Goal: Transaction & Acquisition: Purchase product/service

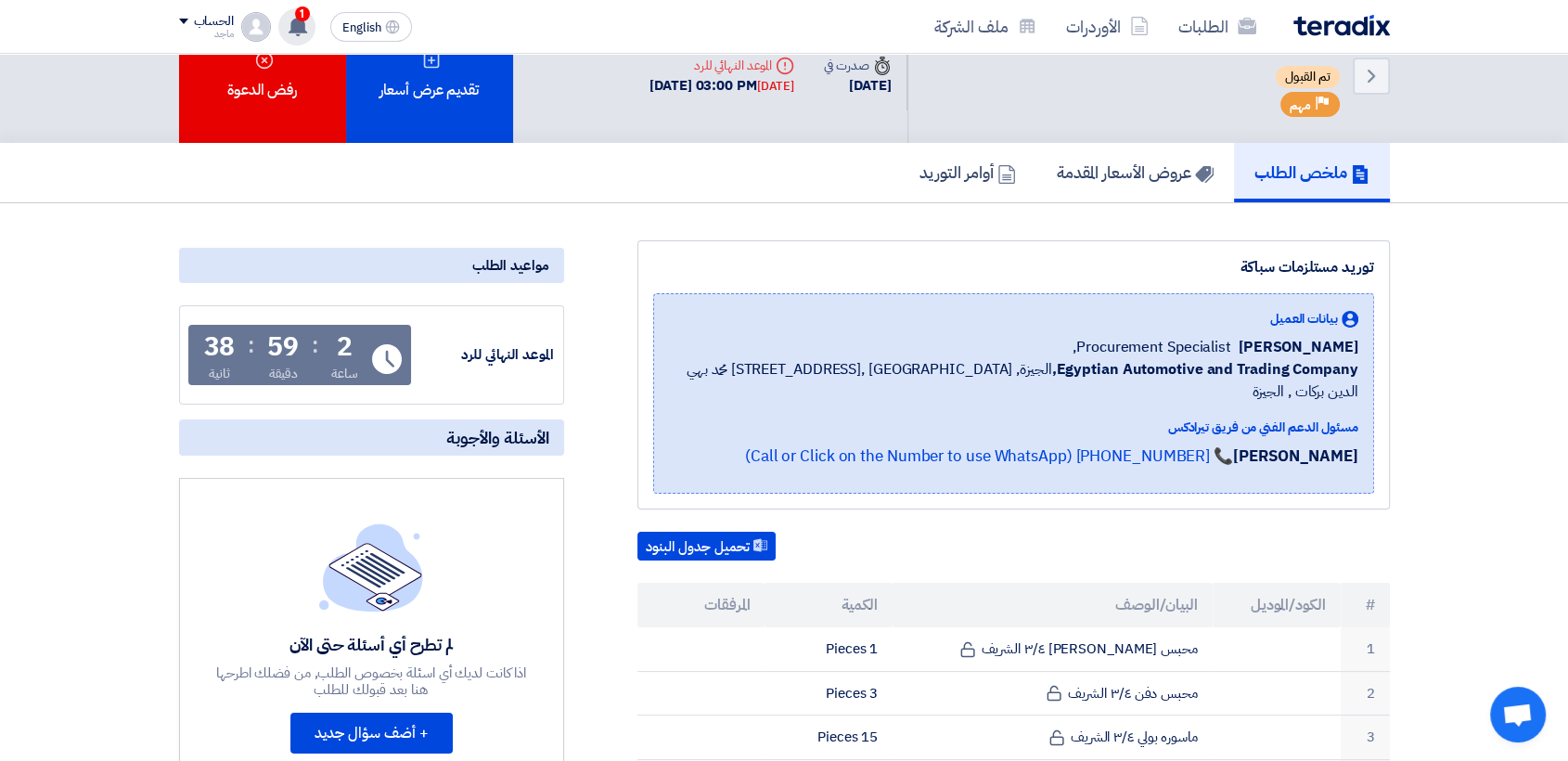
click at [301, 15] on span "1" at bounding box center [302, 14] width 15 height 15
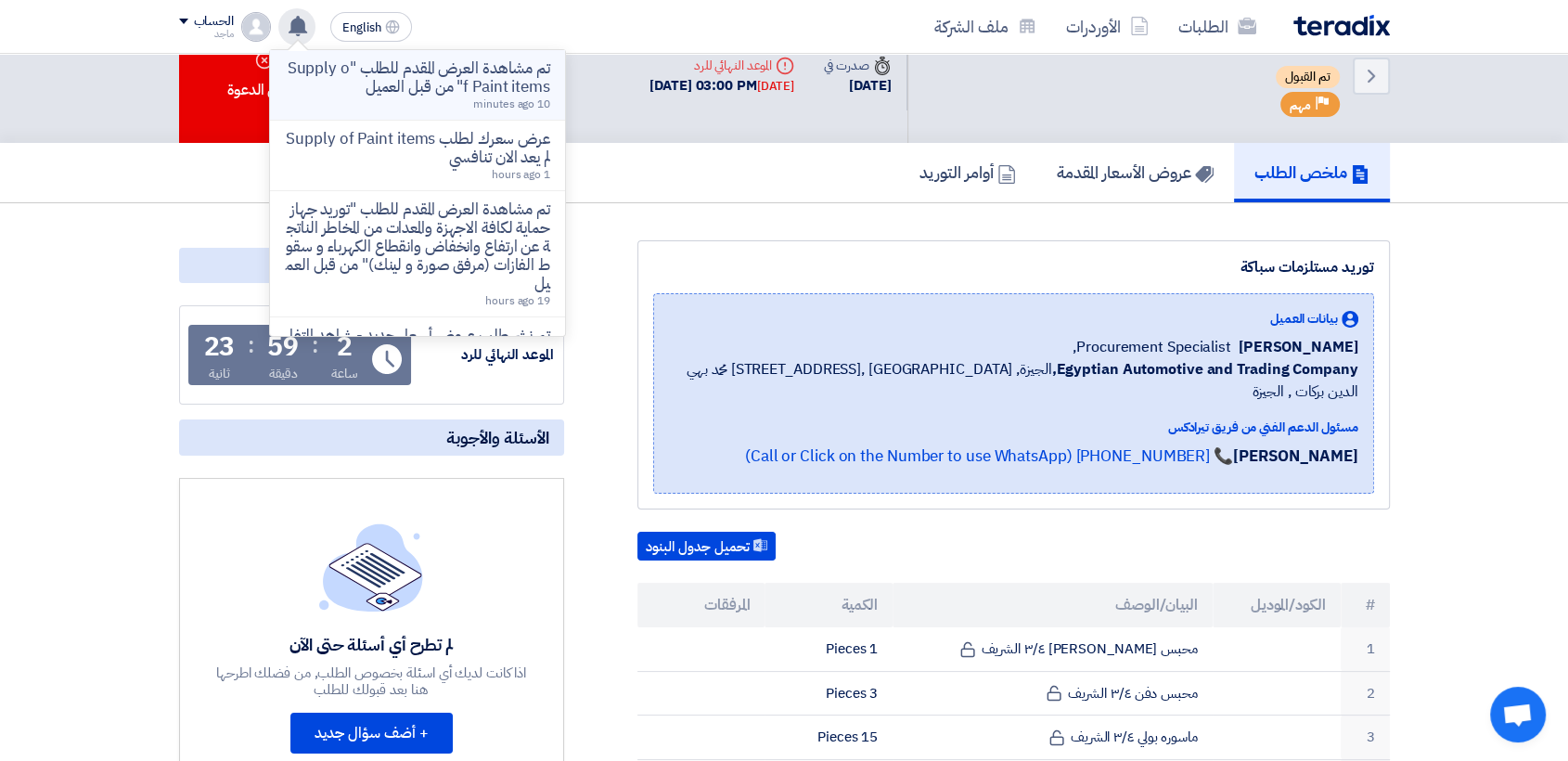
click at [426, 66] on p "تم مشاهدة العرض المقدم للطلب "Supply of Paint items" من قبل العميل" at bounding box center [417, 78] width 265 height 37
click at [426, 66] on use at bounding box center [430, 60] width 16 height 16
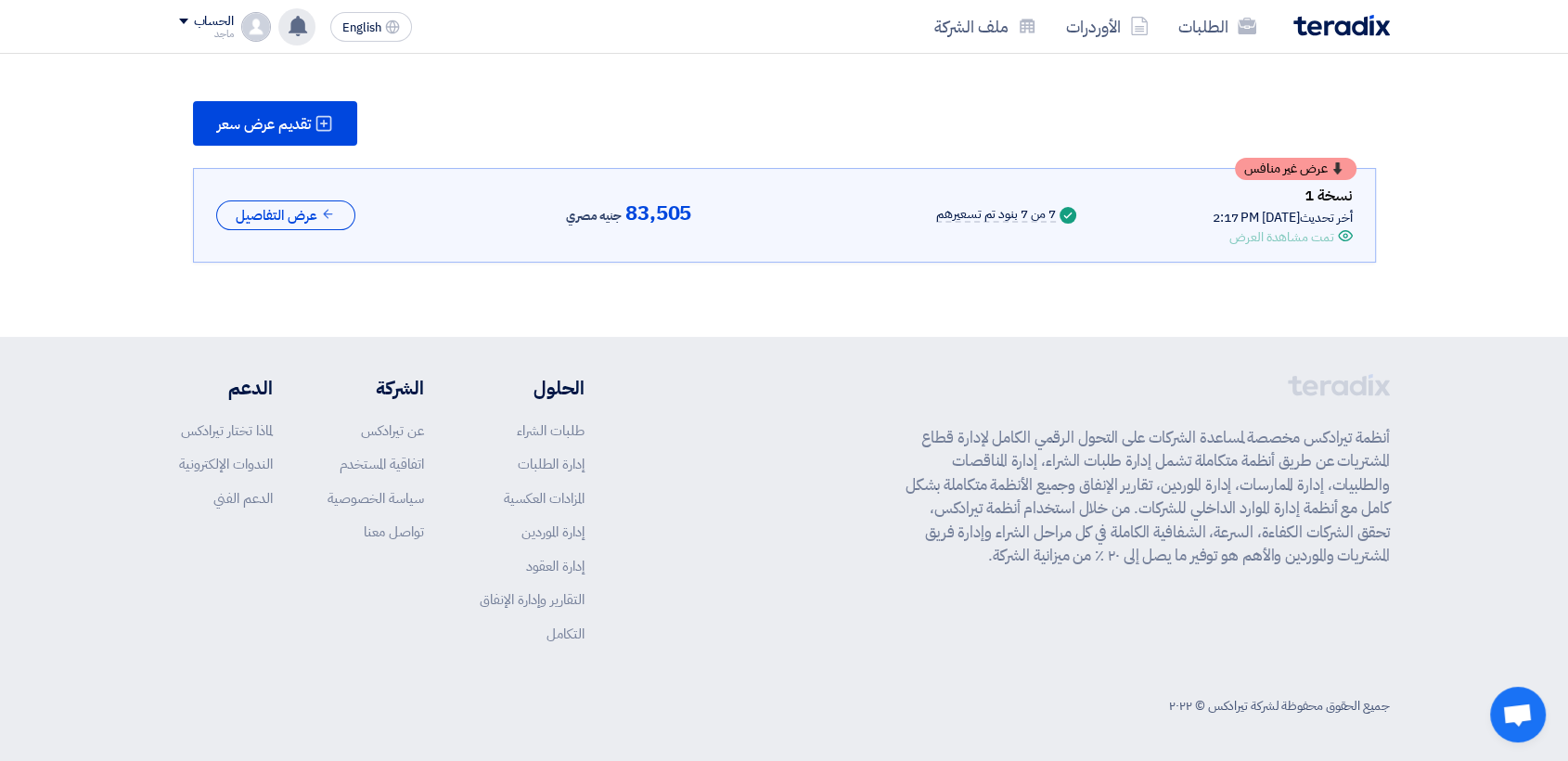
scroll to position [55, 0]
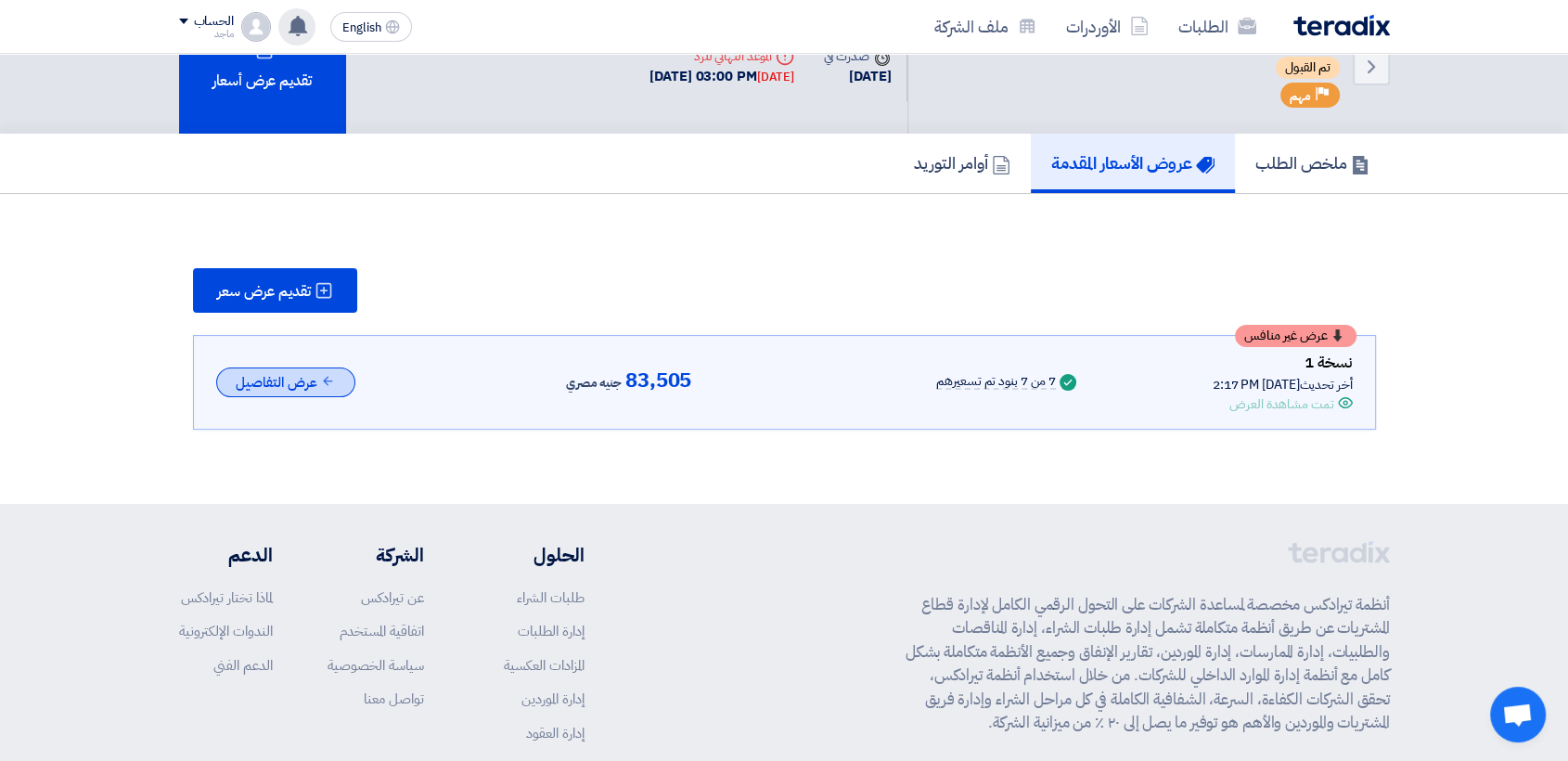
click at [320, 374] on button "عرض التفاصيل" at bounding box center [286, 382] width 139 height 30
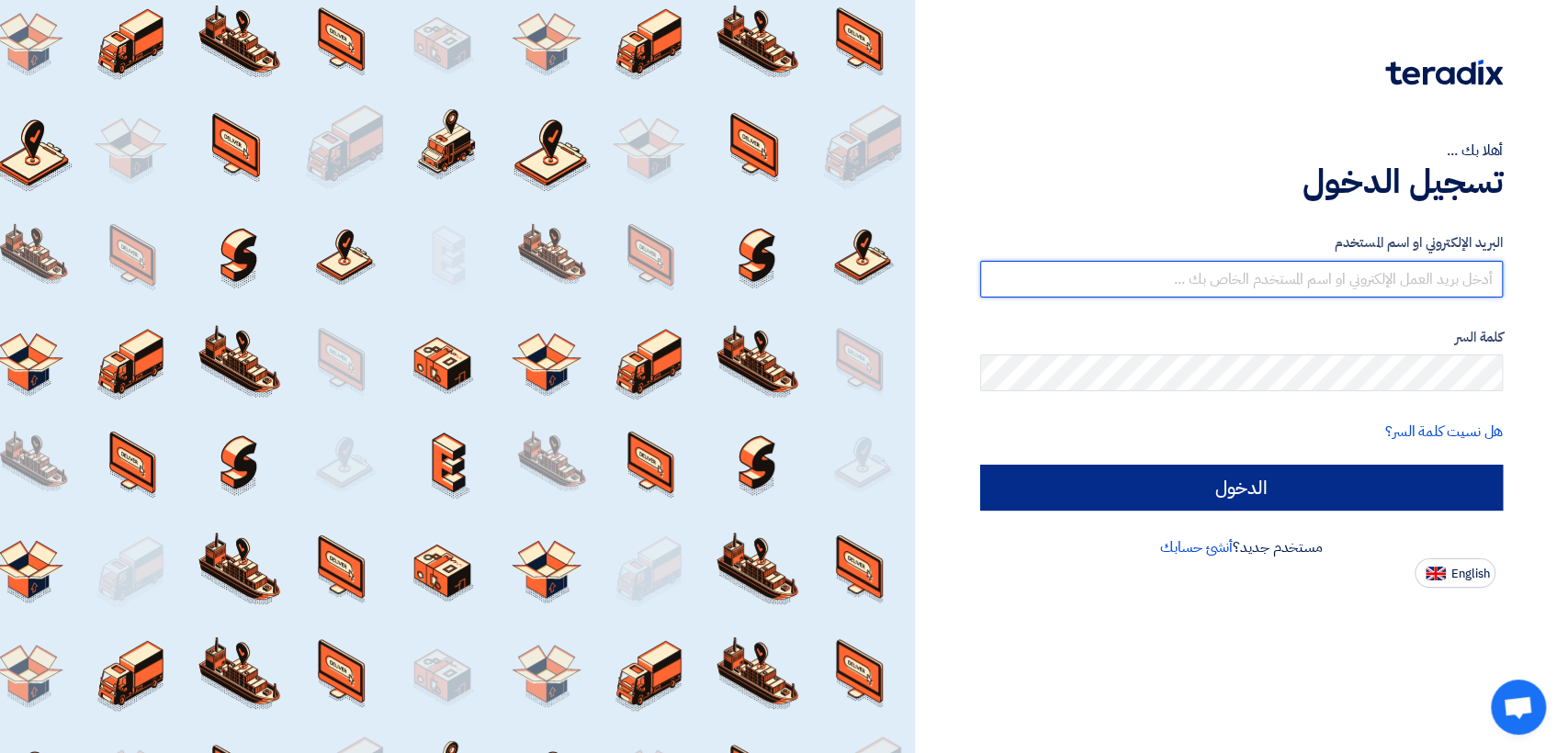
type input "[EMAIL_ADDRESS][DOMAIN_NAME]"
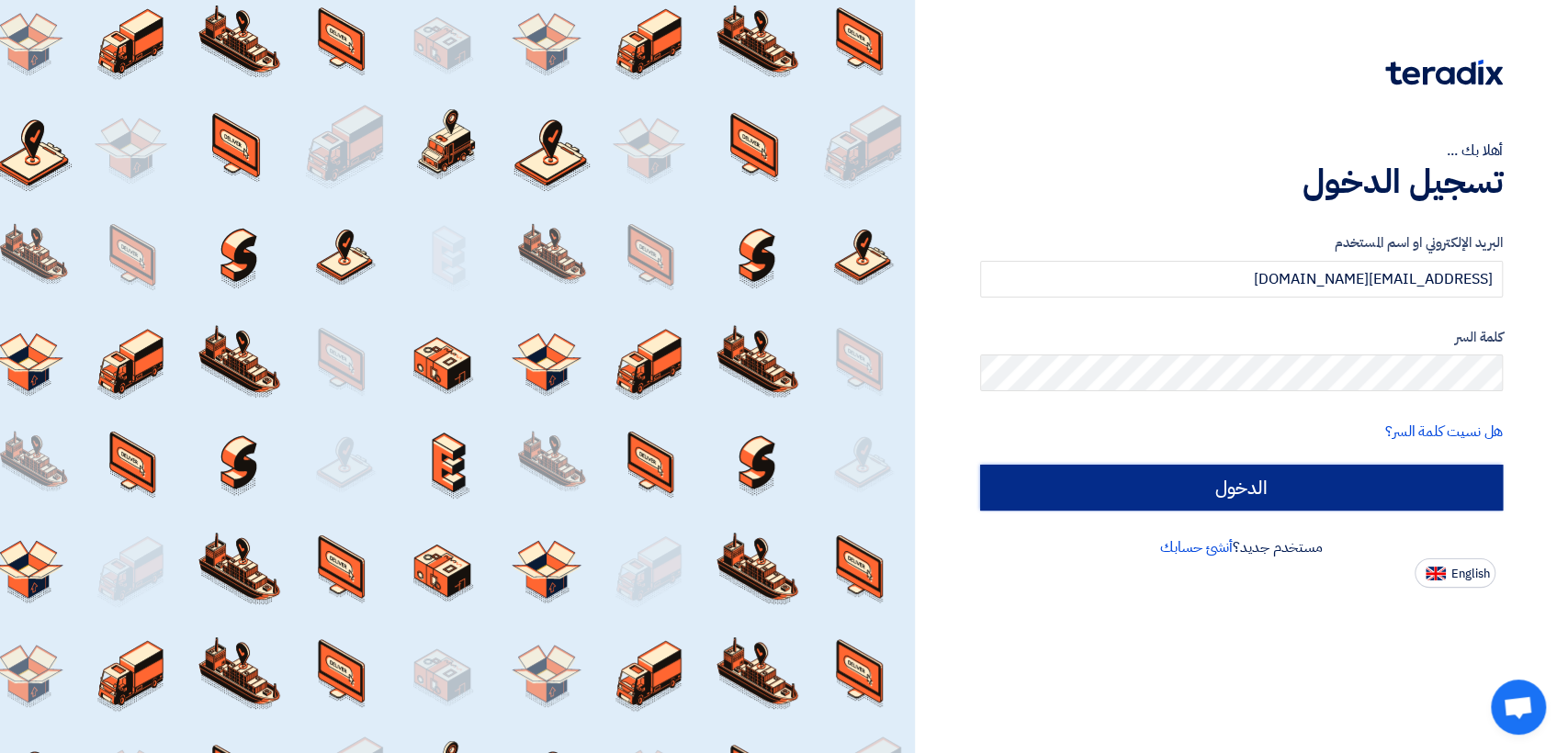
click at [1221, 477] on input "الدخول" at bounding box center [1242, 487] width 523 height 45
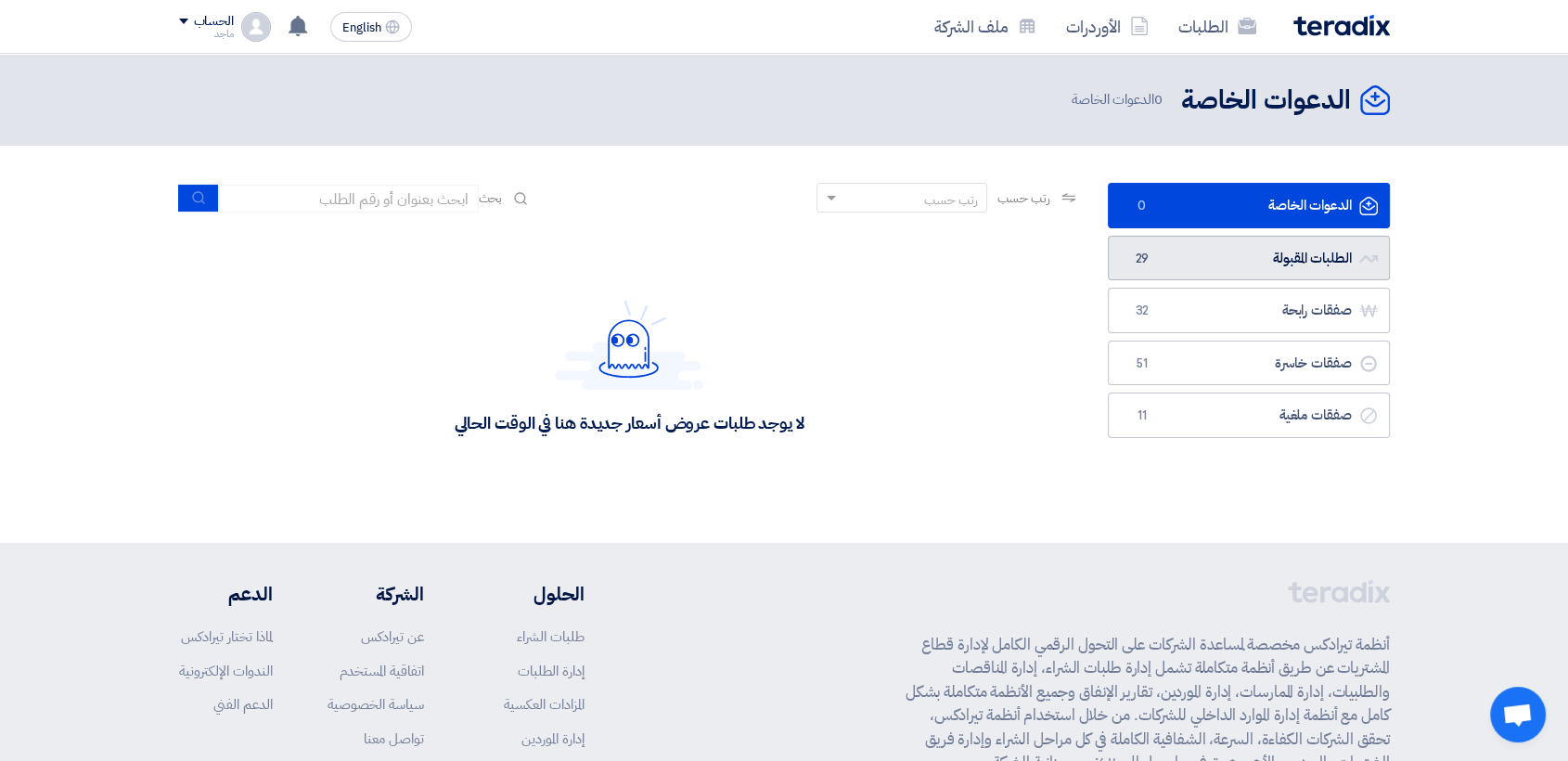
click at [1201, 248] on link "الطلبات المقبولة الطلبات المقبولة 29" at bounding box center [1248, 258] width 282 height 45
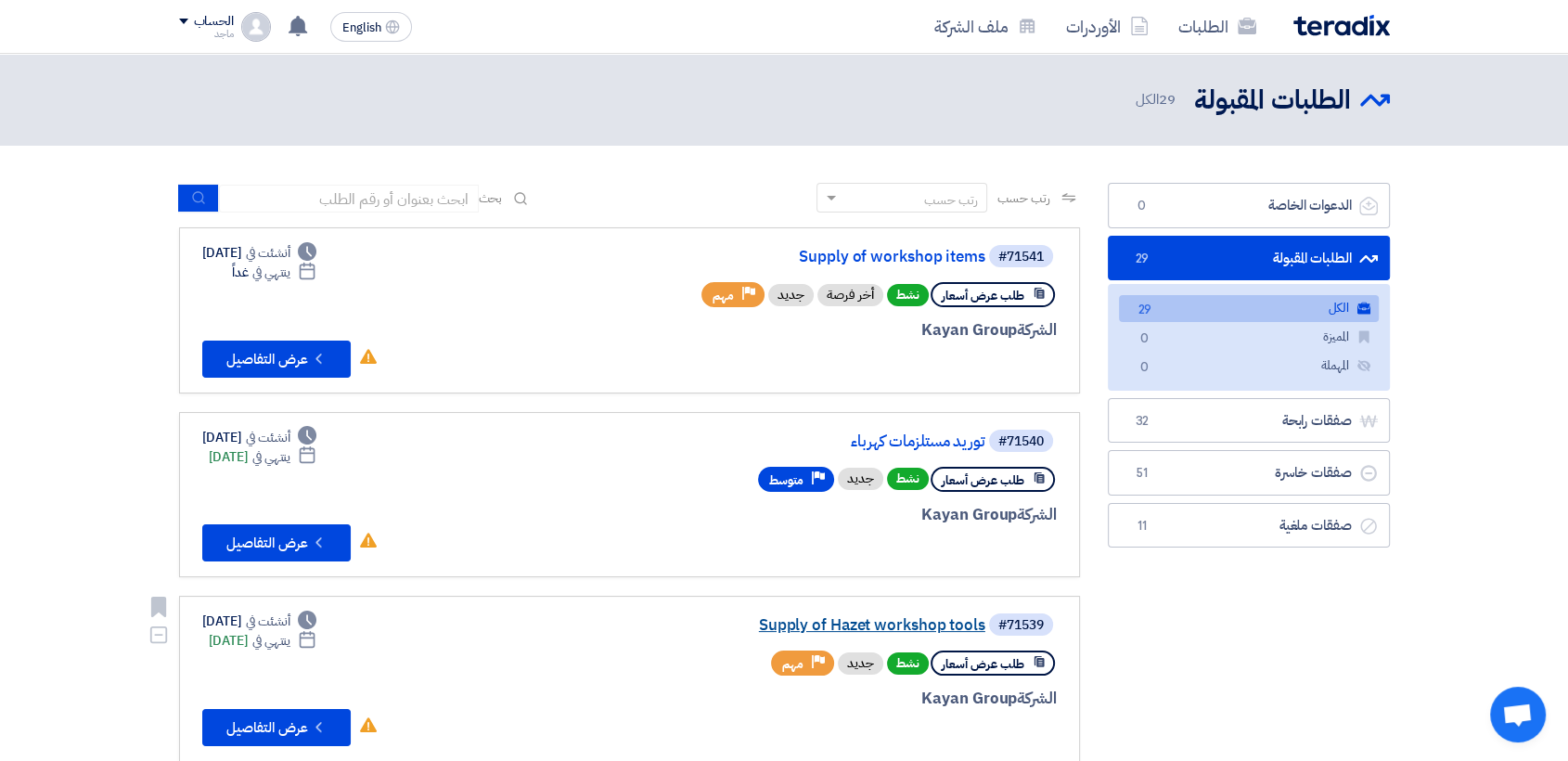
click at [894, 618] on link "Supply of Hazet workshop tools" at bounding box center [799, 625] width 371 height 17
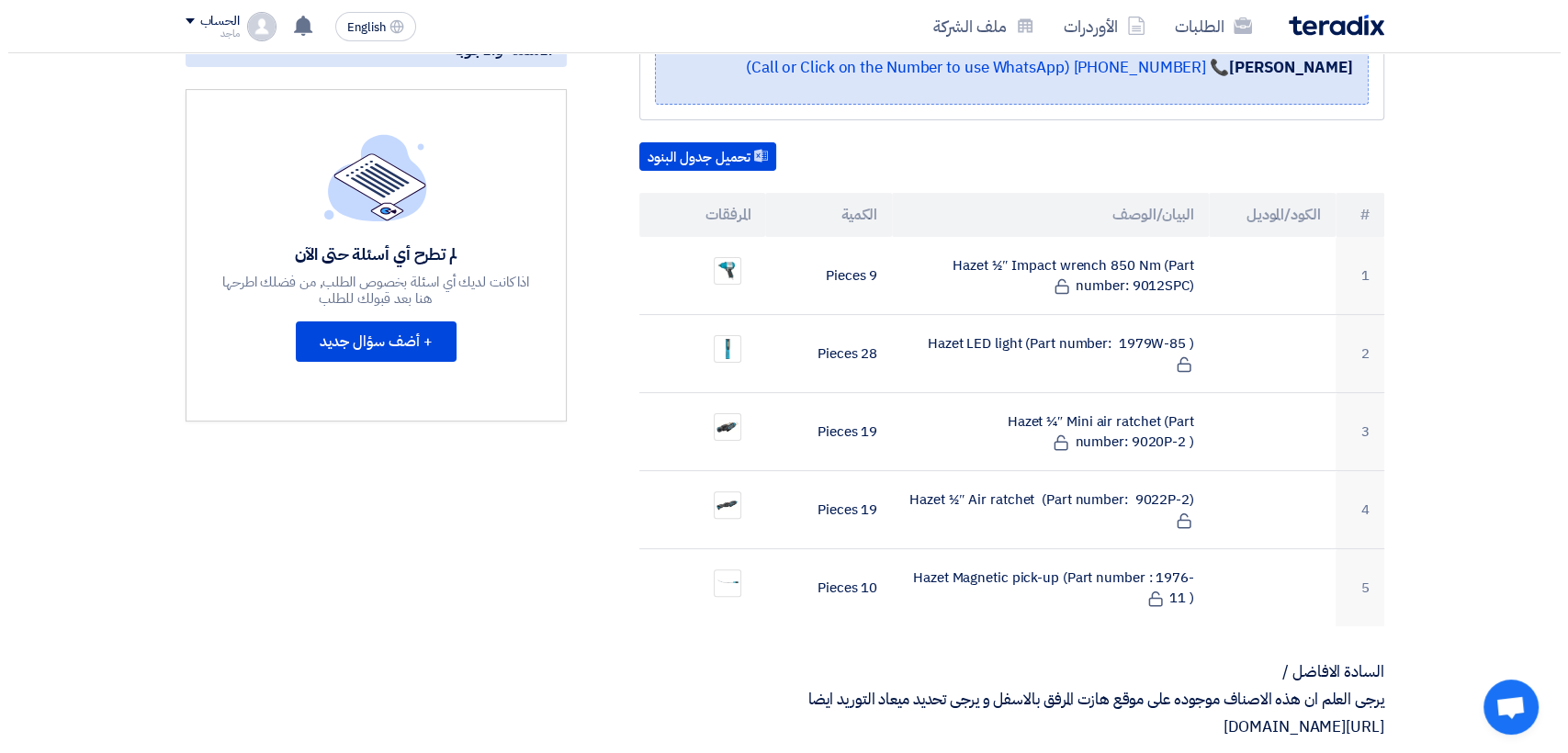
scroll to position [434, 0]
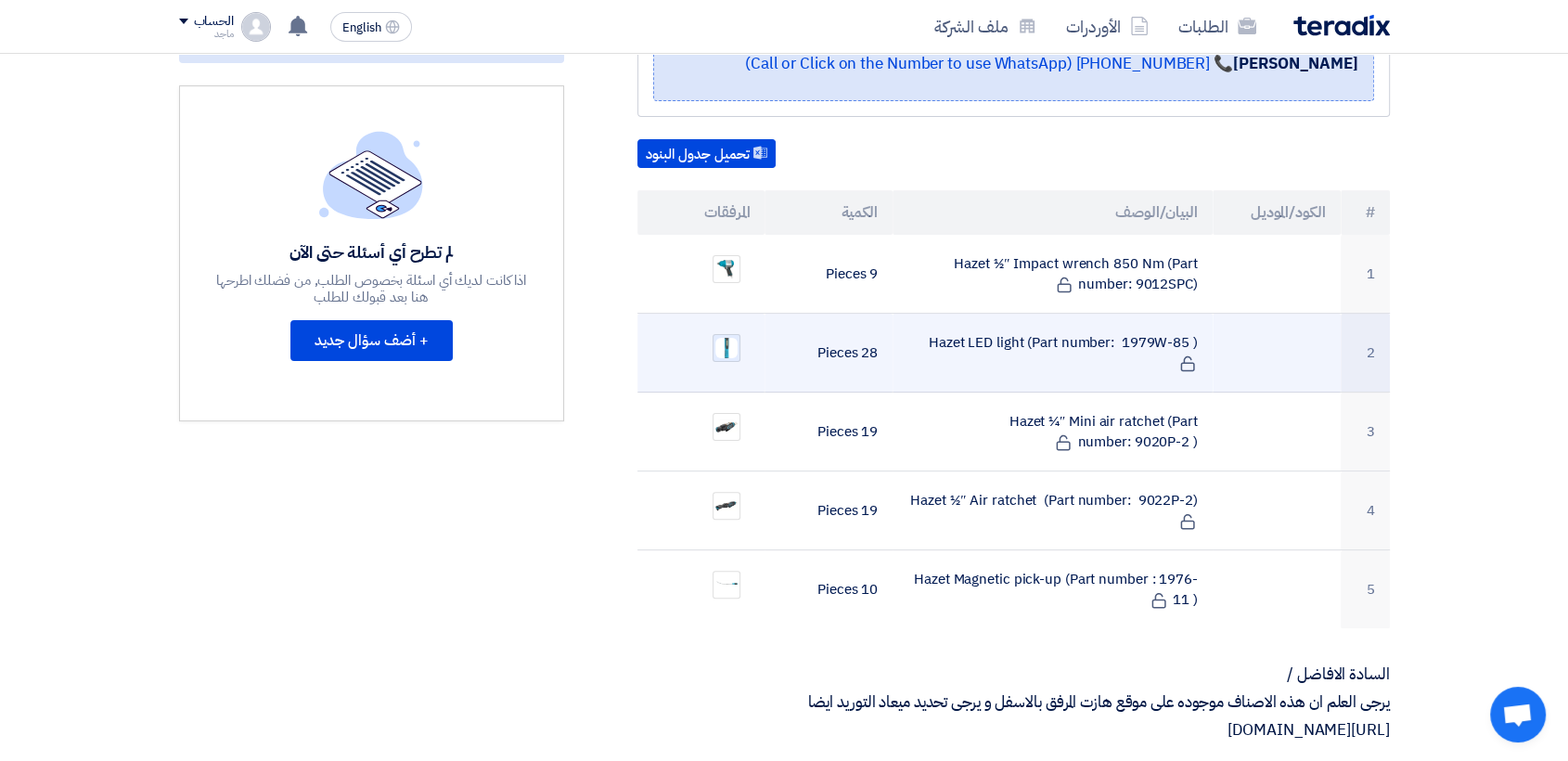
click at [729, 336] on img at bounding box center [726, 347] width 26 height 24
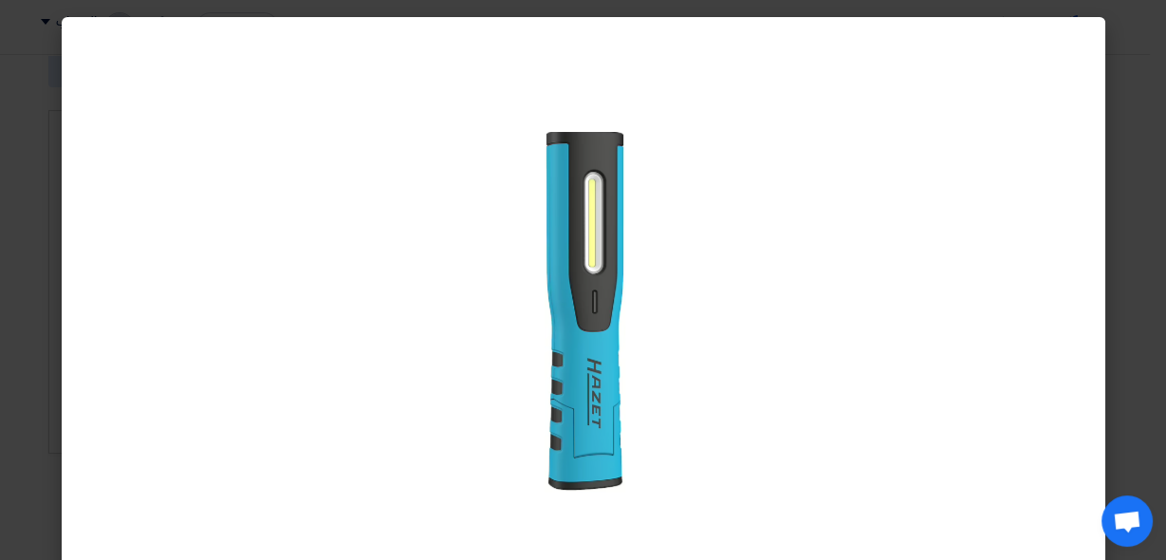
click at [33, 373] on modal-container at bounding box center [583, 280] width 1166 height 560
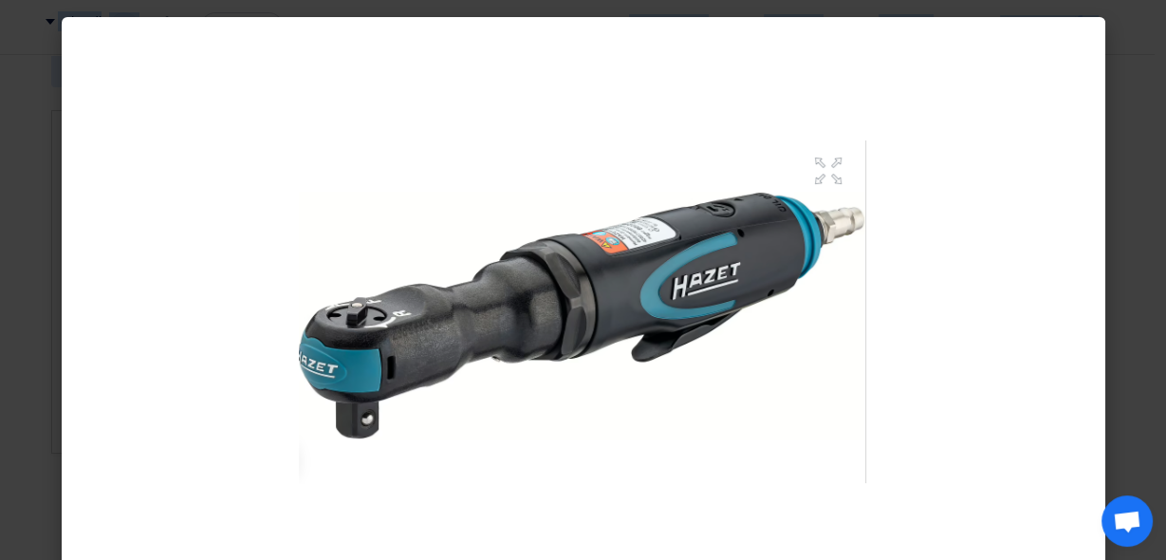
click at [1136, 140] on modal-container at bounding box center [583, 280] width 1166 height 560
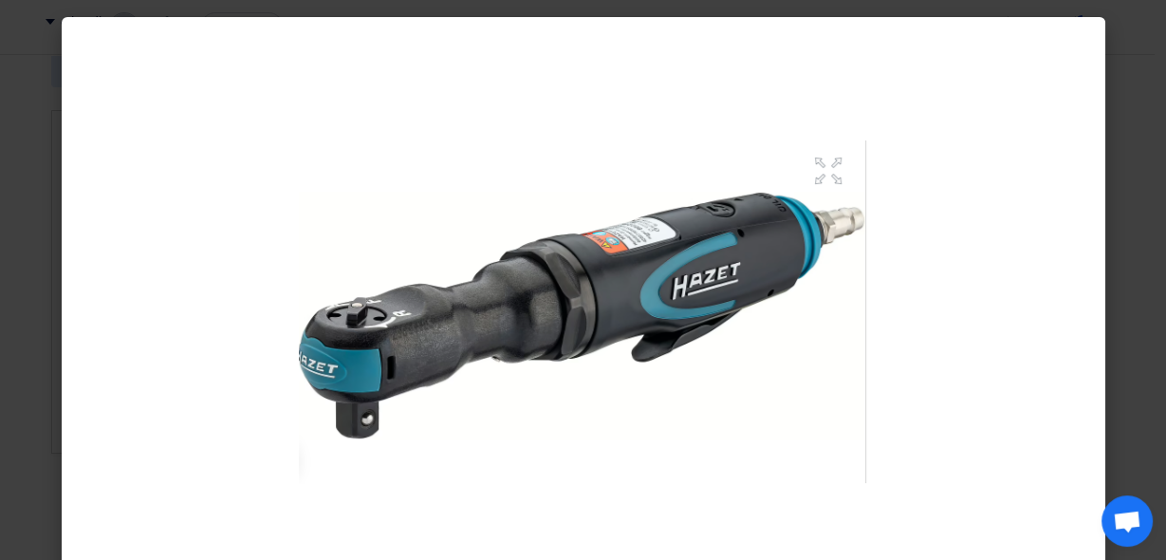
click at [30, 421] on modal-container at bounding box center [583, 280] width 1166 height 560
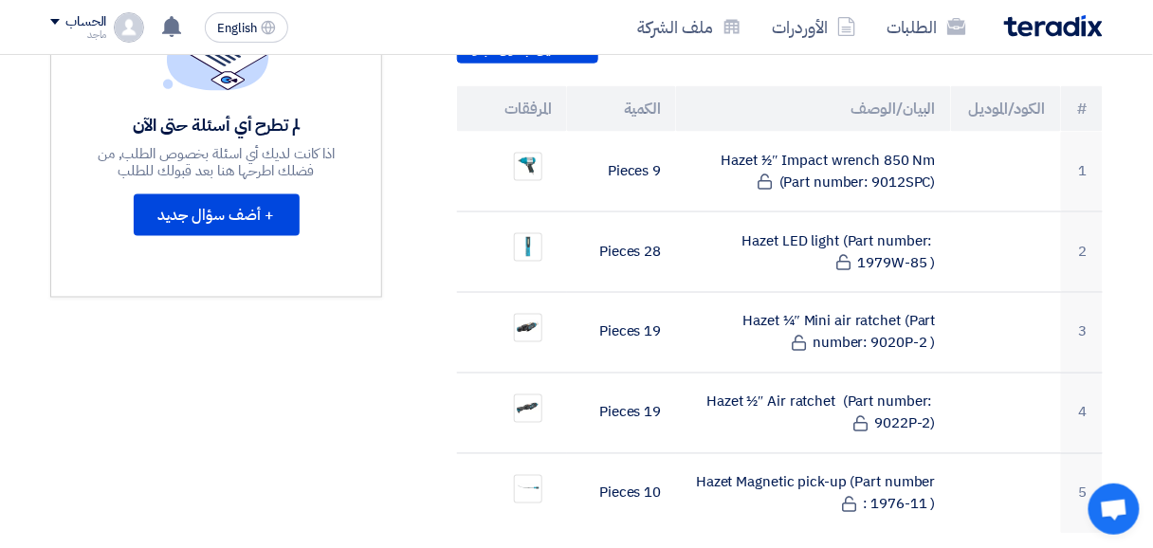
scroll to position [618, 0]
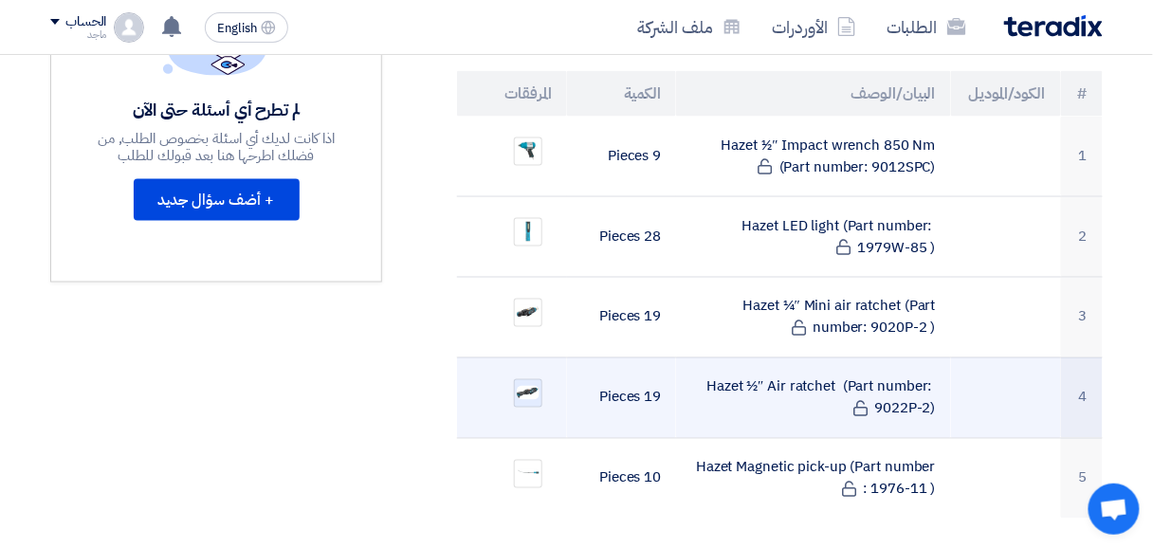
click at [534, 384] on img at bounding box center [528, 392] width 27 height 17
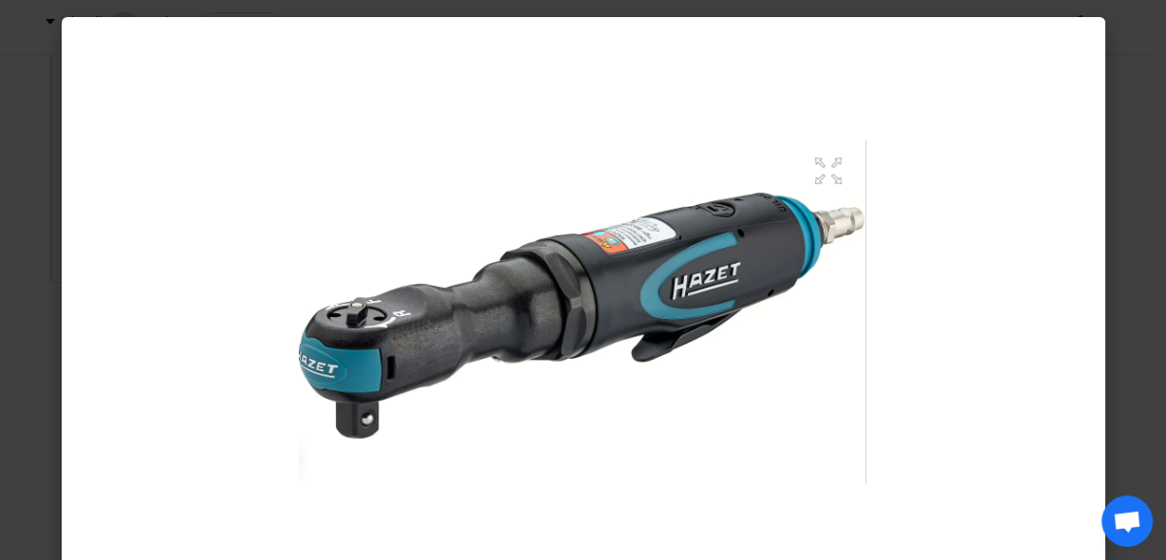
click at [48, 379] on modal-container at bounding box center [583, 280] width 1166 height 560
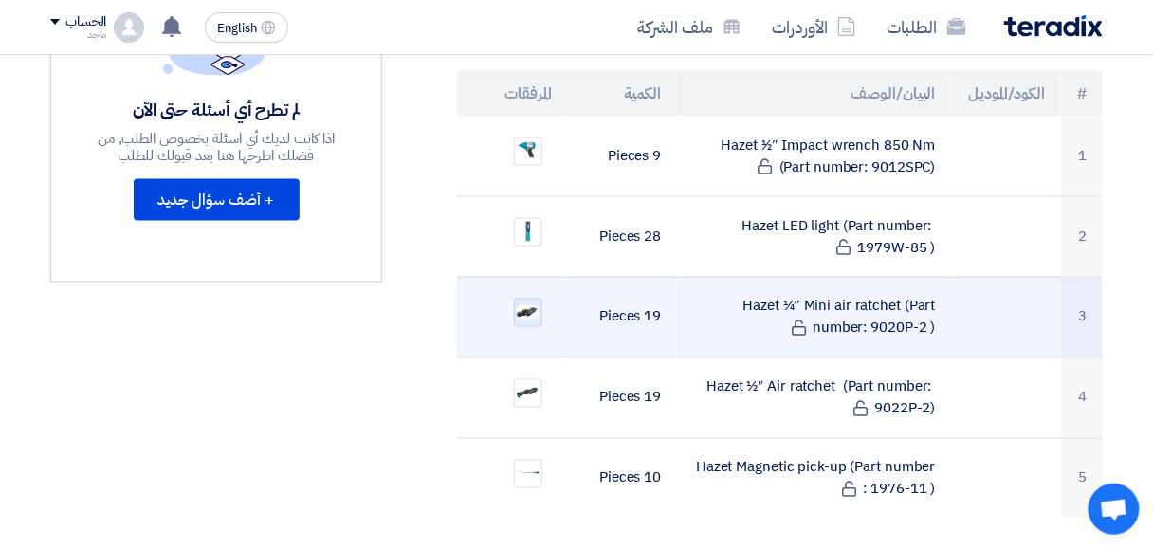
click at [528, 304] on img at bounding box center [528, 313] width 27 height 18
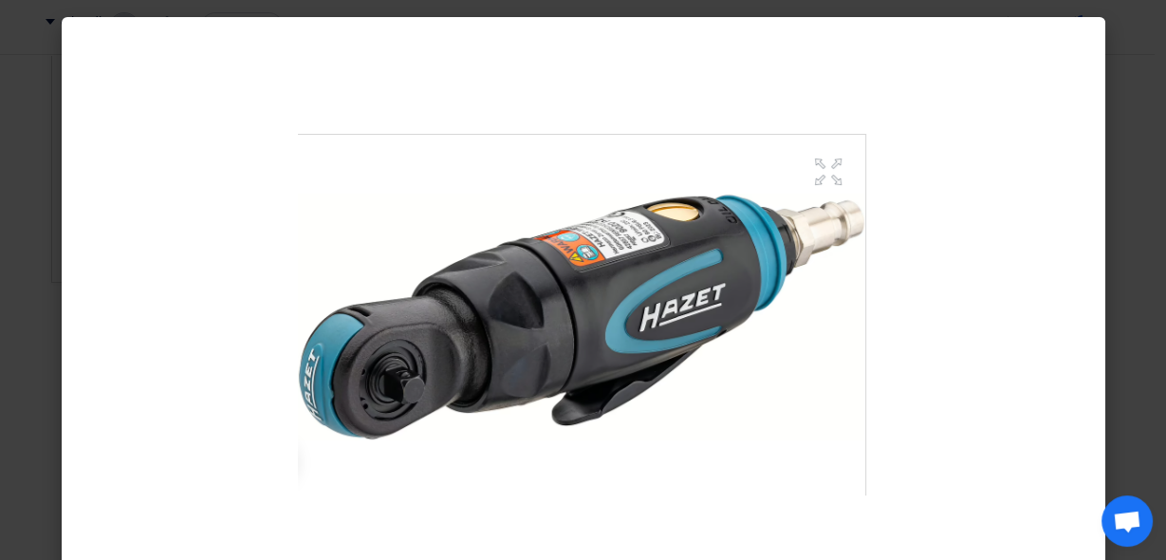
click at [55, 332] on modal-container at bounding box center [583, 280] width 1166 height 560
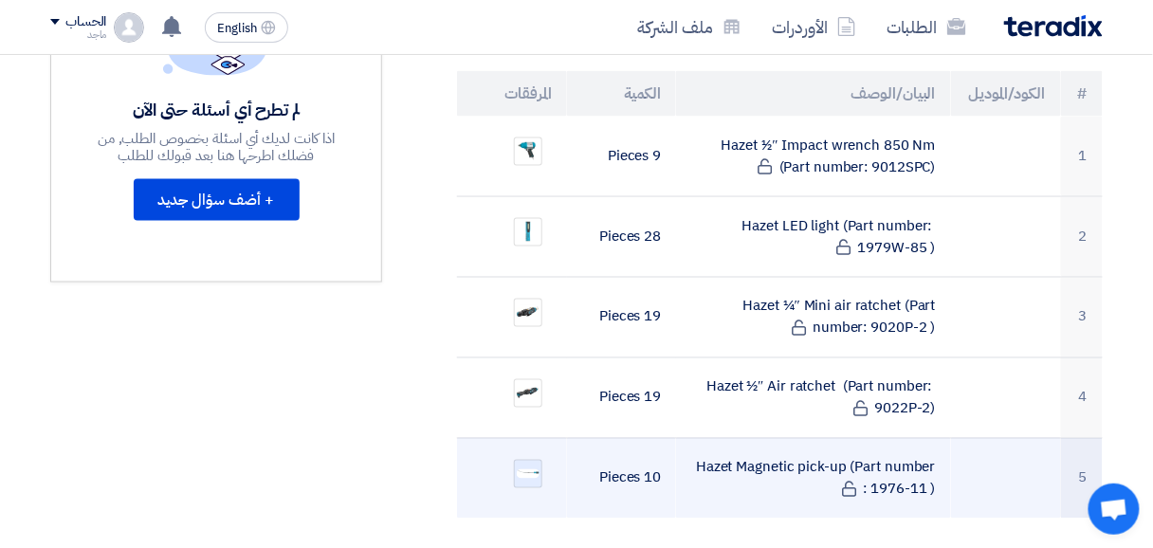
click at [525, 460] on div at bounding box center [528, 474] width 28 height 28
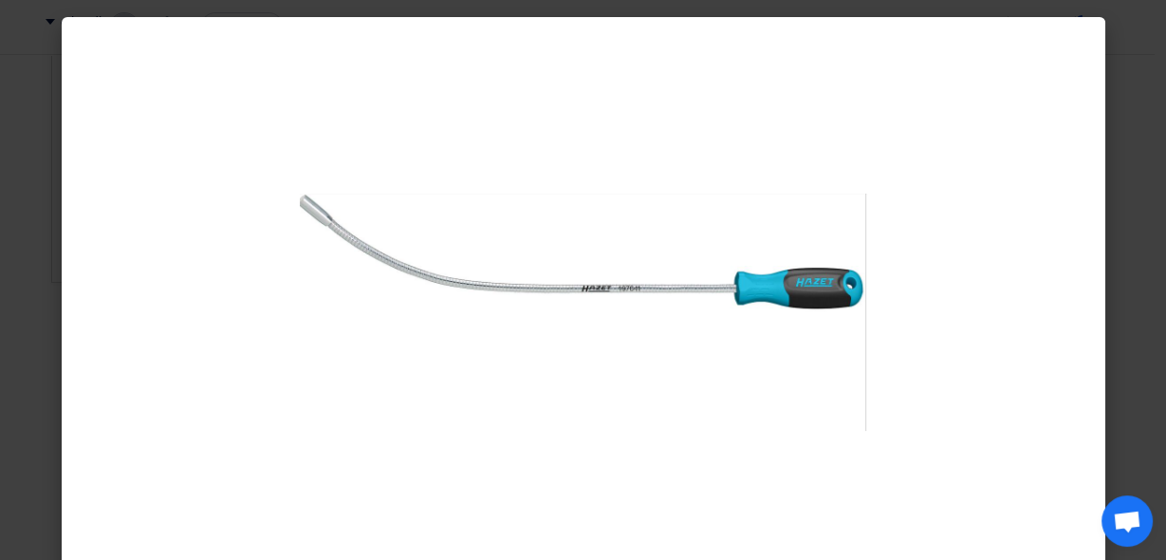
click at [55, 430] on modal-container at bounding box center [583, 280] width 1166 height 560
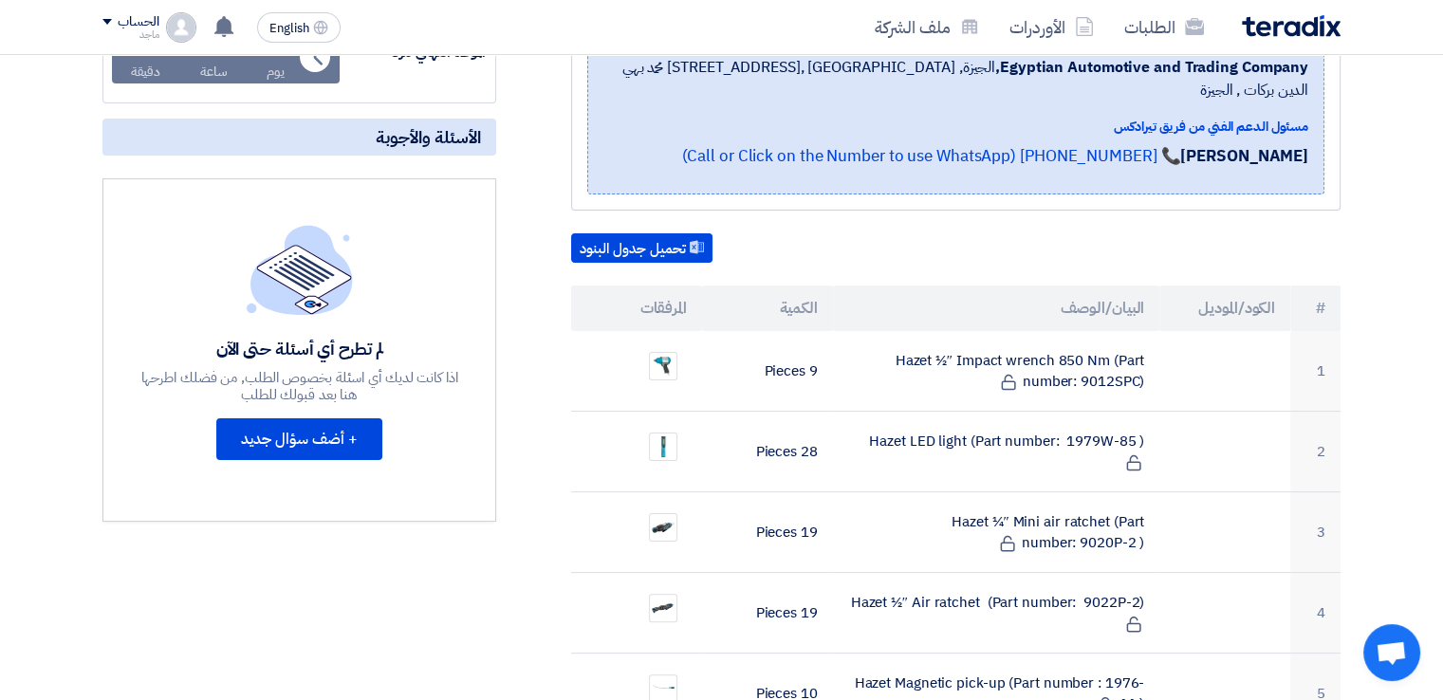
scroll to position [352, 0]
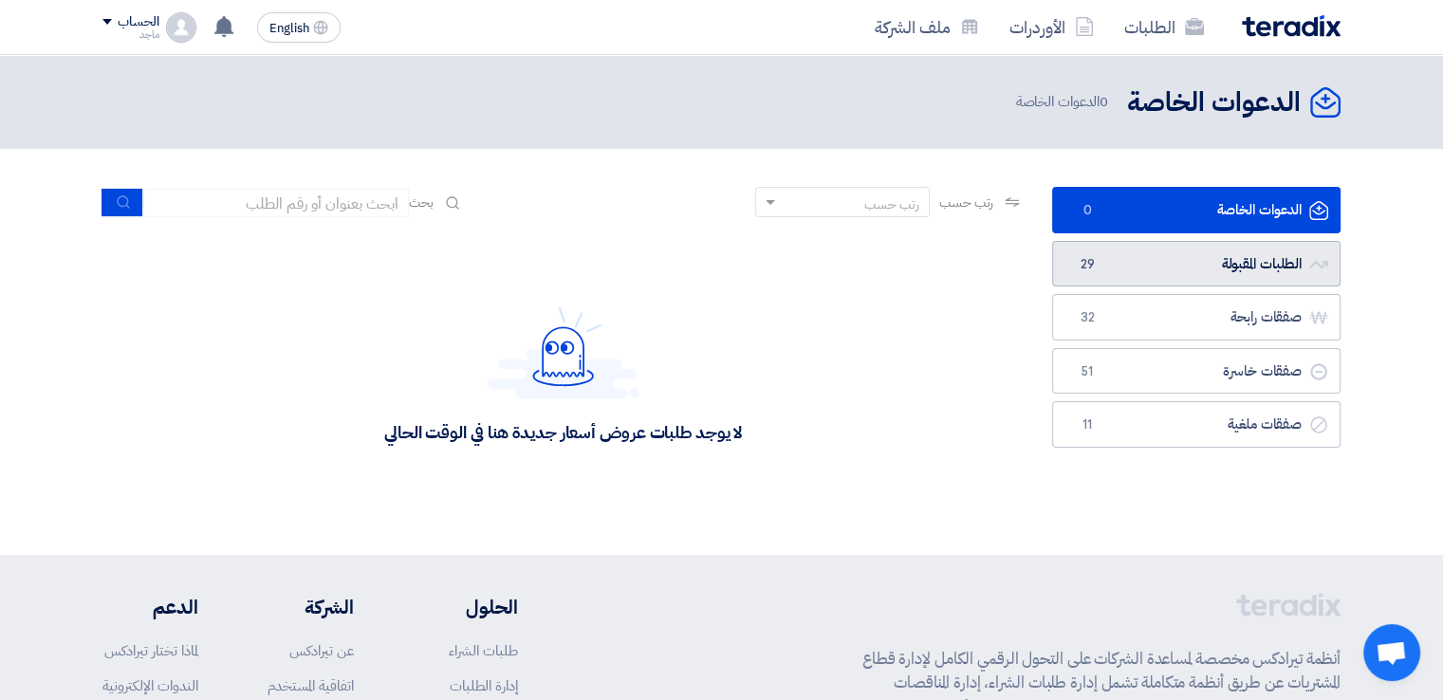
click at [1266, 258] on link "الطلبات المقبولة الطلبات المقبولة 29" at bounding box center [1196, 264] width 288 height 46
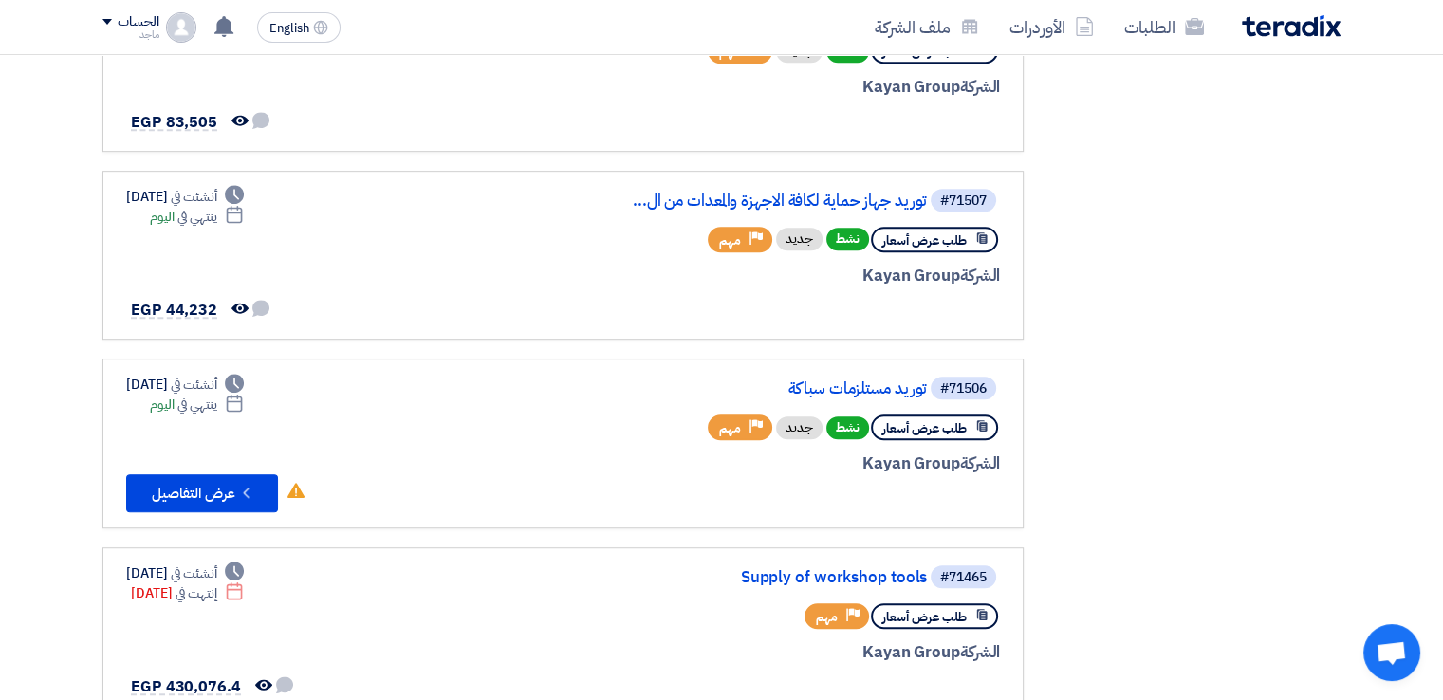
scroll to position [1009, 0]
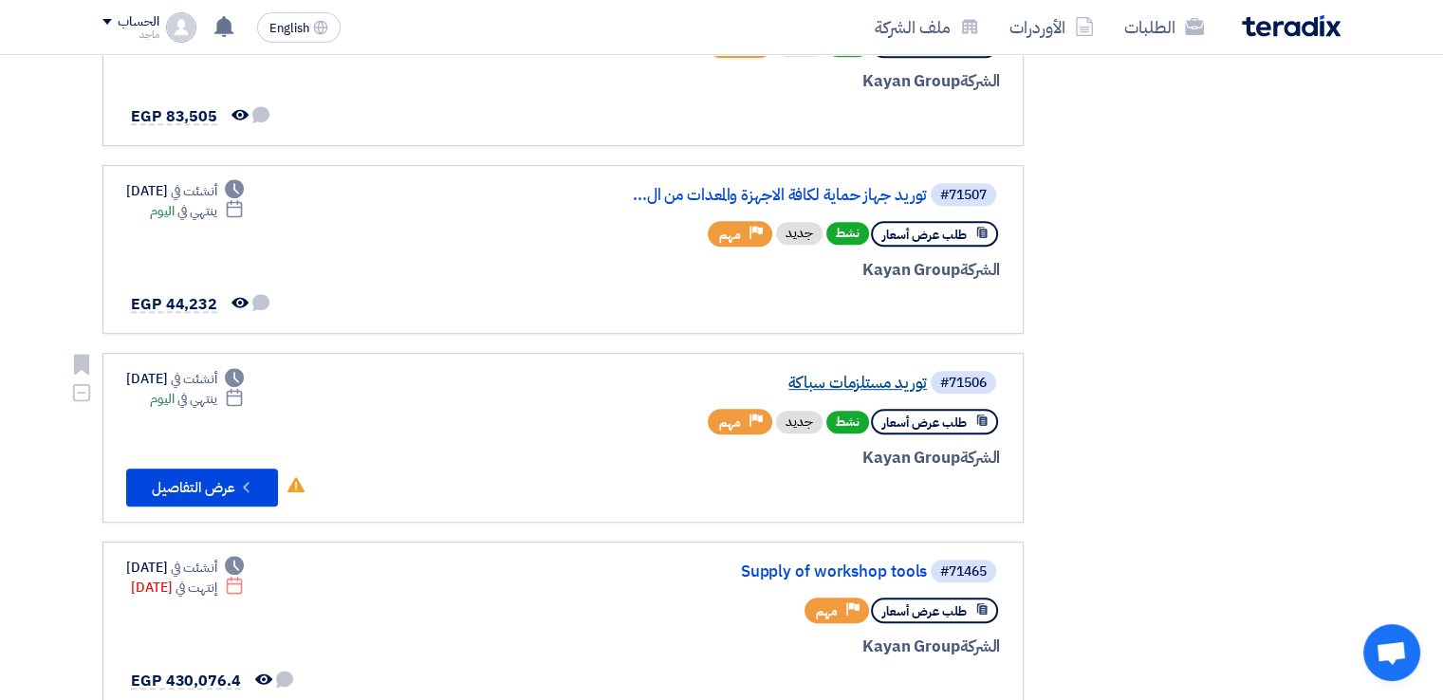
click at [906, 375] on link "توريد مستلزمات سباكة" at bounding box center [736, 383] width 379 height 17
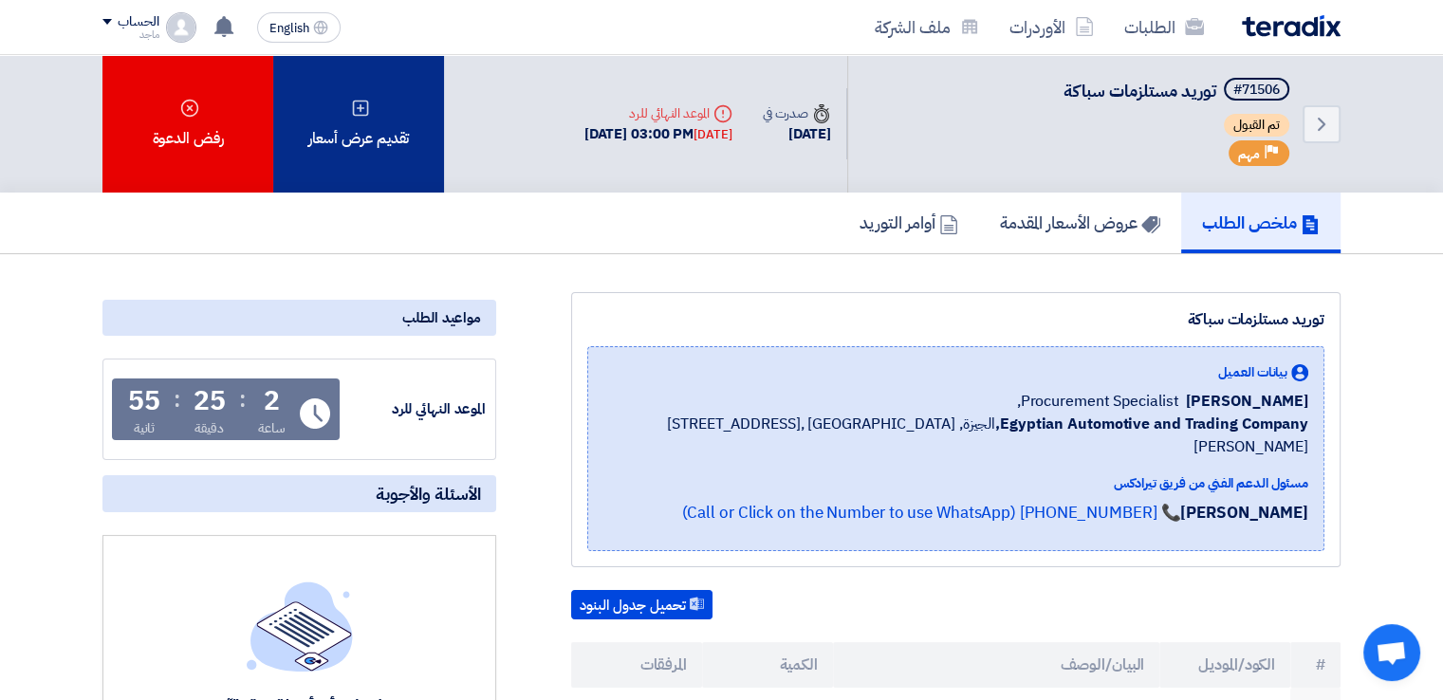
click at [418, 124] on div "تقديم عرض أسعار" at bounding box center [358, 124] width 171 height 138
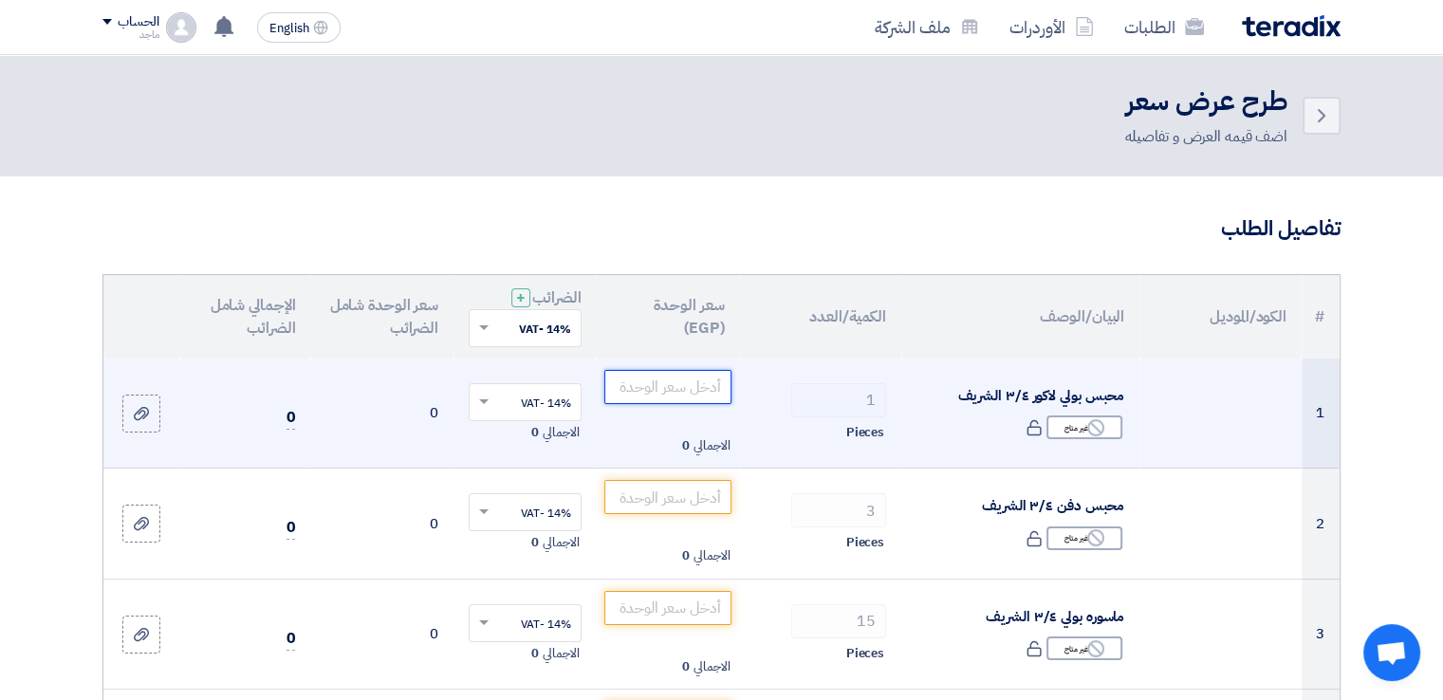
click at [618, 377] on input "number" at bounding box center [668, 387] width 128 height 34
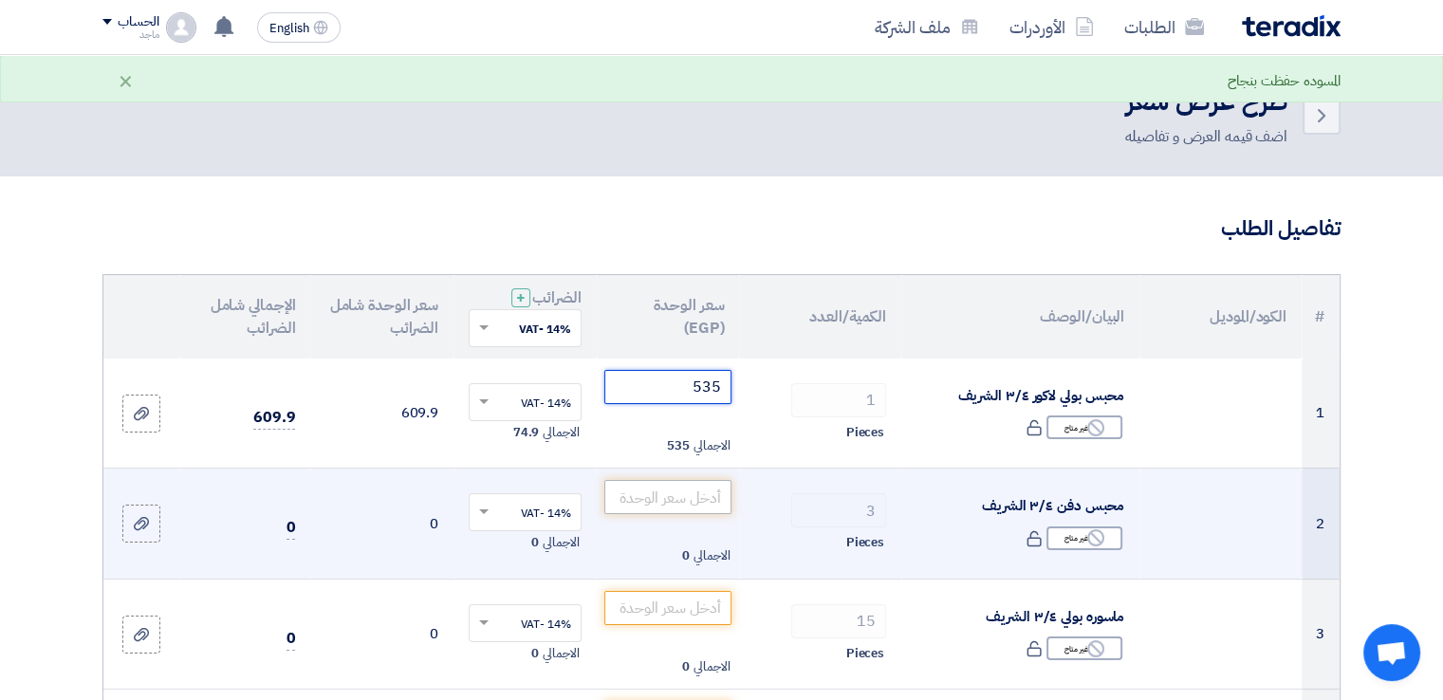
type input "535"
click at [717, 495] on input "number" at bounding box center [668, 497] width 128 height 34
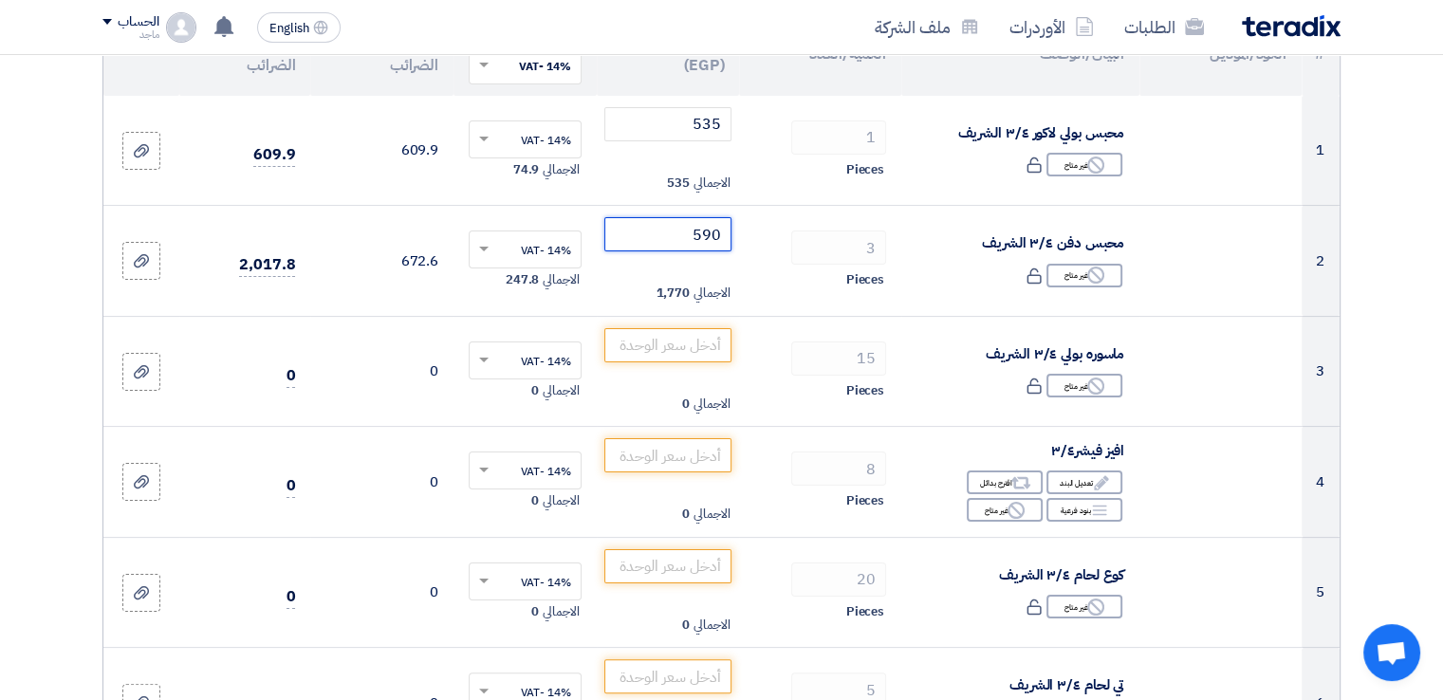
scroll to position [275, 0]
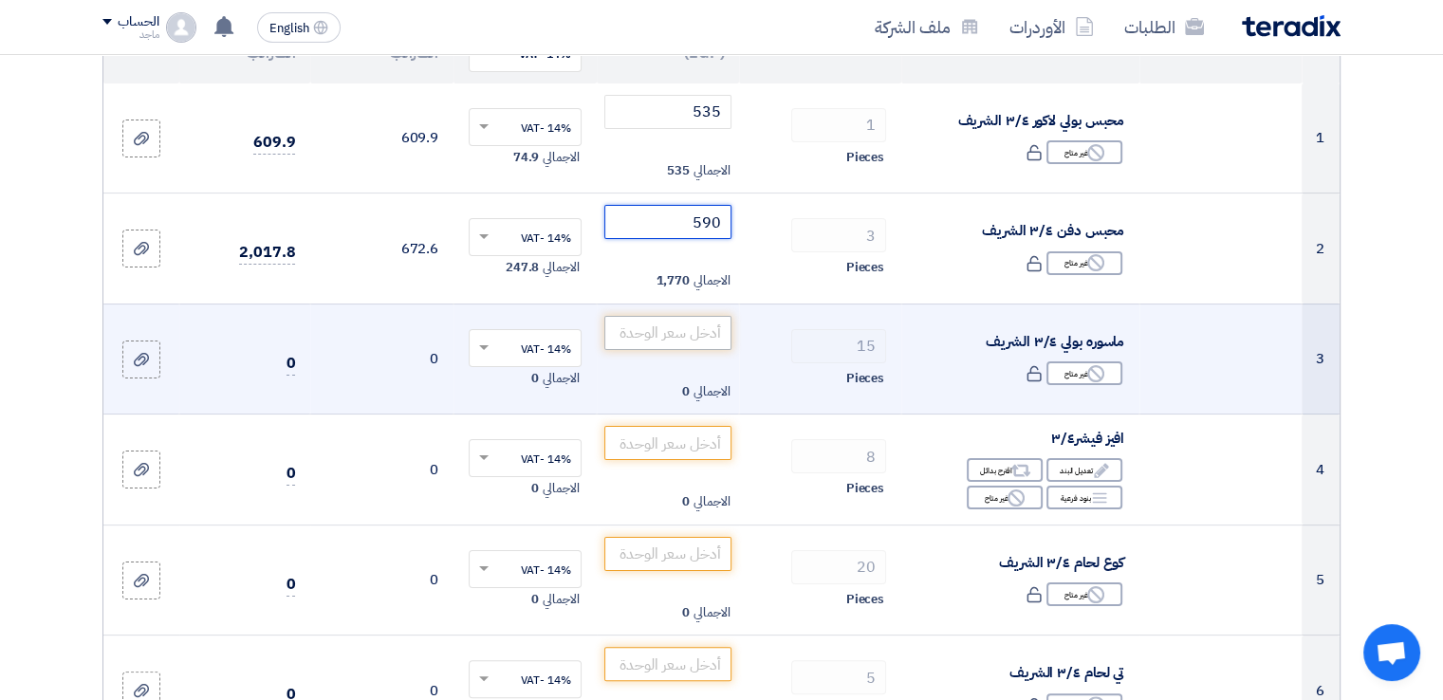
type input "590"
click at [690, 332] on input "number" at bounding box center [668, 333] width 128 height 34
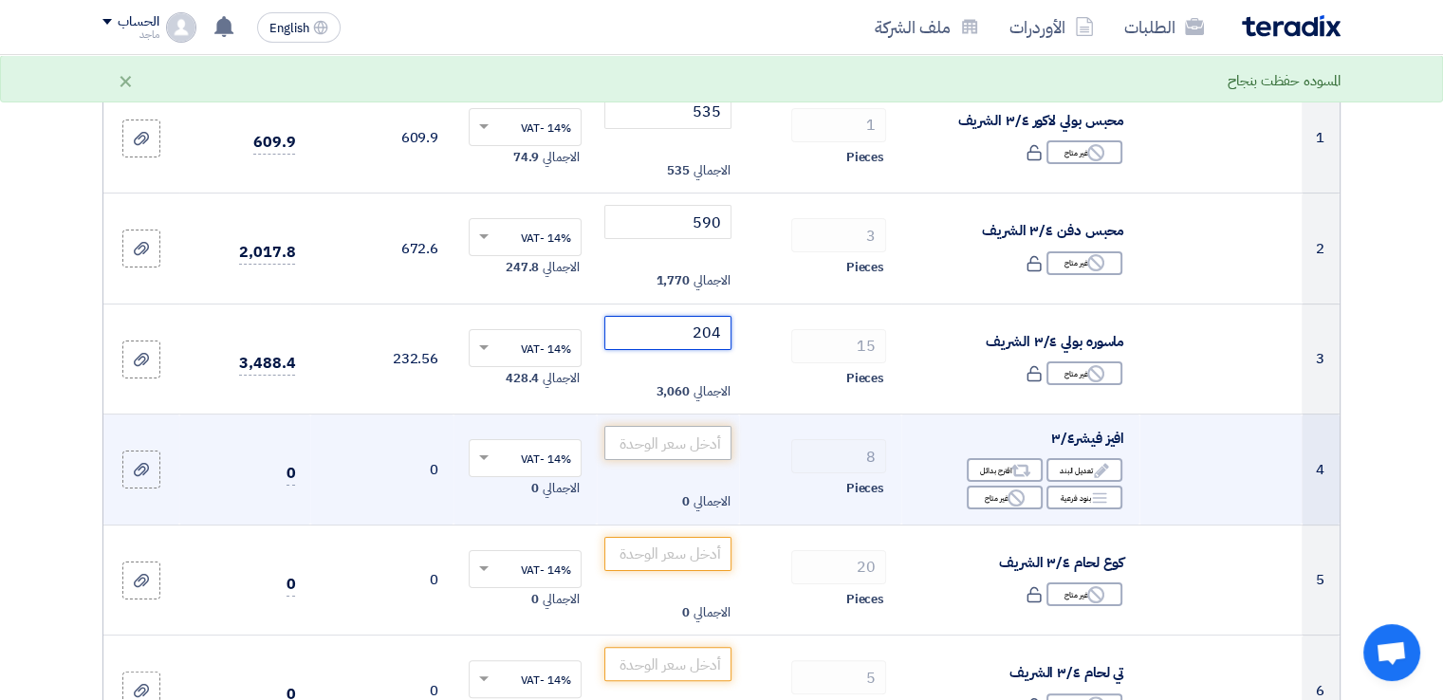
type input "204"
click at [706, 451] on input "number" at bounding box center [668, 443] width 128 height 34
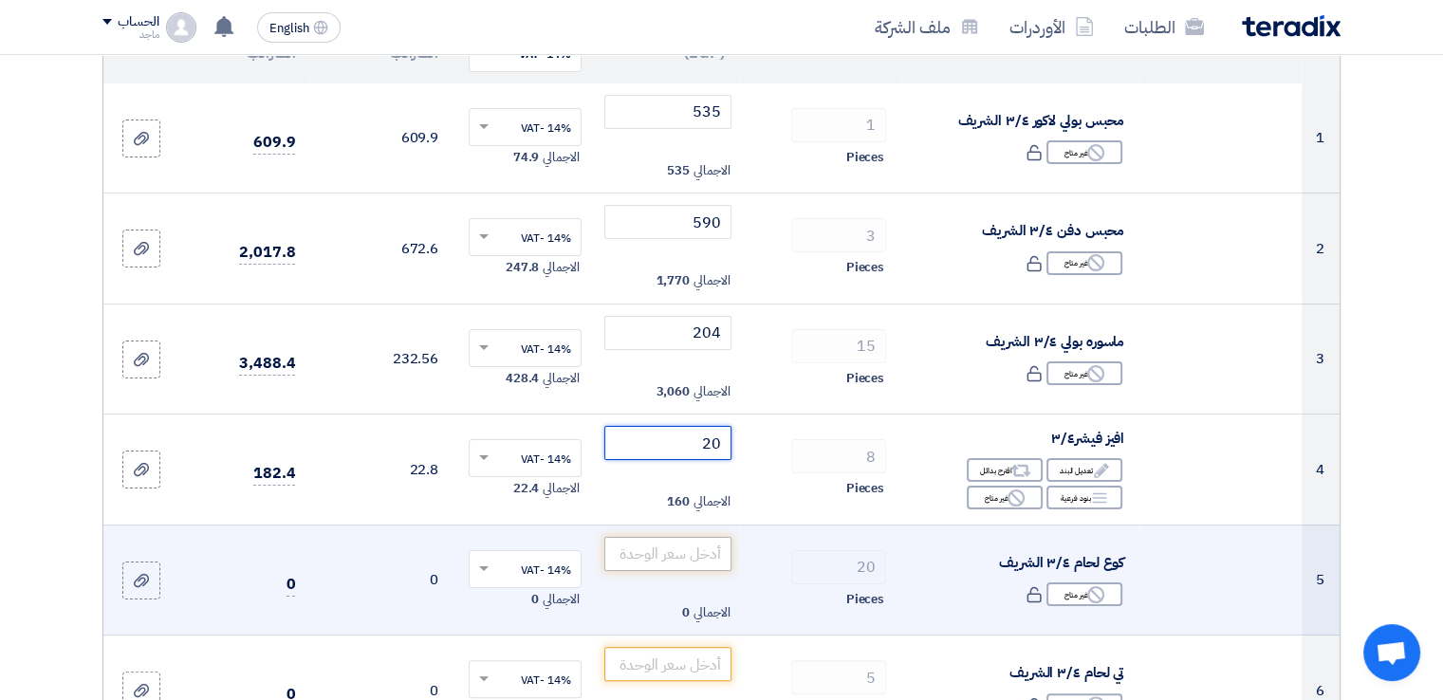
type input "20"
click at [675, 561] on input "number" at bounding box center [668, 554] width 128 height 34
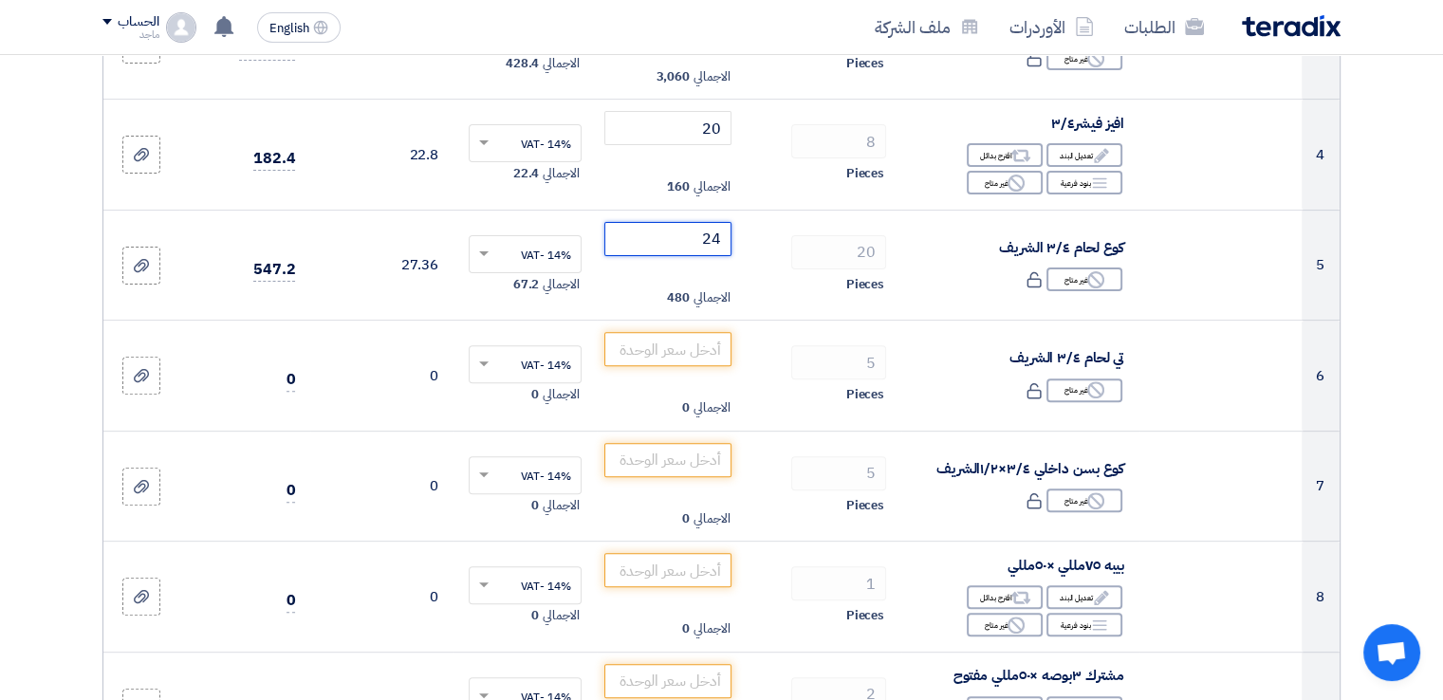
scroll to position [602, 0]
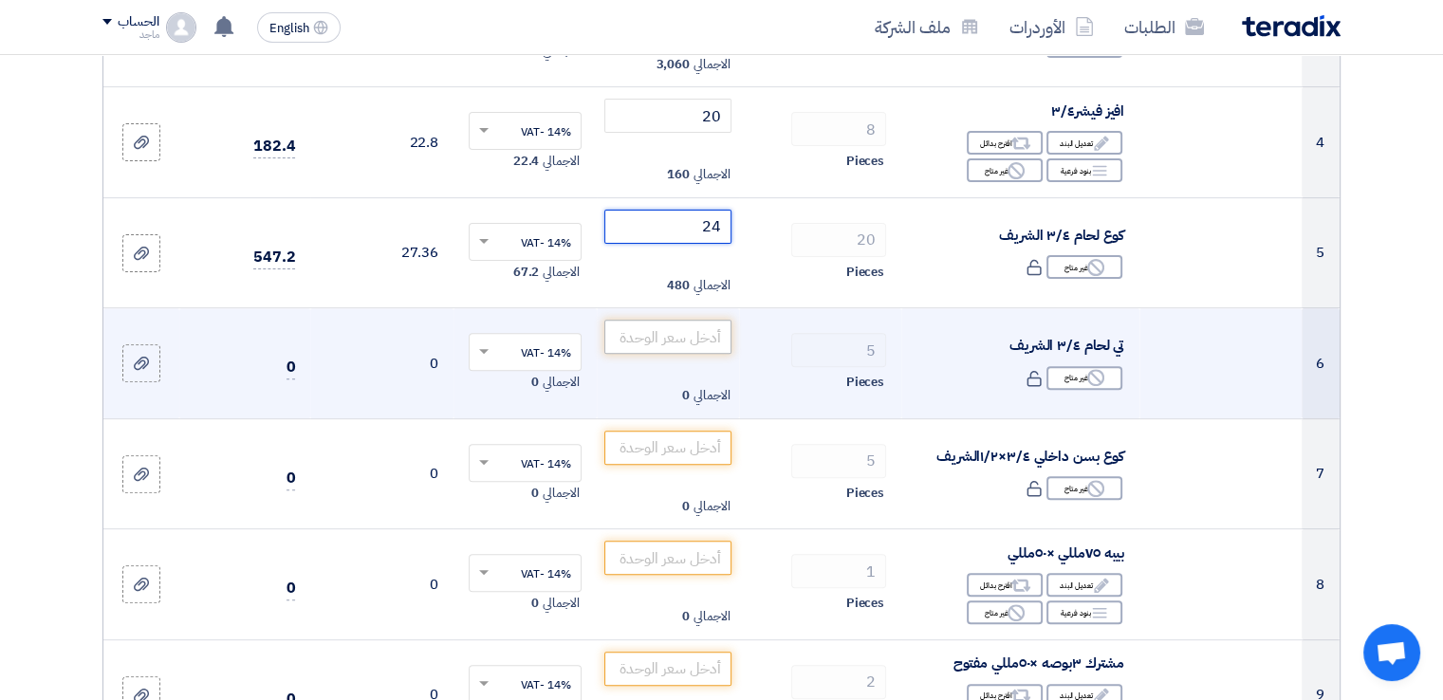
type input "24"
click at [658, 339] on input "number" at bounding box center [668, 337] width 128 height 34
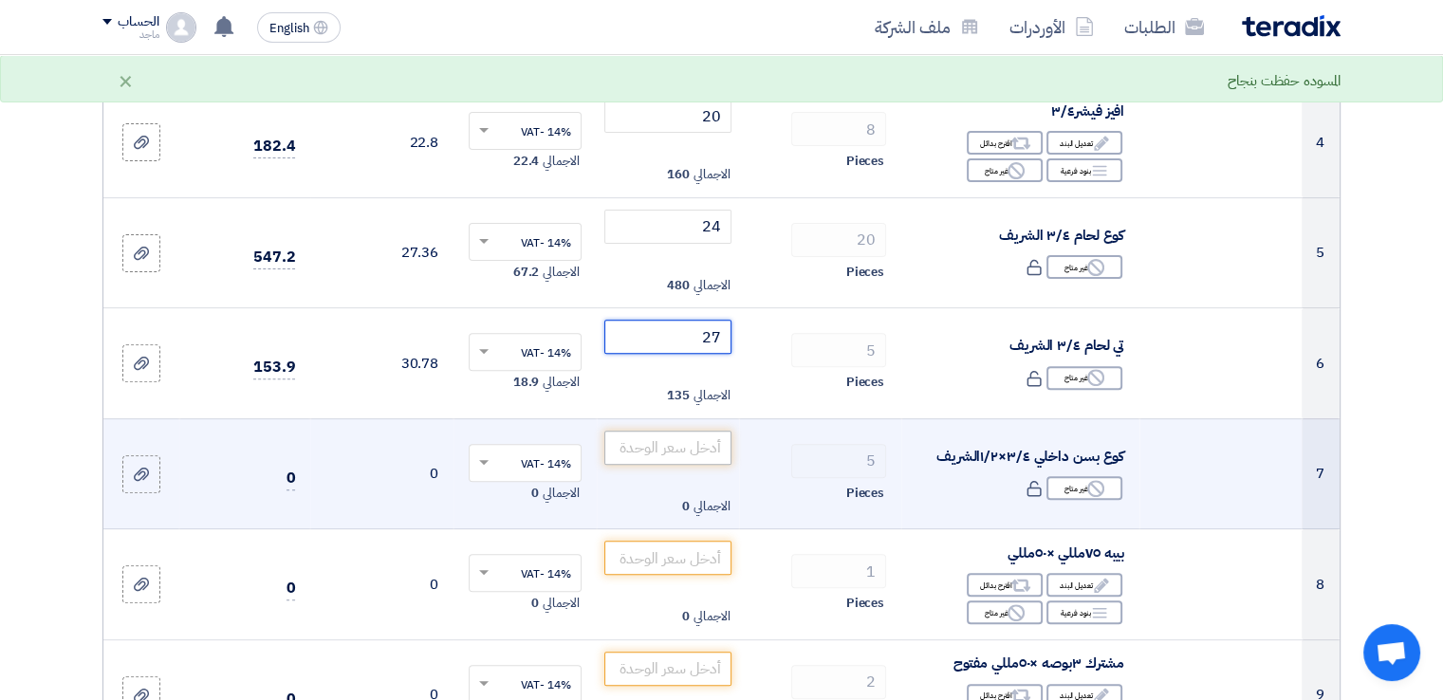
type input "27"
click at [635, 448] on input "number" at bounding box center [668, 448] width 128 height 34
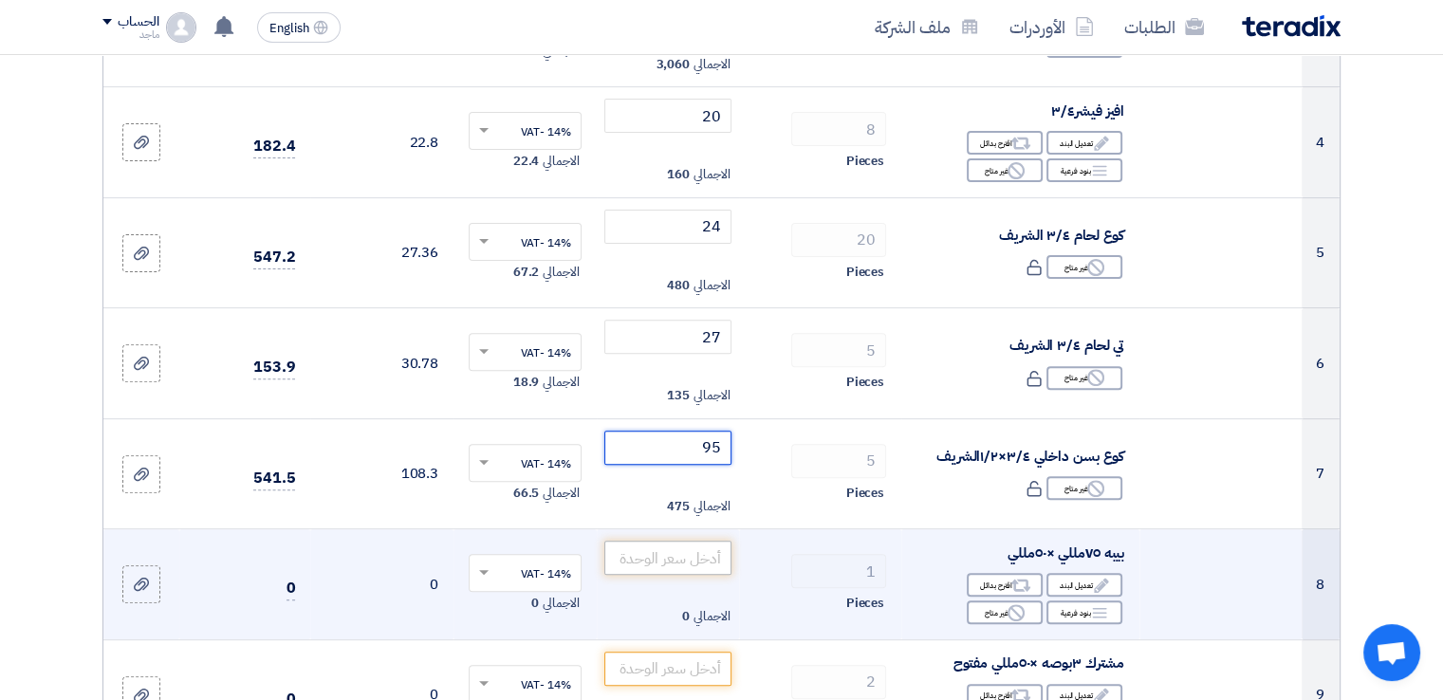
type input "95"
click at [693, 561] on input "number" at bounding box center [668, 558] width 128 height 34
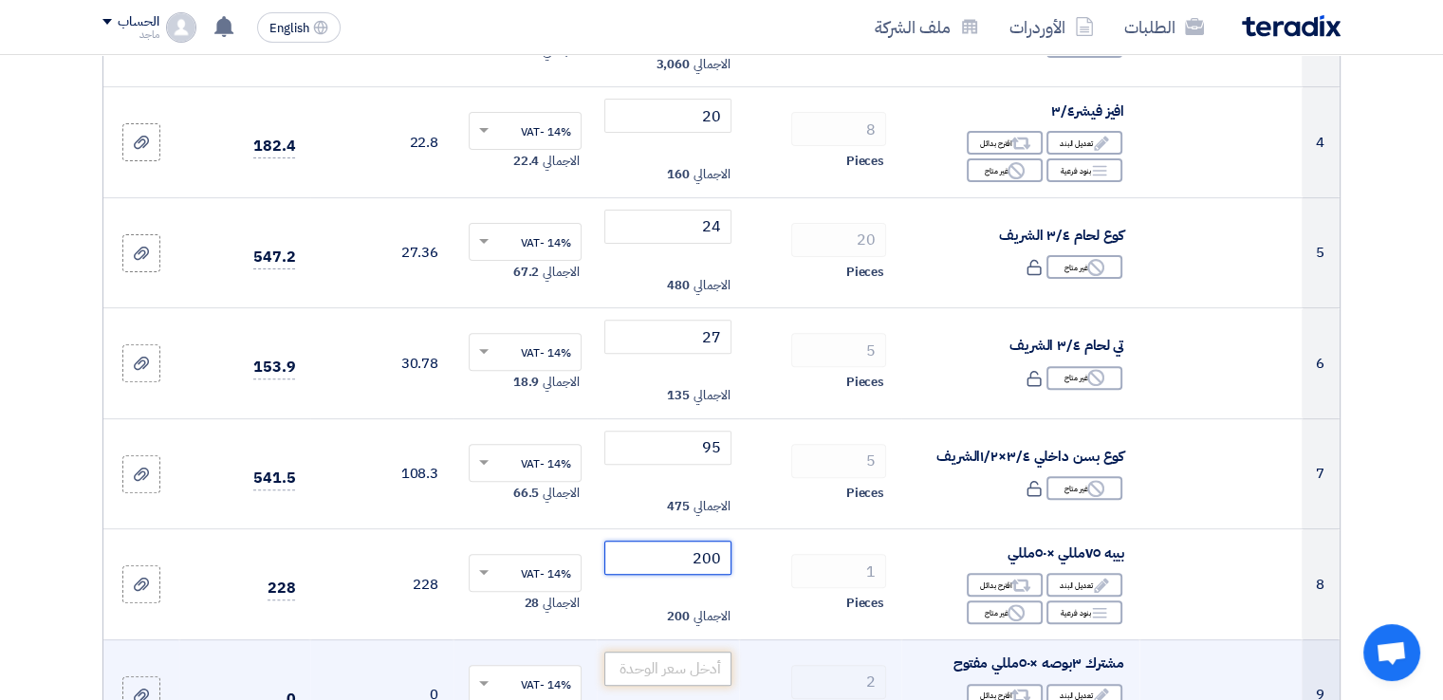
type input "200"
click at [685, 665] on input "number" at bounding box center [668, 669] width 128 height 34
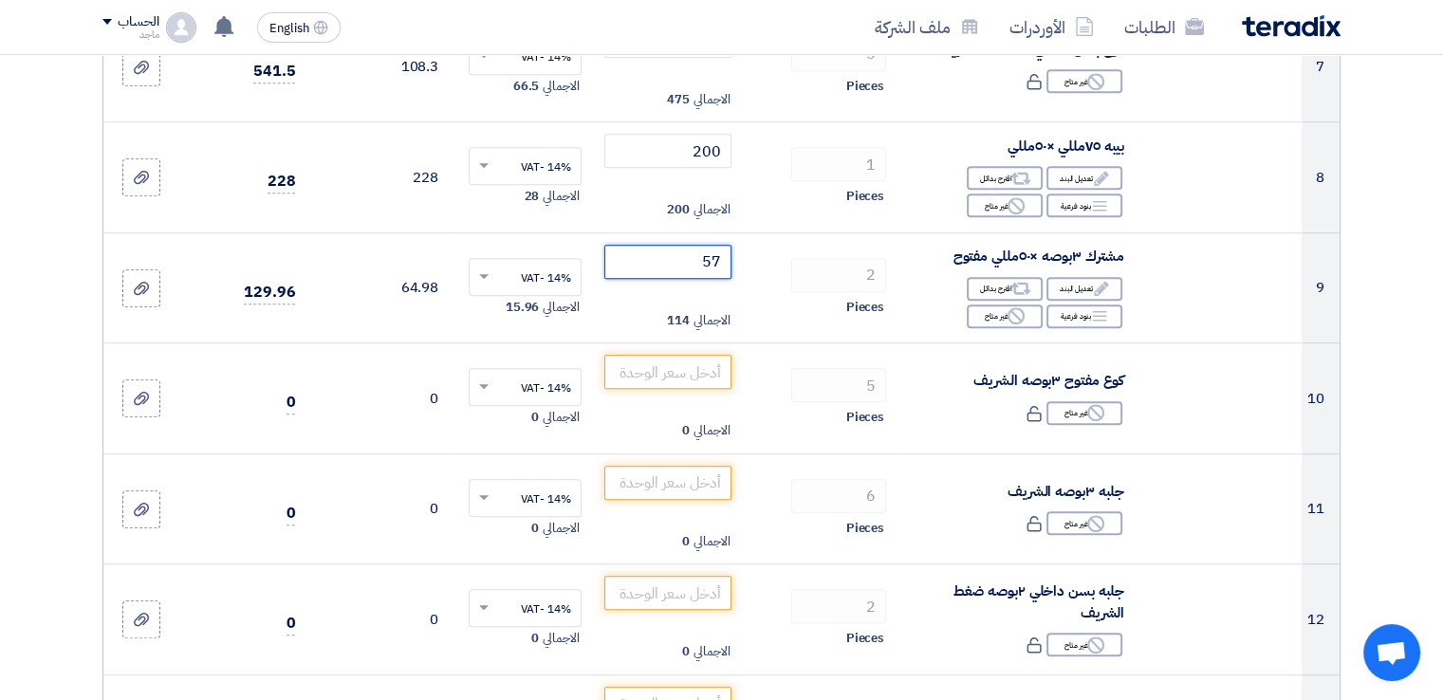
scroll to position [1032, 0]
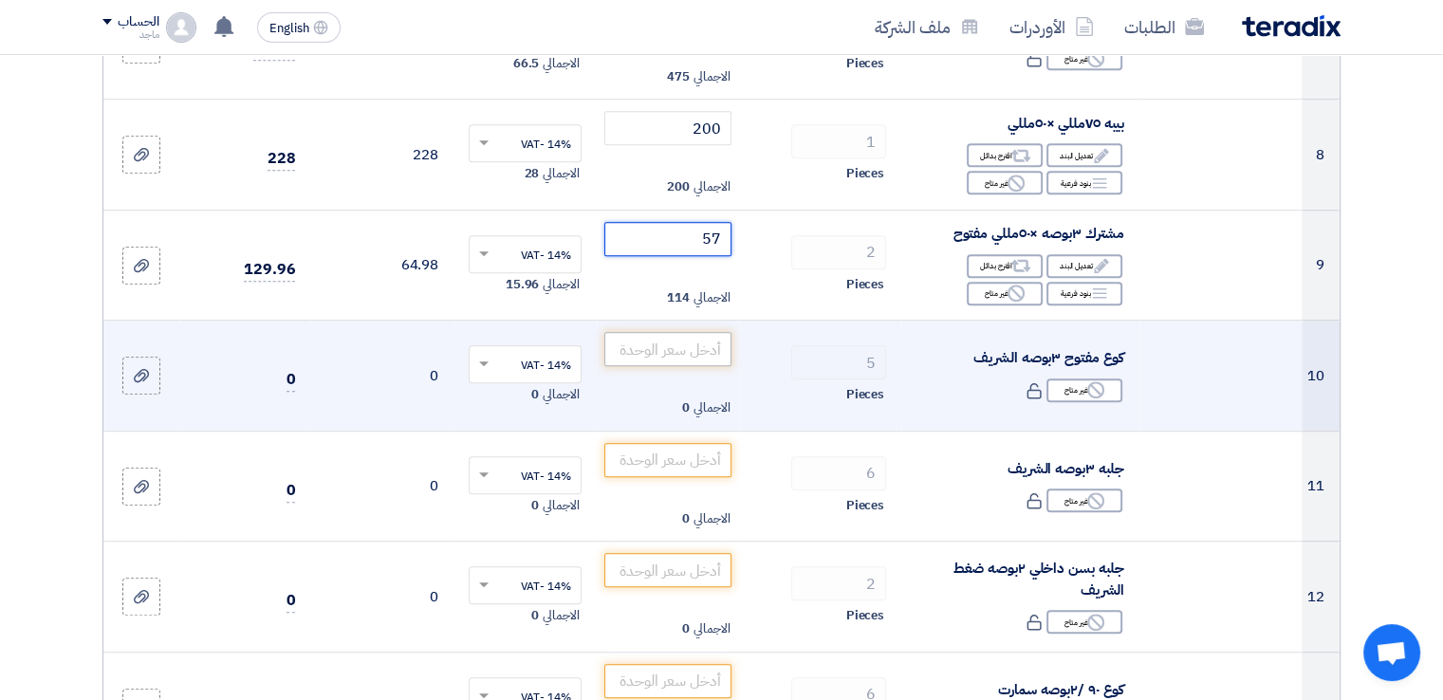
type input "57"
click at [715, 340] on input "number" at bounding box center [668, 349] width 128 height 34
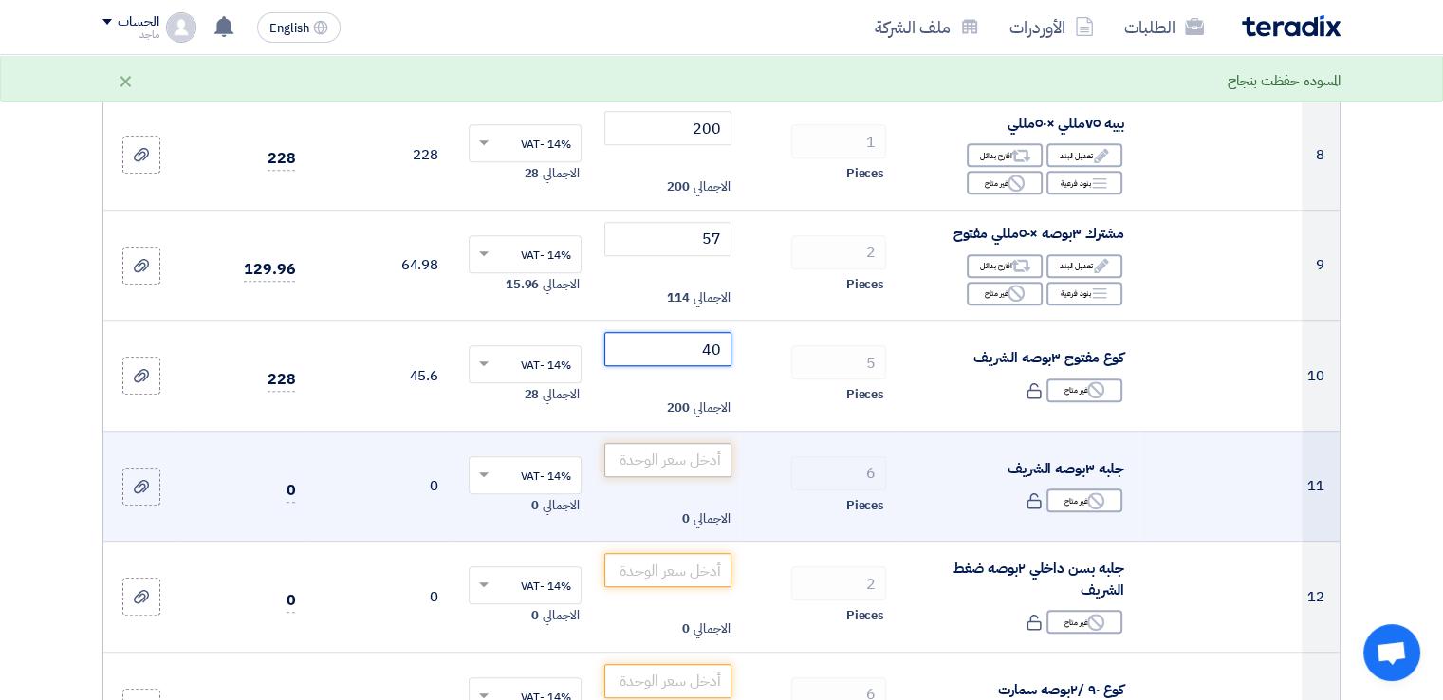
type input "40"
click at [663, 459] on input "number" at bounding box center [668, 460] width 128 height 34
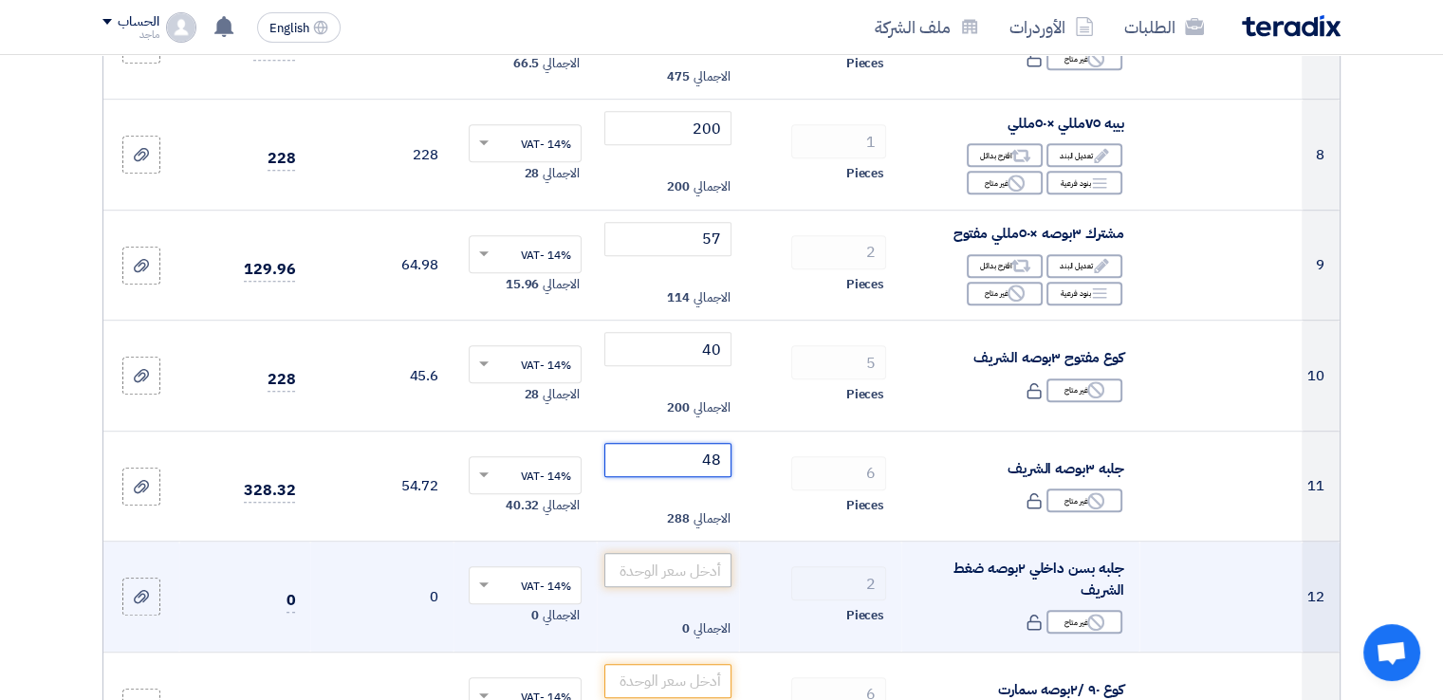
type input "48"
click at [670, 569] on input "number" at bounding box center [668, 570] width 128 height 34
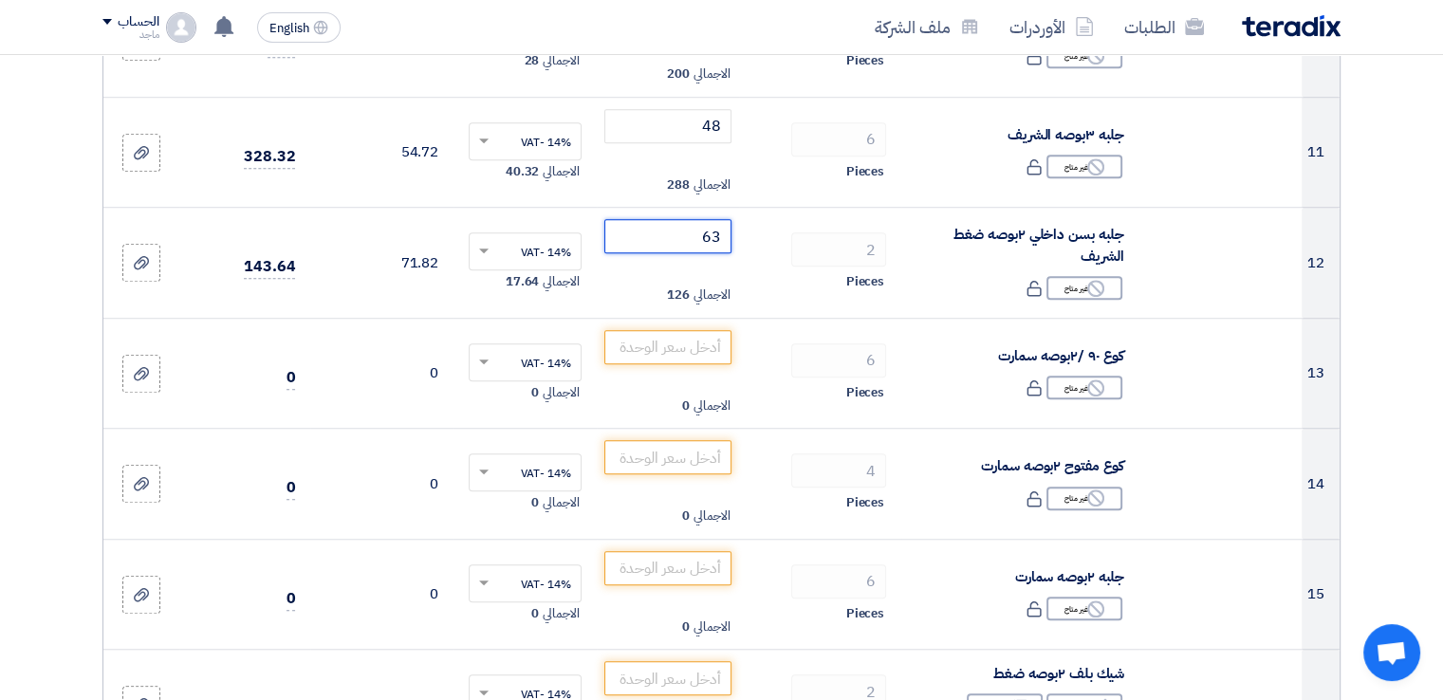
scroll to position [1371, 0]
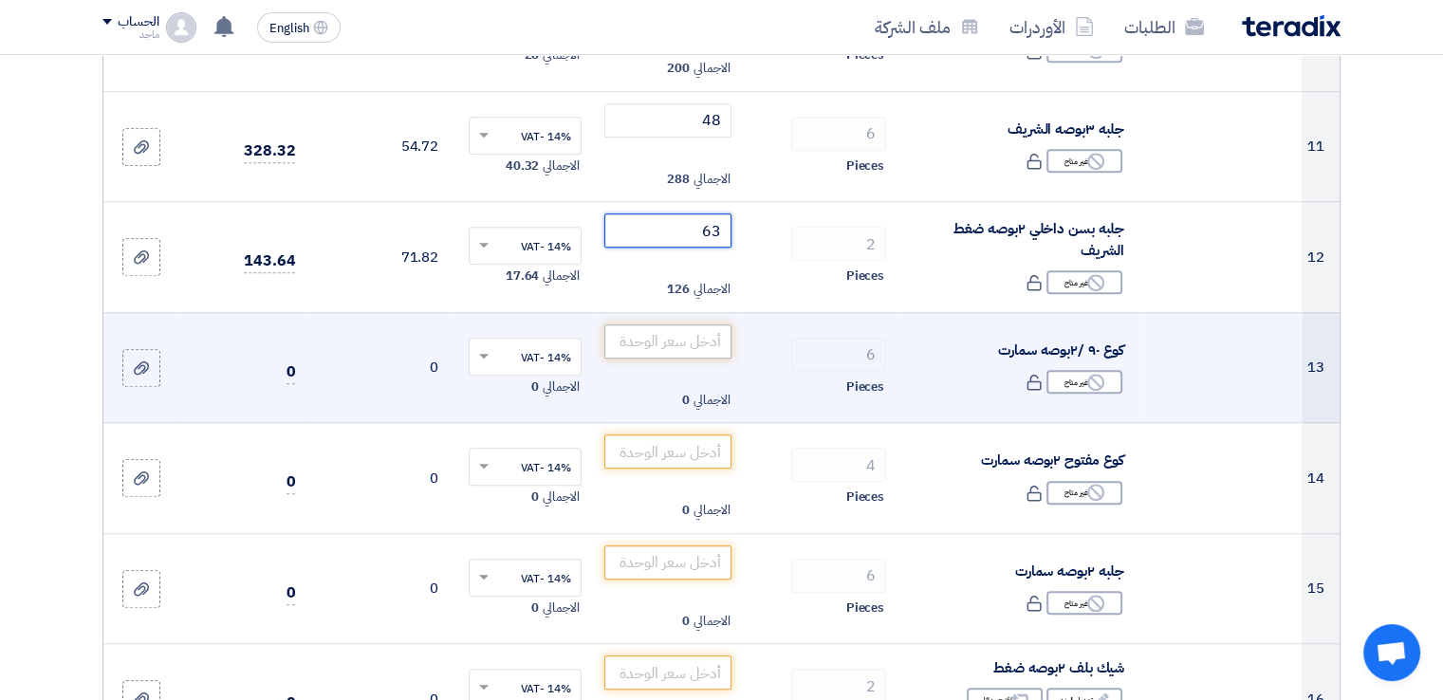
type input "63"
click at [642, 347] on input "number" at bounding box center [668, 341] width 128 height 34
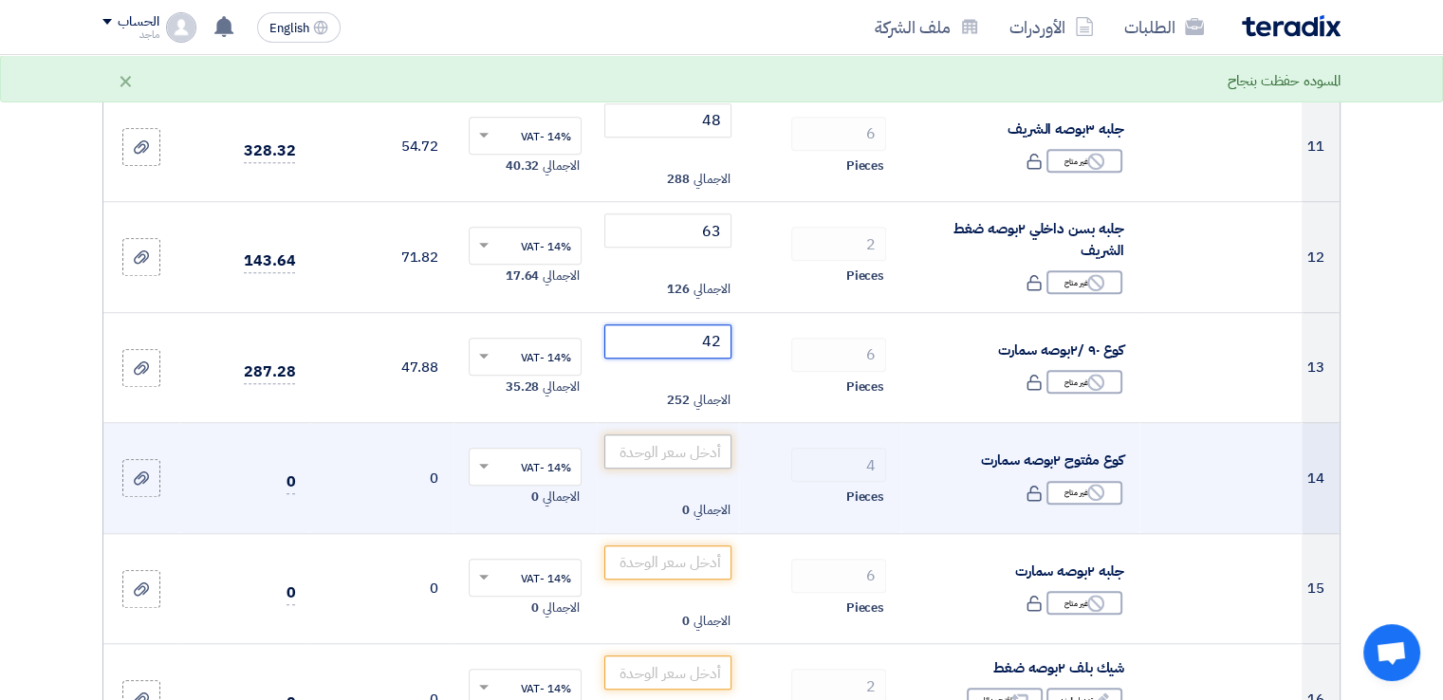
type input "42"
click at [679, 452] on input "number" at bounding box center [668, 451] width 128 height 34
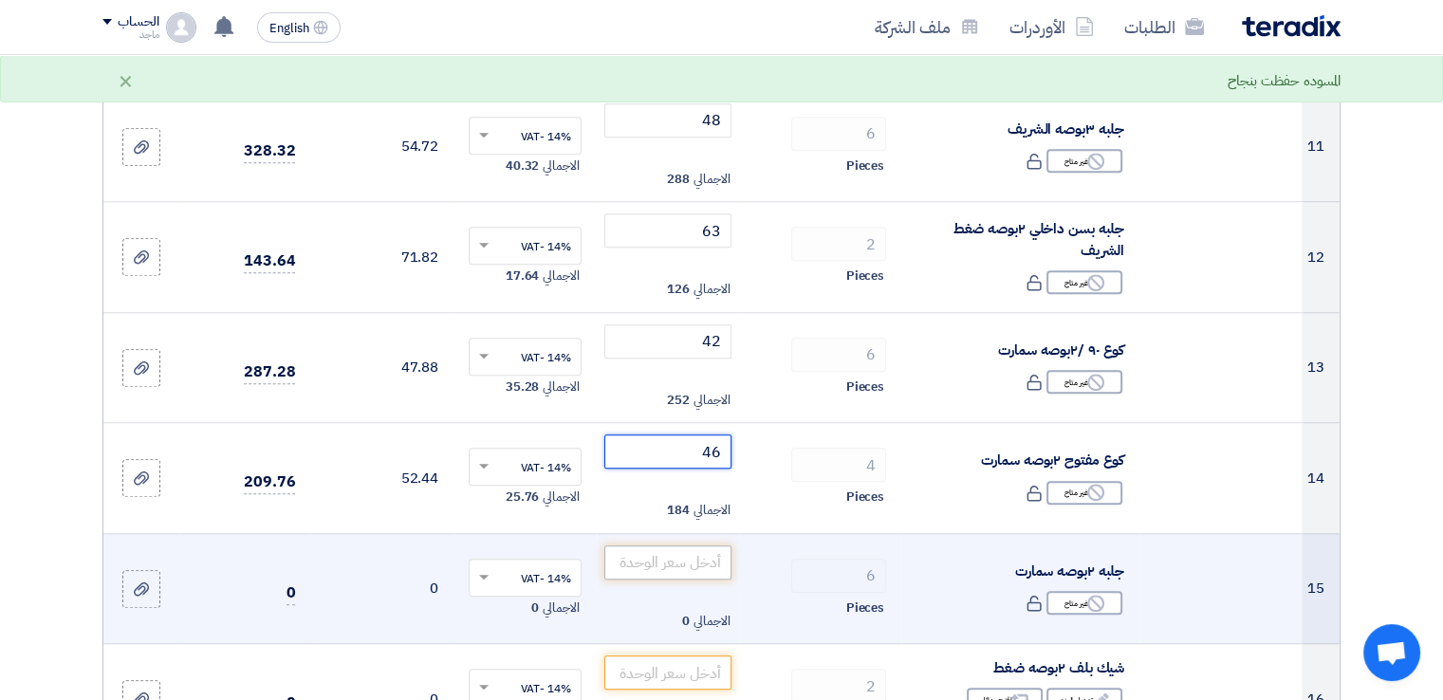
type input "46"
click at [677, 557] on input "number" at bounding box center [668, 562] width 128 height 34
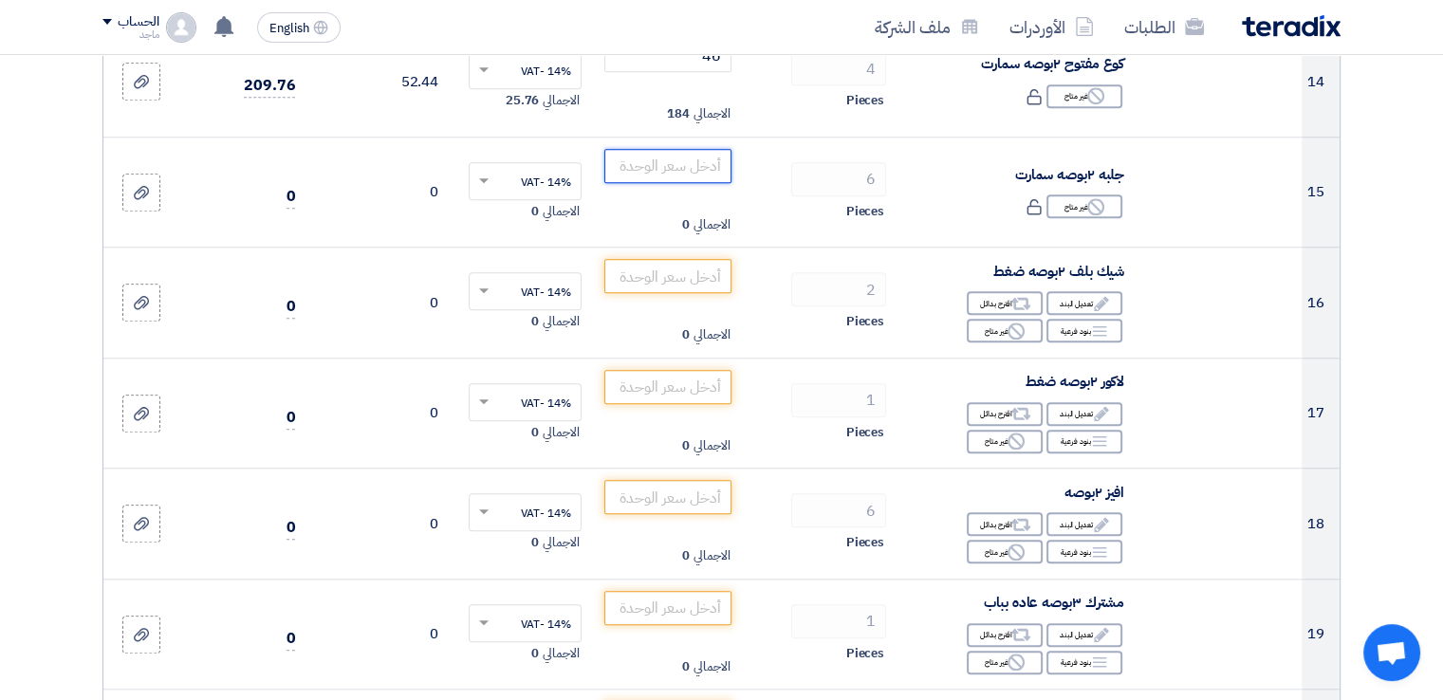
scroll to position [1808, 0]
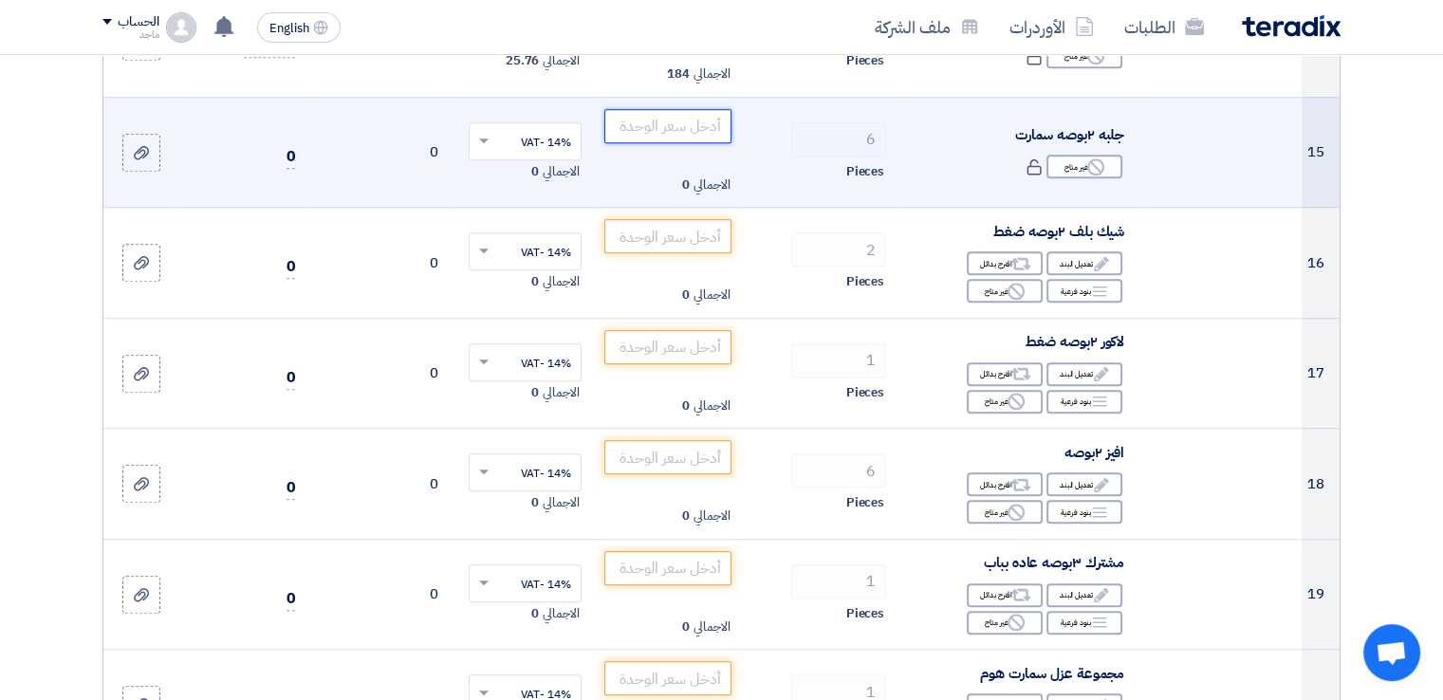
click at [706, 130] on input "number" at bounding box center [668, 126] width 128 height 34
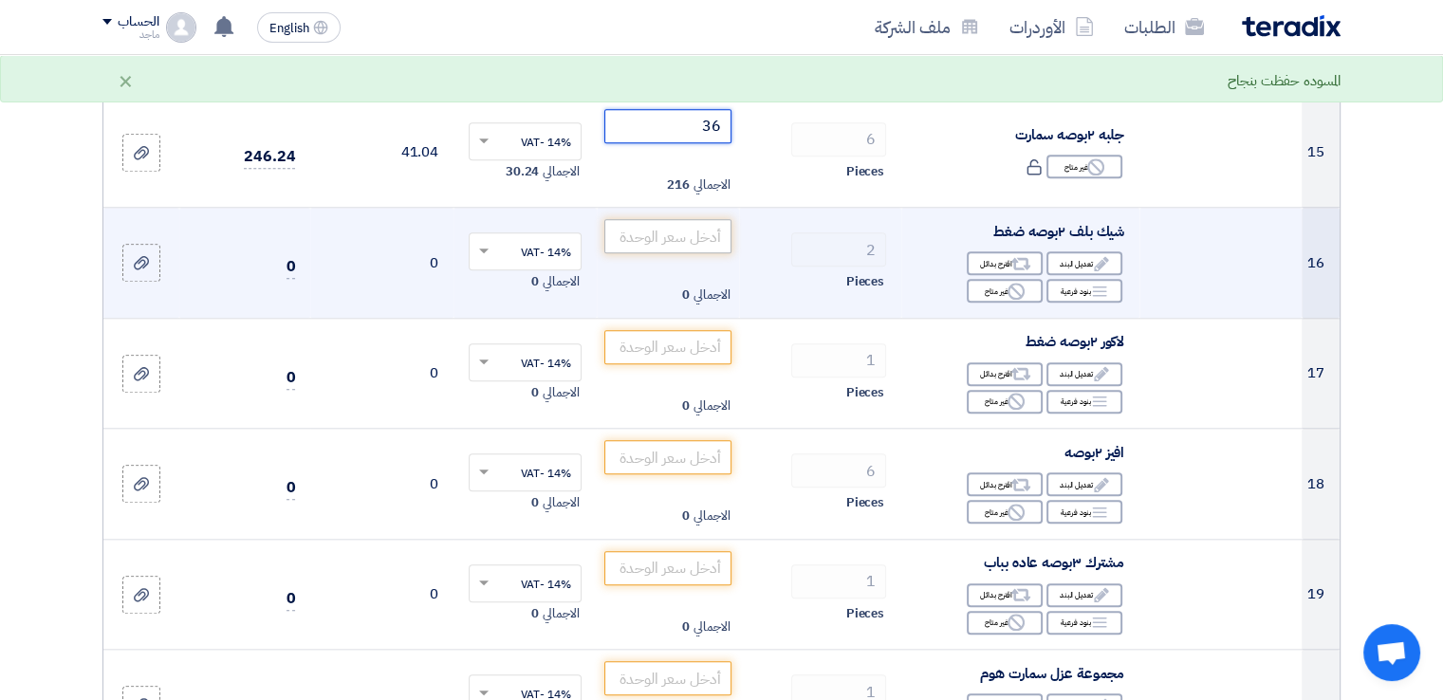
type input "36"
click at [687, 233] on input "number" at bounding box center [668, 236] width 128 height 34
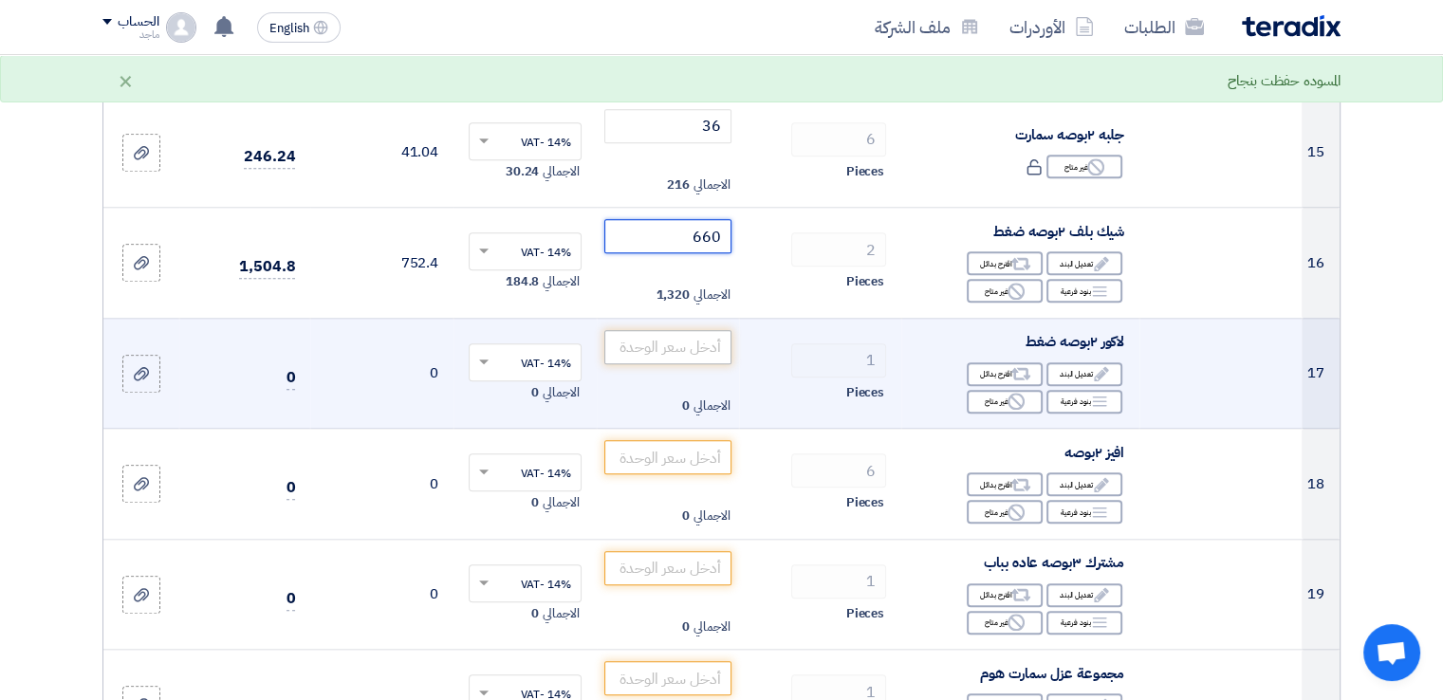
type input "660"
click at [687, 354] on input "number" at bounding box center [668, 347] width 128 height 34
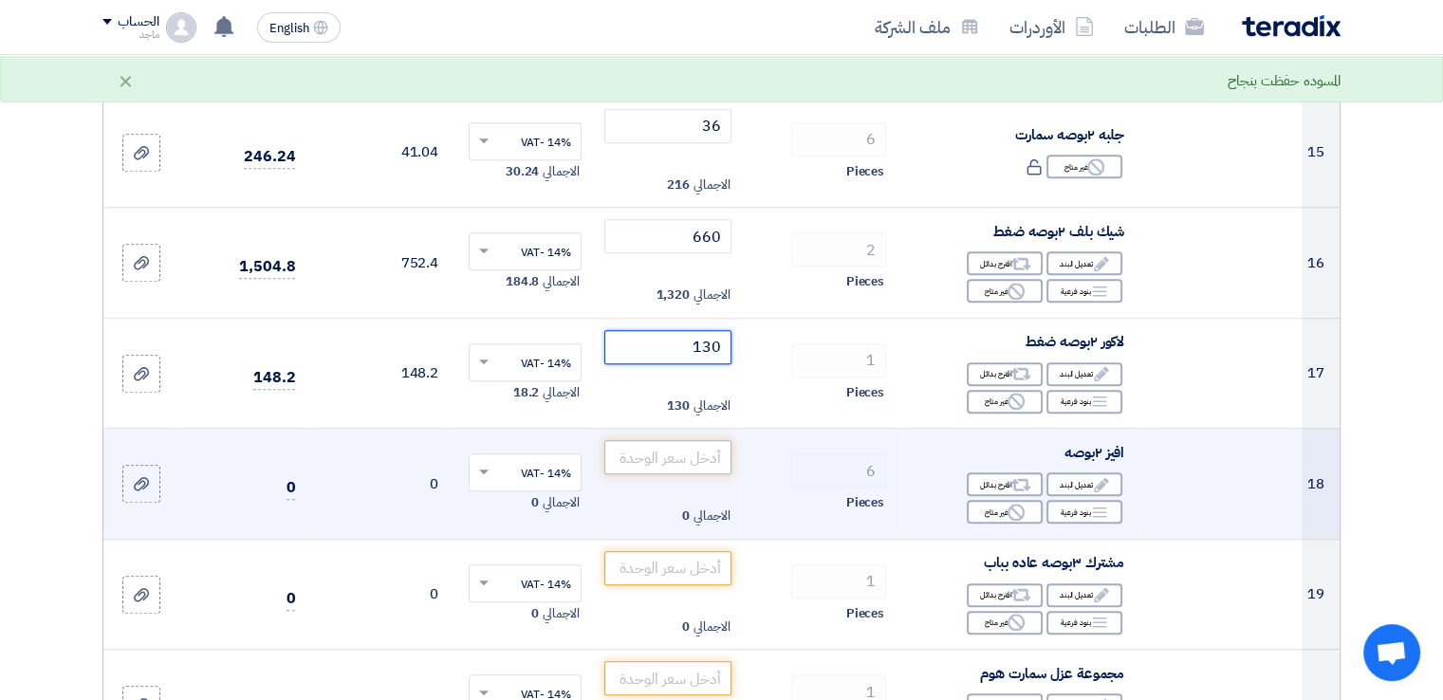
type input "130"
click at [658, 449] on input "number" at bounding box center [668, 457] width 128 height 34
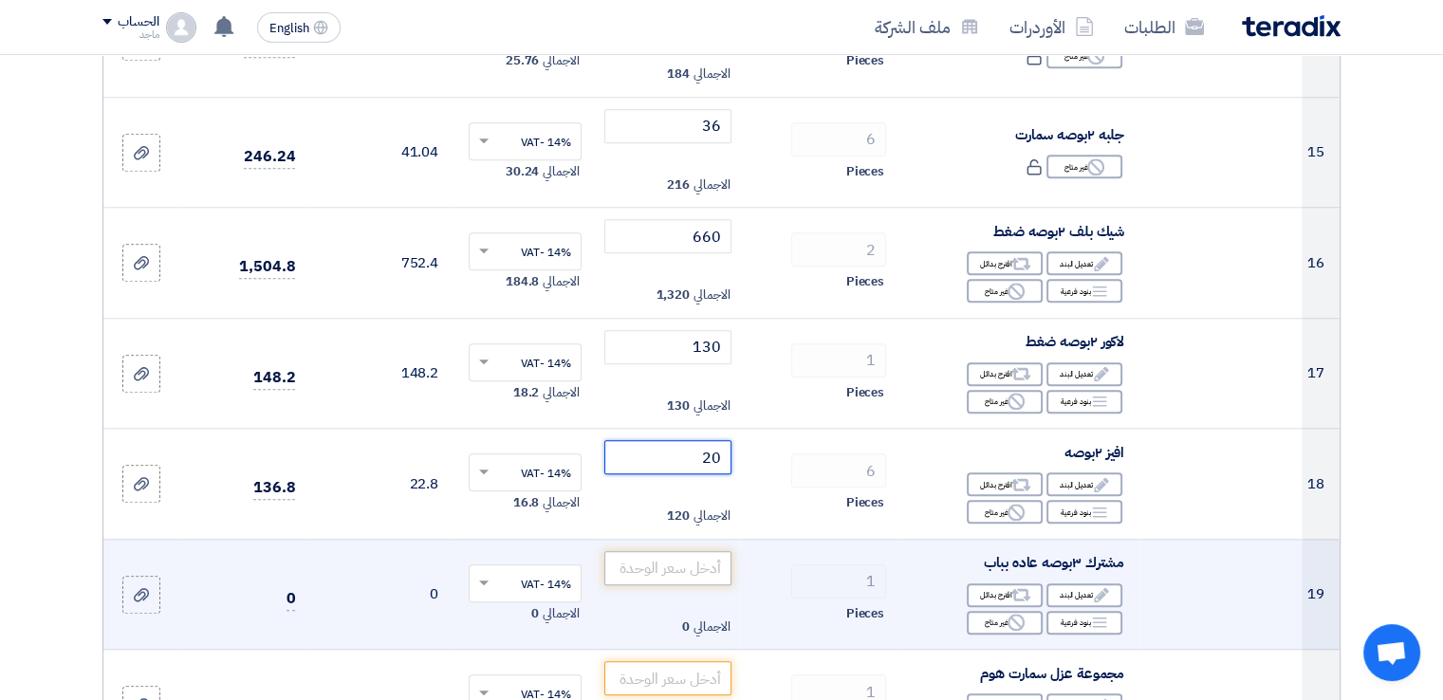
type input "20"
click at [639, 559] on input "number" at bounding box center [668, 568] width 128 height 34
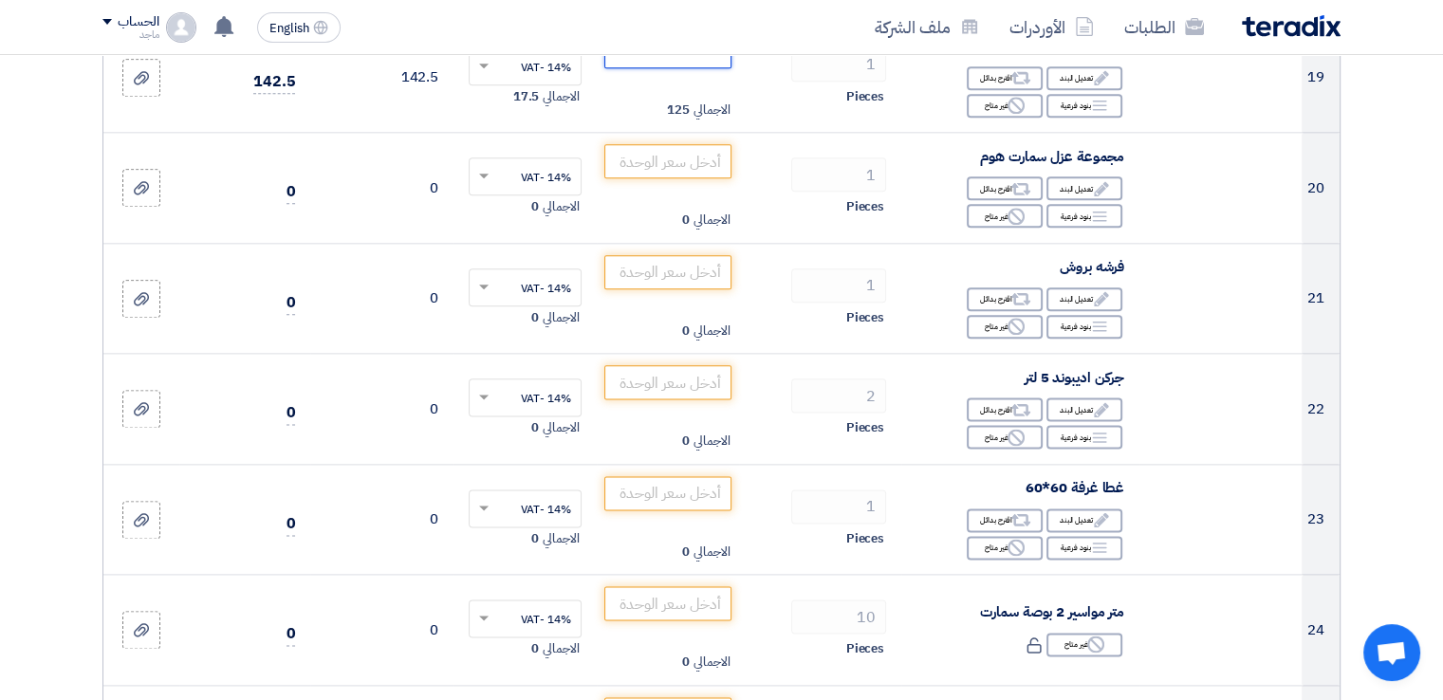
scroll to position [2353, 0]
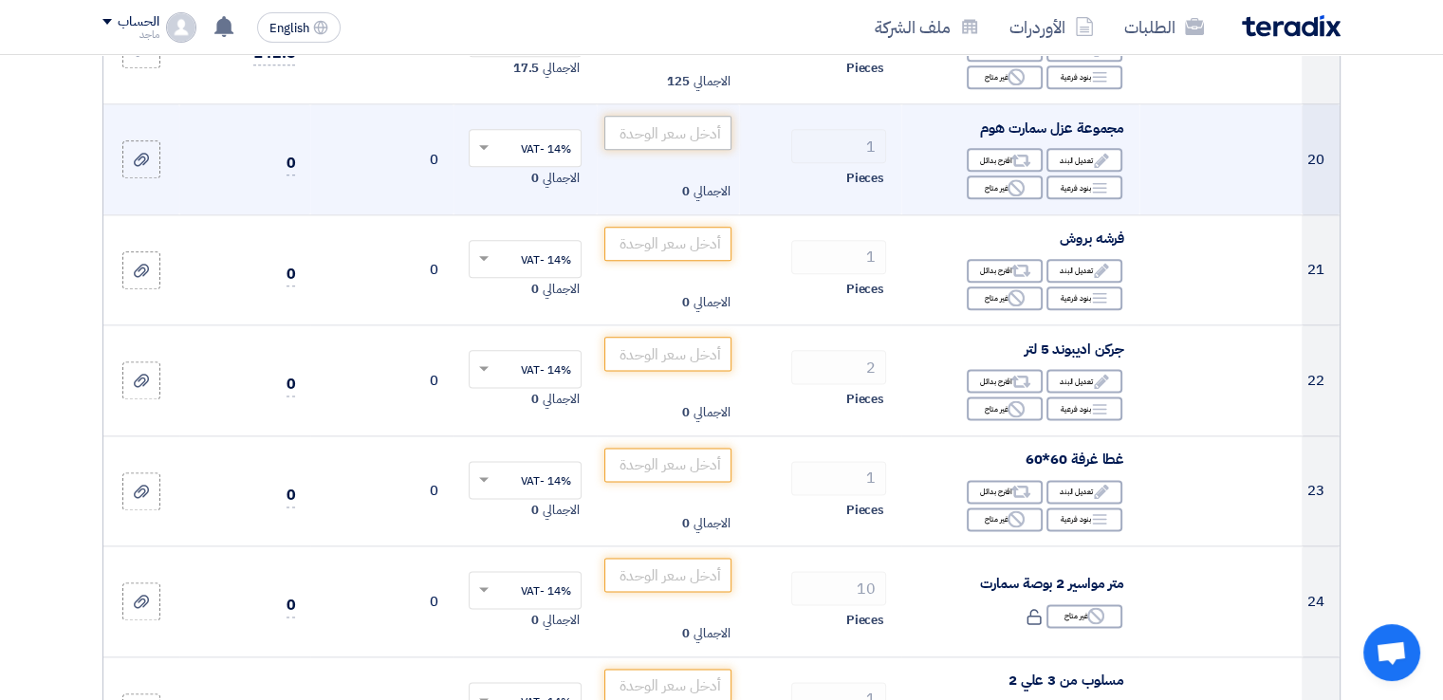
type input "125"
click at [664, 125] on input "number" at bounding box center [668, 133] width 128 height 34
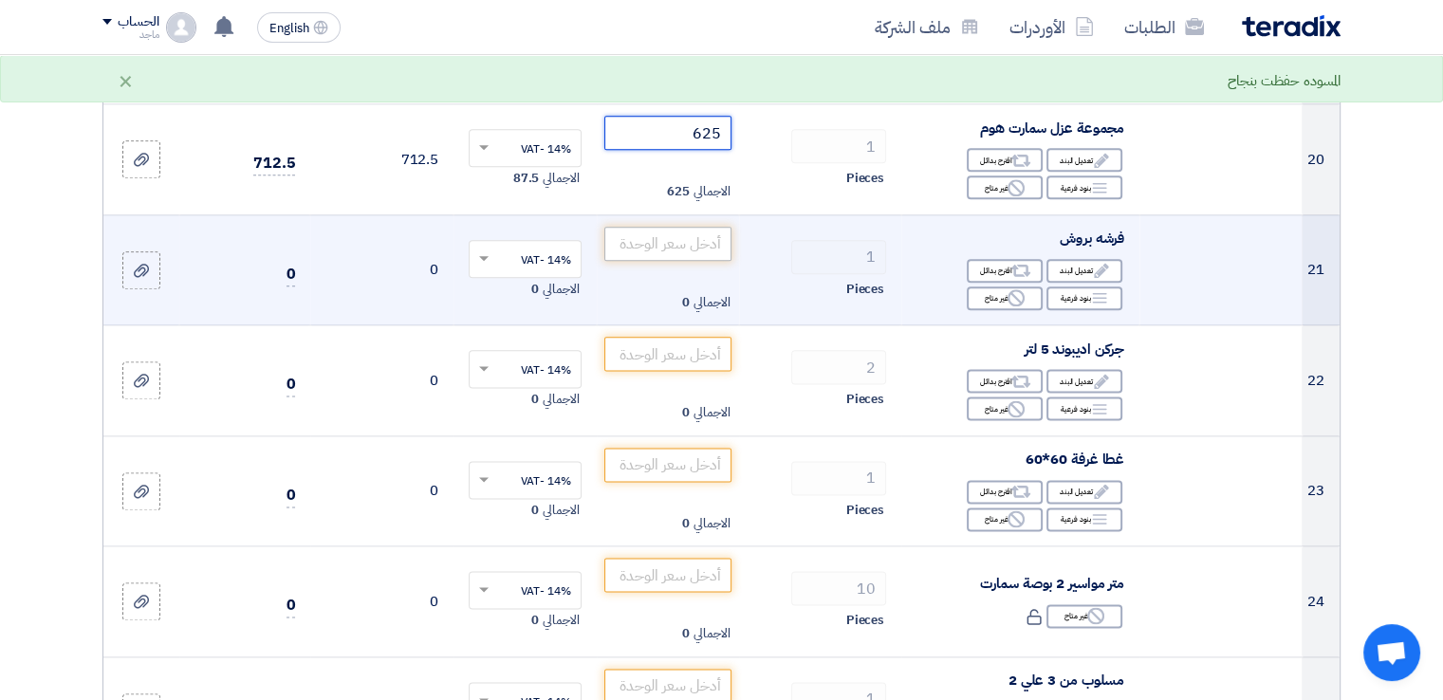
type input "625"
click at [645, 241] on input "number" at bounding box center [668, 244] width 128 height 34
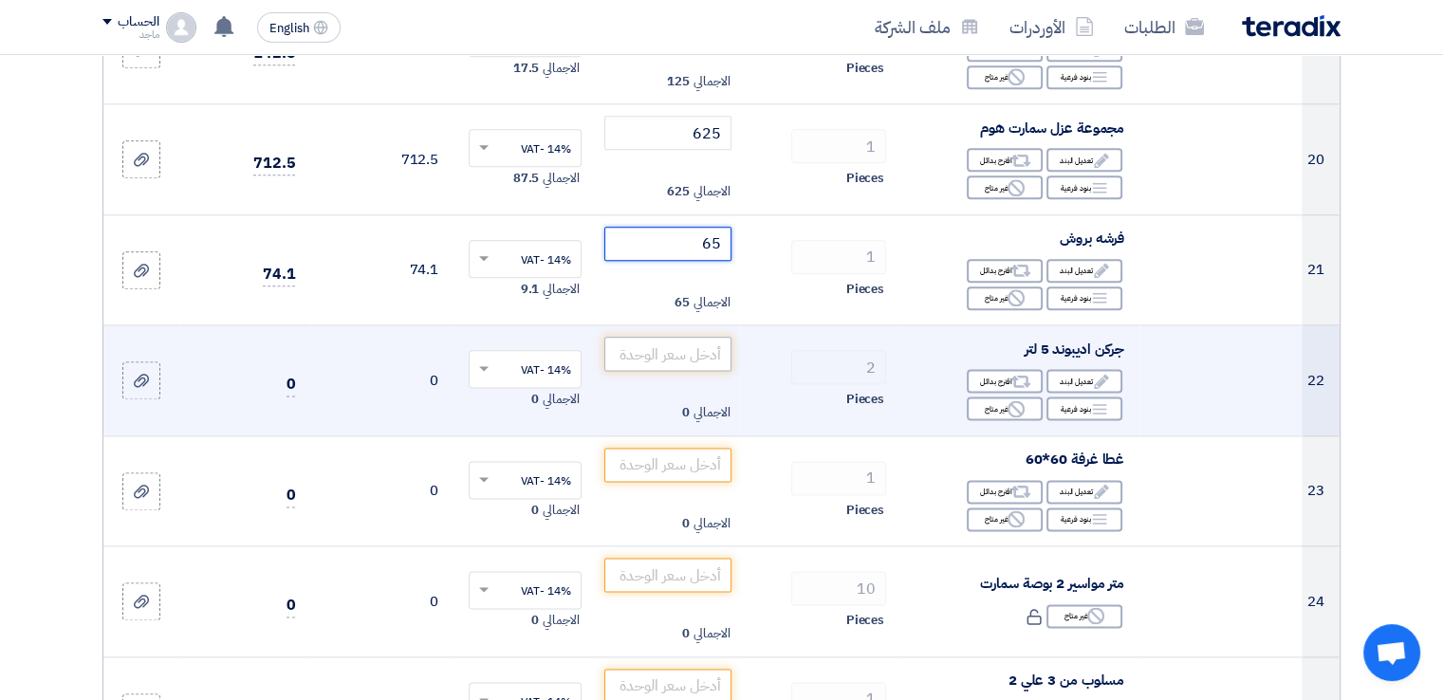
type input "65"
click at [641, 350] on input "number" at bounding box center [668, 354] width 128 height 34
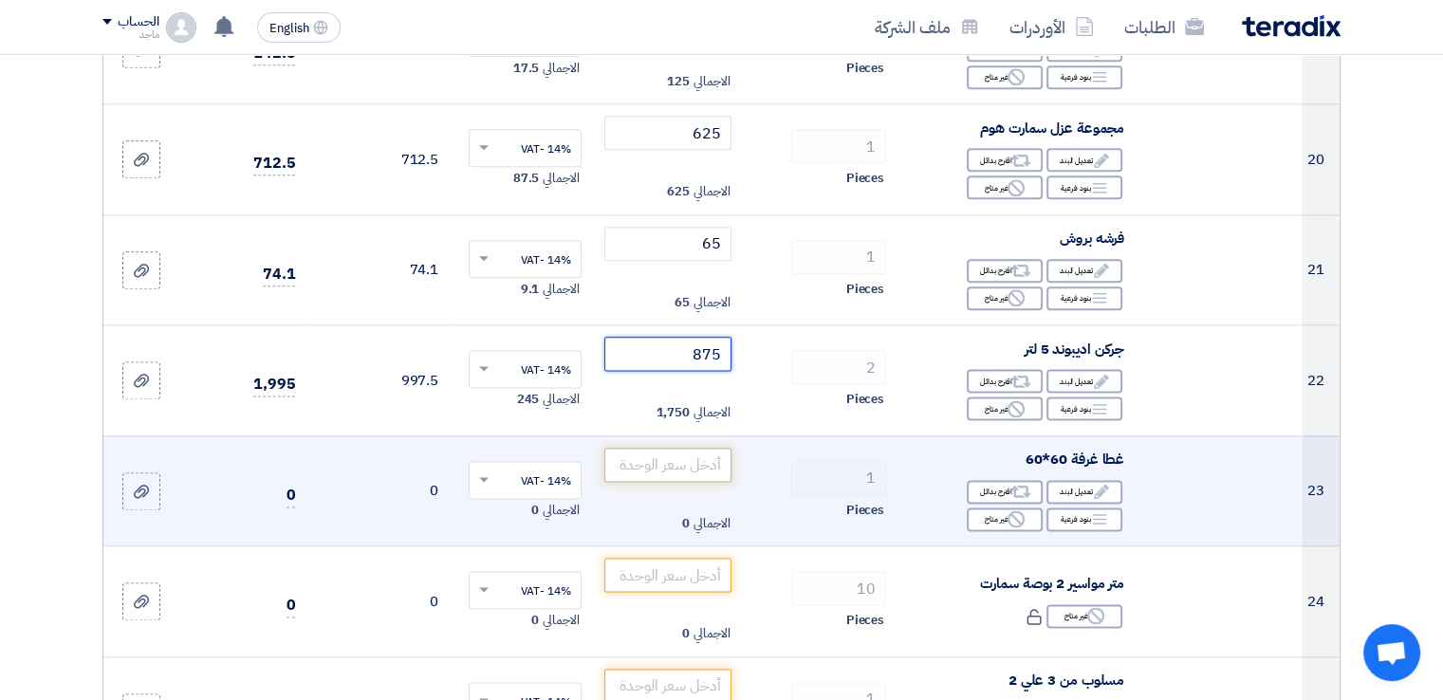
type input "875"
click at [667, 464] on input "number" at bounding box center [668, 465] width 128 height 34
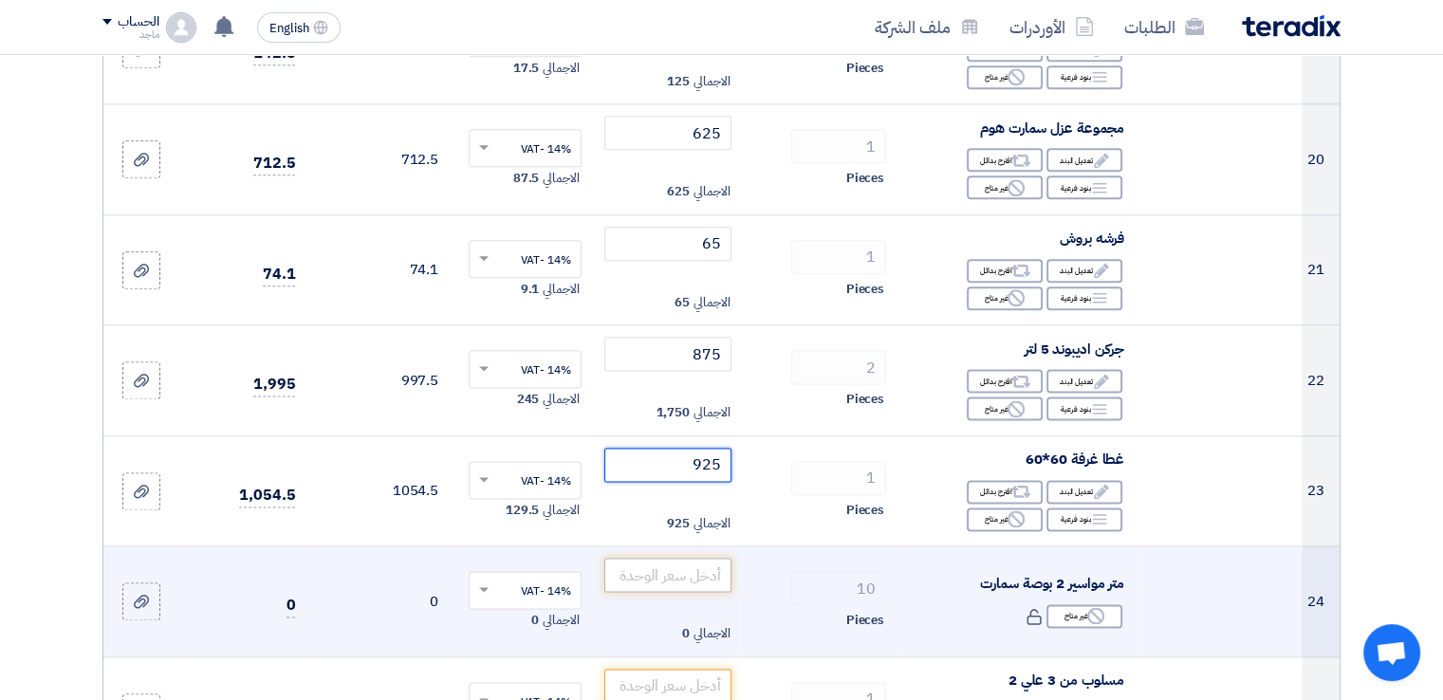
type input "925"
click at [646, 579] on input "number" at bounding box center [668, 575] width 128 height 34
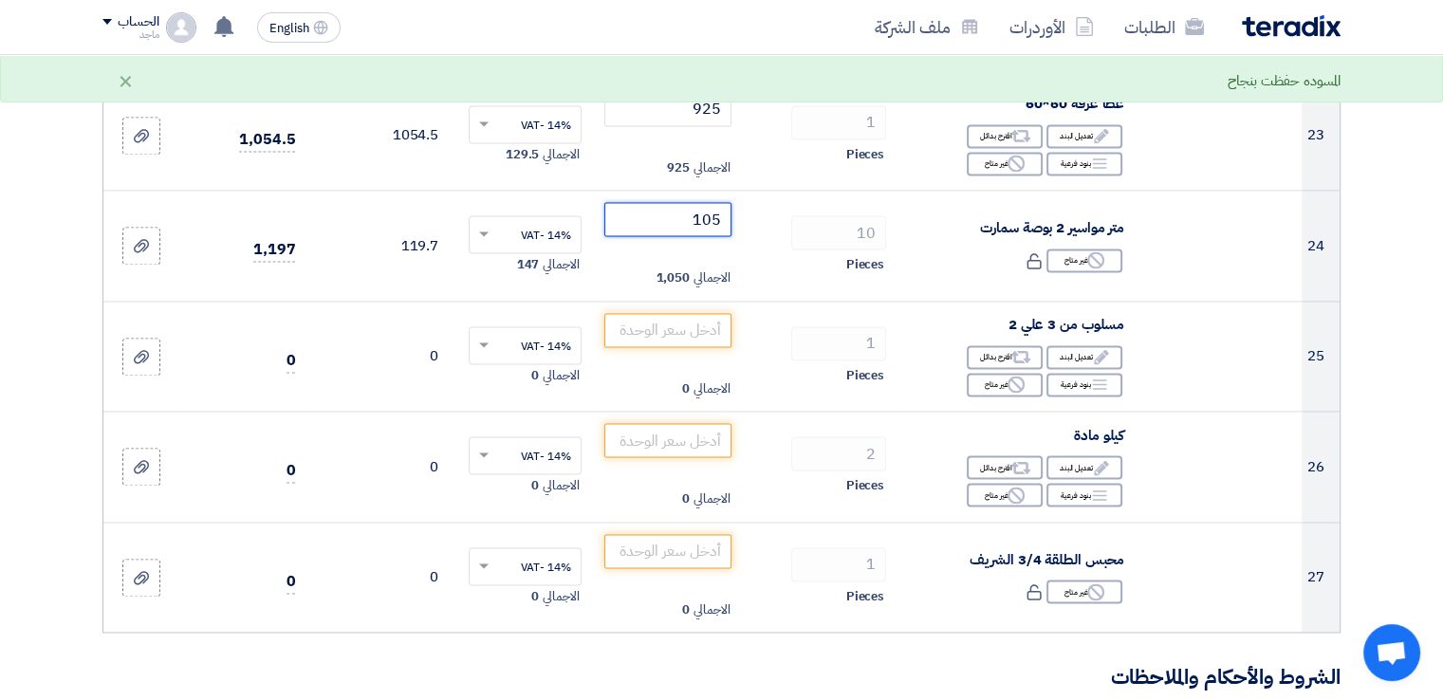
scroll to position [2715, 0]
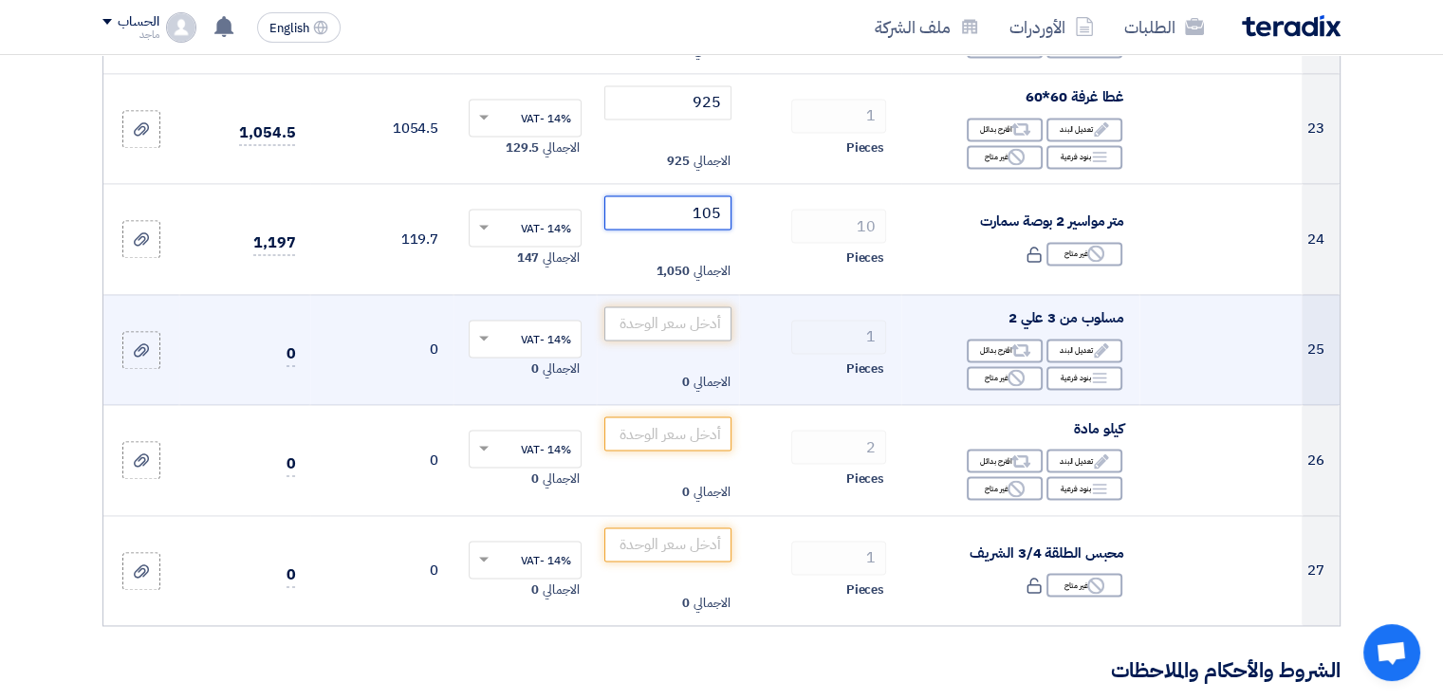
type input "105"
click at [690, 322] on input "number" at bounding box center [668, 323] width 128 height 34
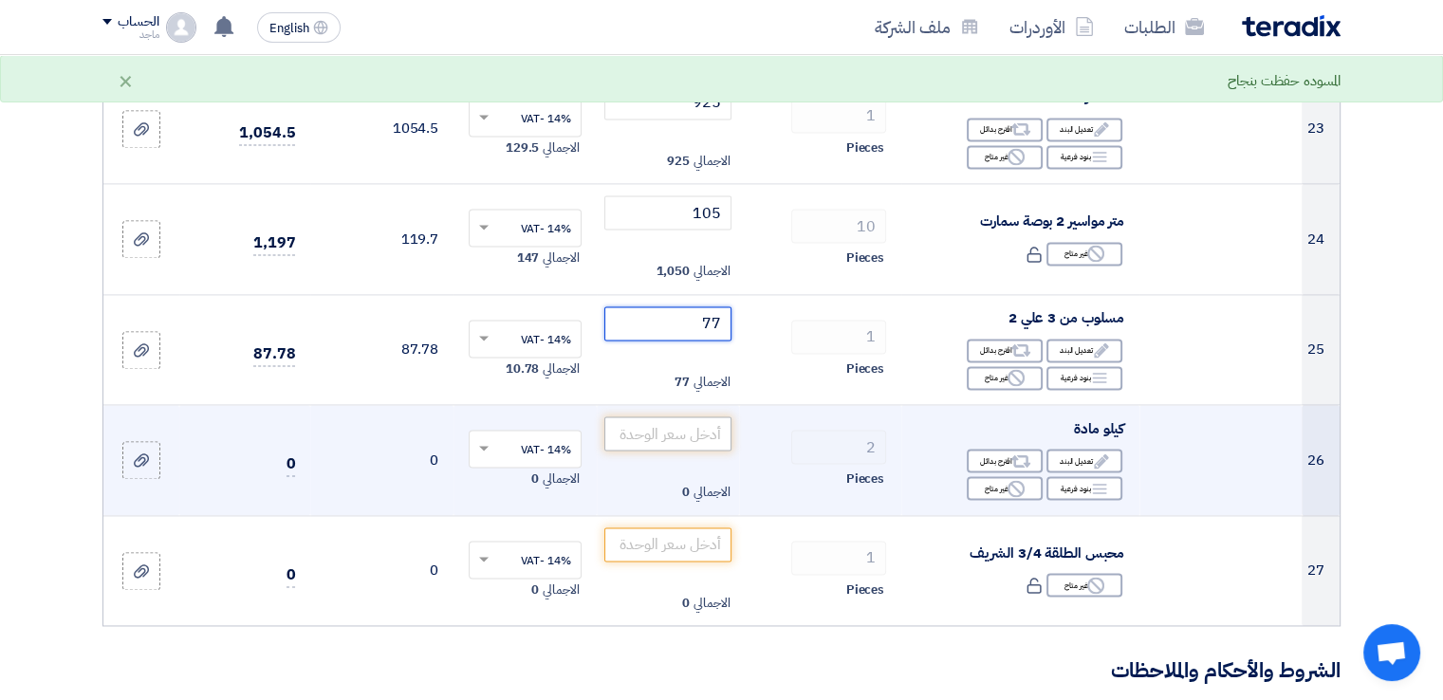
type input "77"
click at [666, 437] on input "number" at bounding box center [668, 433] width 128 height 34
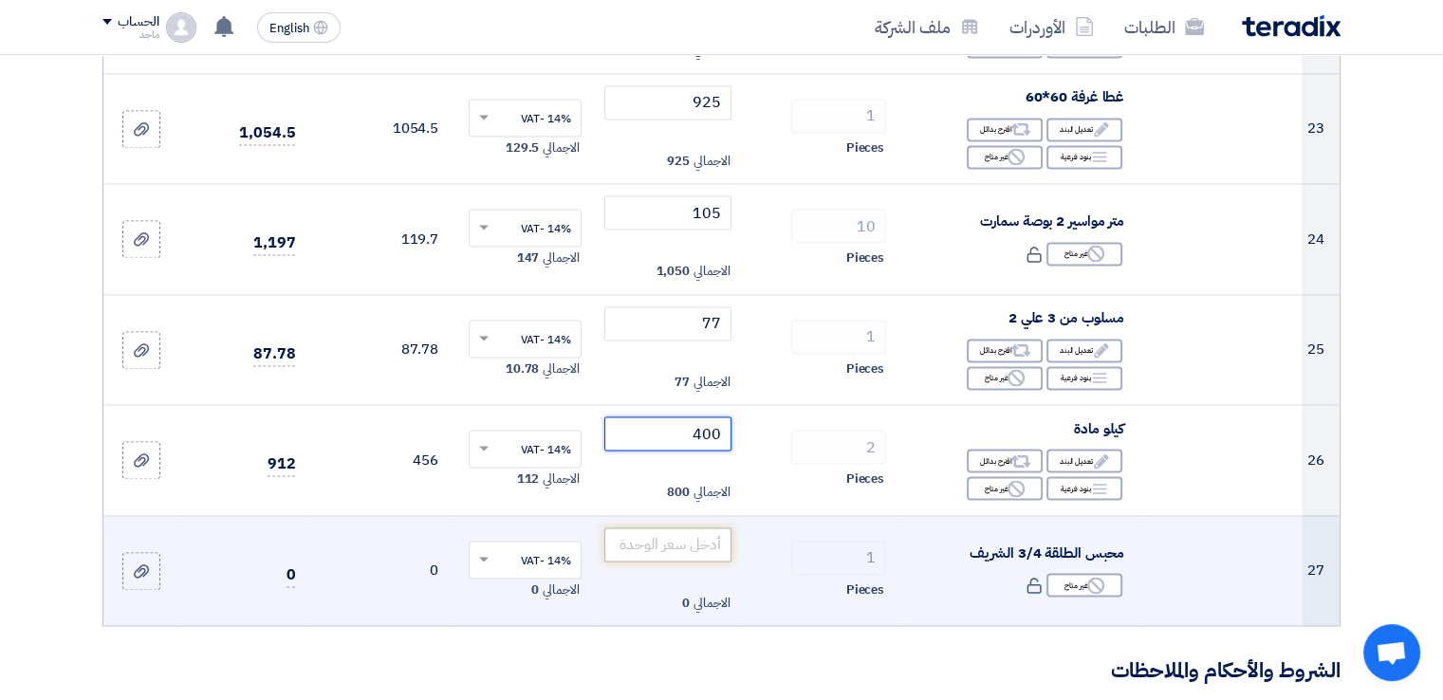
type input "400"
click at [625, 536] on input "number" at bounding box center [668, 544] width 128 height 34
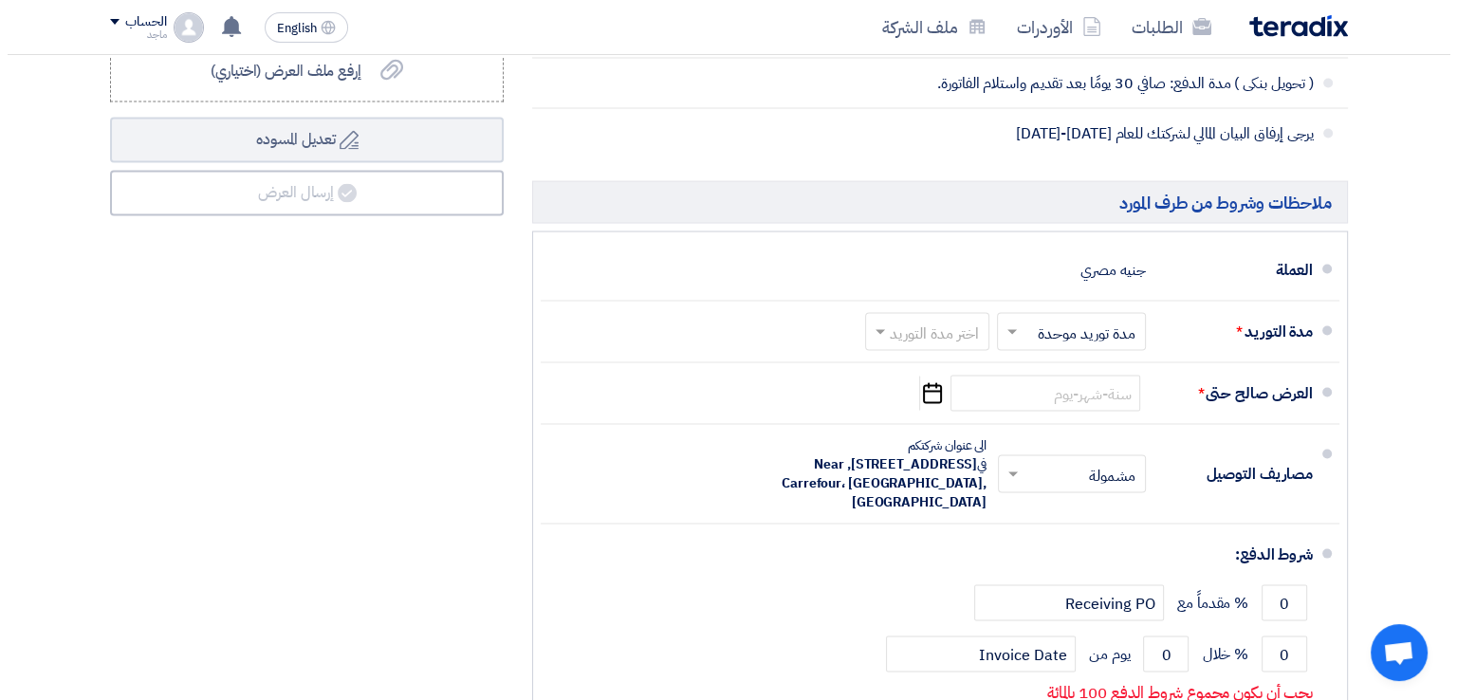
scroll to position [3751, 0]
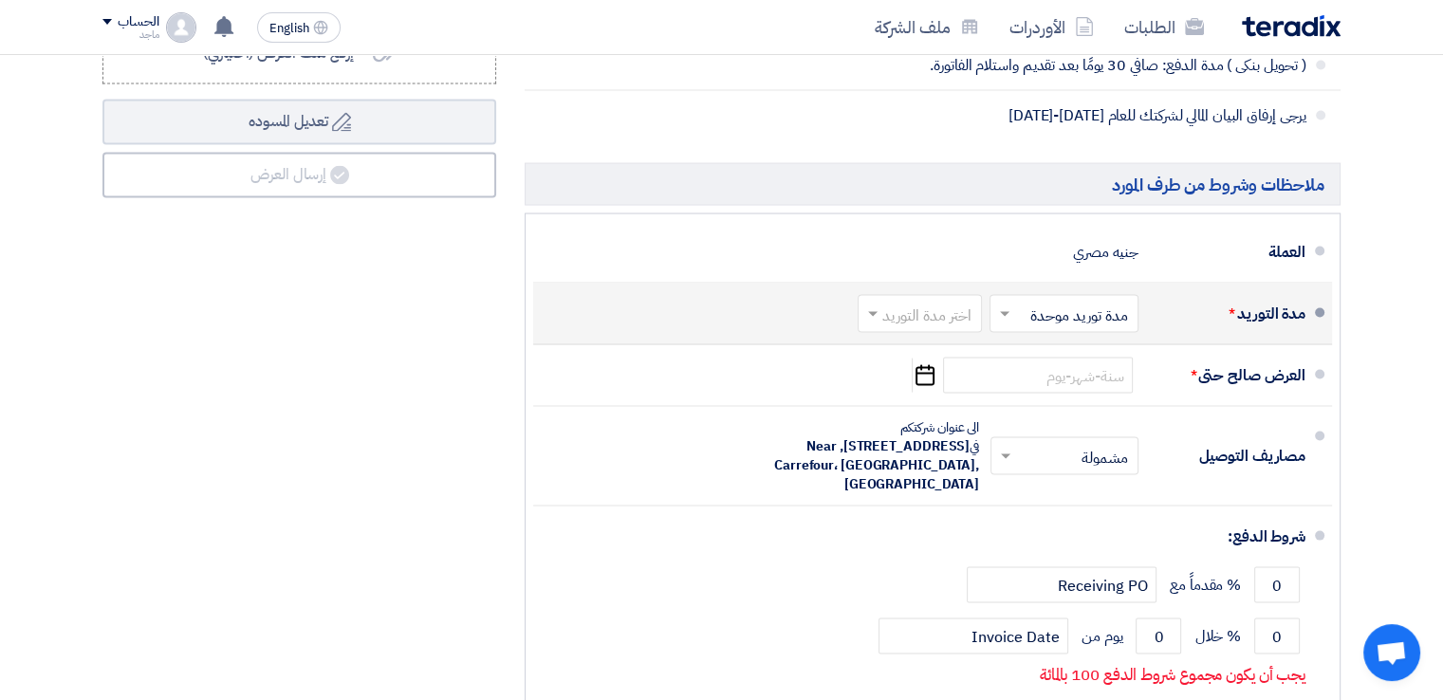
type input "595"
click at [914, 310] on input "text" at bounding box center [915, 317] width 115 height 28
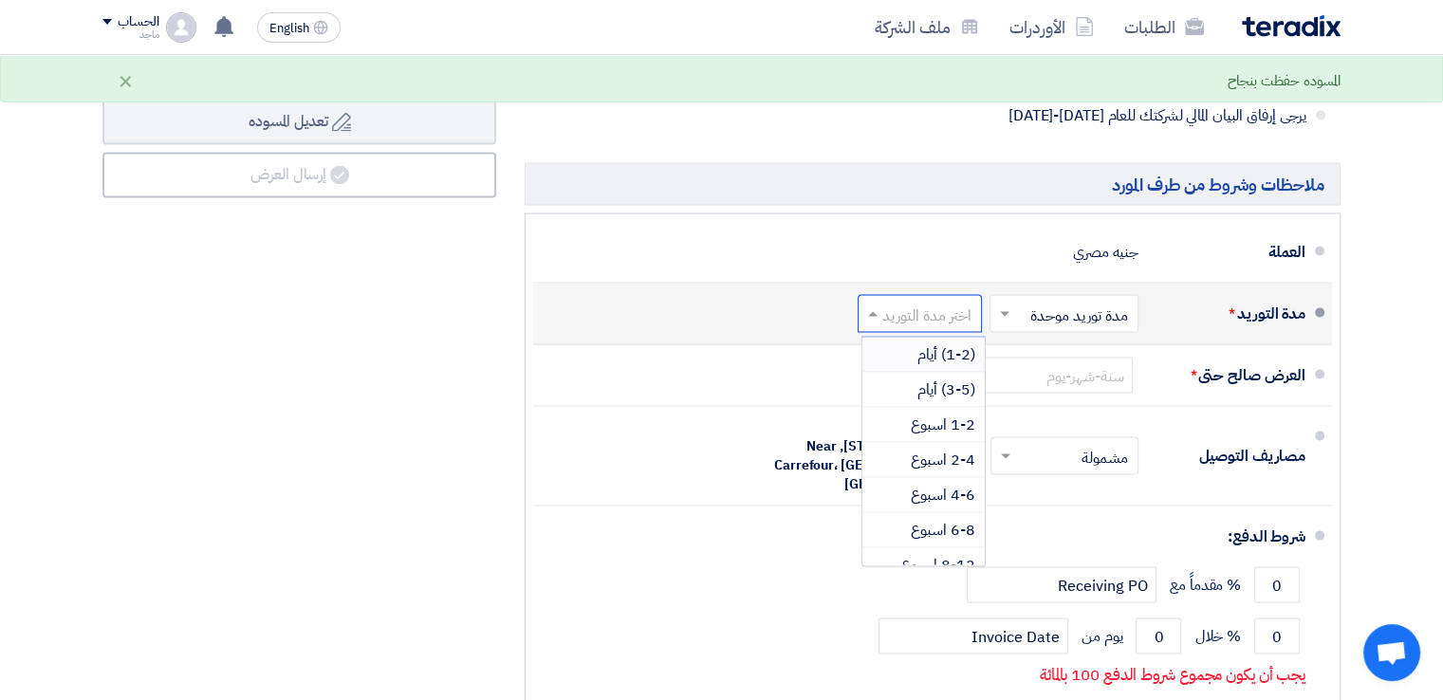
click at [923, 350] on span "(1-2) أيام" at bounding box center [946, 354] width 58 height 23
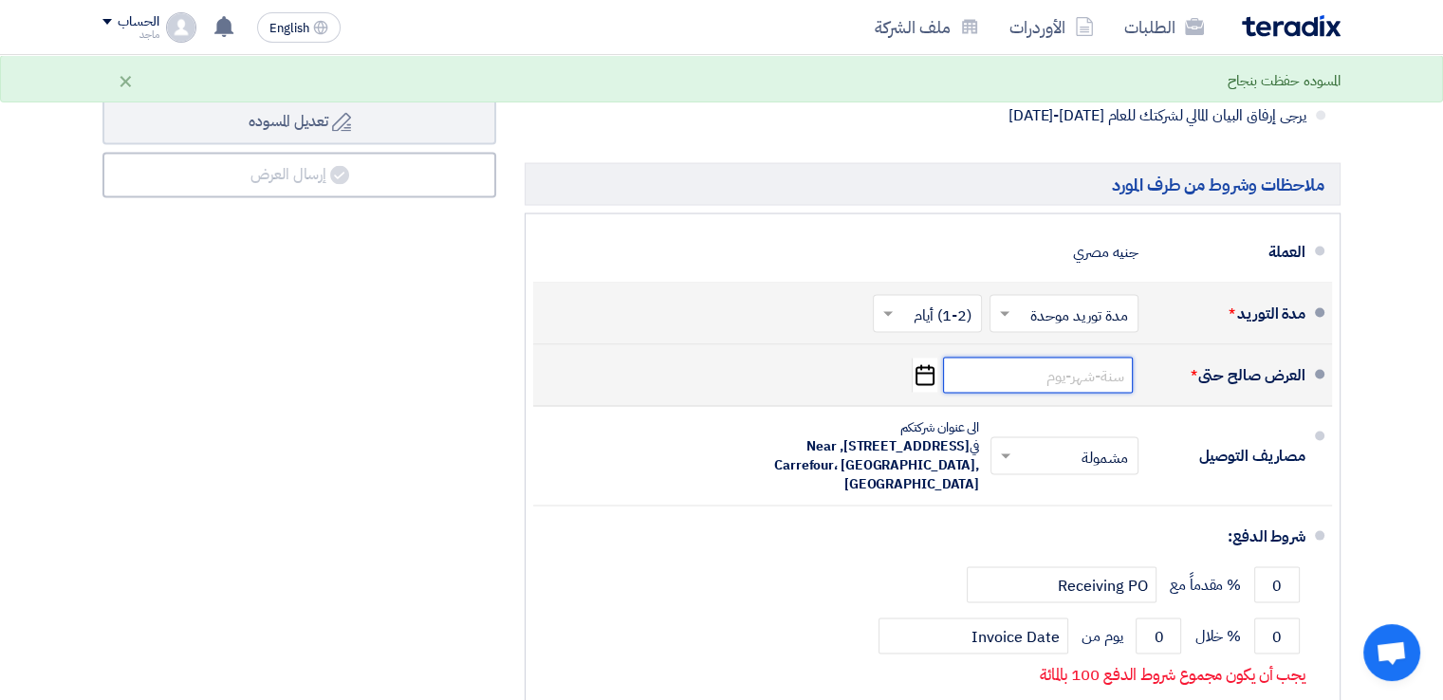
click at [1013, 373] on input at bounding box center [1038, 376] width 190 height 36
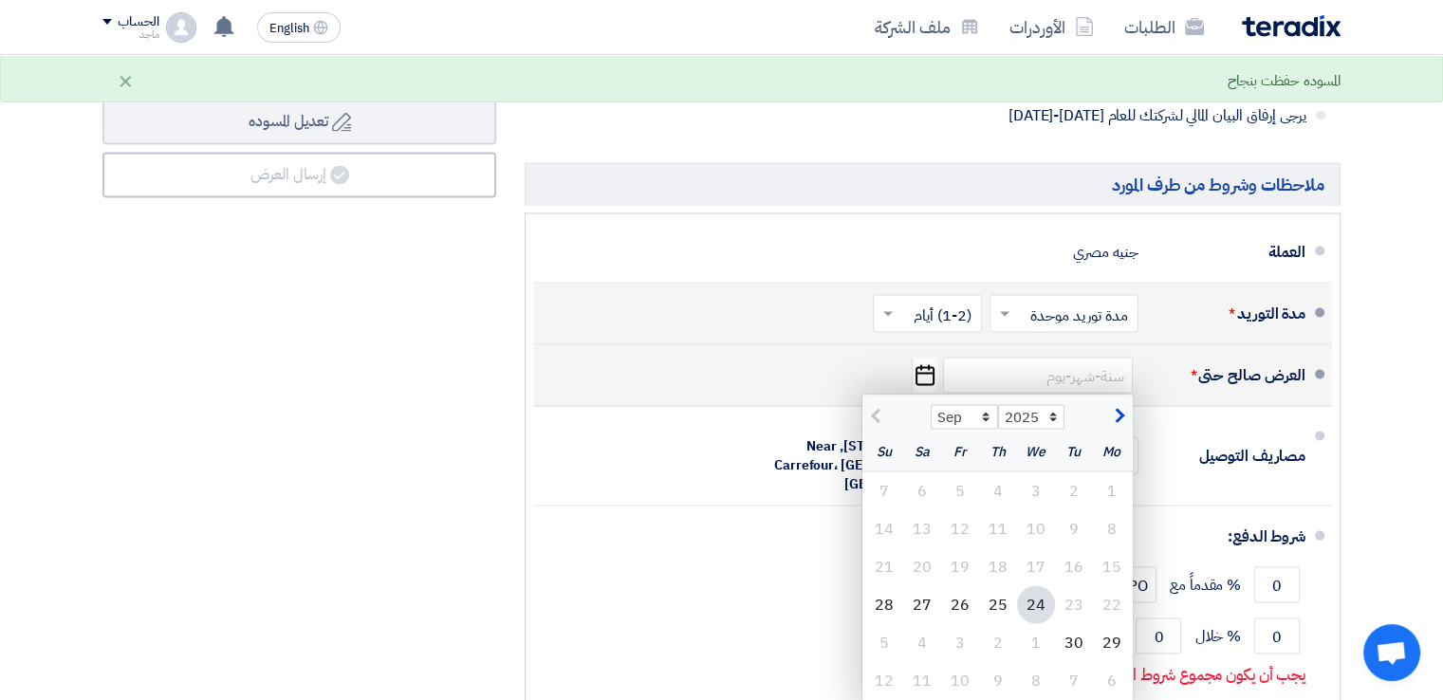
click at [1036, 586] on div "24" at bounding box center [1036, 605] width 38 height 38
type input "9/24/2025"
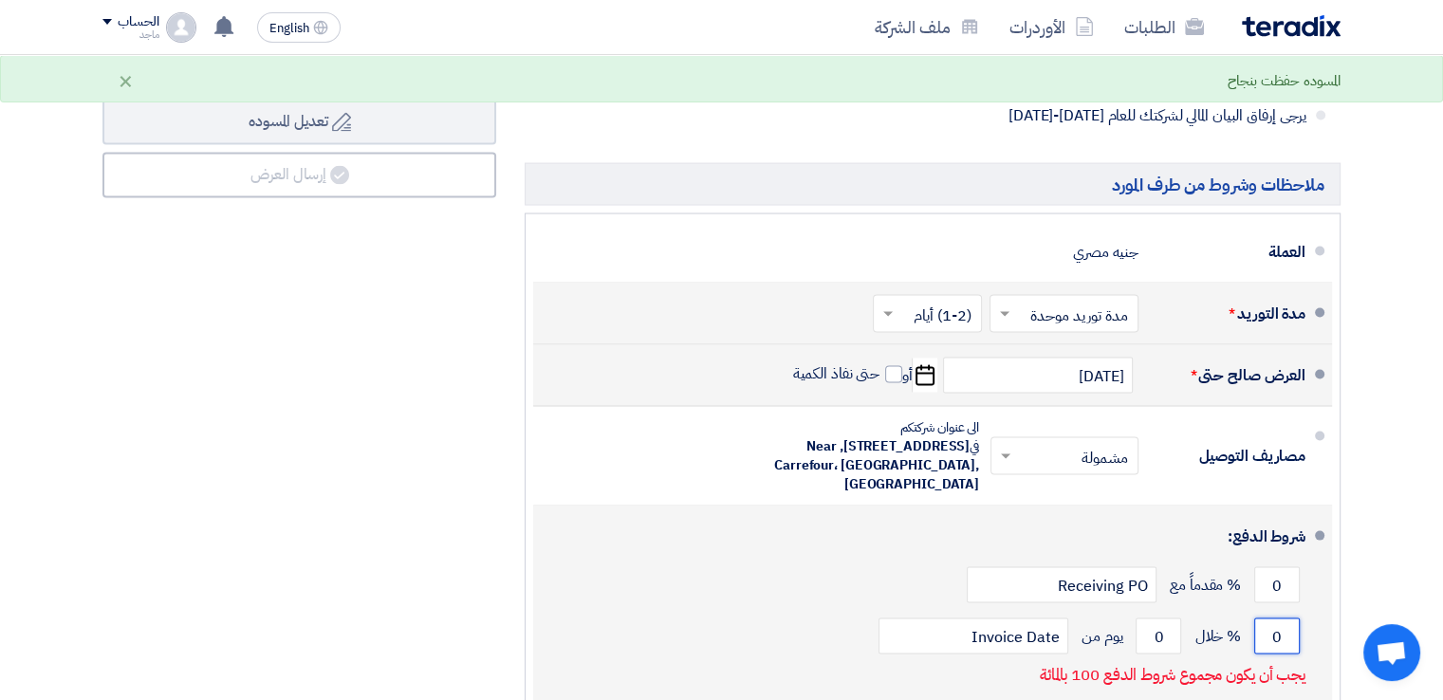
click at [1254, 626] on input "0" at bounding box center [1277, 636] width 46 height 36
type input "100"
click at [1142, 627] on input "0" at bounding box center [1158, 636] width 46 height 36
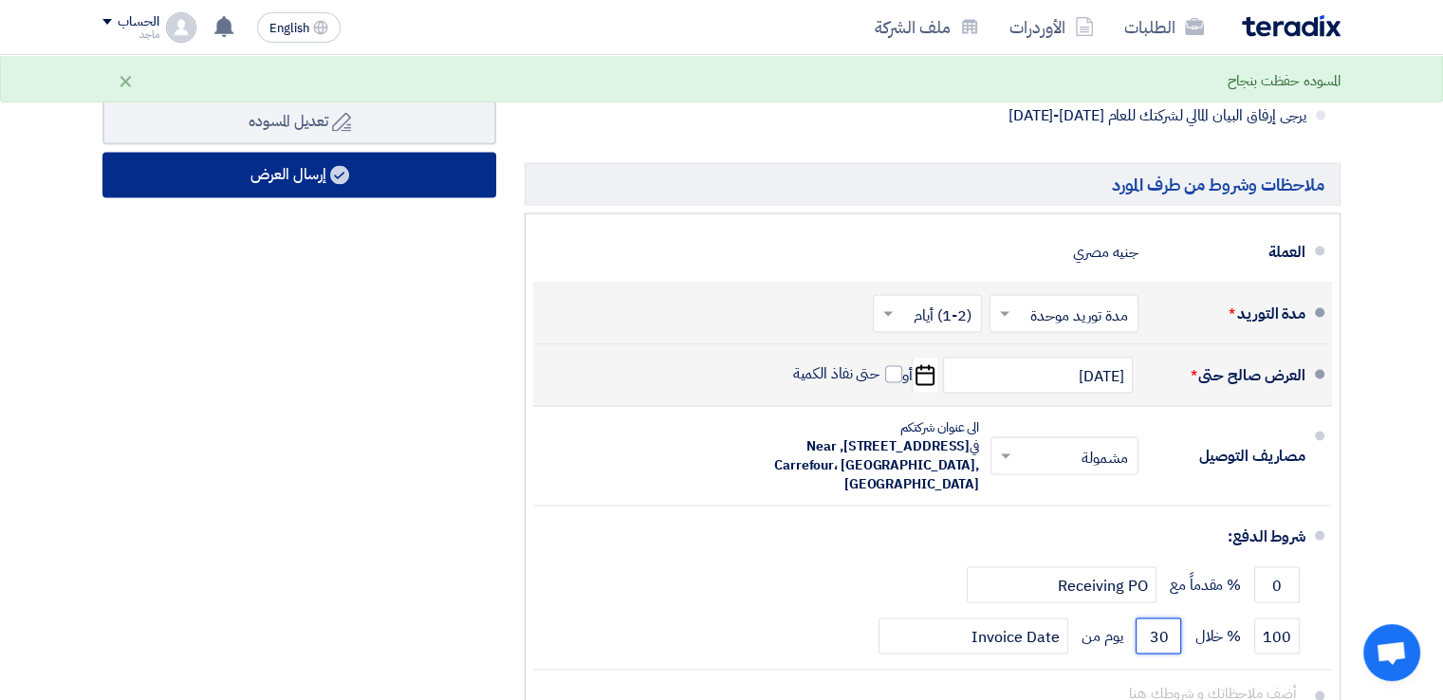
type input "30"
click at [322, 175] on button "إرسال العرض" at bounding box center [299, 176] width 394 height 46
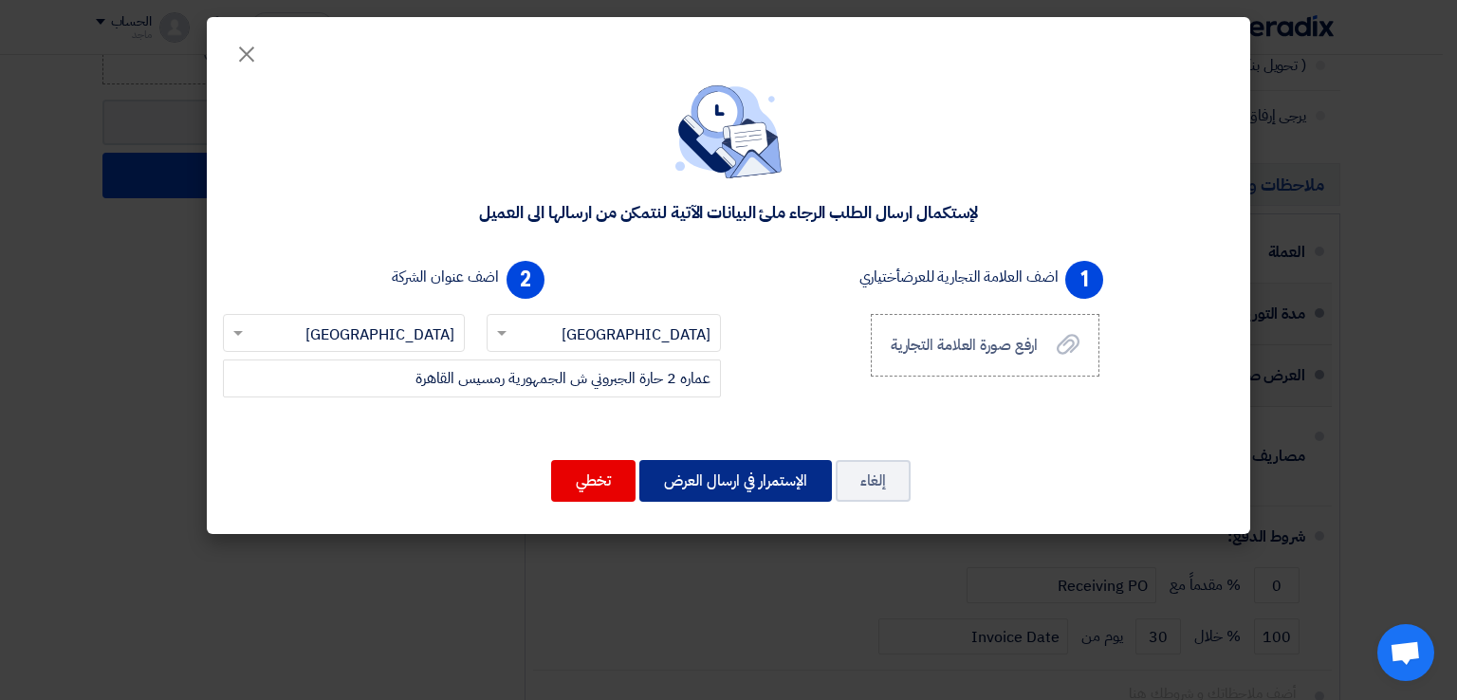
click at [717, 487] on button "الإستمرار في ارسال العرض" at bounding box center [735, 481] width 193 height 42
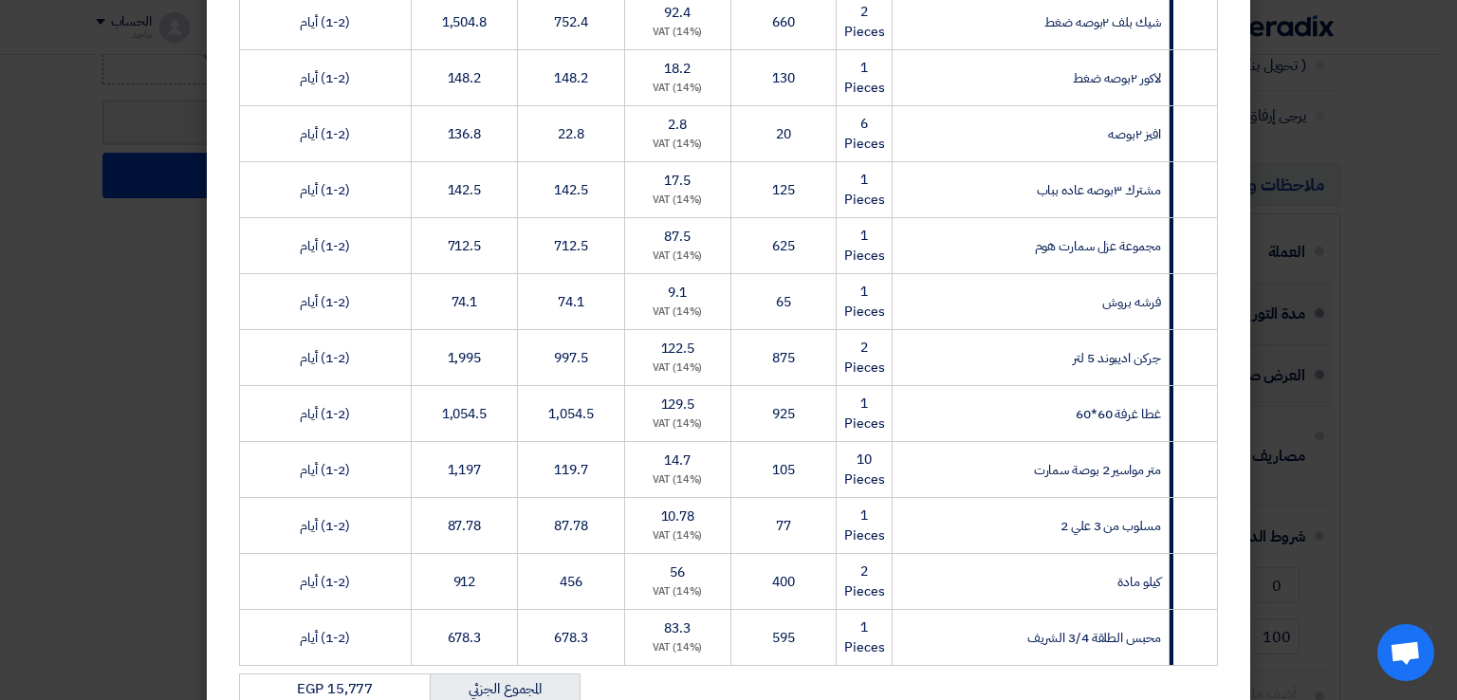
scroll to position [1586, 0]
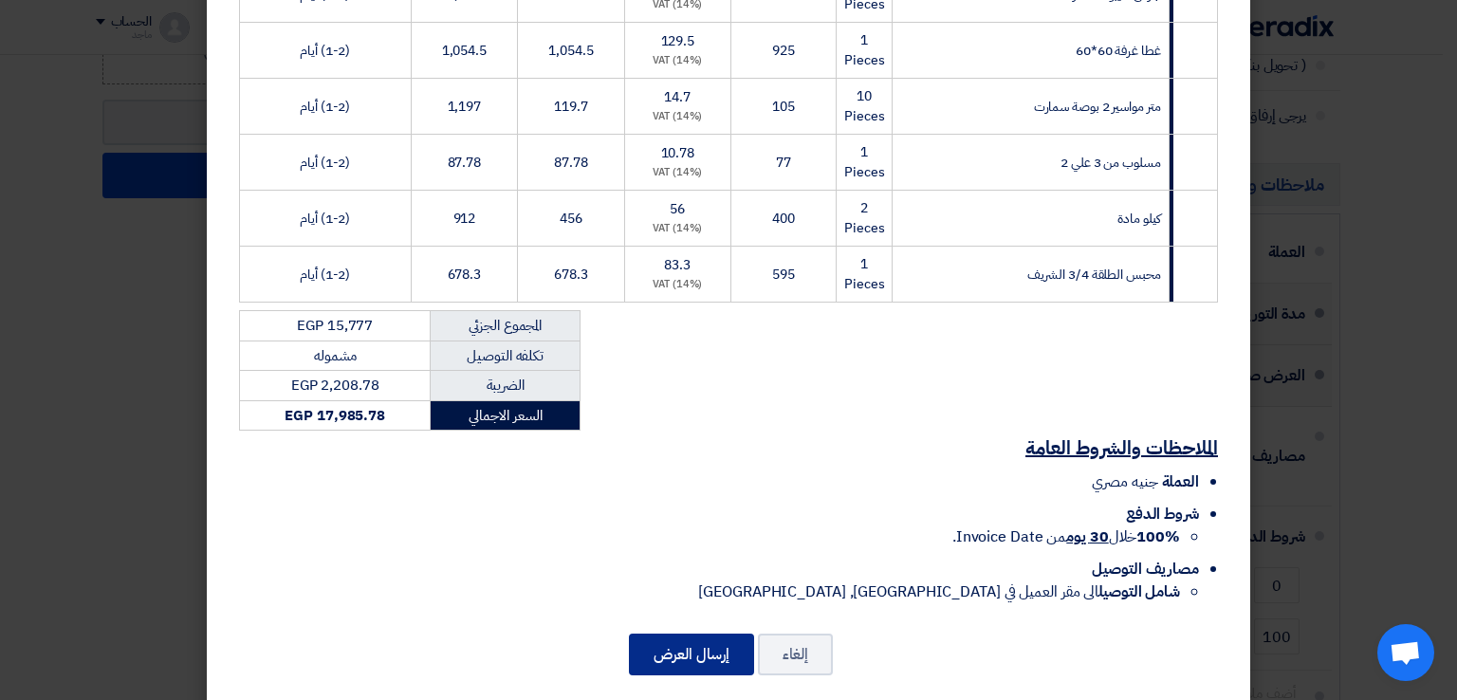
click at [679, 634] on button "إرسال العرض" at bounding box center [691, 655] width 125 height 42
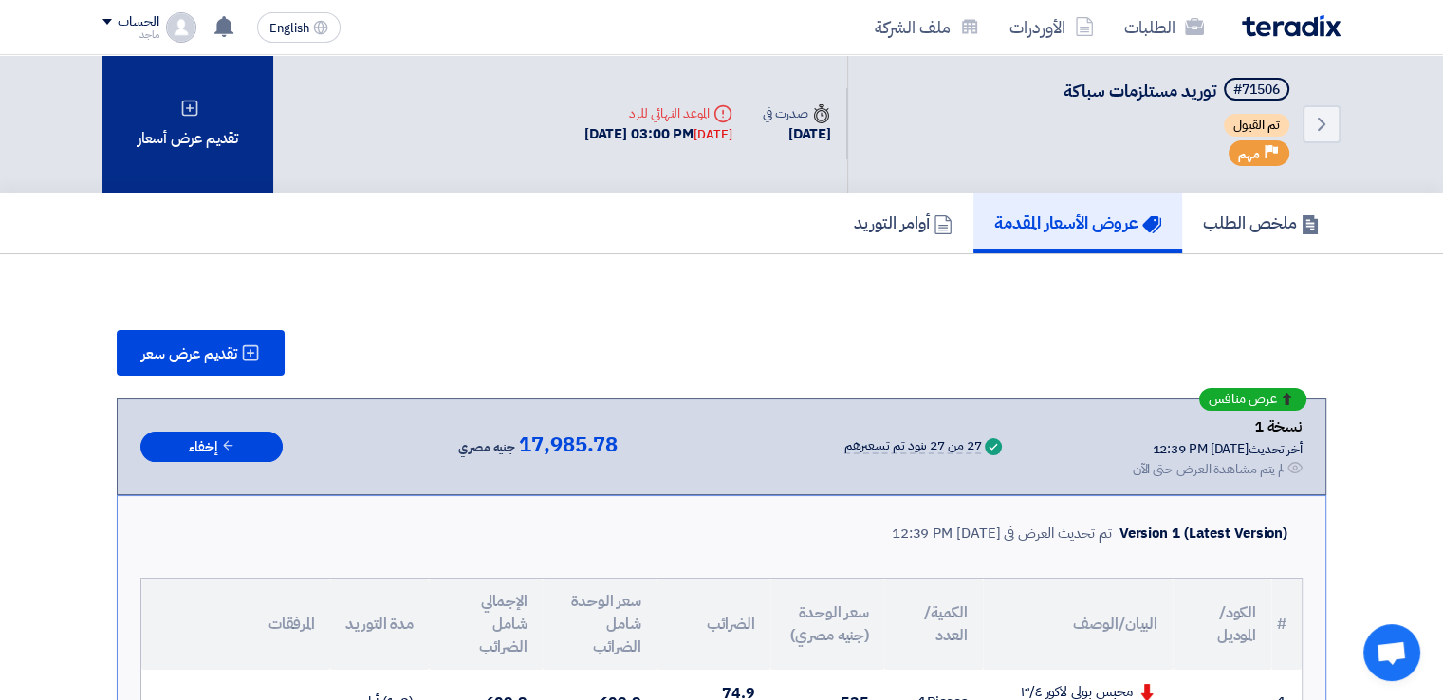
click at [207, 185] on div "تقديم عرض أسعار" at bounding box center [187, 124] width 171 height 138
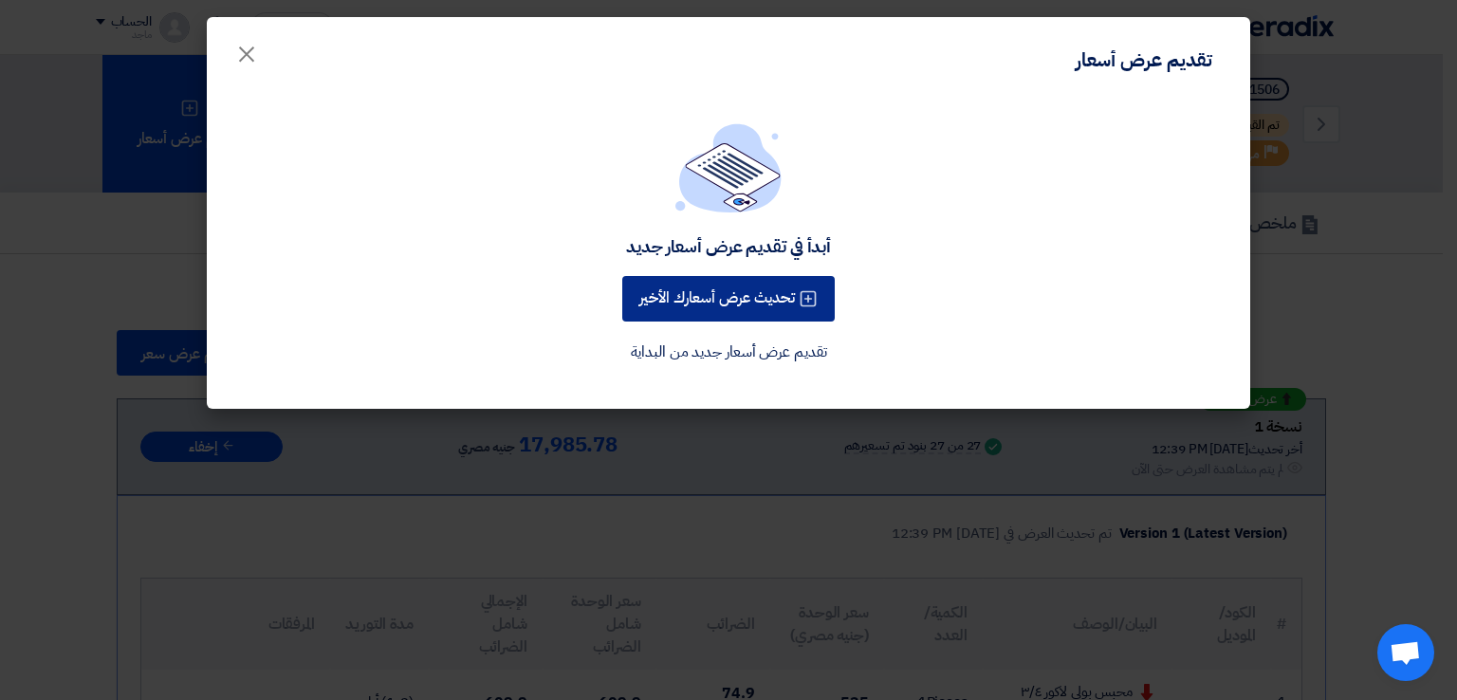
click at [720, 306] on button "تحديث عرض أسعارك الأخير" at bounding box center [728, 299] width 212 height 46
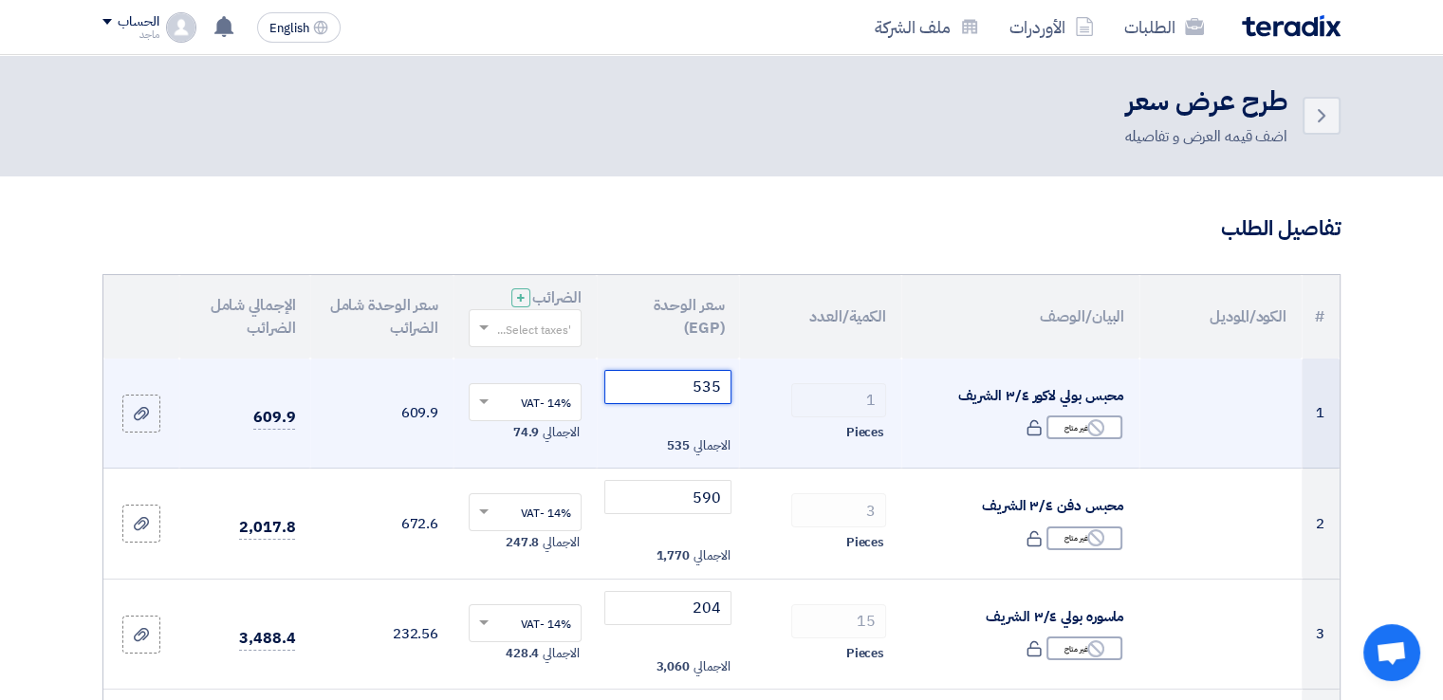
click at [676, 391] on input "535" at bounding box center [668, 387] width 128 height 34
type input "5"
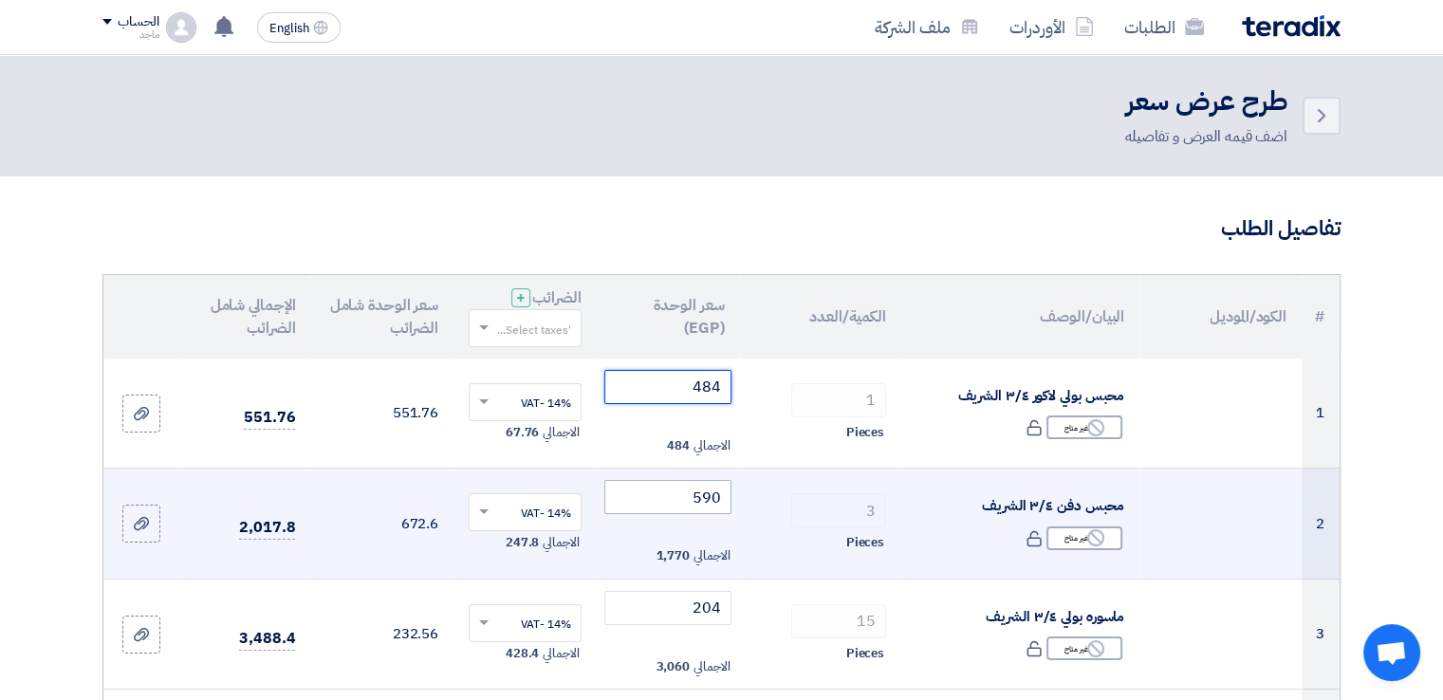
type input "484"
click at [652, 490] on input "590" at bounding box center [668, 497] width 128 height 34
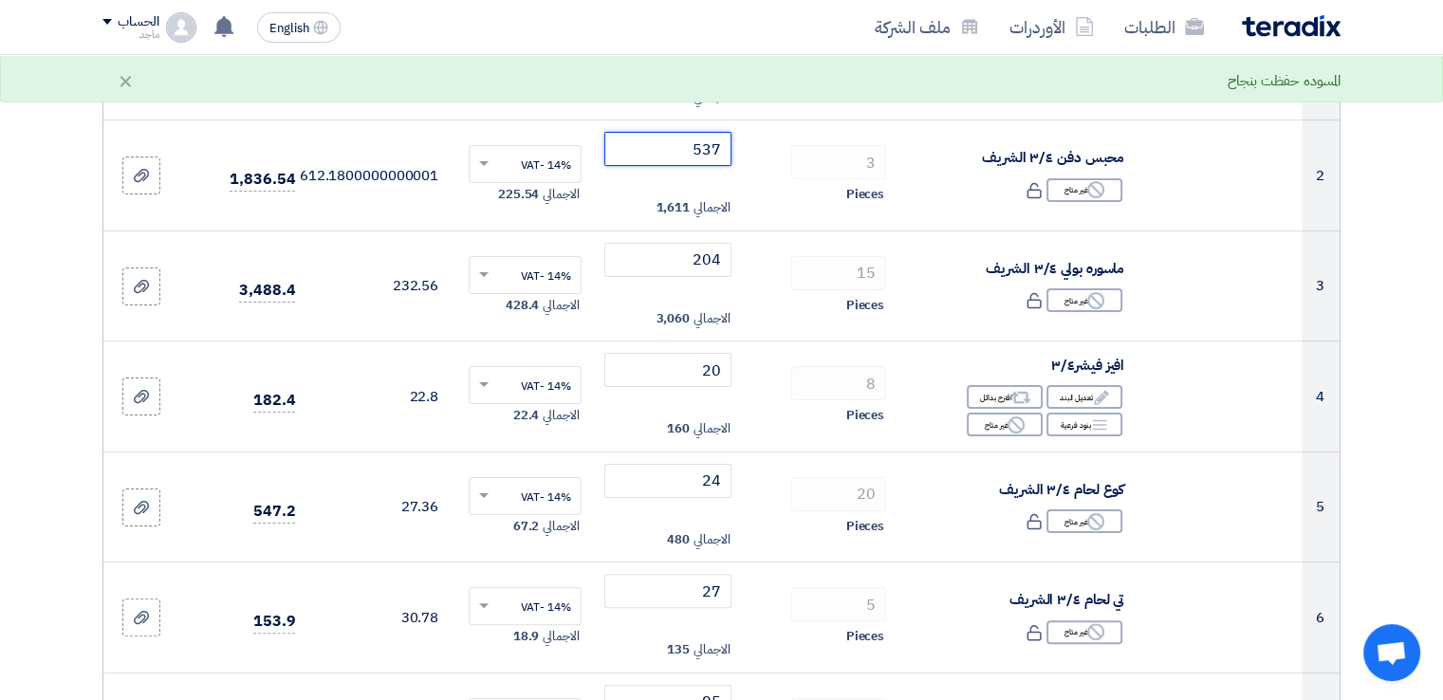
scroll to position [382, 0]
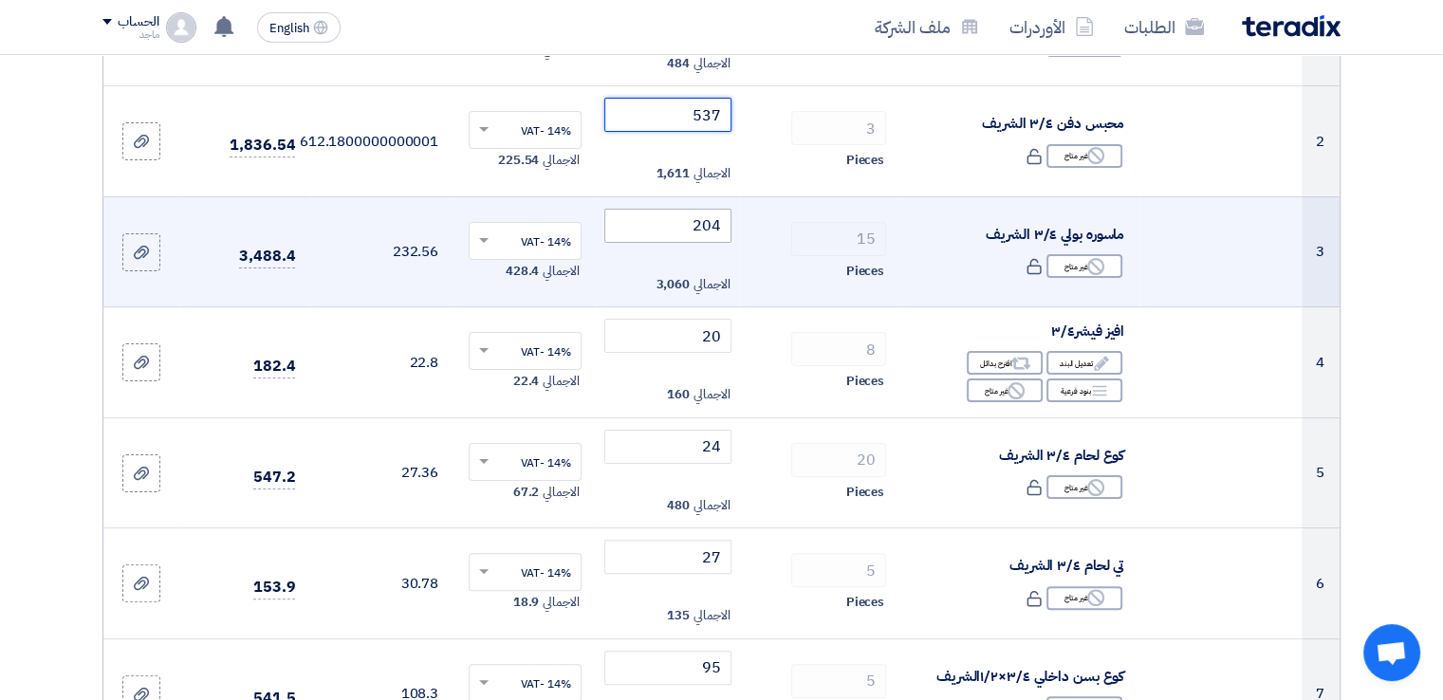
type input "537"
click at [680, 225] on input "204" at bounding box center [668, 226] width 128 height 34
type input "2"
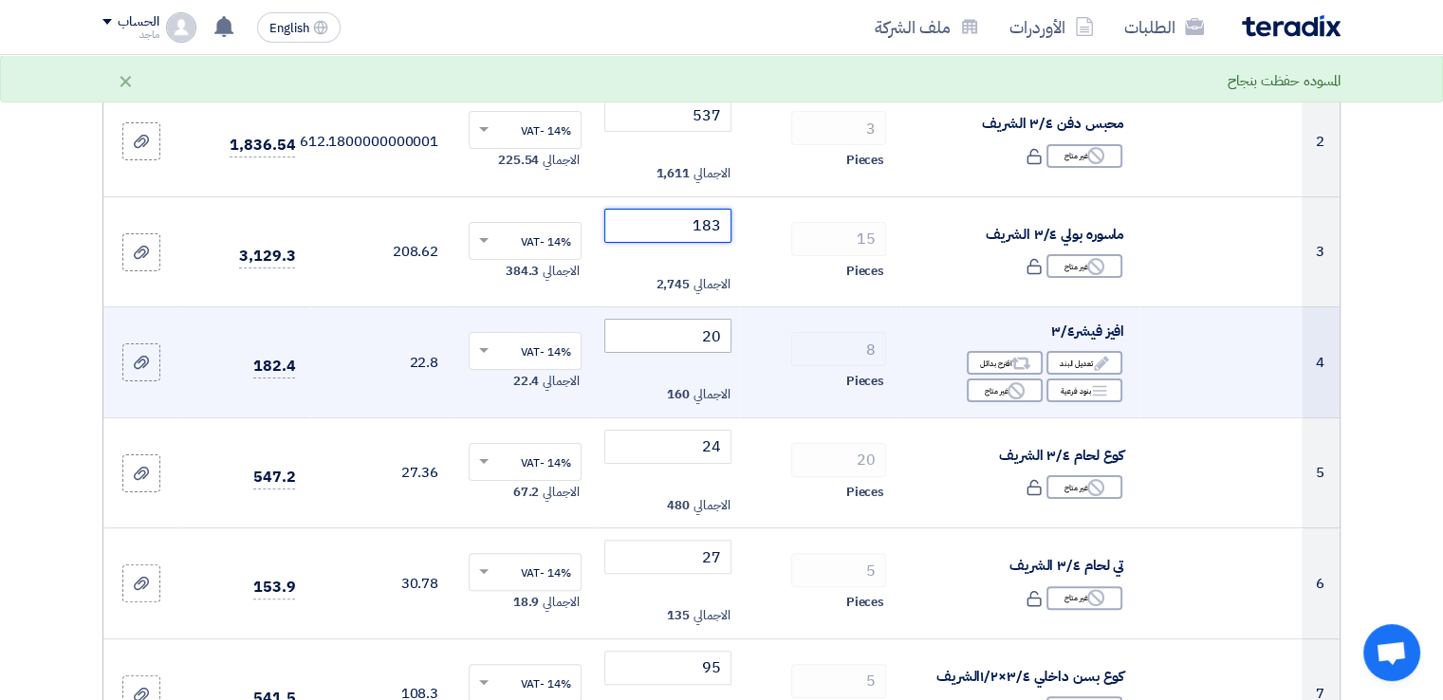
type input "183"
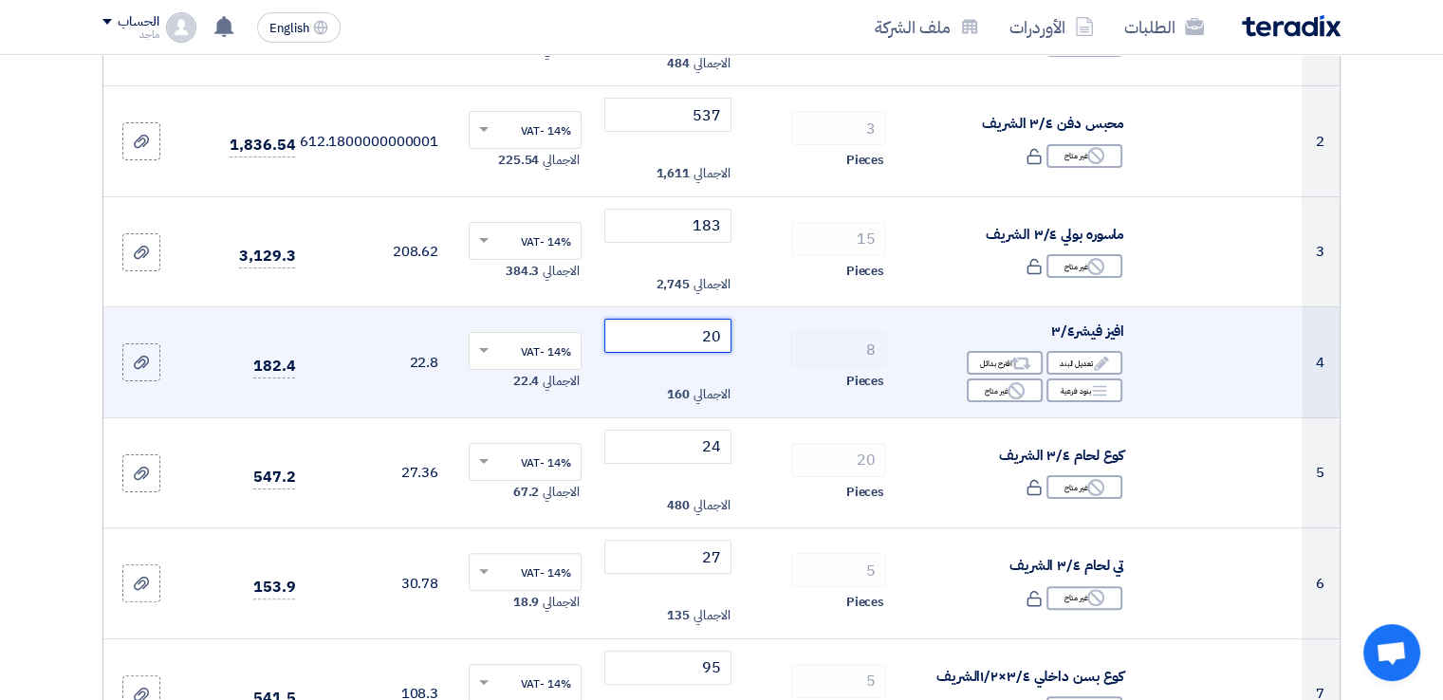
click at [646, 329] on input "20" at bounding box center [668, 336] width 128 height 34
type input "2"
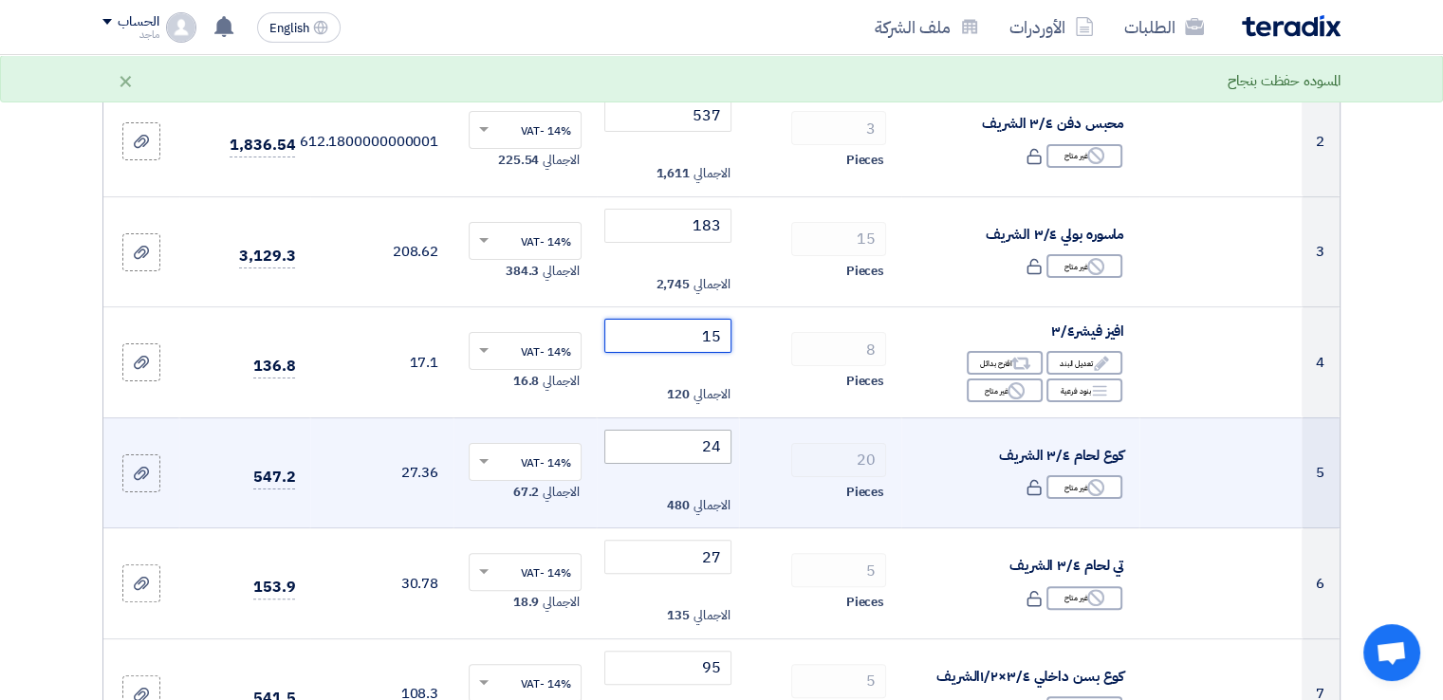
type input "15"
click at [672, 457] on input "24" at bounding box center [668, 447] width 128 height 34
type input "2"
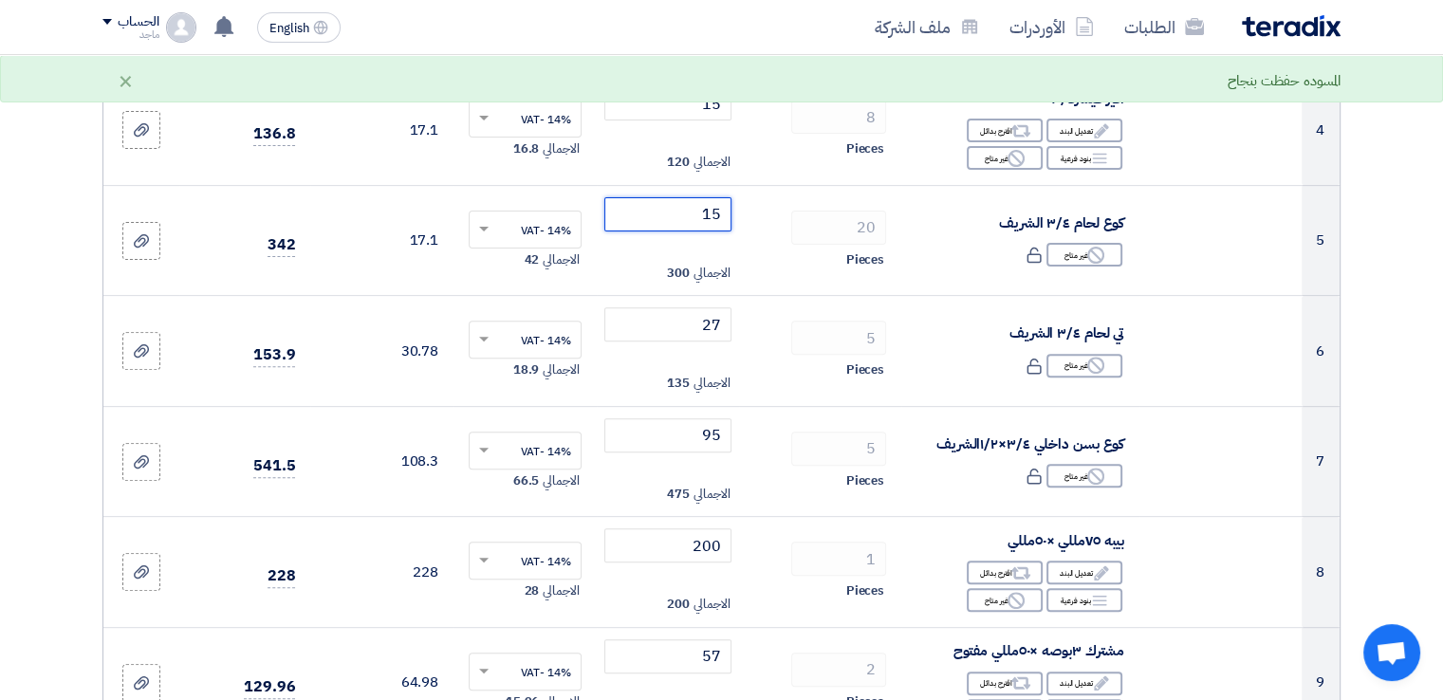
scroll to position [626, 0]
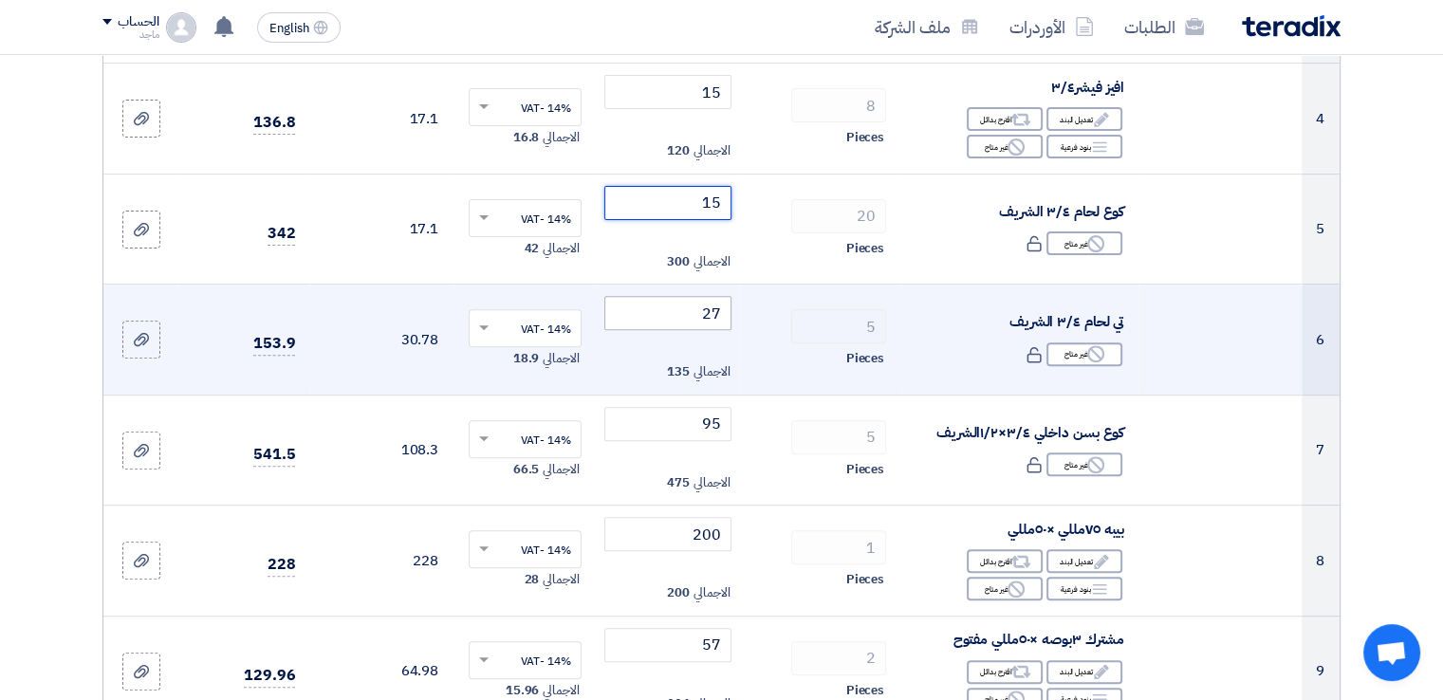
type input "15"
click at [675, 303] on input "27" at bounding box center [668, 313] width 128 height 34
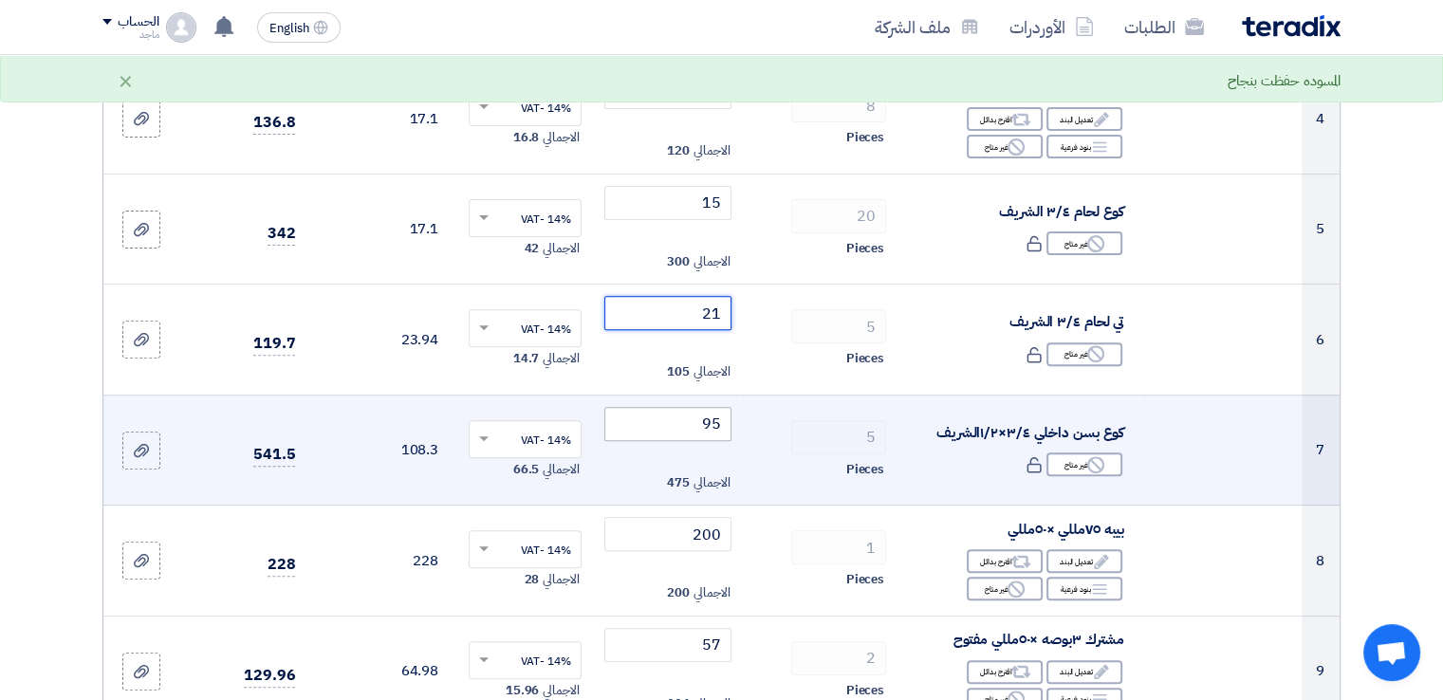
type input "21"
click at [686, 426] on input "95" at bounding box center [668, 424] width 128 height 34
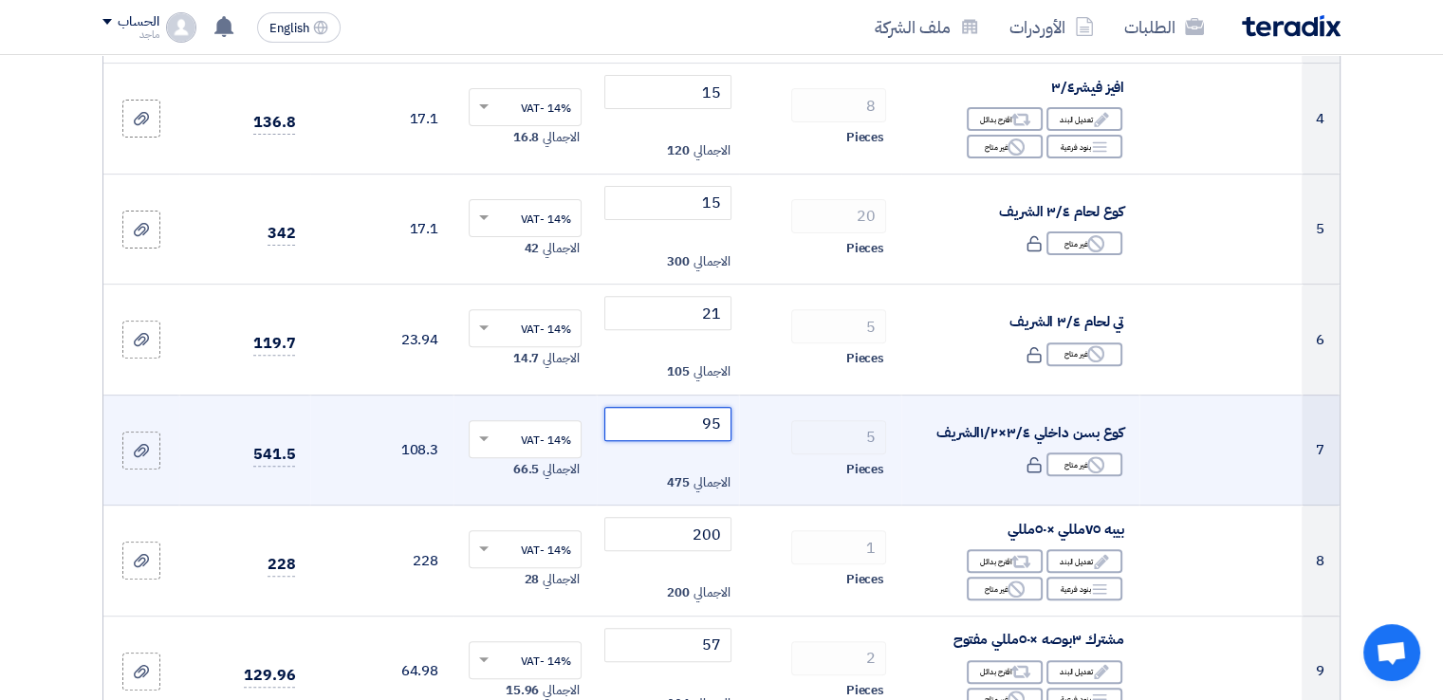
type input "9"
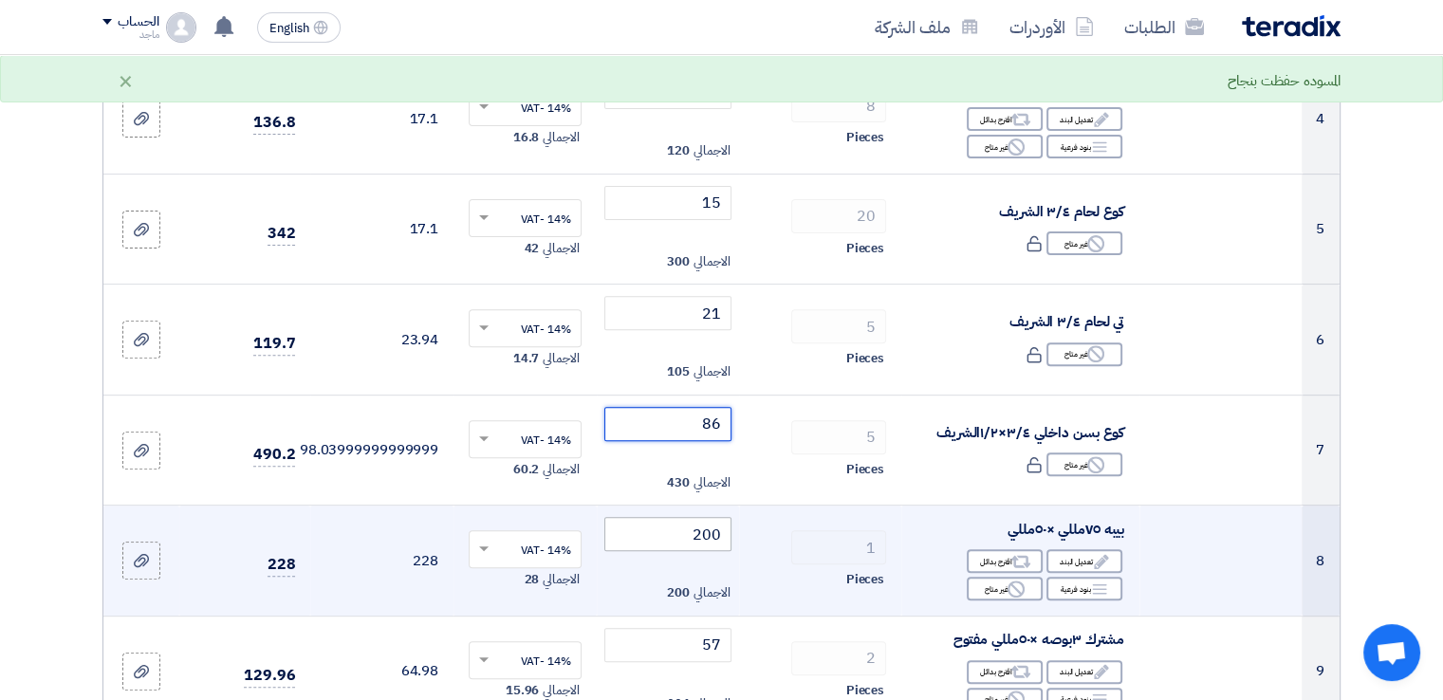
type input "86"
click at [672, 525] on input "200" at bounding box center [668, 534] width 128 height 34
type input "2"
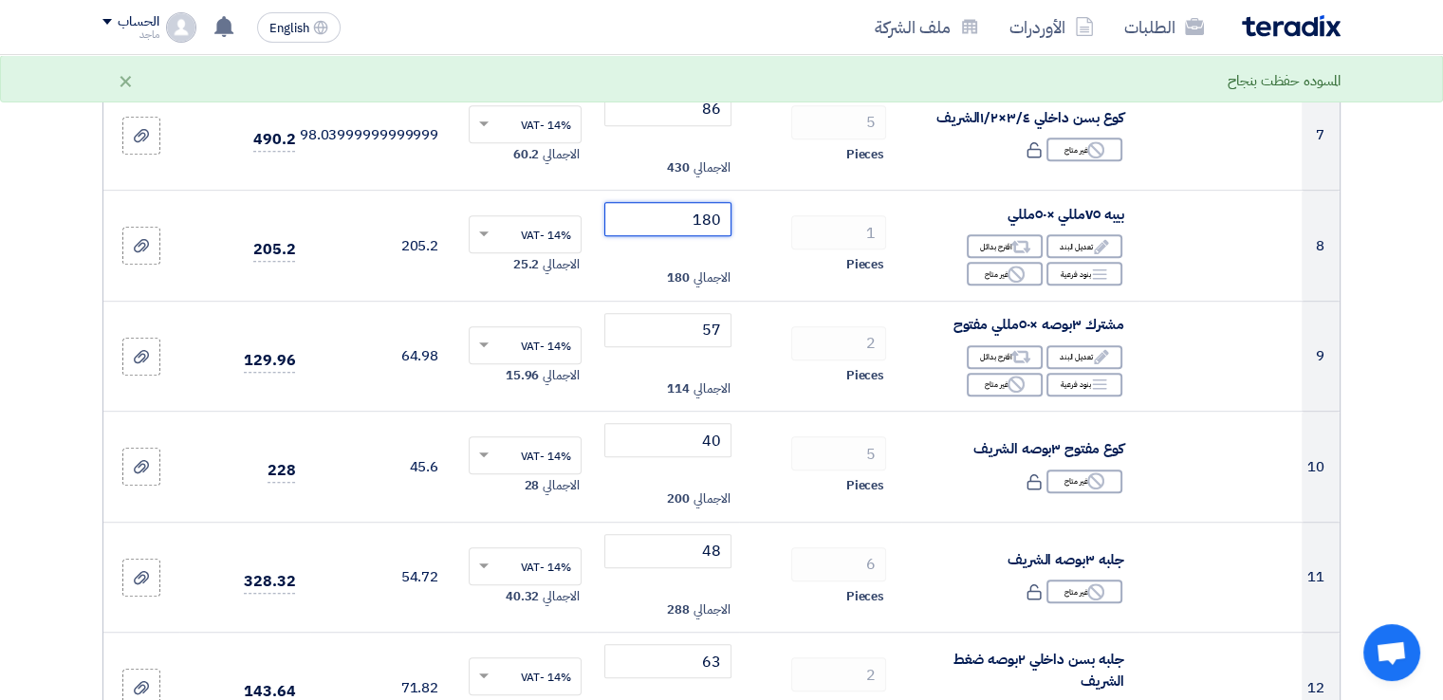
scroll to position [946, 0]
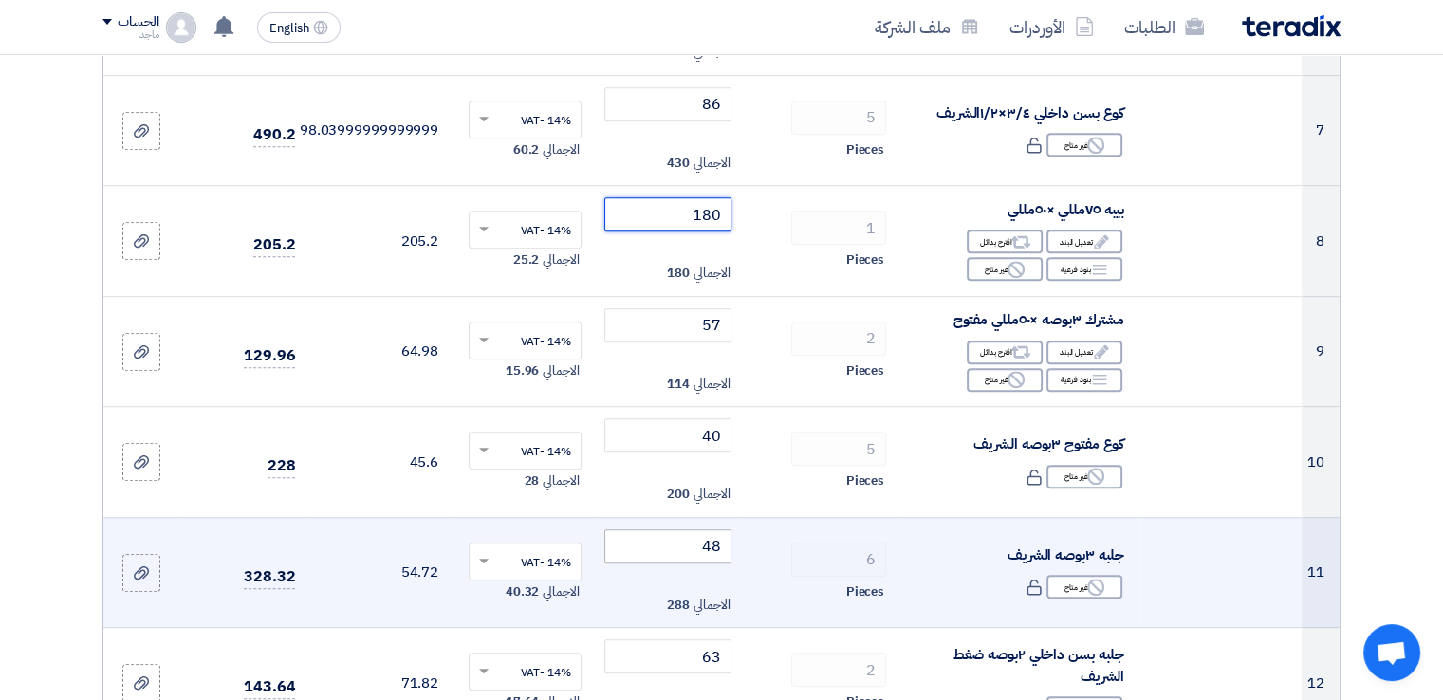
type input "180"
click at [683, 550] on input "48" at bounding box center [668, 546] width 128 height 34
type input "4"
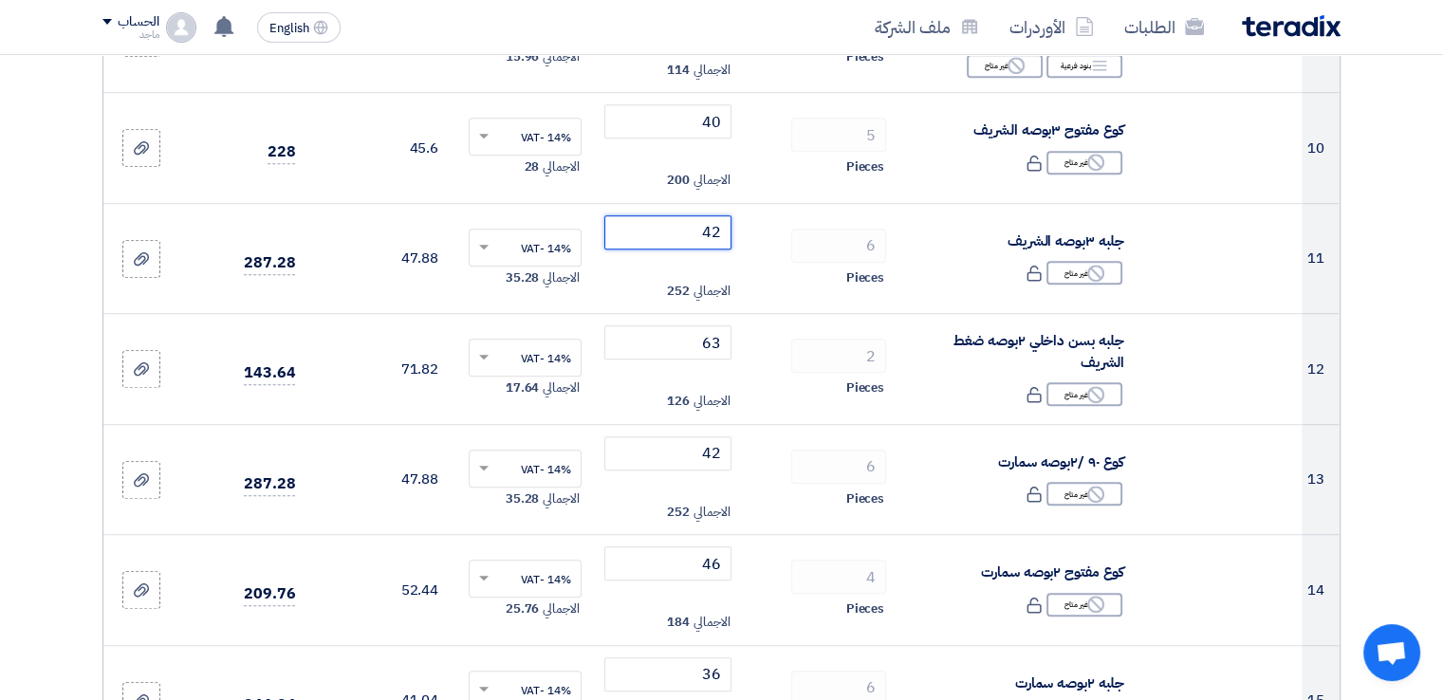
scroll to position [1265, 0]
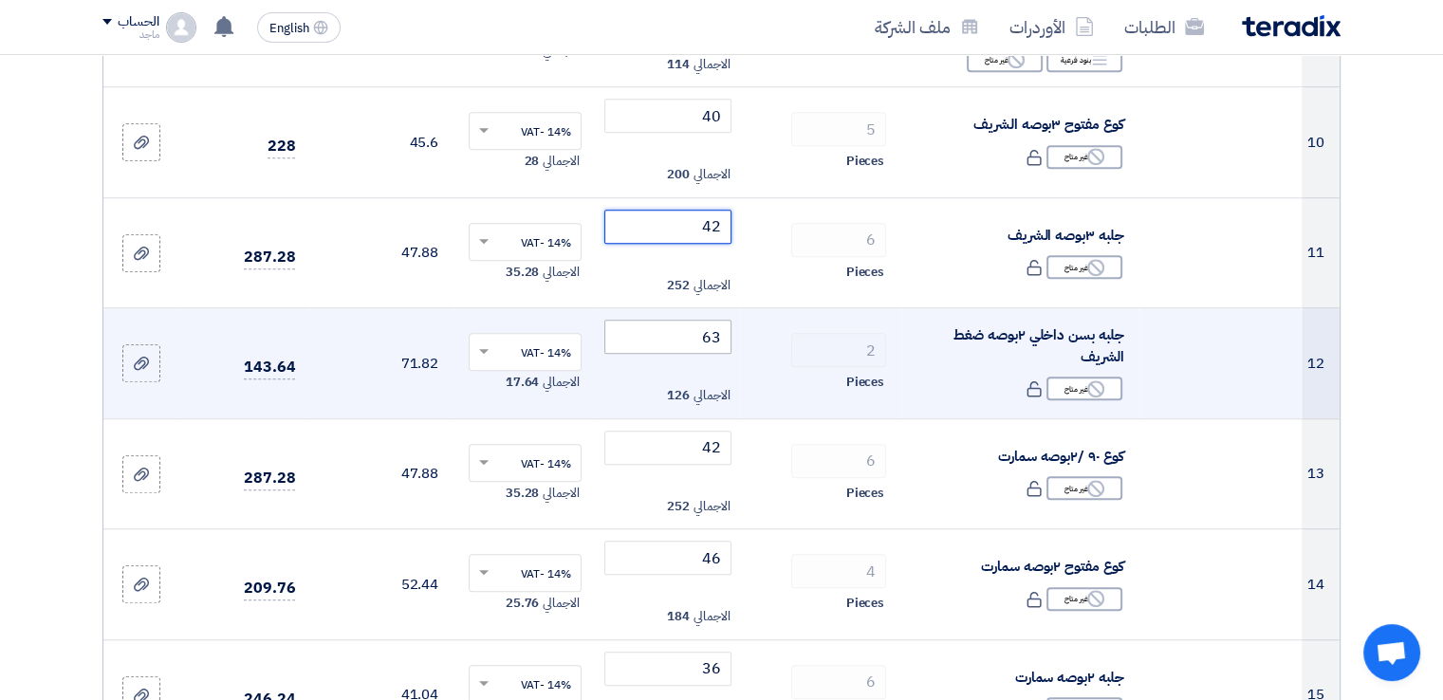
type input "42"
click at [701, 331] on input "63" at bounding box center [668, 337] width 128 height 34
type input "6"
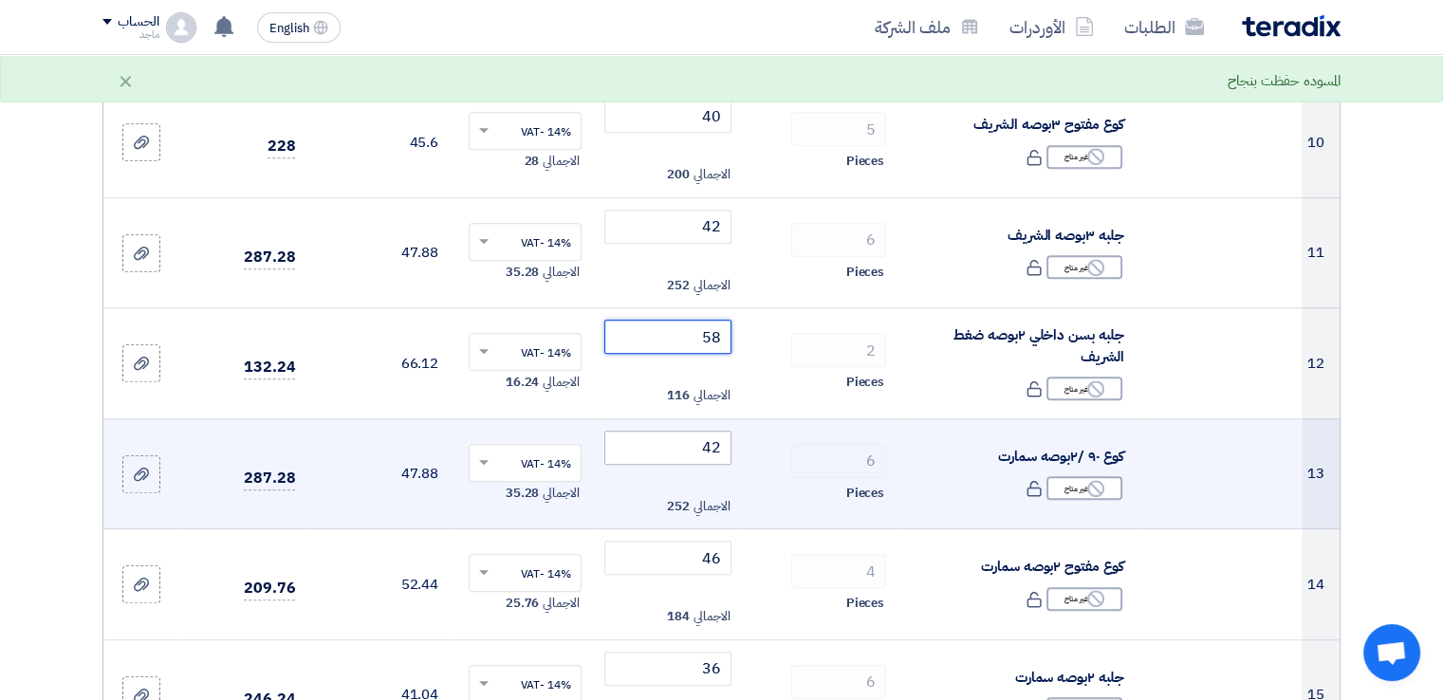
type input "58"
click at [655, 433] on input "42" at bounding box center [668, 448] width 128 height 34
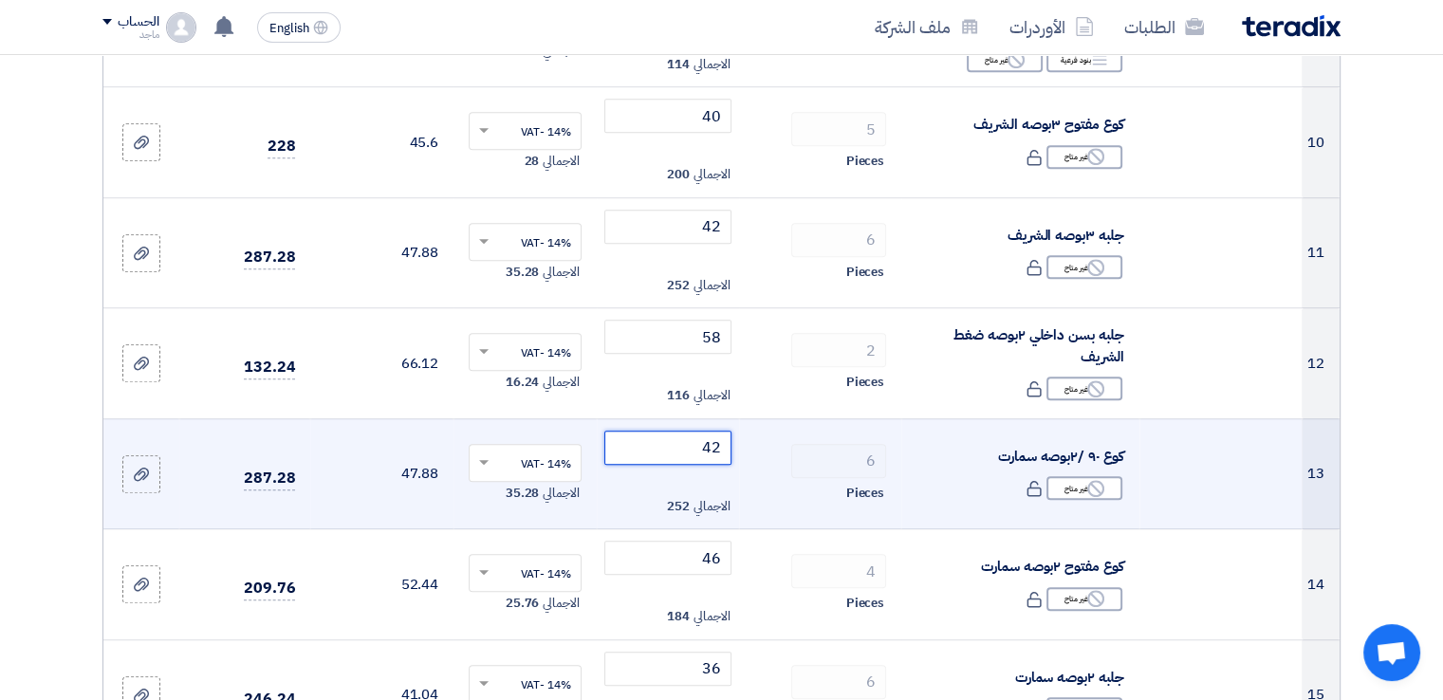
type input "4"
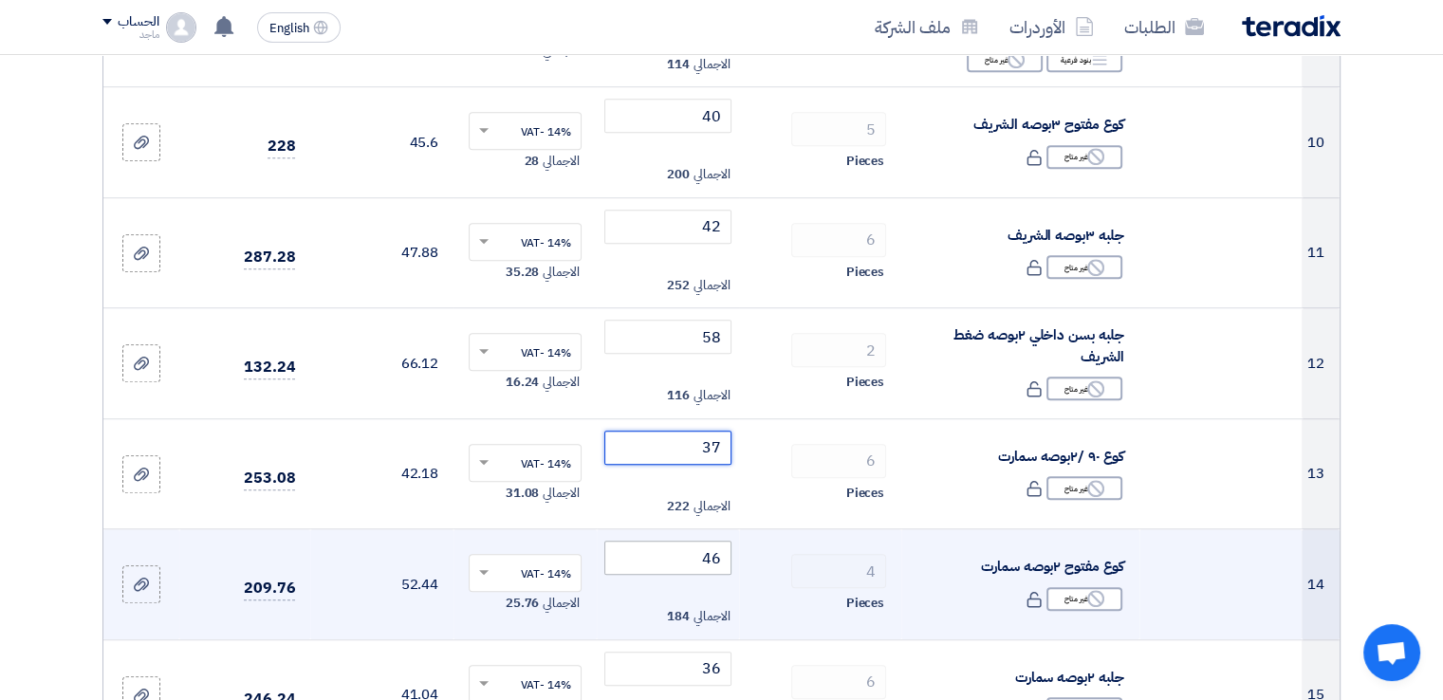
type input "37"
click at [679, 557] on input "46" at bounding box center [668, 558] width 128 height 34
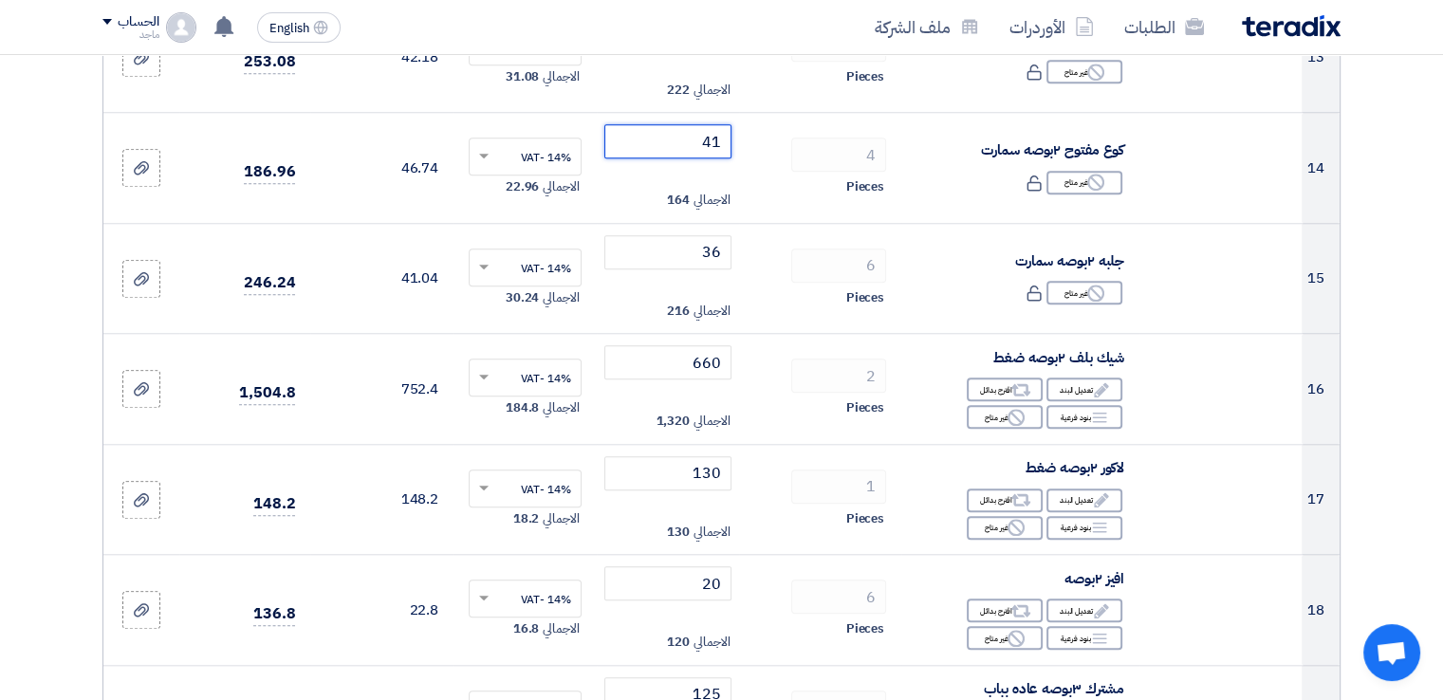
scroll to position [1677, 0]
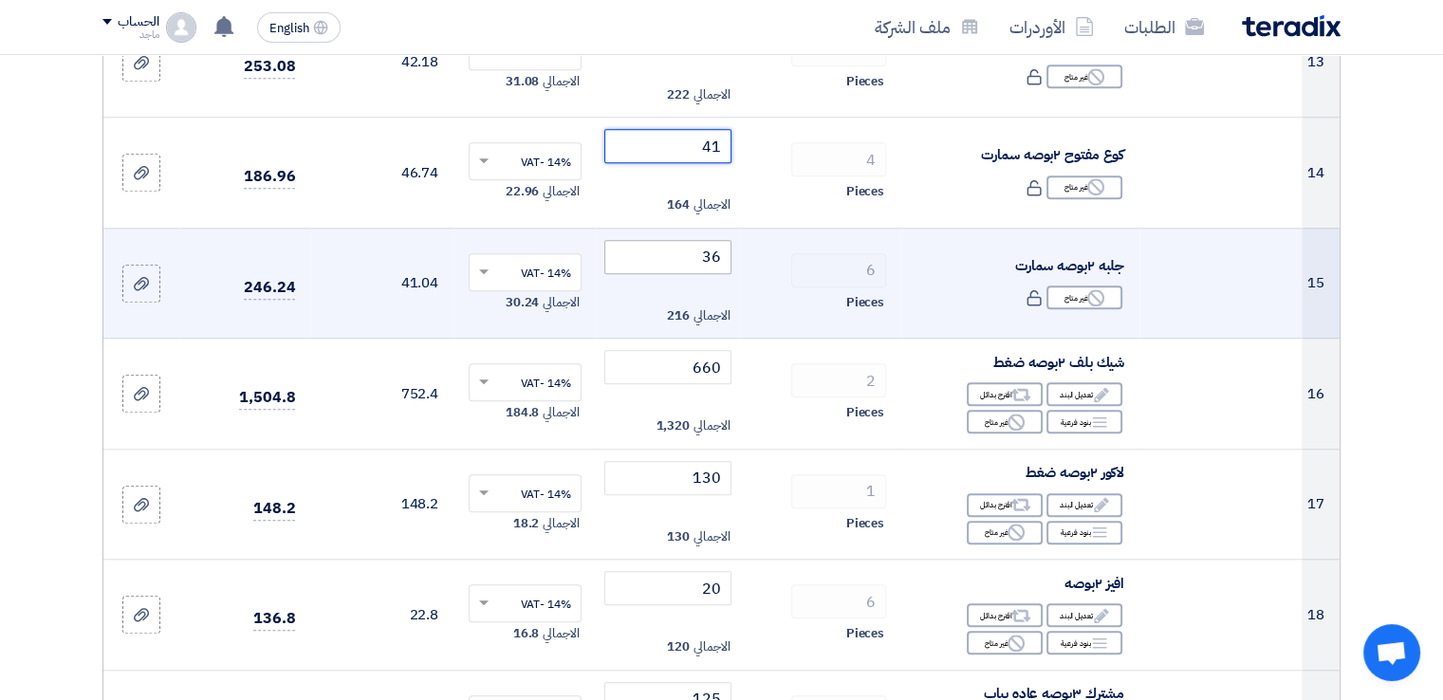
type input "41"
click at [638, 255] on input "36" at bounding box center [668, 257] width 128 height 34
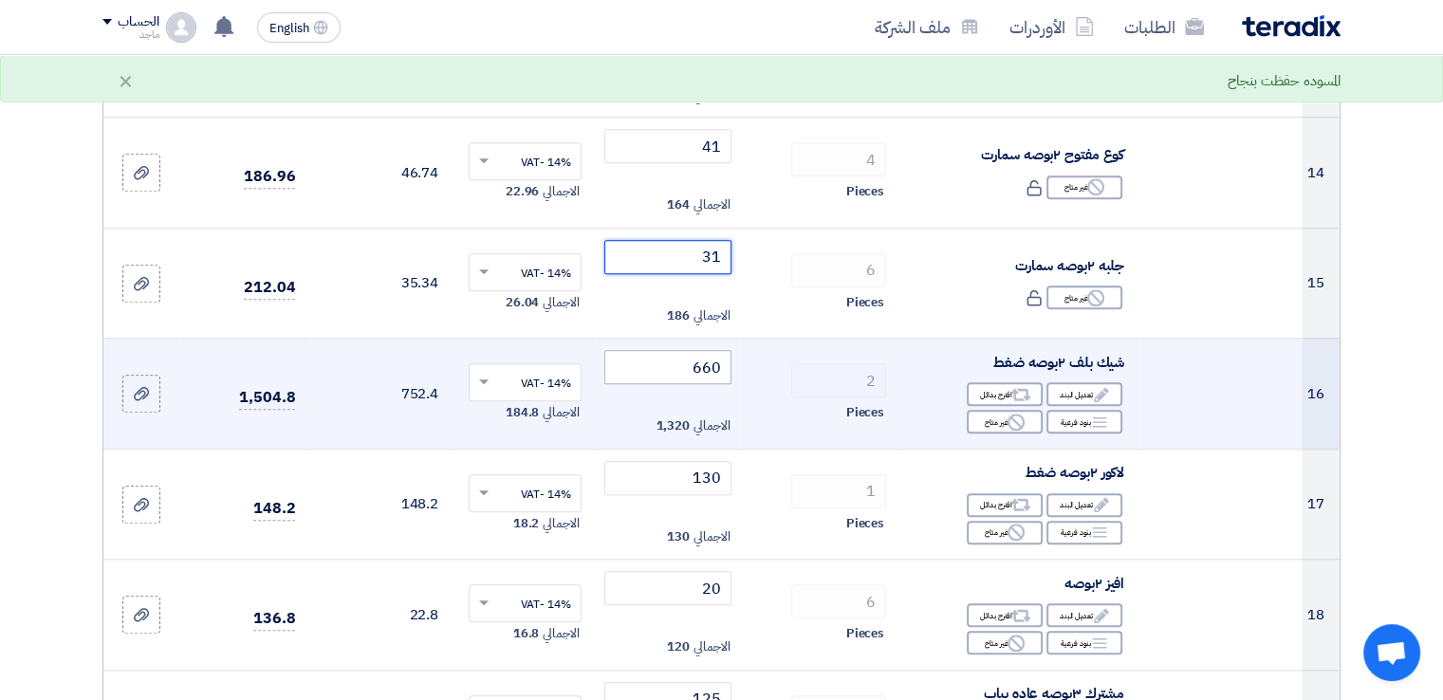
type input "31"
click at [671, 360] on input "660" at bounding box center [668, 367] width 128 height 34
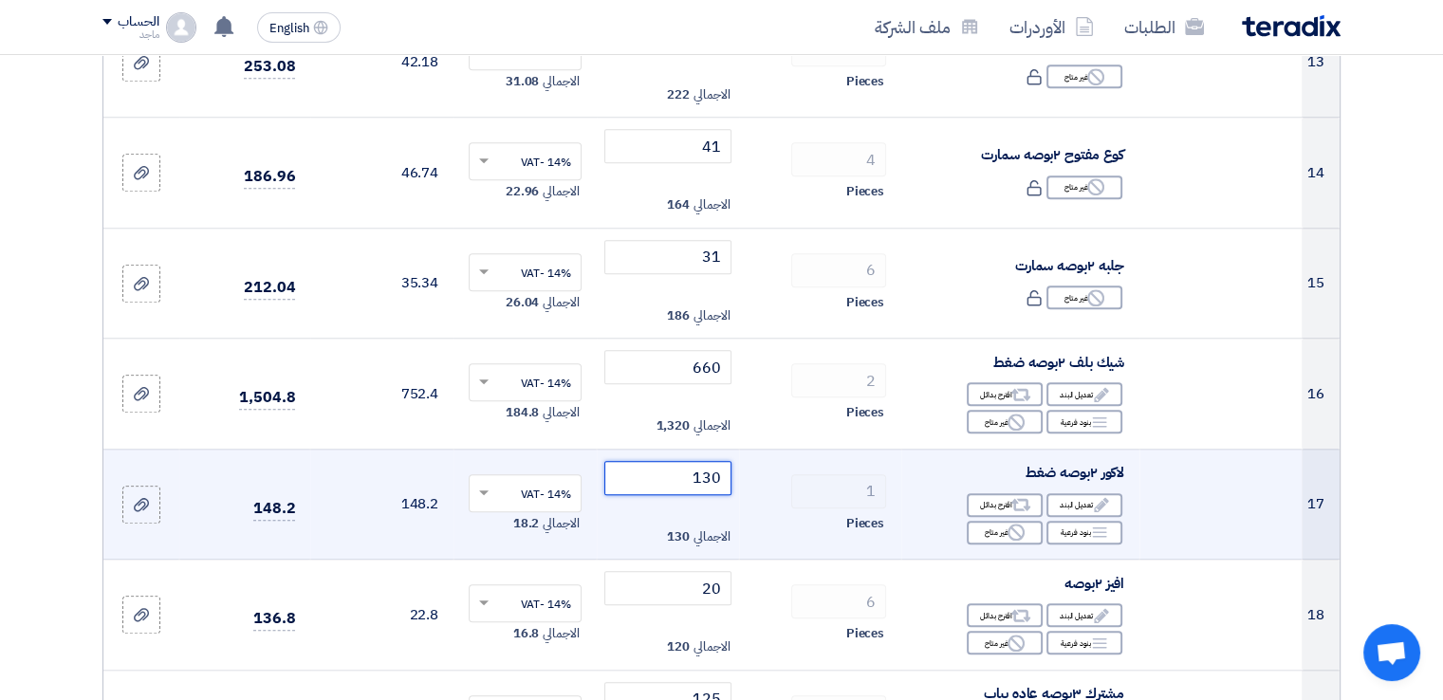
click at [686, 474] on input "130" at bounding box center [668, 478] width 128 height 34
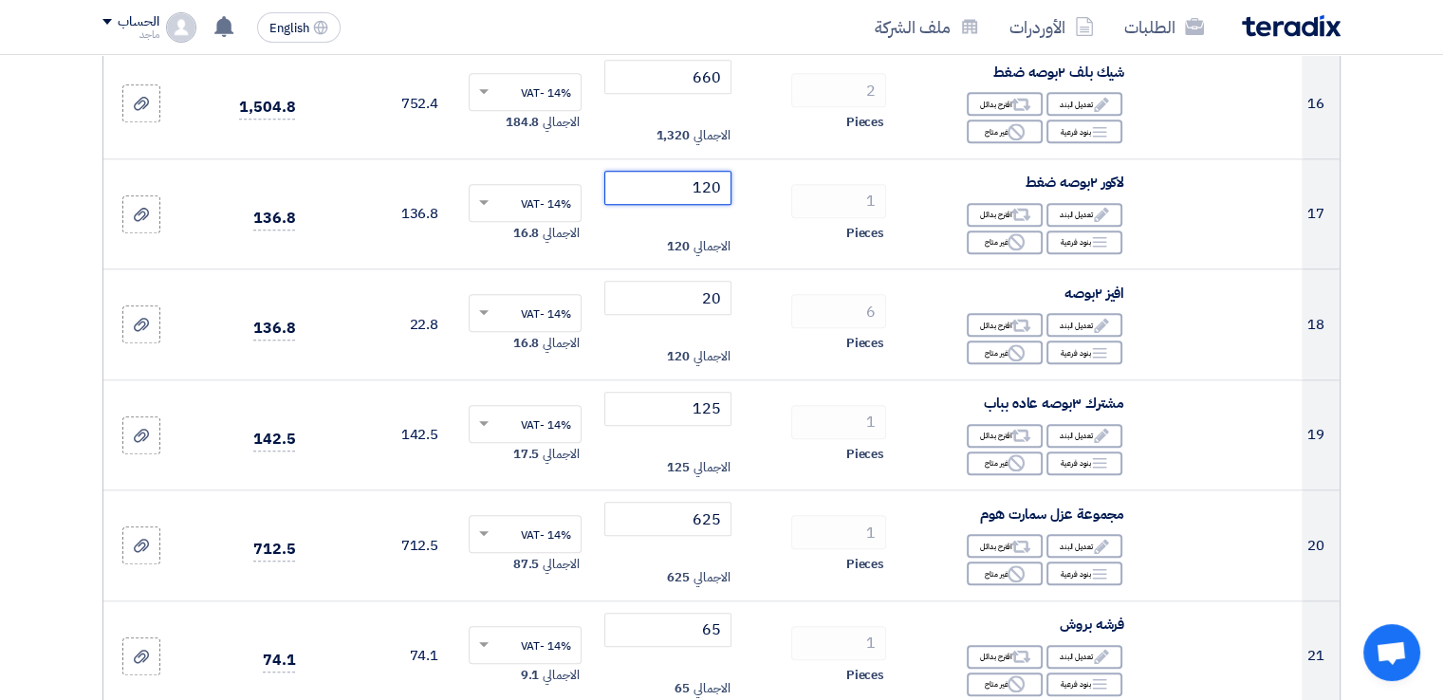
scroll to position [1978, 0]
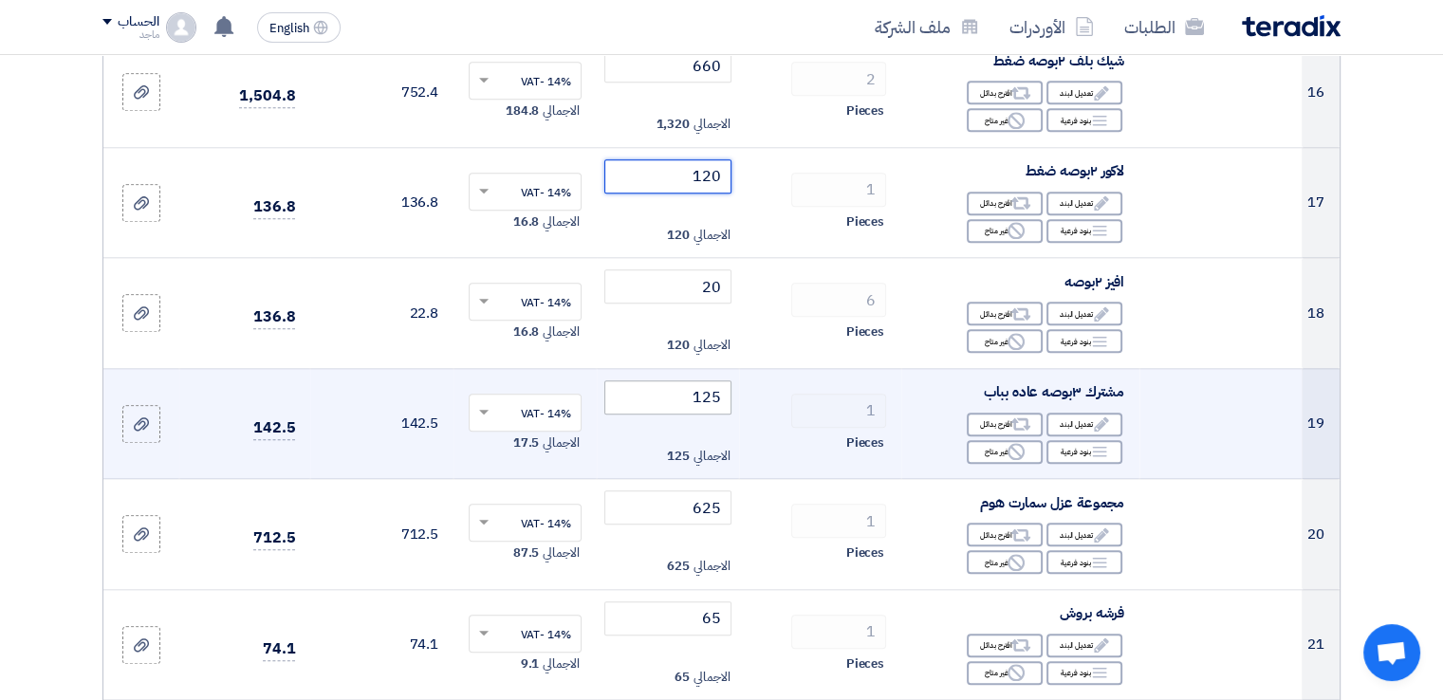
type input "120"
click at [679, 390] on input "125" at bounding box center [668, 397] width 128 height 34
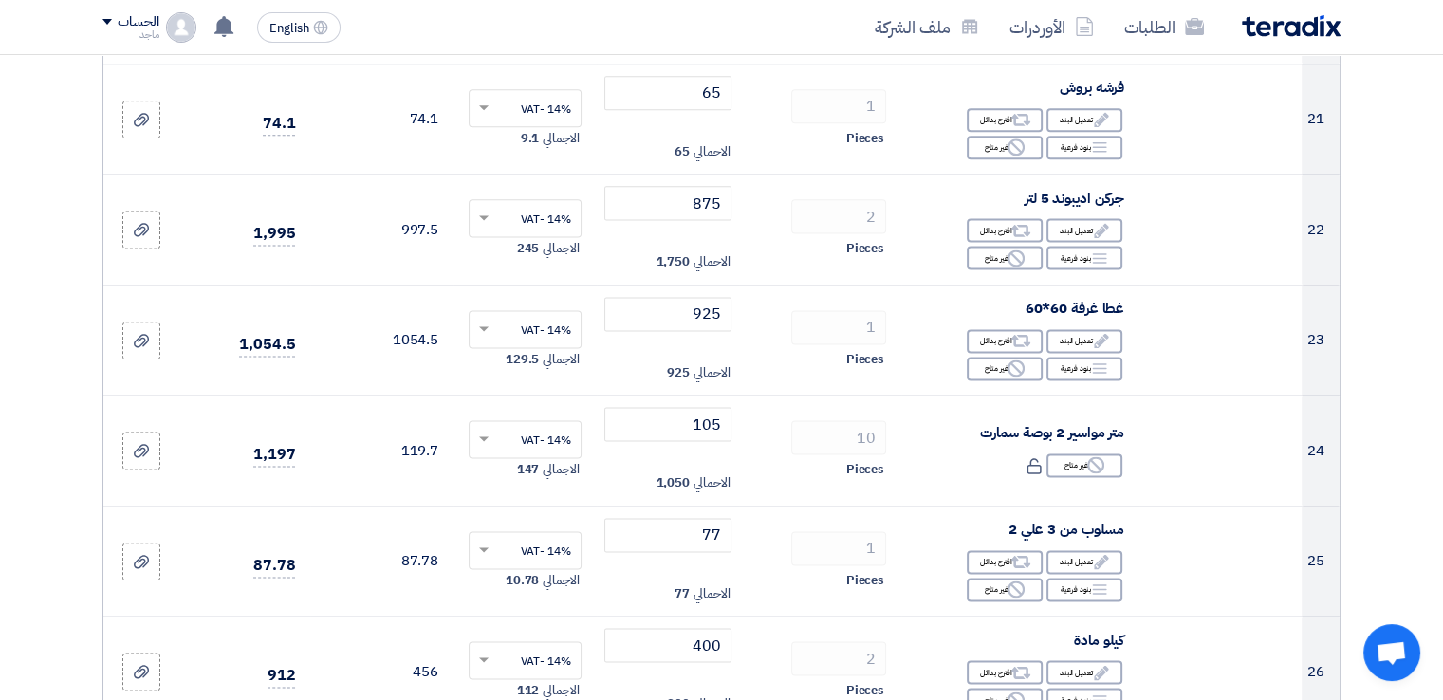
scroll to position [2515, 0]
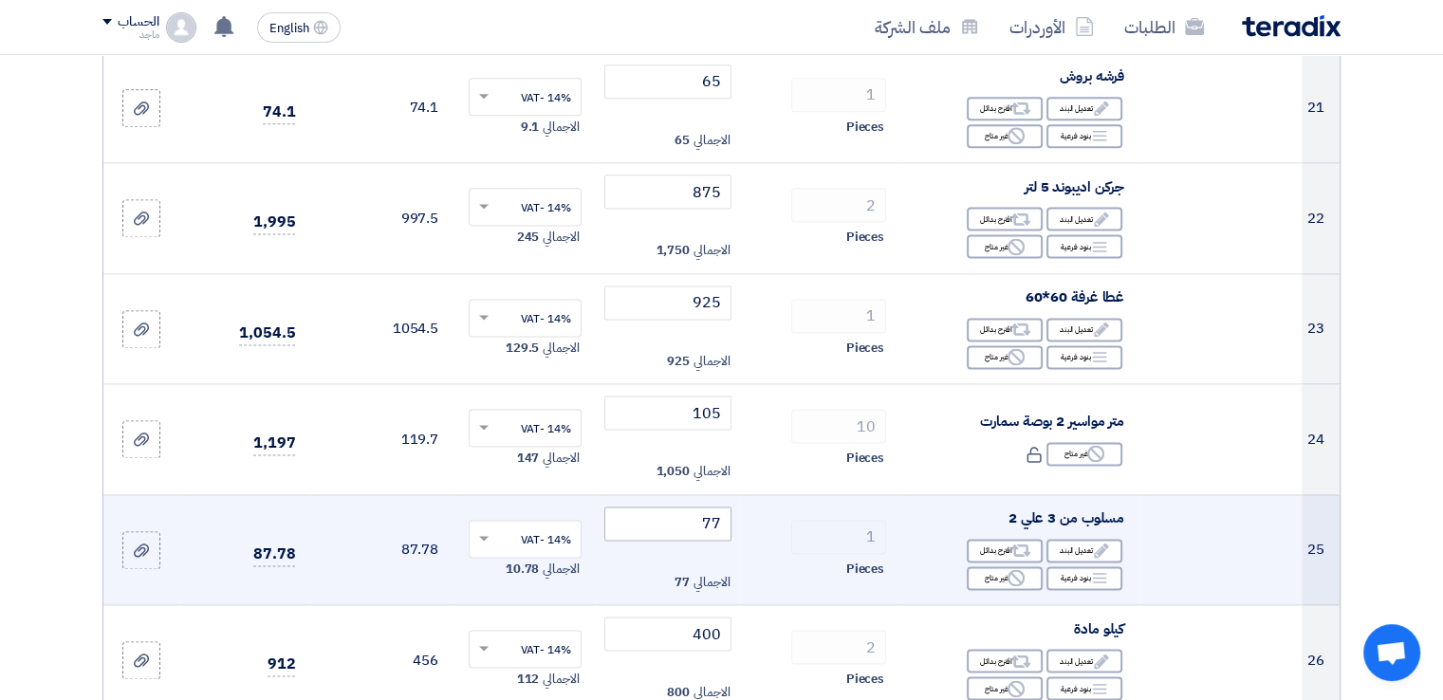
type input "120"
click at [672, 521] on input "77" at bounding box center [668, 523] width 128 height 34
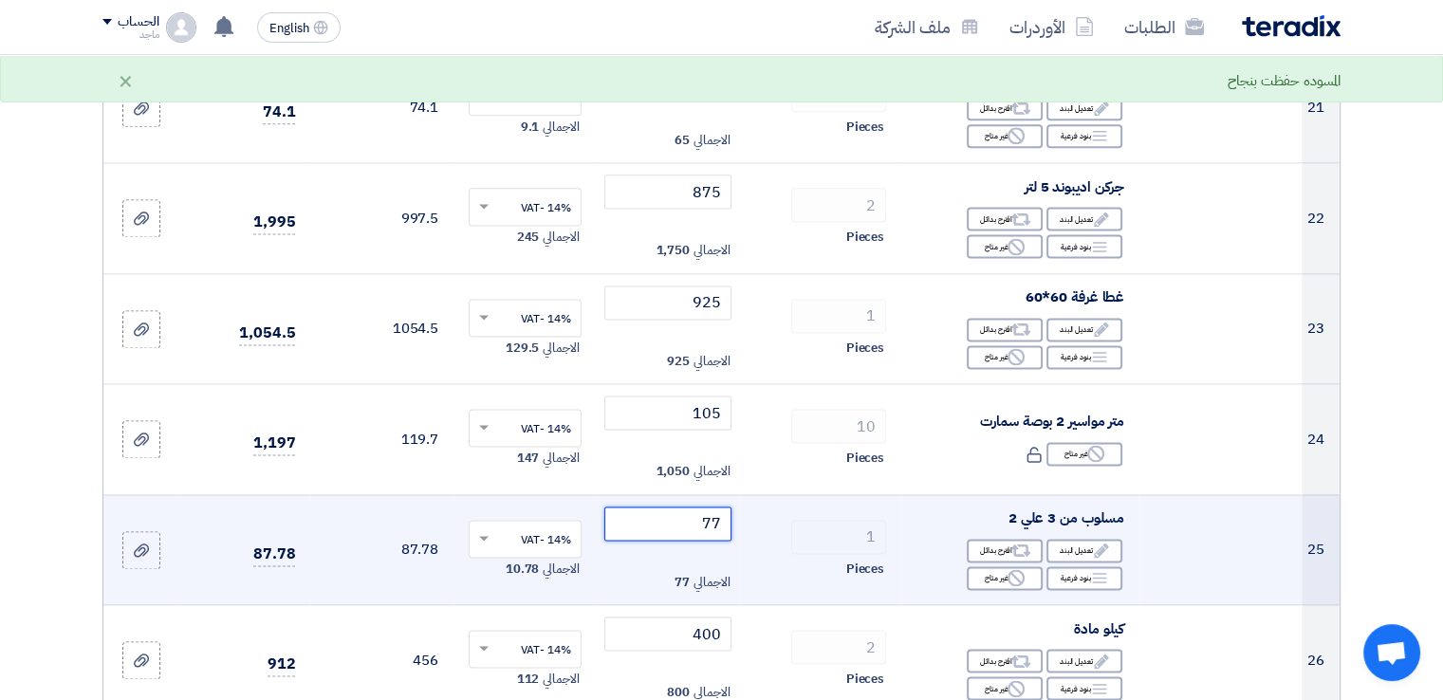
type input "7"
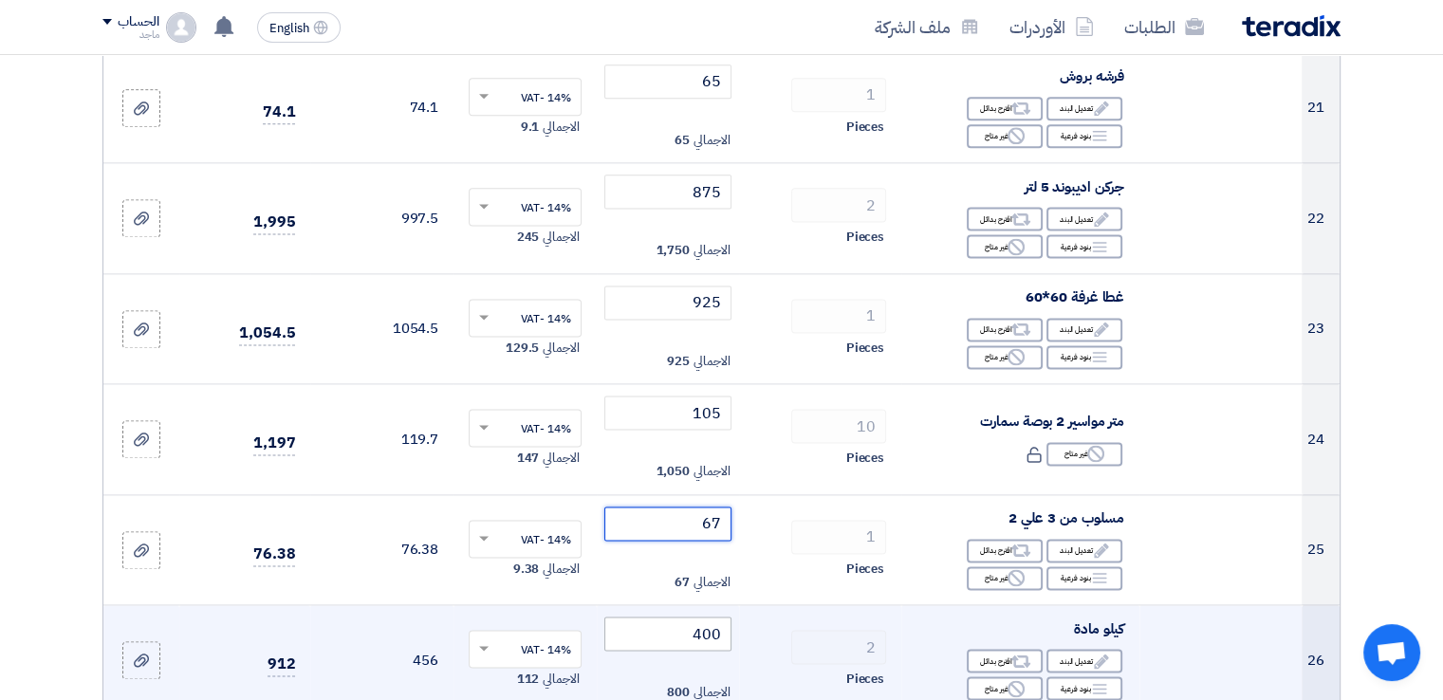
type input "67"
click at [664, 631] on input "400" at bounding box center [668, 633] width 128 height 34
type input "4"
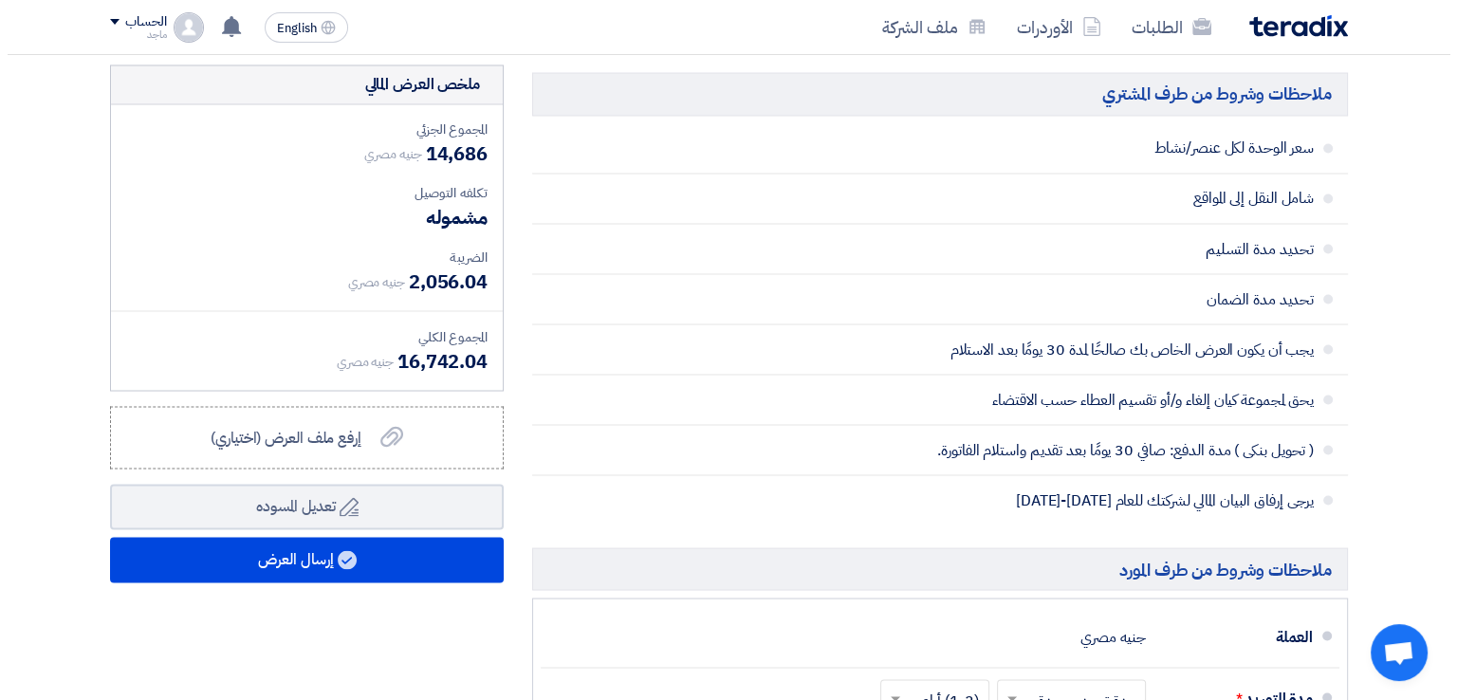
scroll to position [3413, 0]
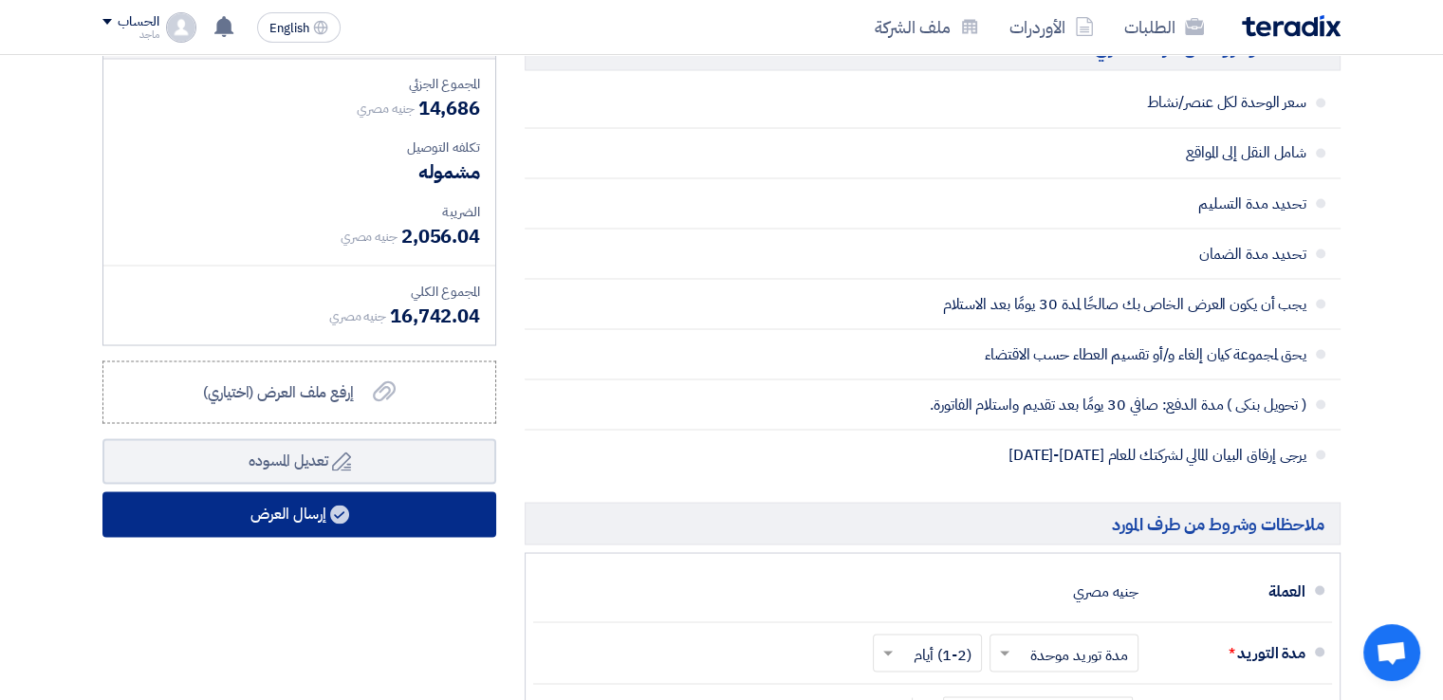
type input "350"
click at [455, 509] on button "إرسال العرض" at bounding box center [299, 514] width 394 height 46
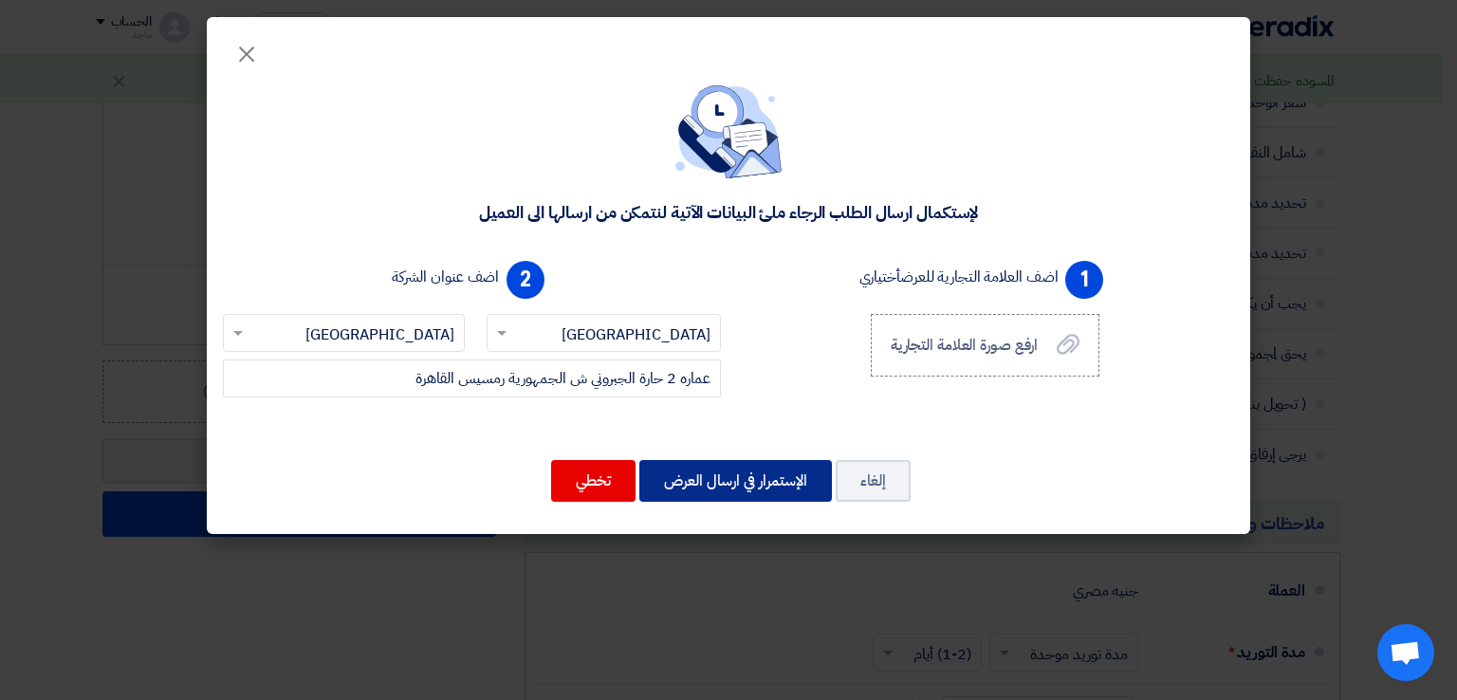
click at [675, 483] on button "الإستمرار في ارسال العرض" at bounding box center [735, 481] width 193 height 42
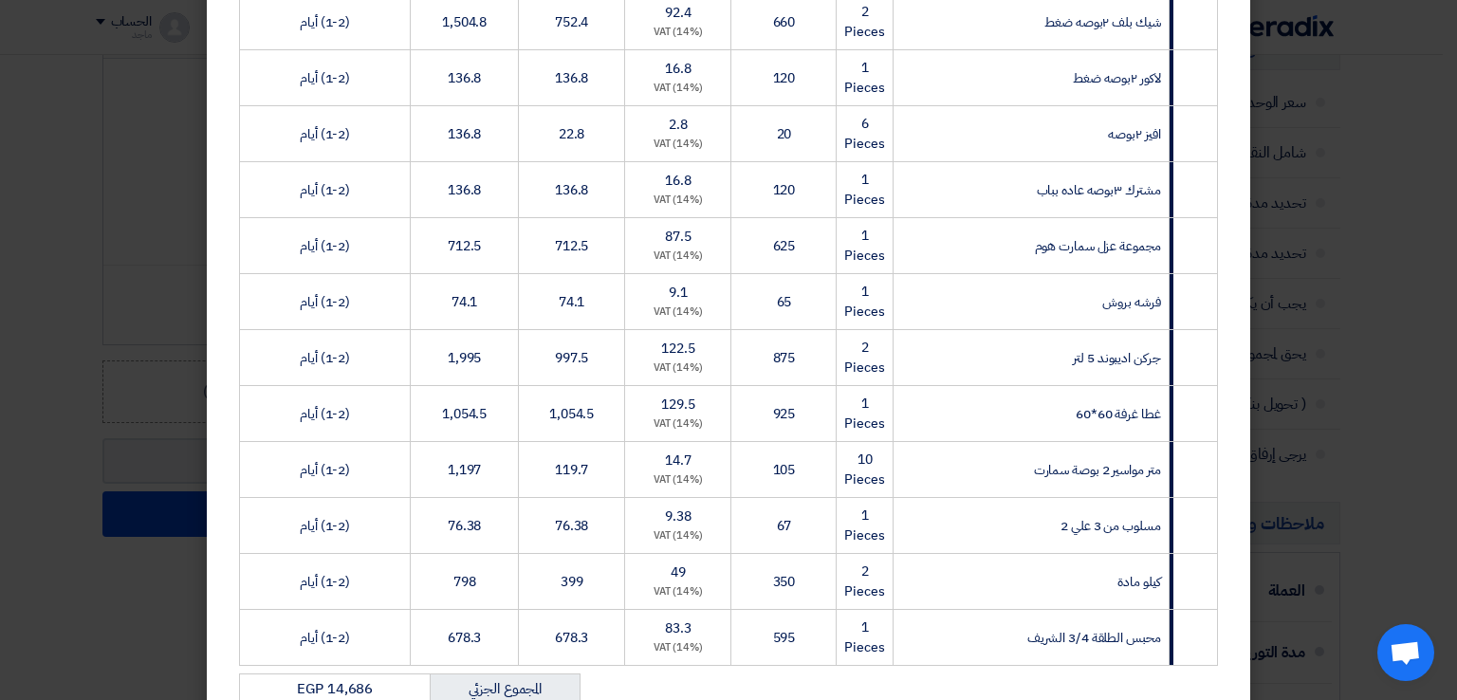
scroll to position [1586, 0]
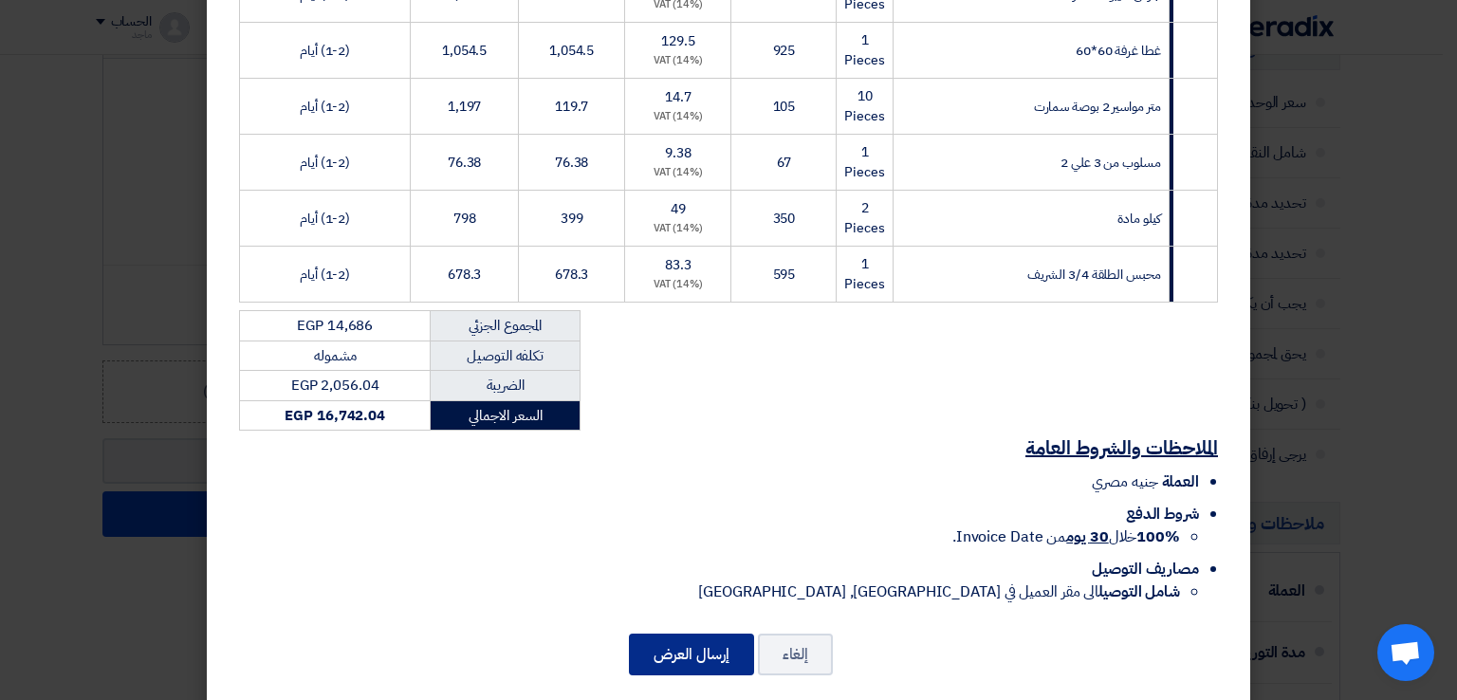
click at [670, 634] on button "إرسال العرض" at bounding box center [691, 655] width 125 height 42
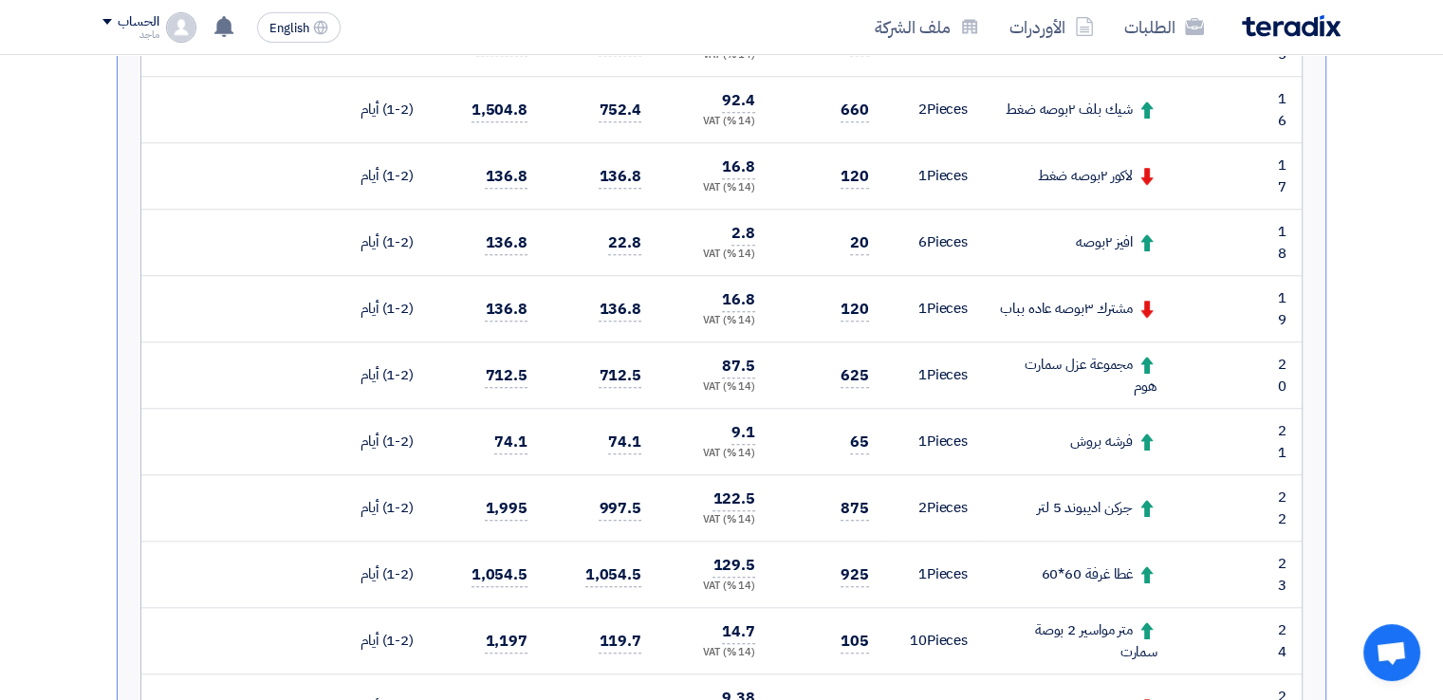
scroll to position [1578, 0]
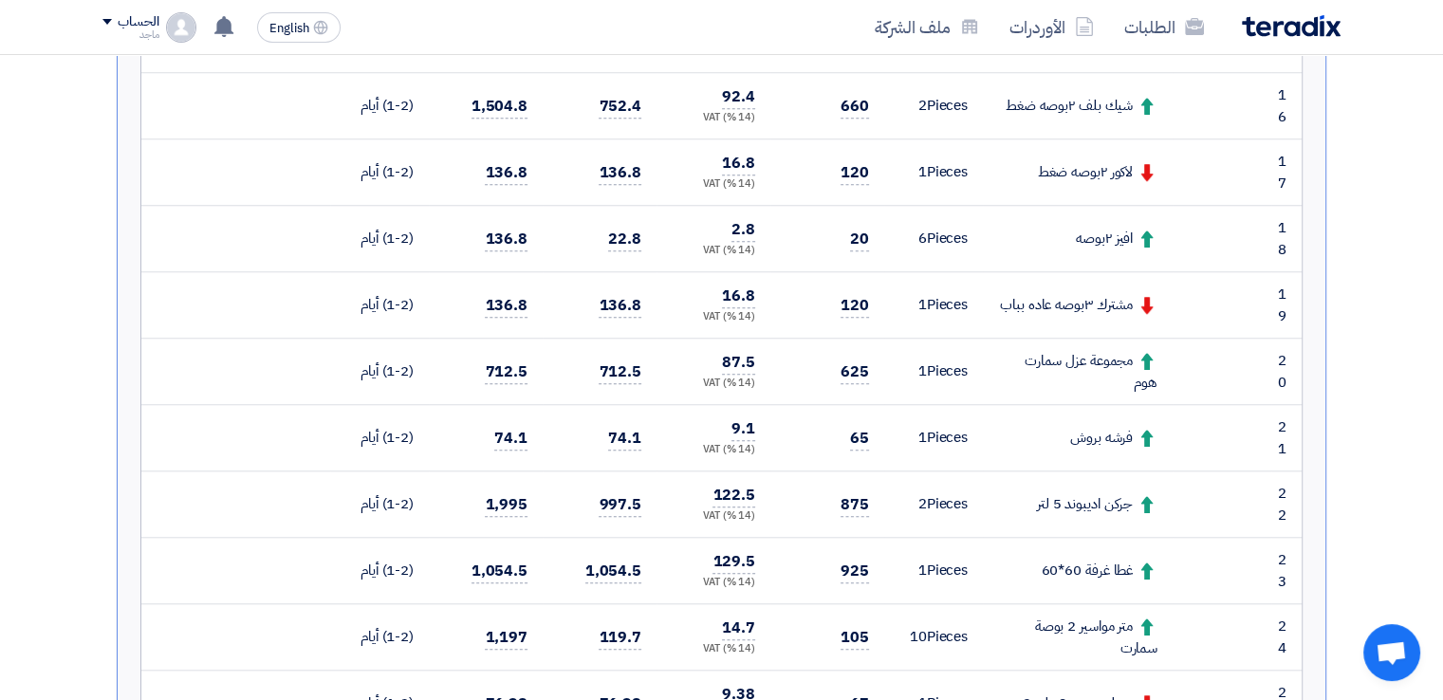
drag, startPoint x: 1441, startPoint y: 426, endPoint x: 1435, endPoint y: 447, distance: 21.6
click at [1435, 447] on section "تقديم عرض سعر عرض منافس نسخة 2 أخر تحديث 24 Sep 2025, 12:50 PM Offer is Seen لم…" at bounding box center [721, 89] width 1443 height 2826
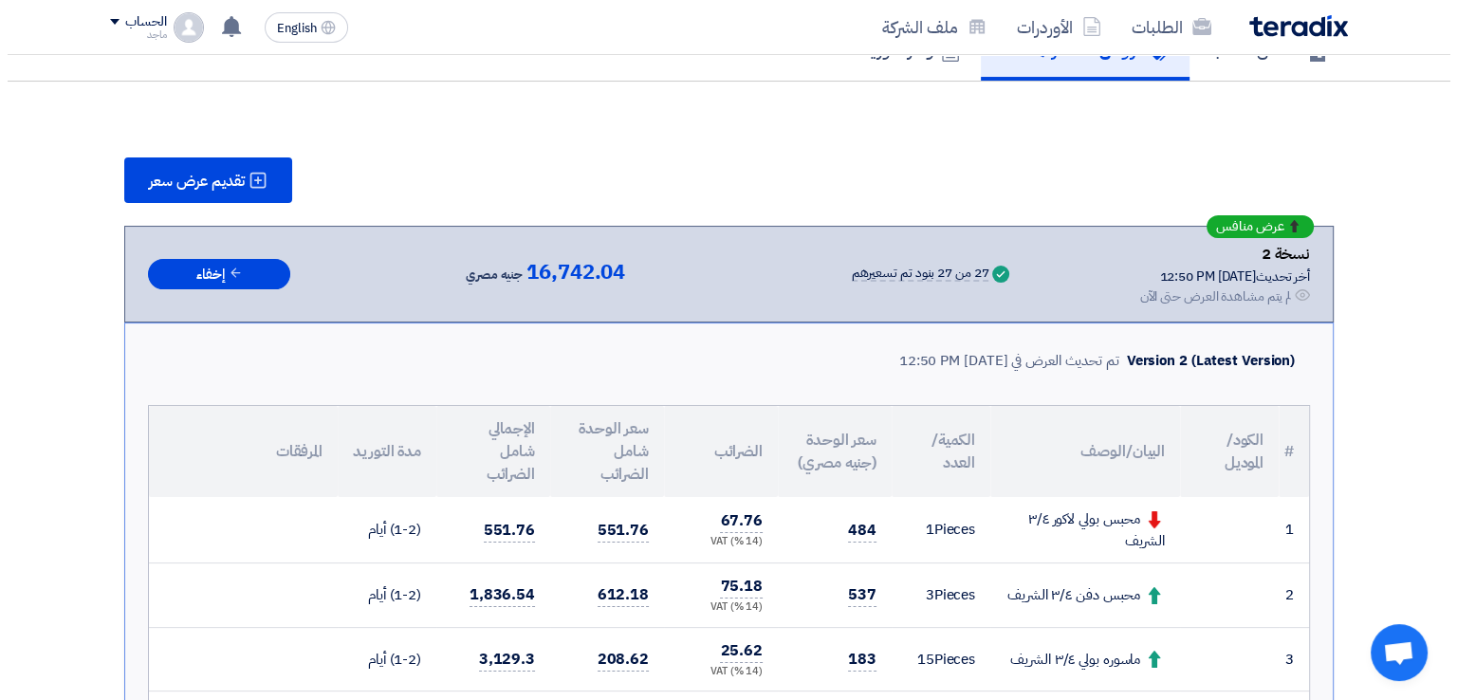
scroll to position [101, 0]
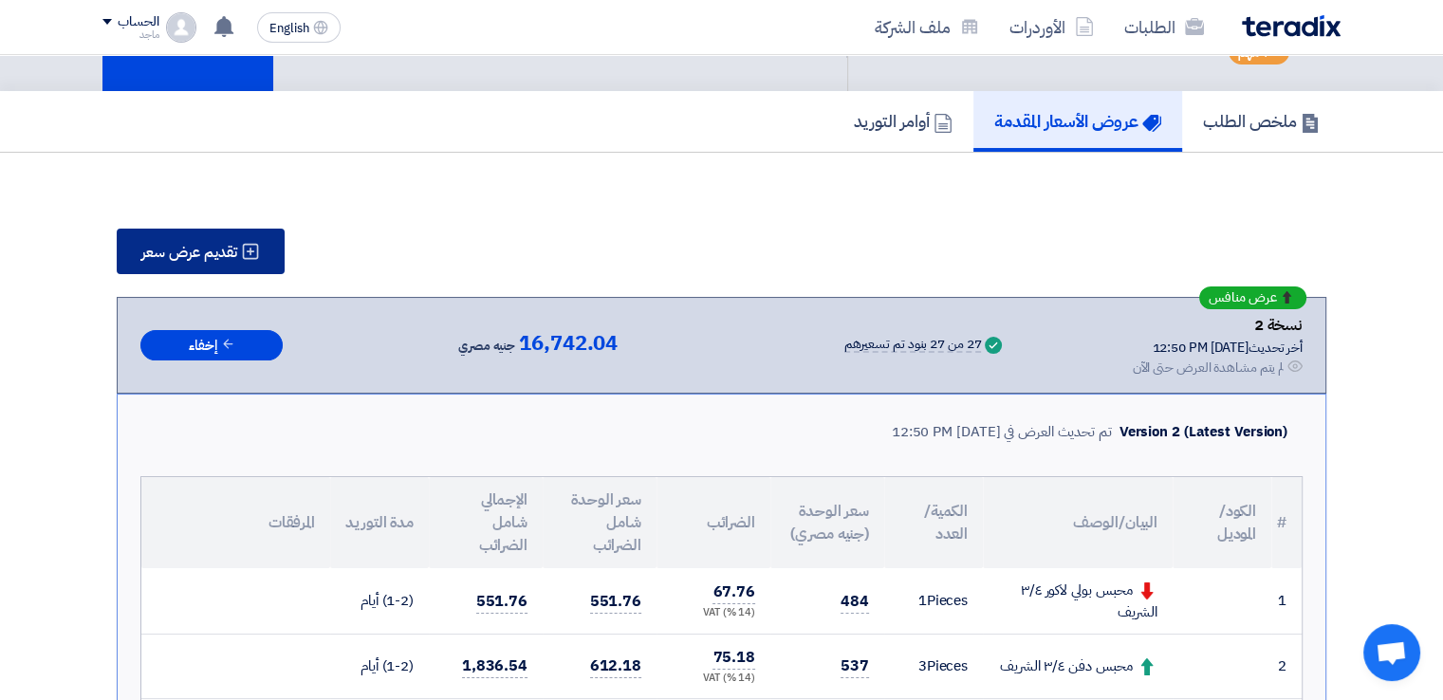
click at [231, 245] on span "تقديم عرض سعر" at bounding box center [189, 252] width 96 height 15
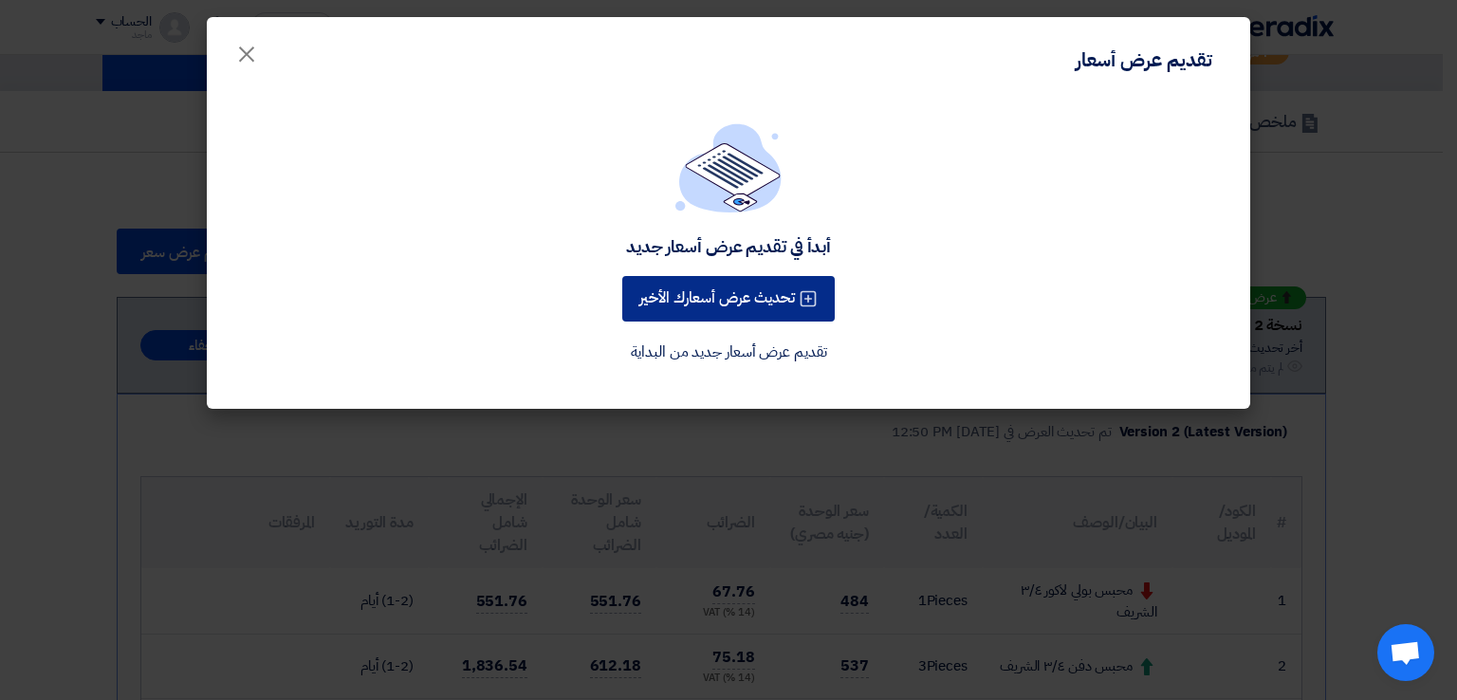
click at [744, 287] on button "تحديث عرض أسعارك الأخير" at bounding box center [728, 299] width 212 height 46
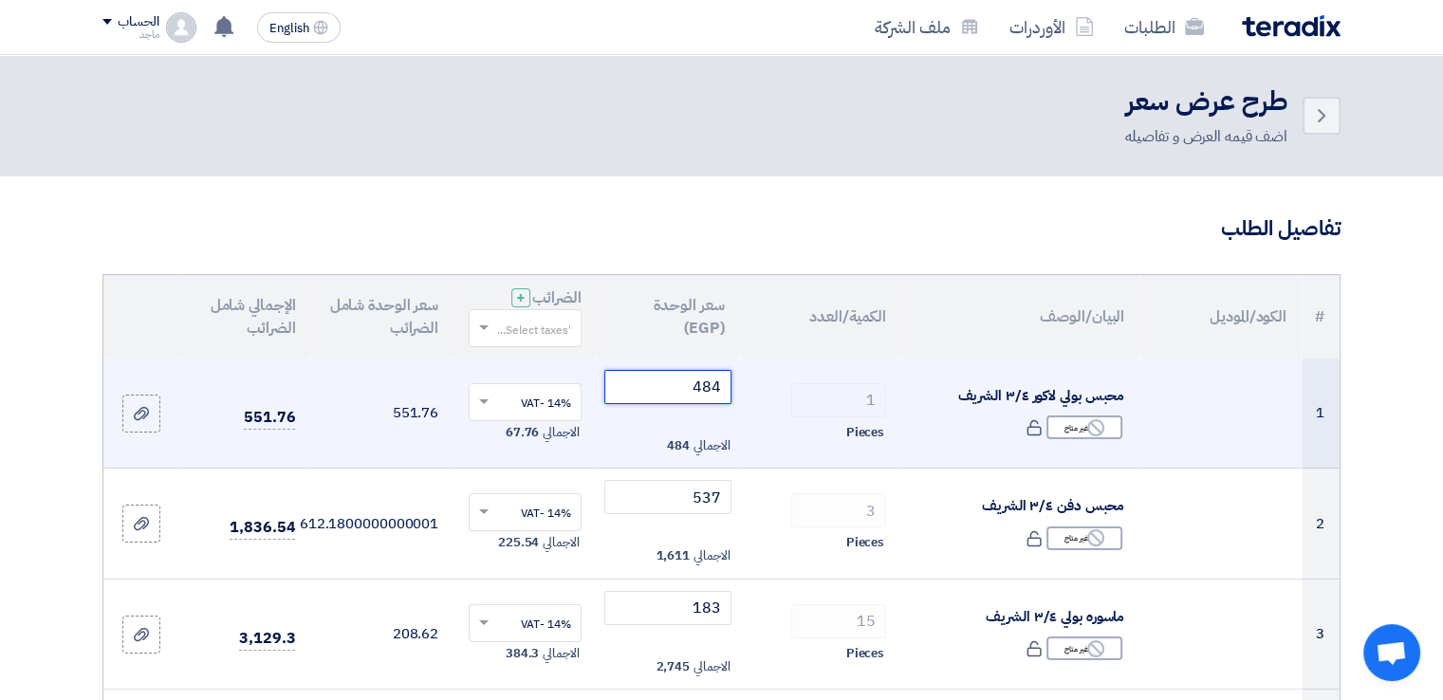
click at [640, 384] on input "484" at bounding box center [668, 387] width 128 height 34
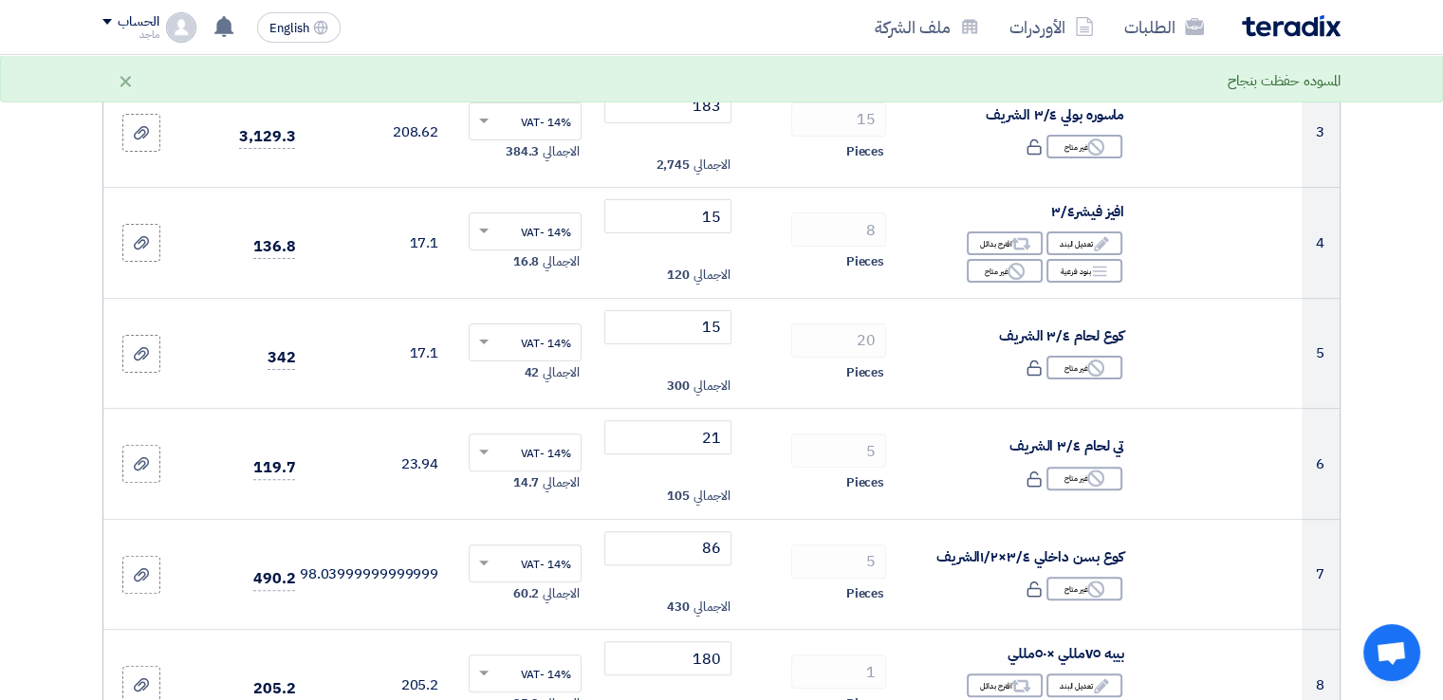
scroll to position [513, 0]
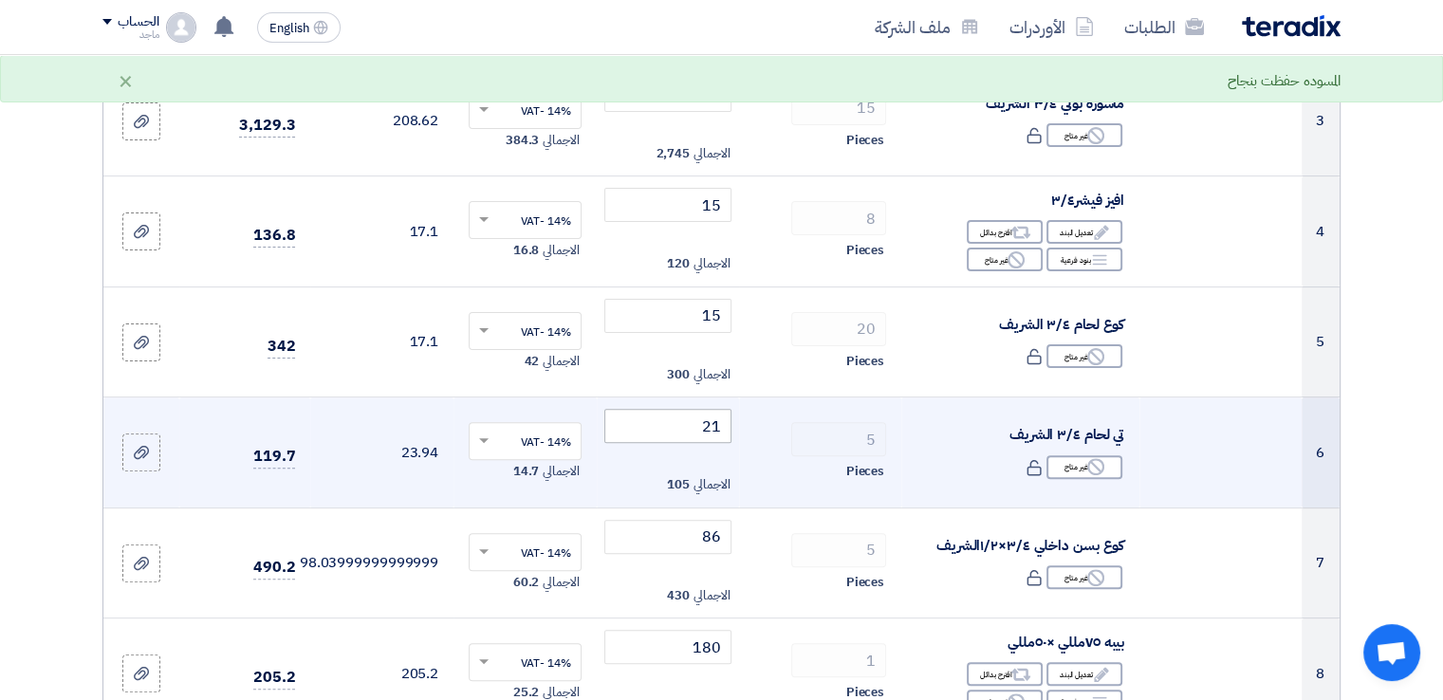
type input "450"
click at [681, 422] on input "21" at bounding box center [668, 426] width 128 height 34
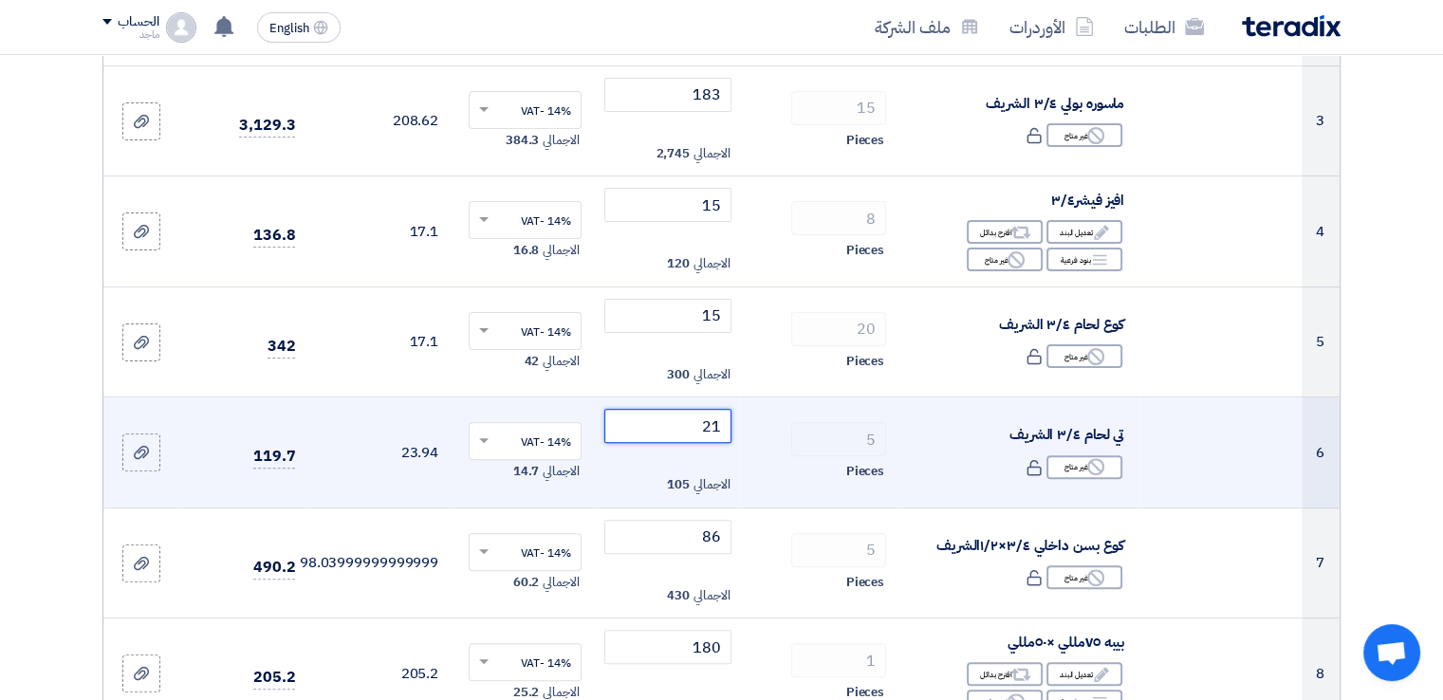
type input "2"
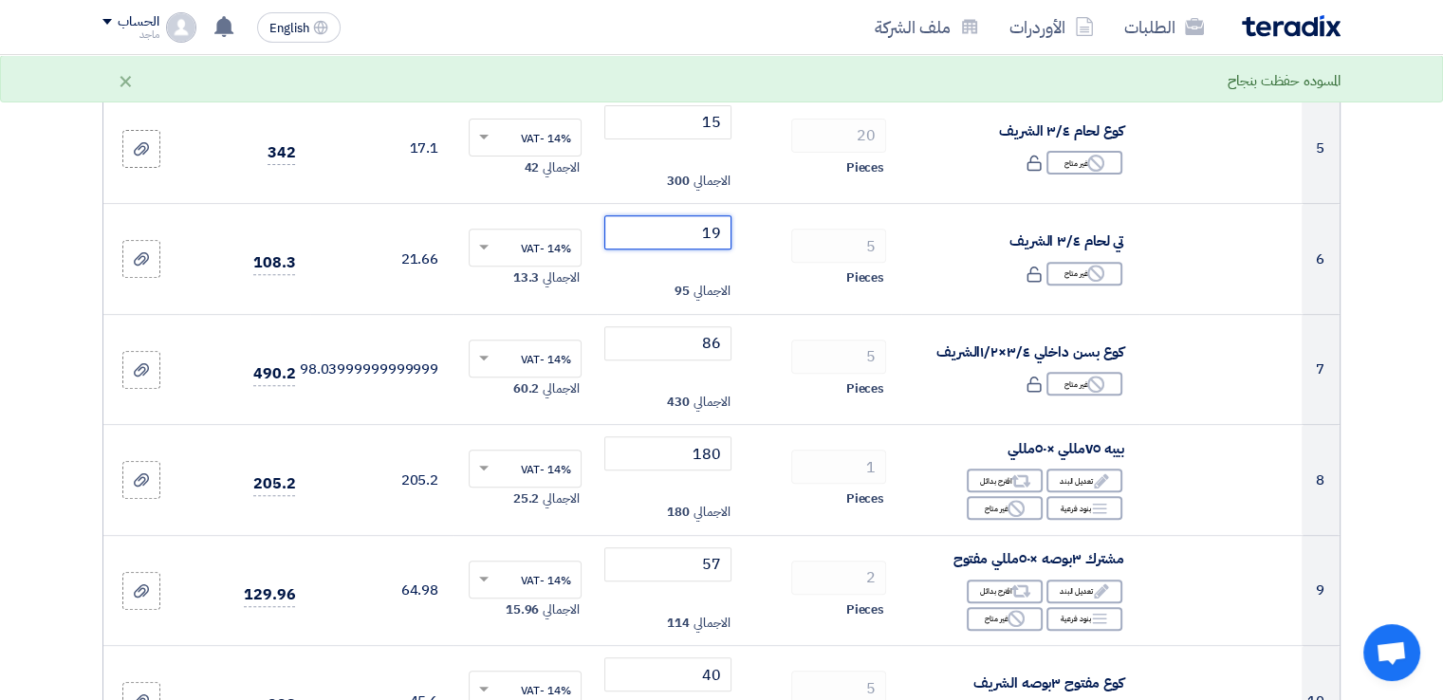
scroll to position [713, 0]
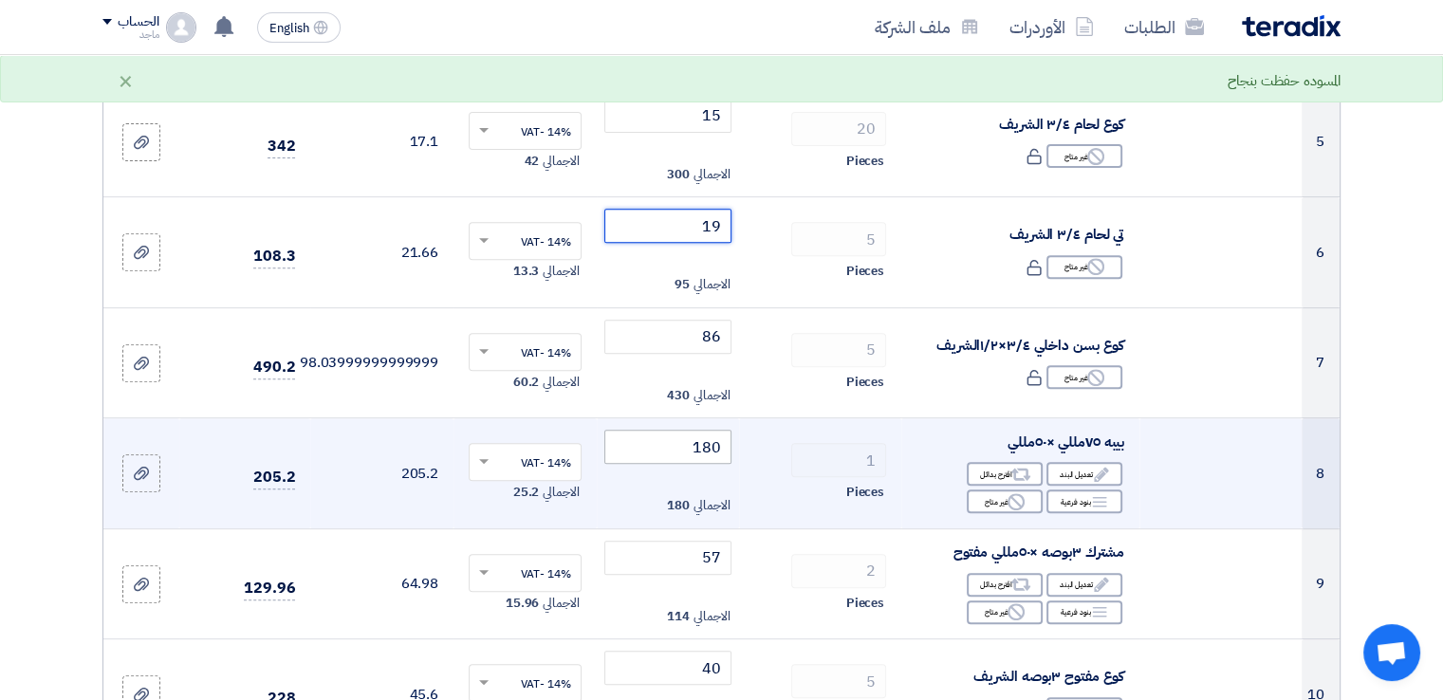
type input "19"
click at [637, 443] on input "180" at bounding box center [668, 447] width 128 height 34
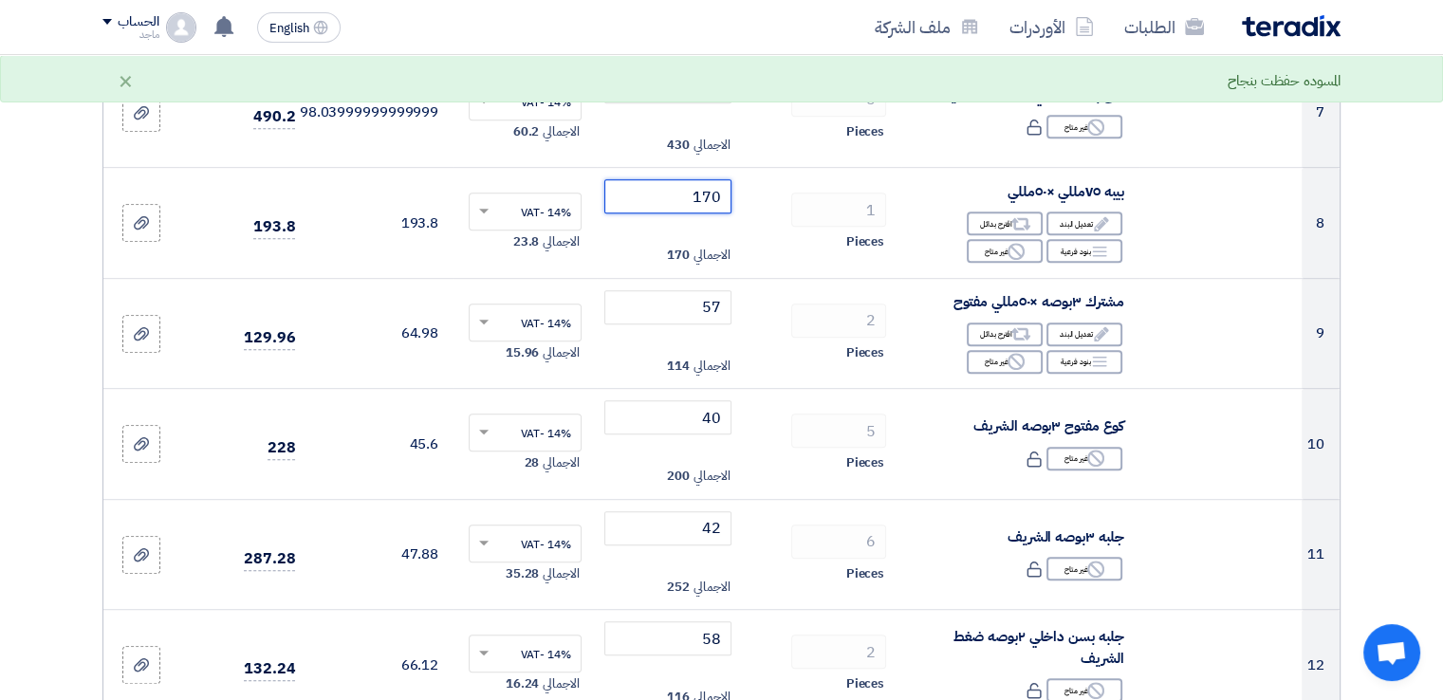
scroll to position [1015, 0]
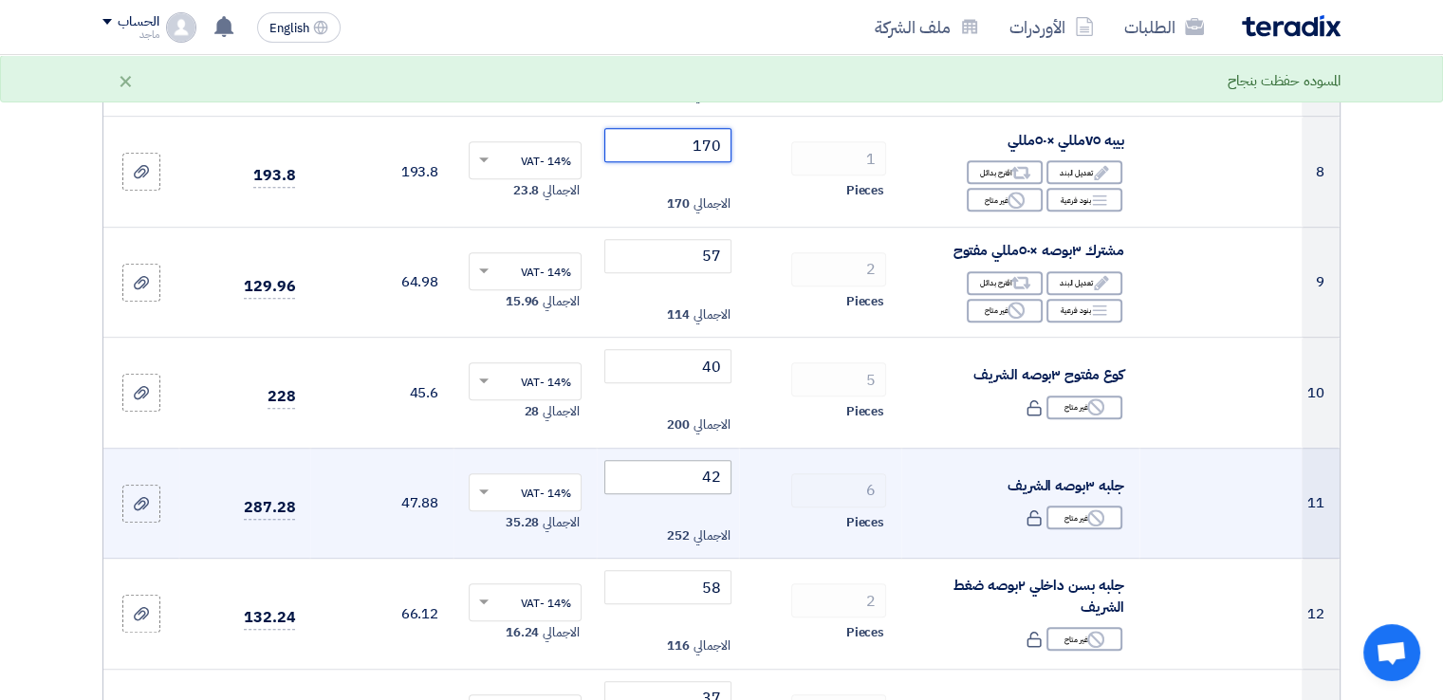
type input "170"
click at [691, 473] on input "42" at bounding box center [668, 477] width 128 height 34
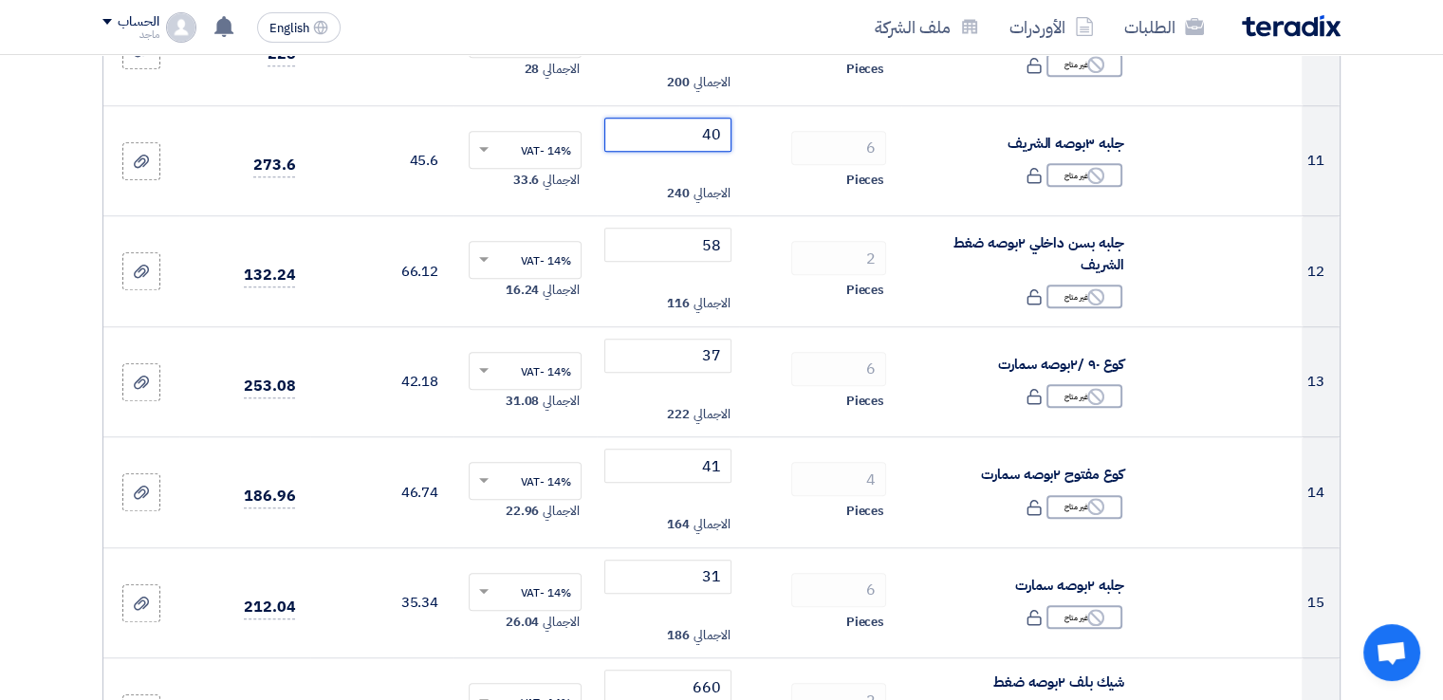
scroll to position [1362, 0]
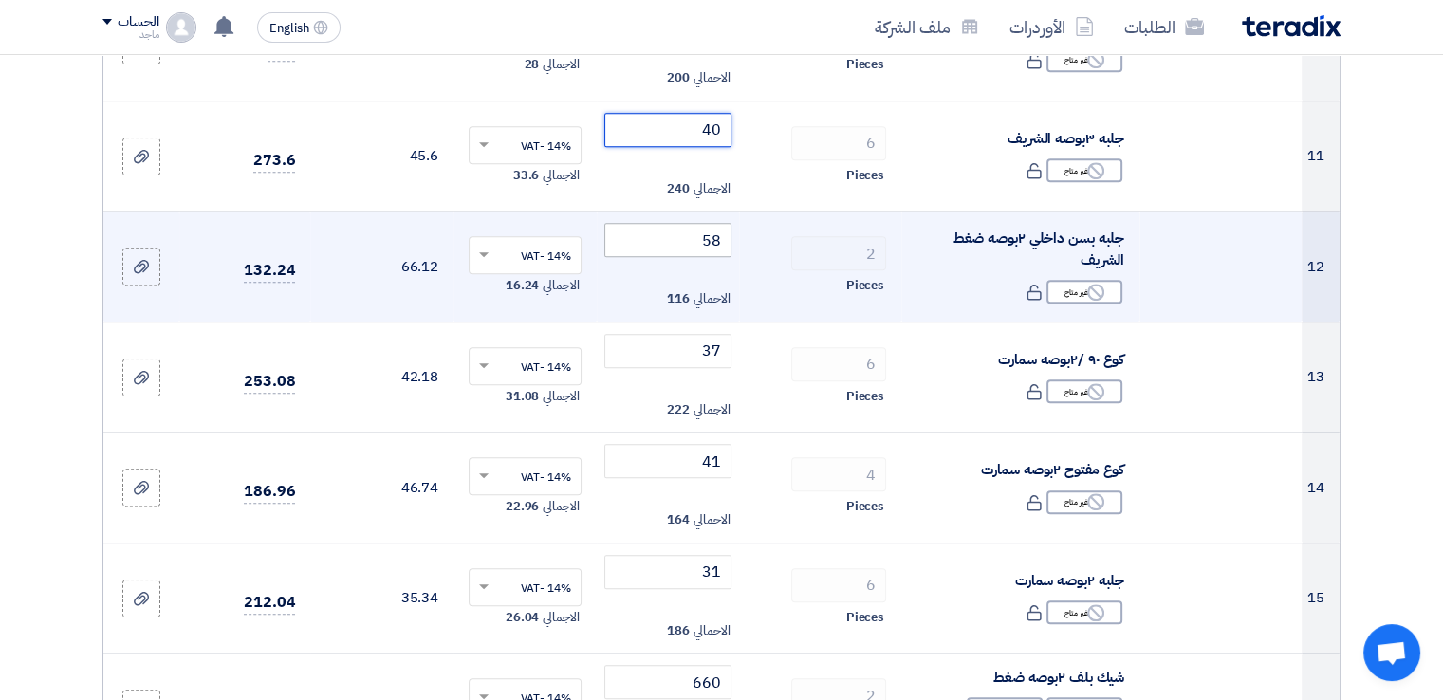
type input "40"
click at [693, 236] on input "58" at bounding box center [668, 240] width 128 height 34
type input "5"
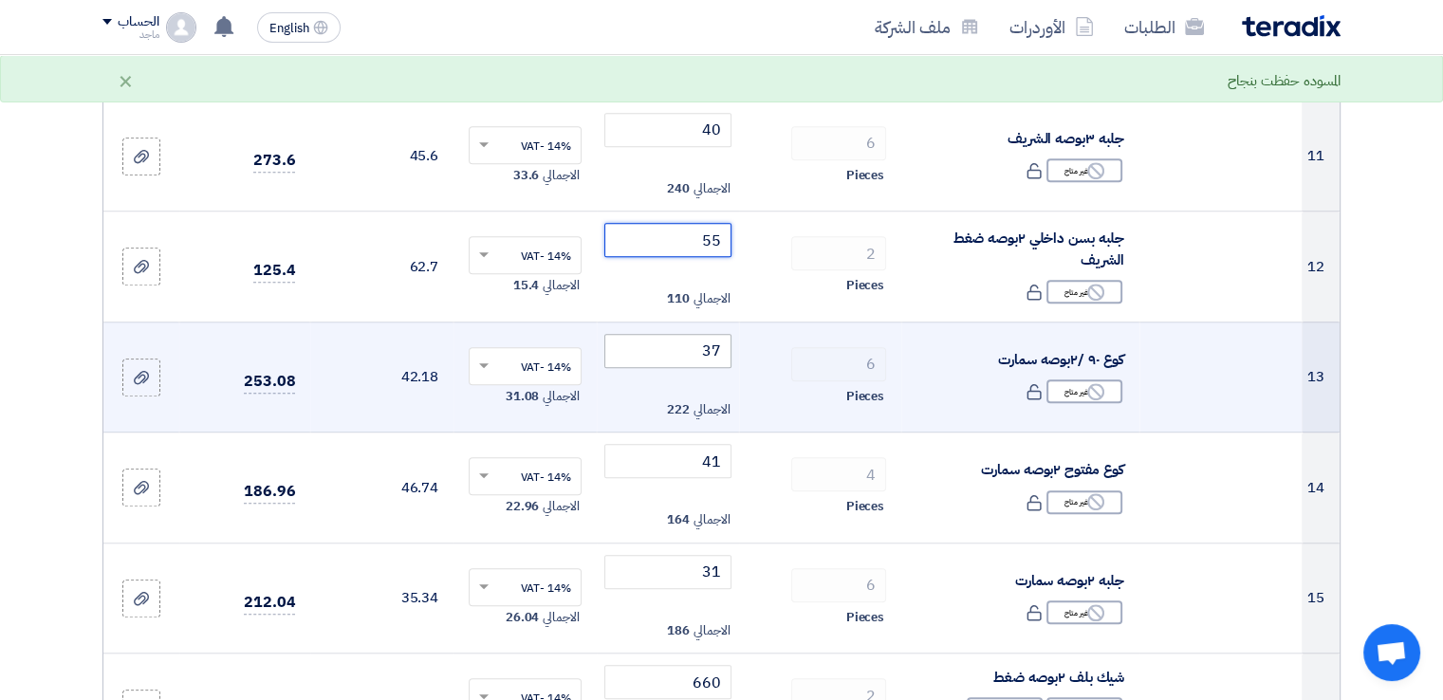
type input "55"
click at [678, 352] on input "37" at bounding box center [668, 351] width 128 height 34
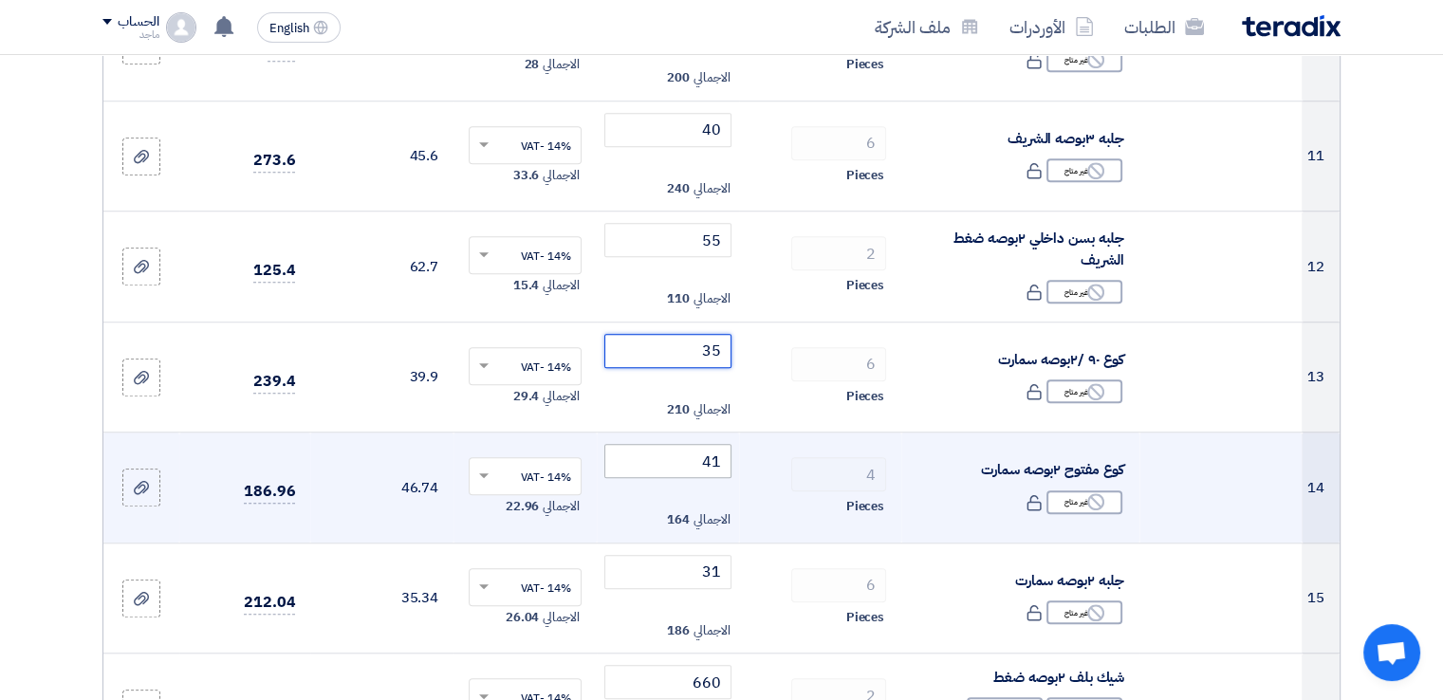
type input "35"
click at [690, 461] on input "41" at bounding box center [668, 461] width 128 height 34
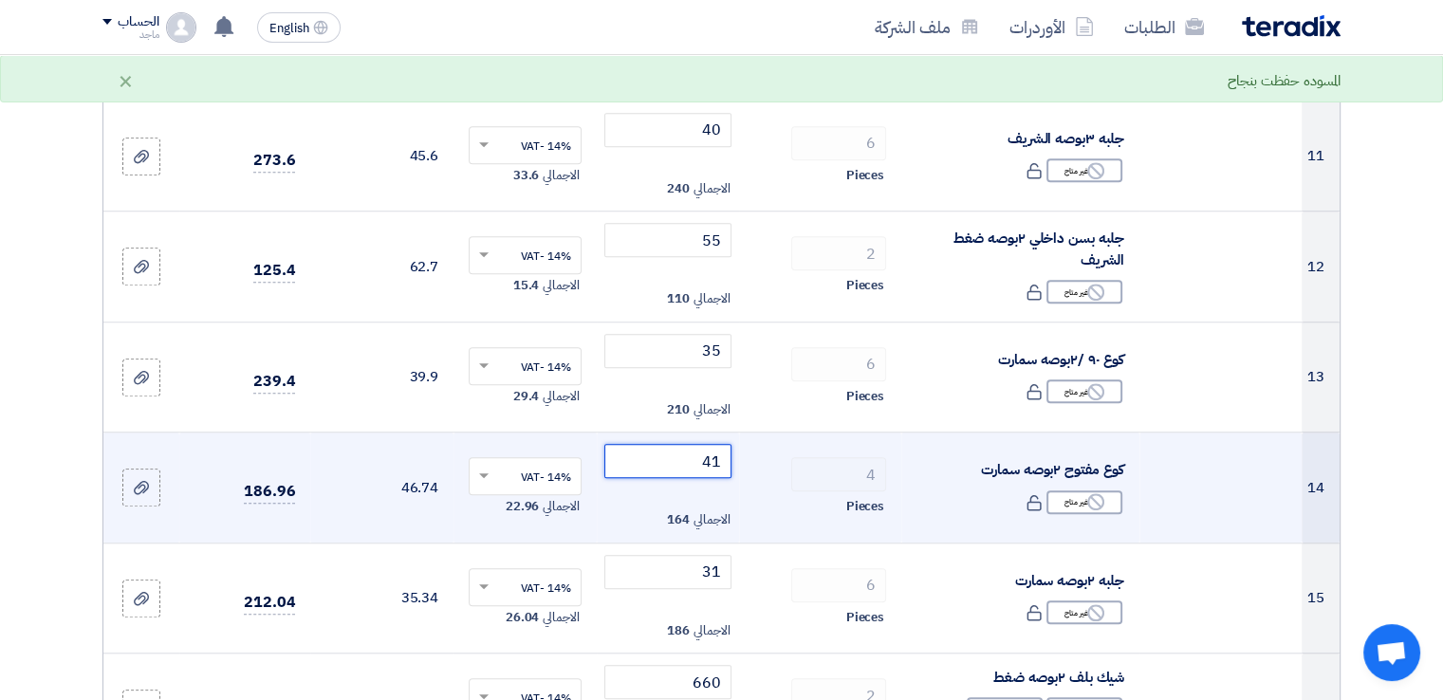
type input "4"
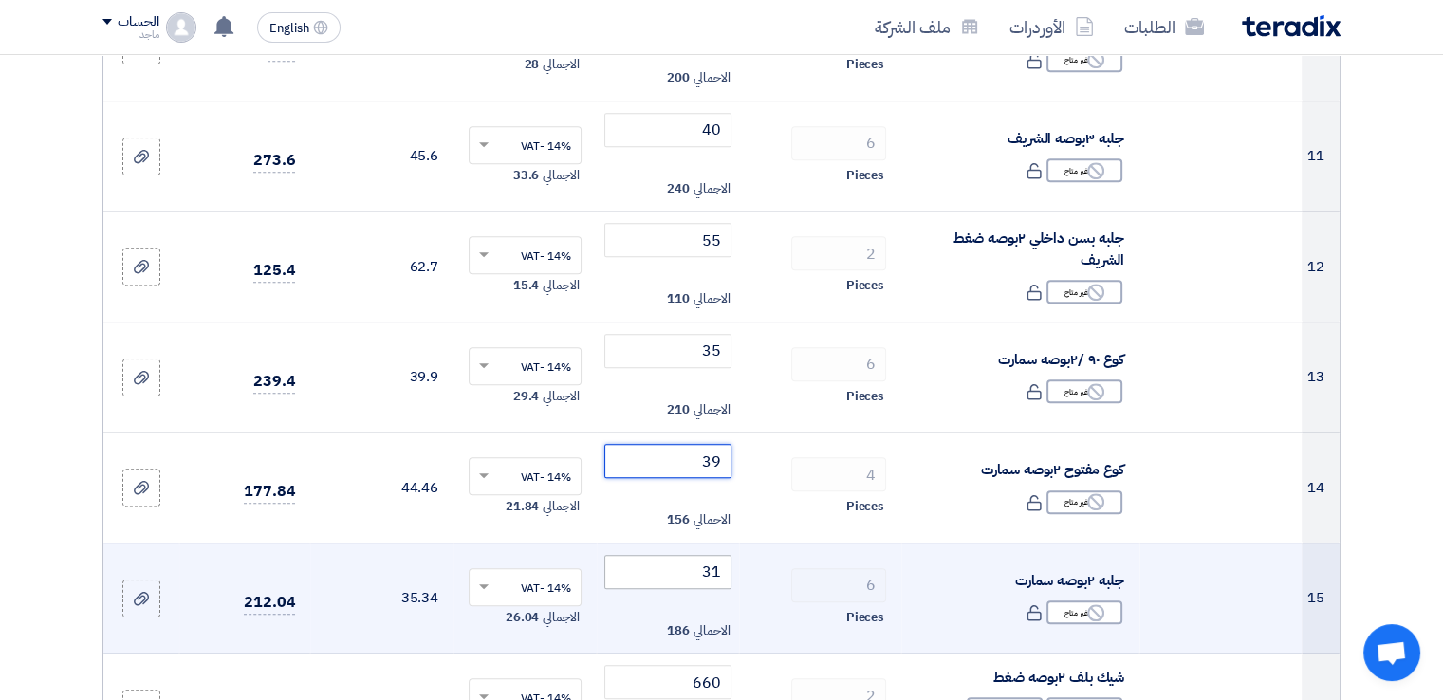
type input "39"
click at [677, 575] on input "31" at bounding box center [668, 572] width 128 height 34
type input "3"
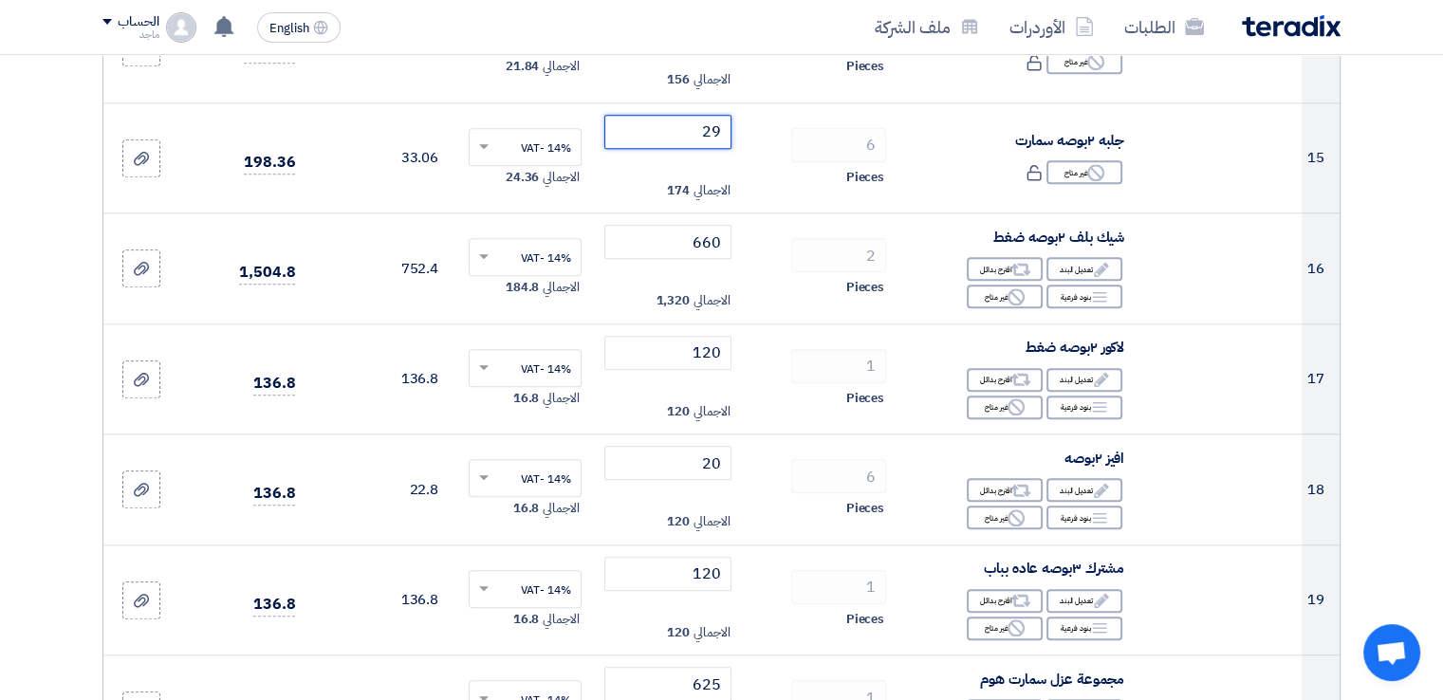
scroll to position [1813, 0]
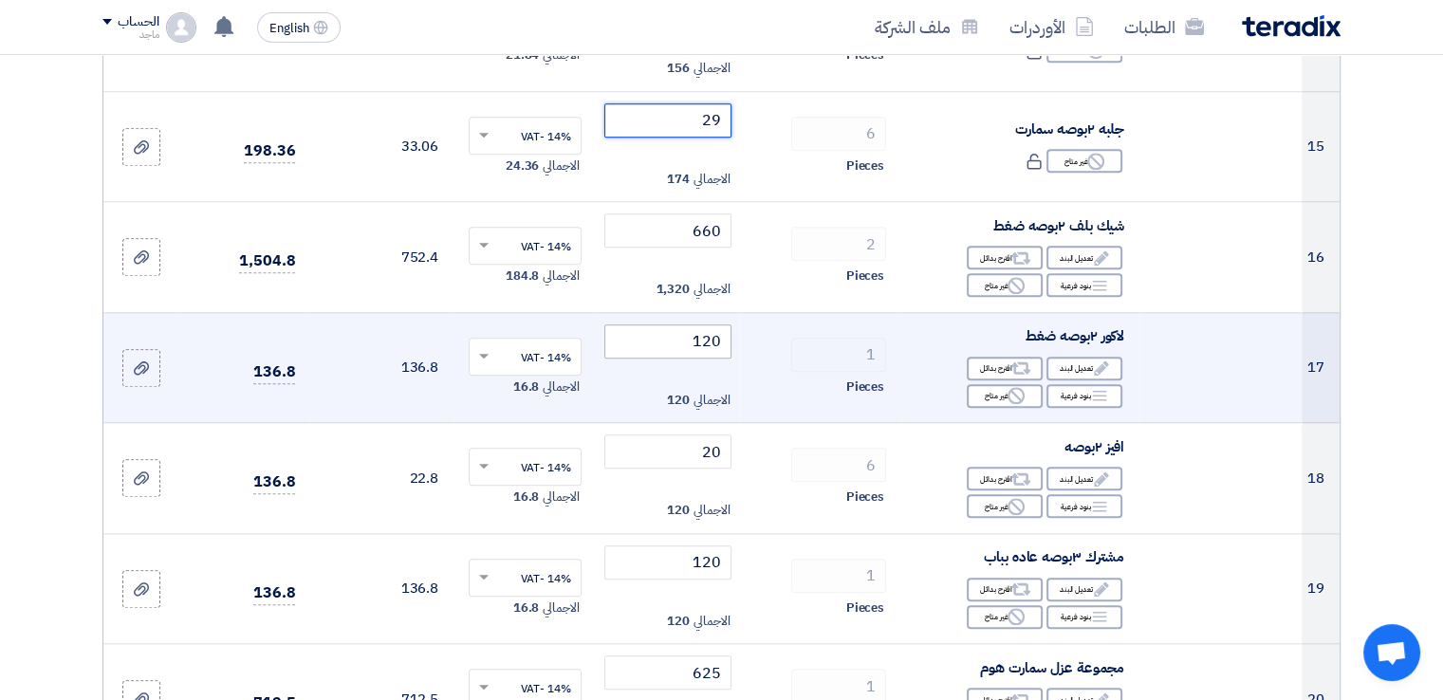
type input "29"
click at [680, 338] on input "120" at bounding box center [668, 341] width 128 height 34
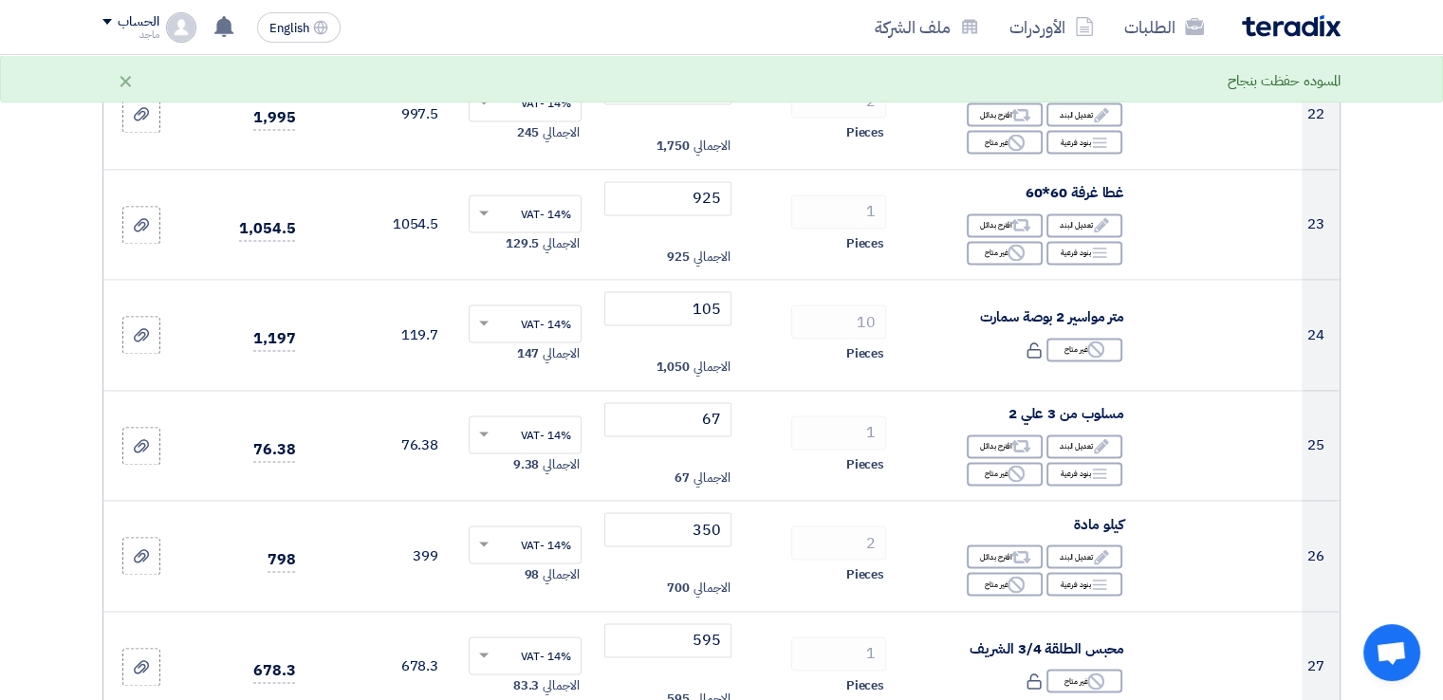
scroll to position [2648, 0]
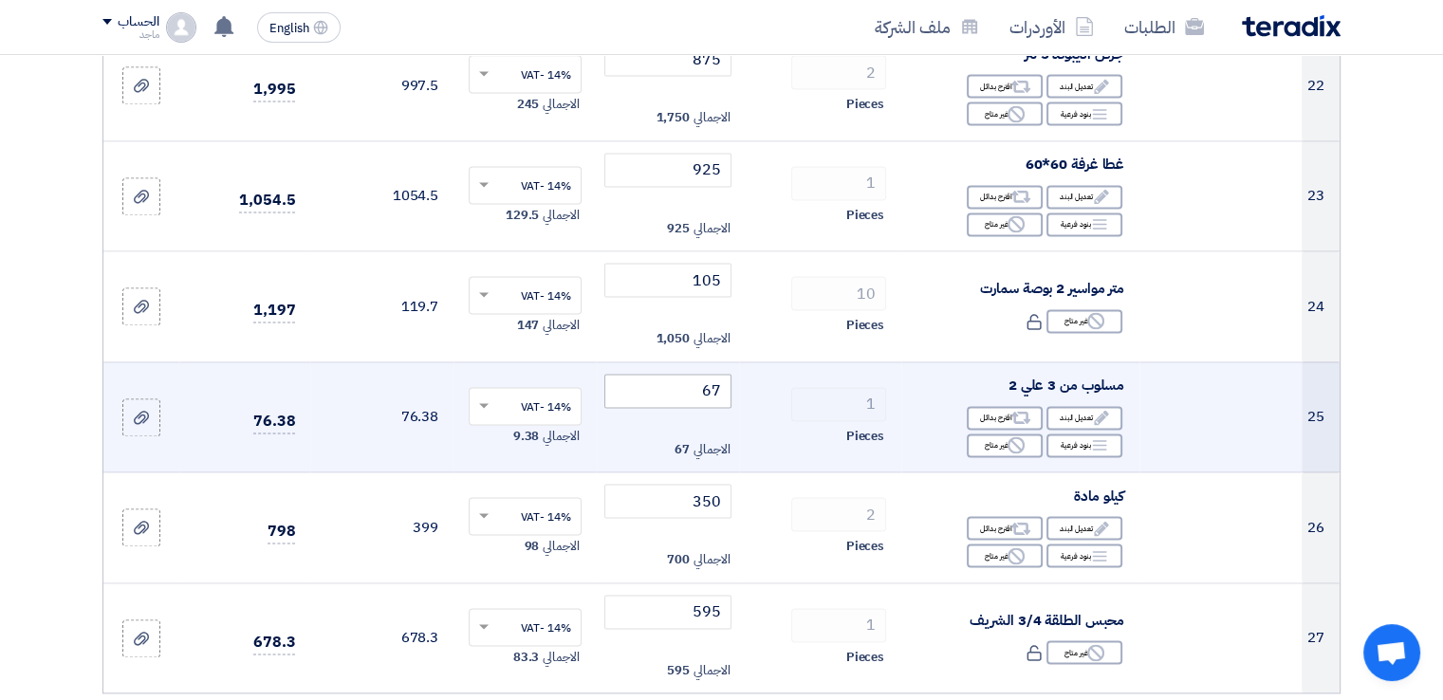
type input "110"
click at [689, 383] on input "67" at bounding box center [668, 391] width 128 height 34
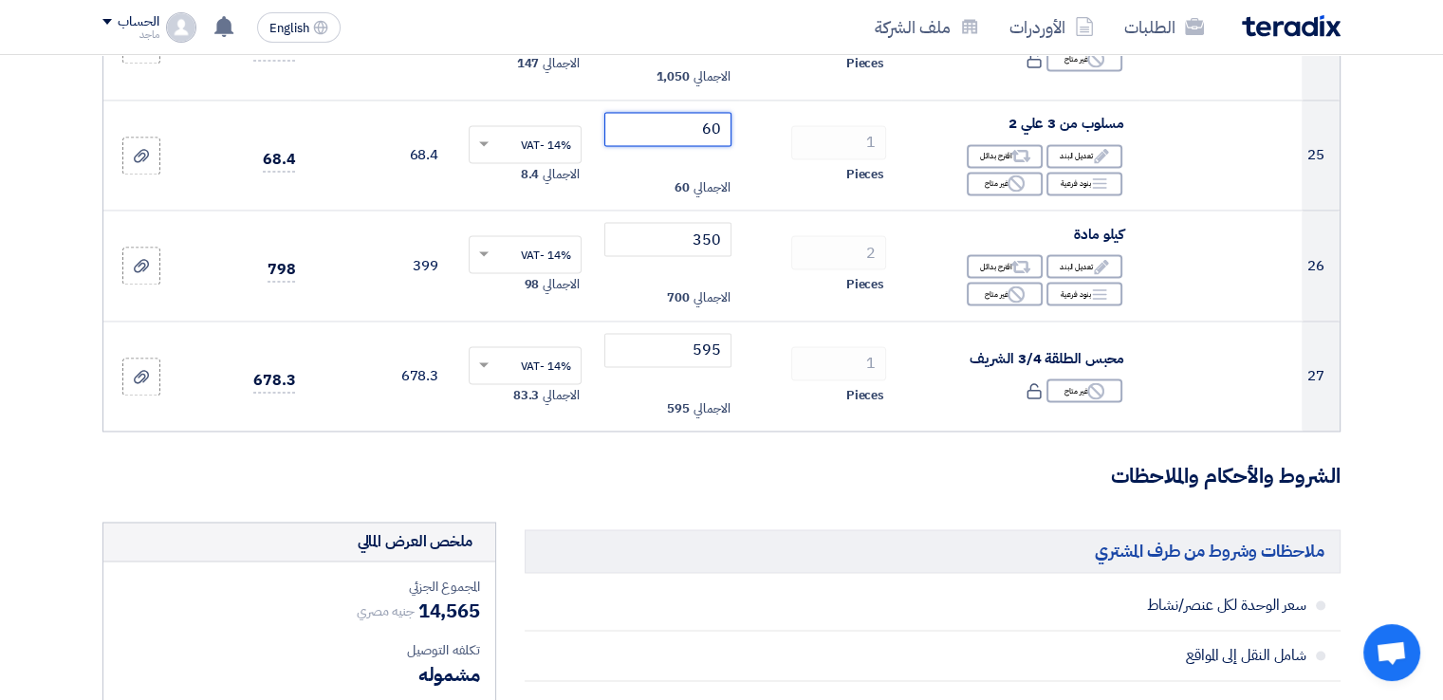
scroll to position [2956, 0]
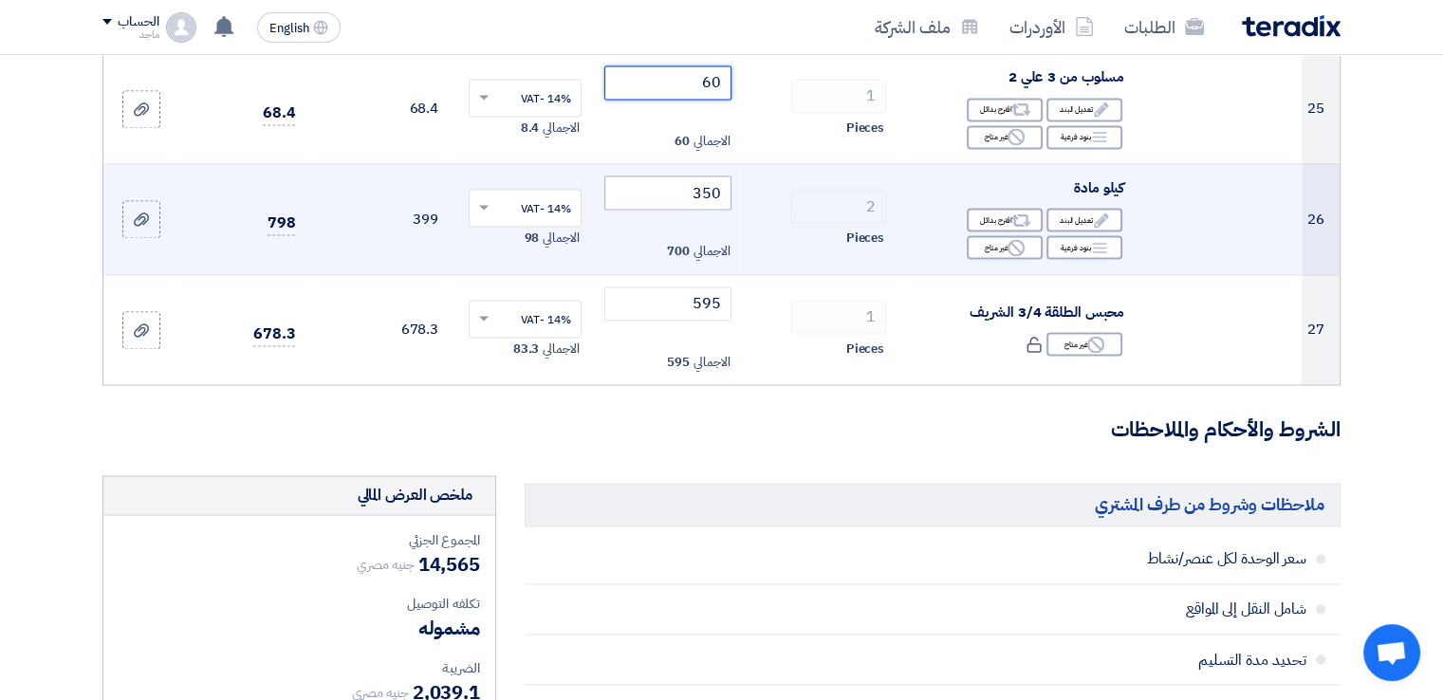
type input "60"
click at [653, 194] on input "350" at bounding box center [668, 192] width 128 height 34
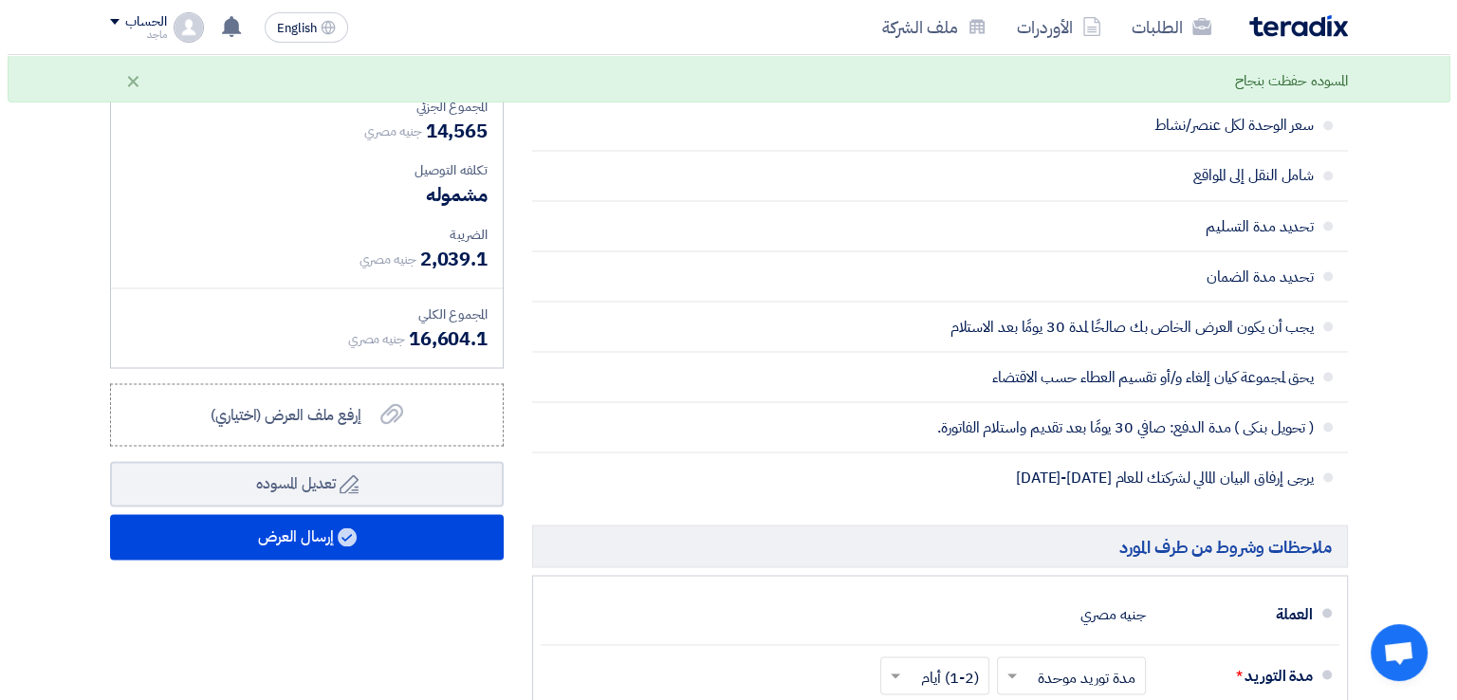
scroll to position [3401, 0]
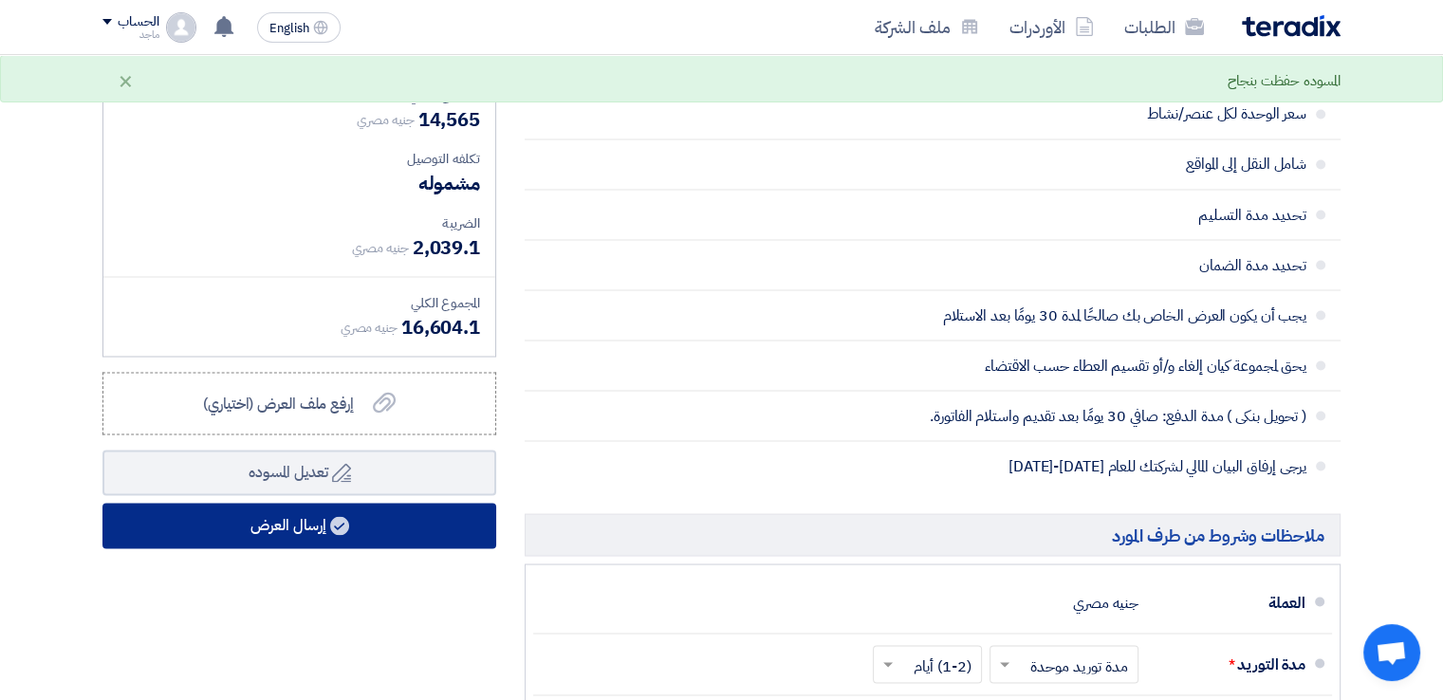
click at [410, 532] on button "إرسال العرض" at bounding box center [299, 526] width 394 height 46
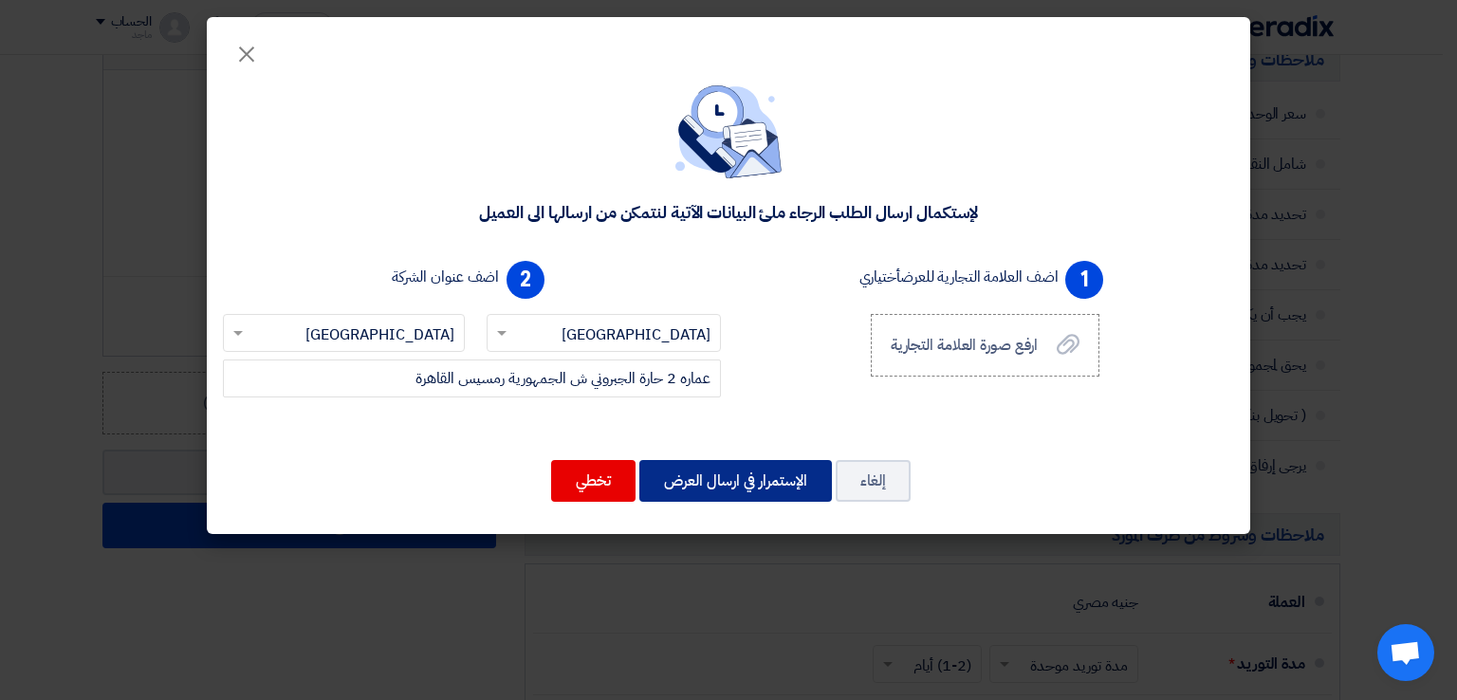
click at [746, 491] on button "الإستمرار في ارسال العرض" at bounding box center [735, 481] width 193 height 42
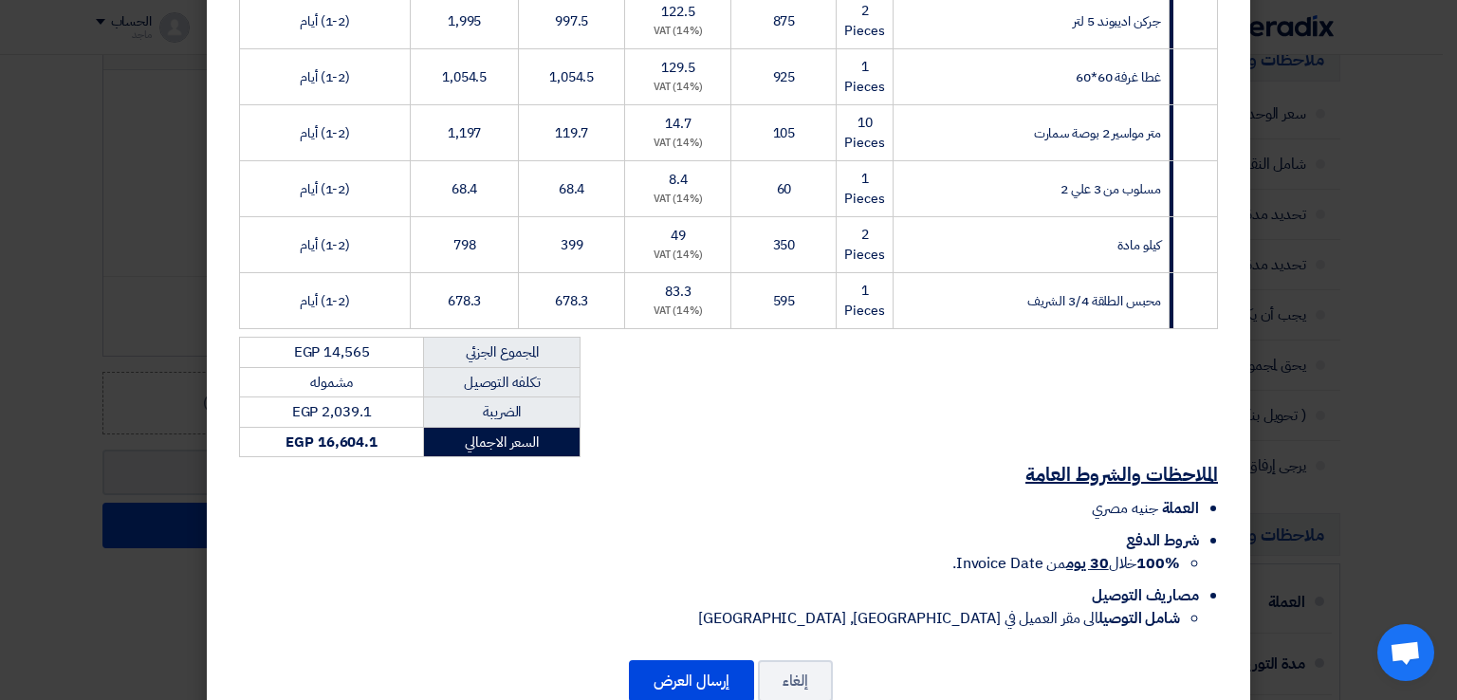
scroll to position [1586, 0]
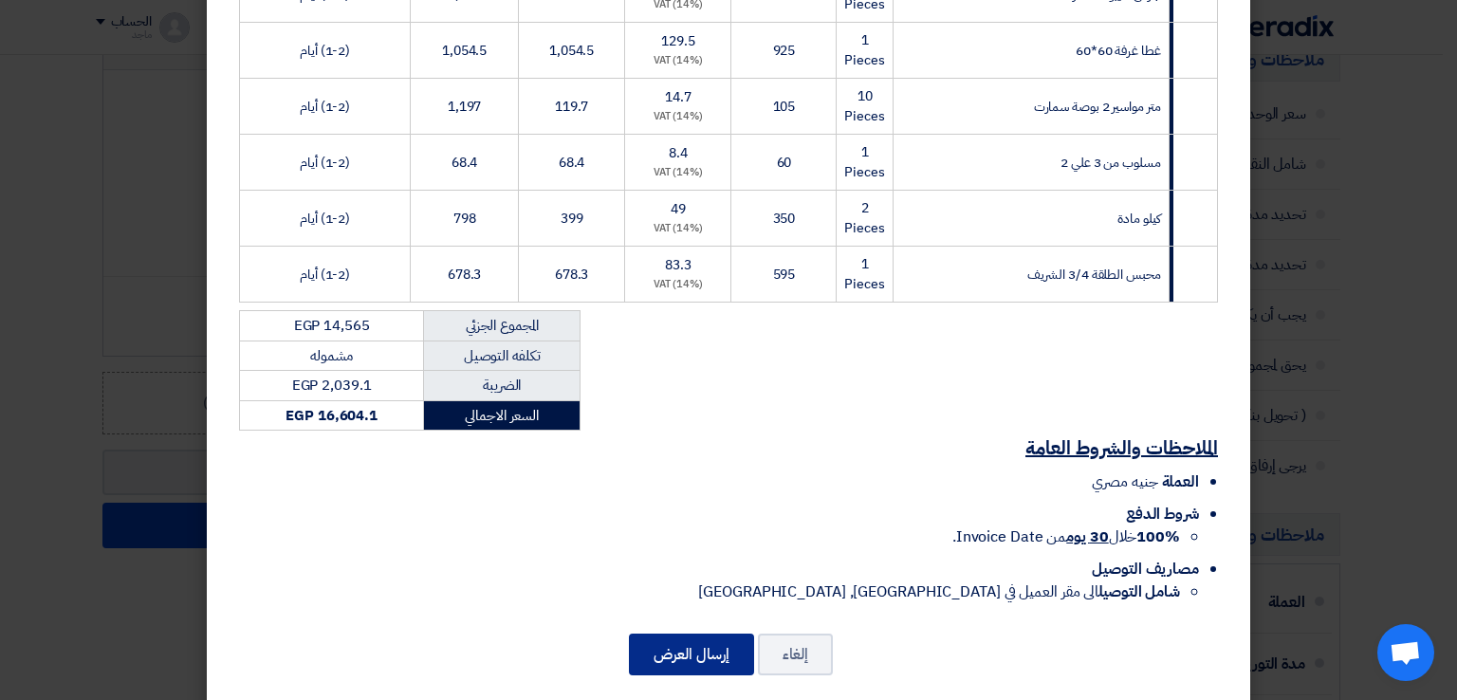
click at [648, 638] on button "إرسال العرض" at bounding box center [691, 655] width 125 height 42
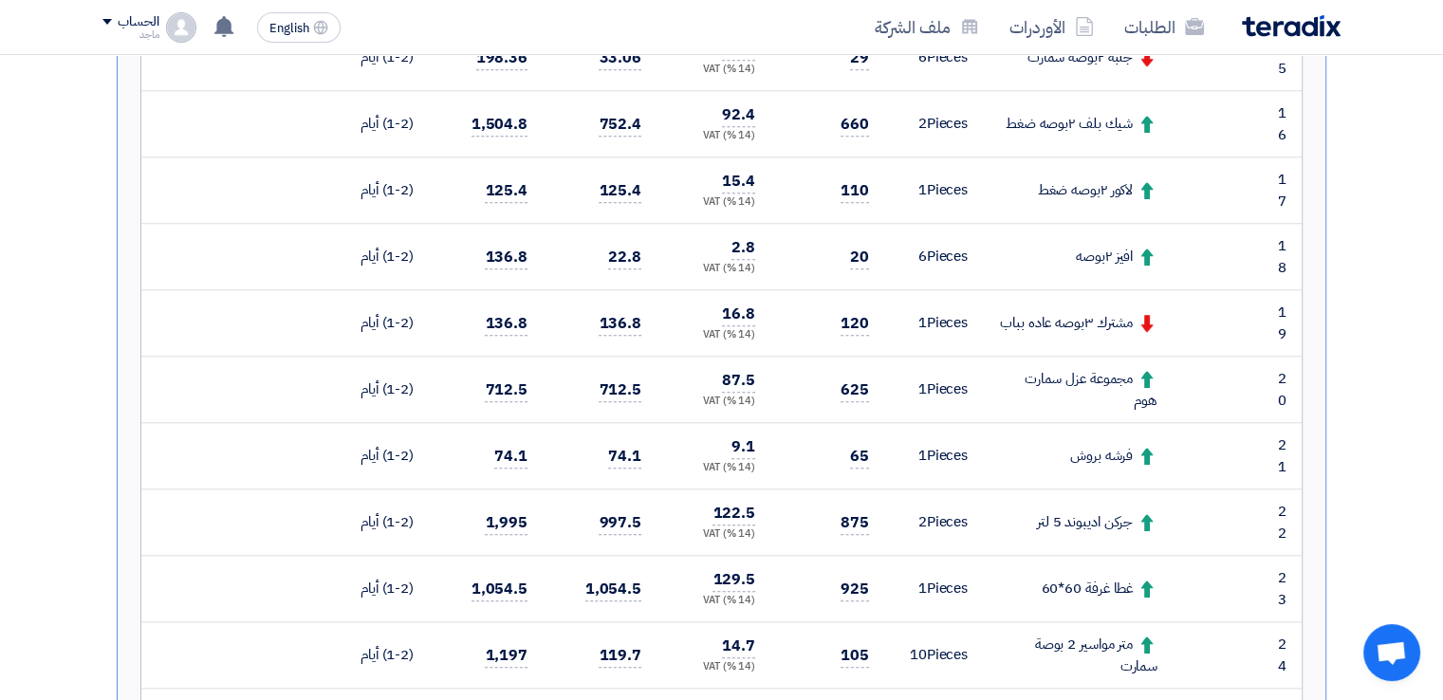
scroll to position [1577, 0]
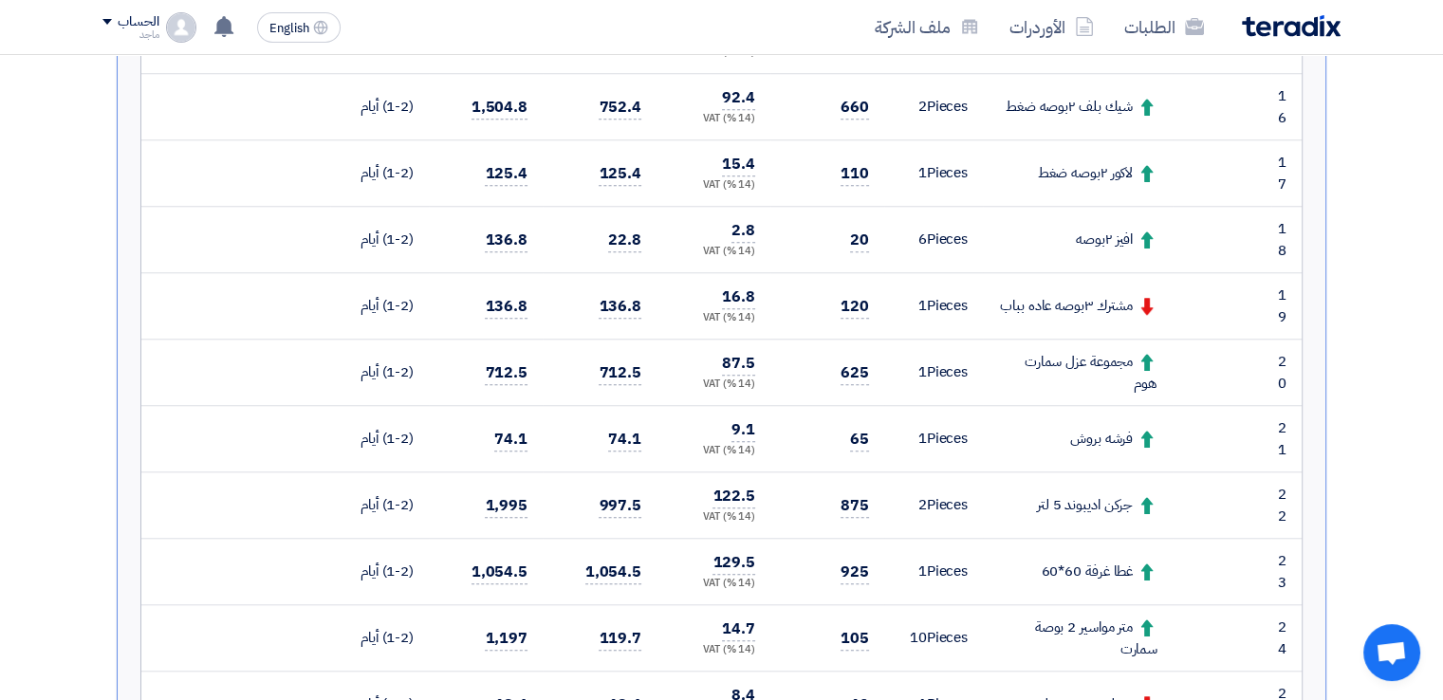
click at [1436, 378] on section "تقديم عرض سعر عرض منافس نسخة 3 أخر تحديث 24 Sep 2025, 1:04 PM Offer is Seen لم …" at bounding box center [721, 149] width 1443 height 2945
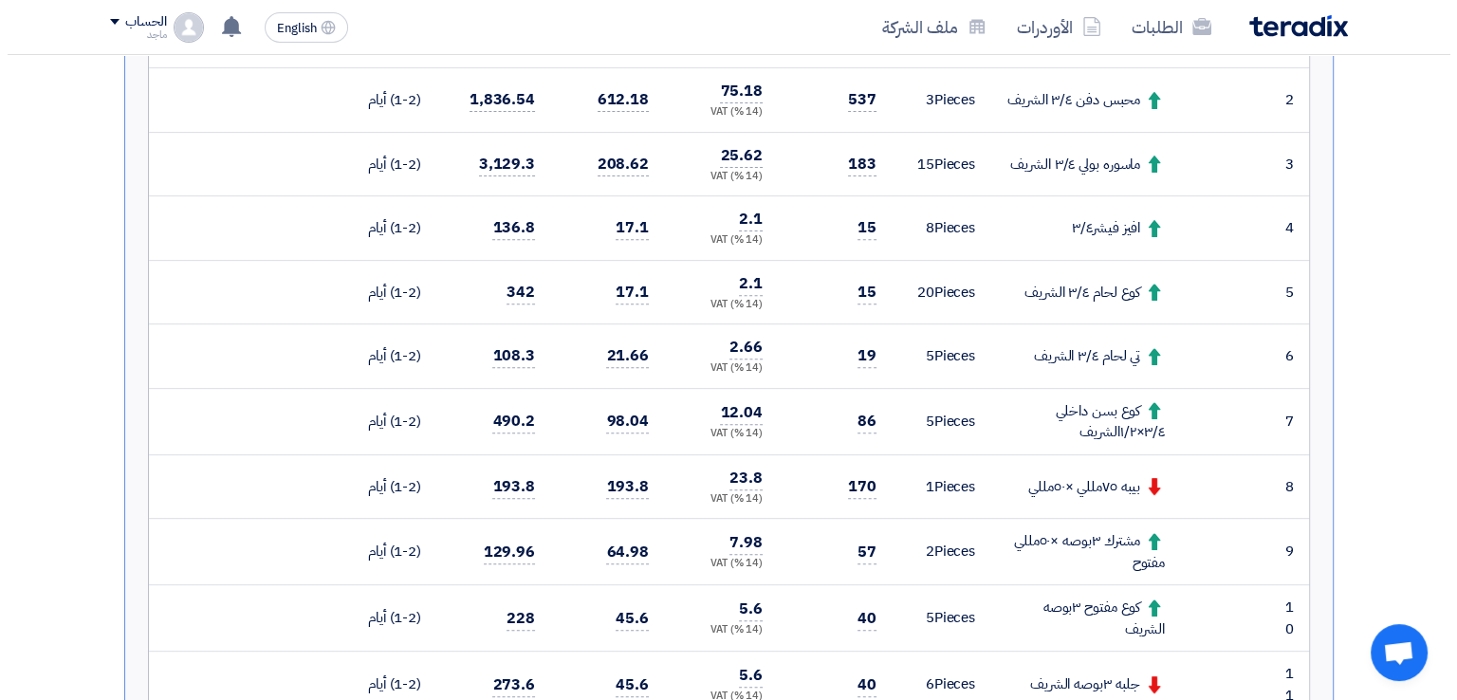
scroll to position [56, 0]
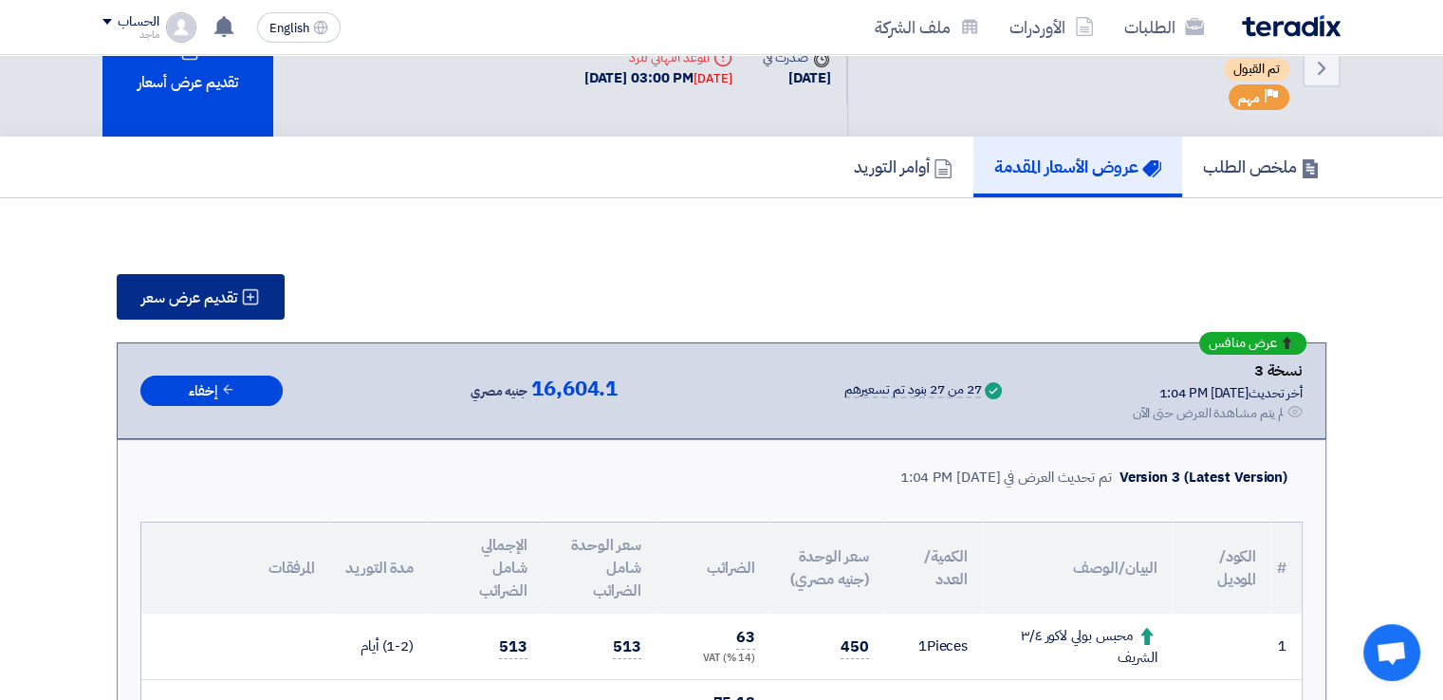
click at [223, 297] on span "تقديم عرض سعر" at bounding box center [189, 297] width 96 height 15
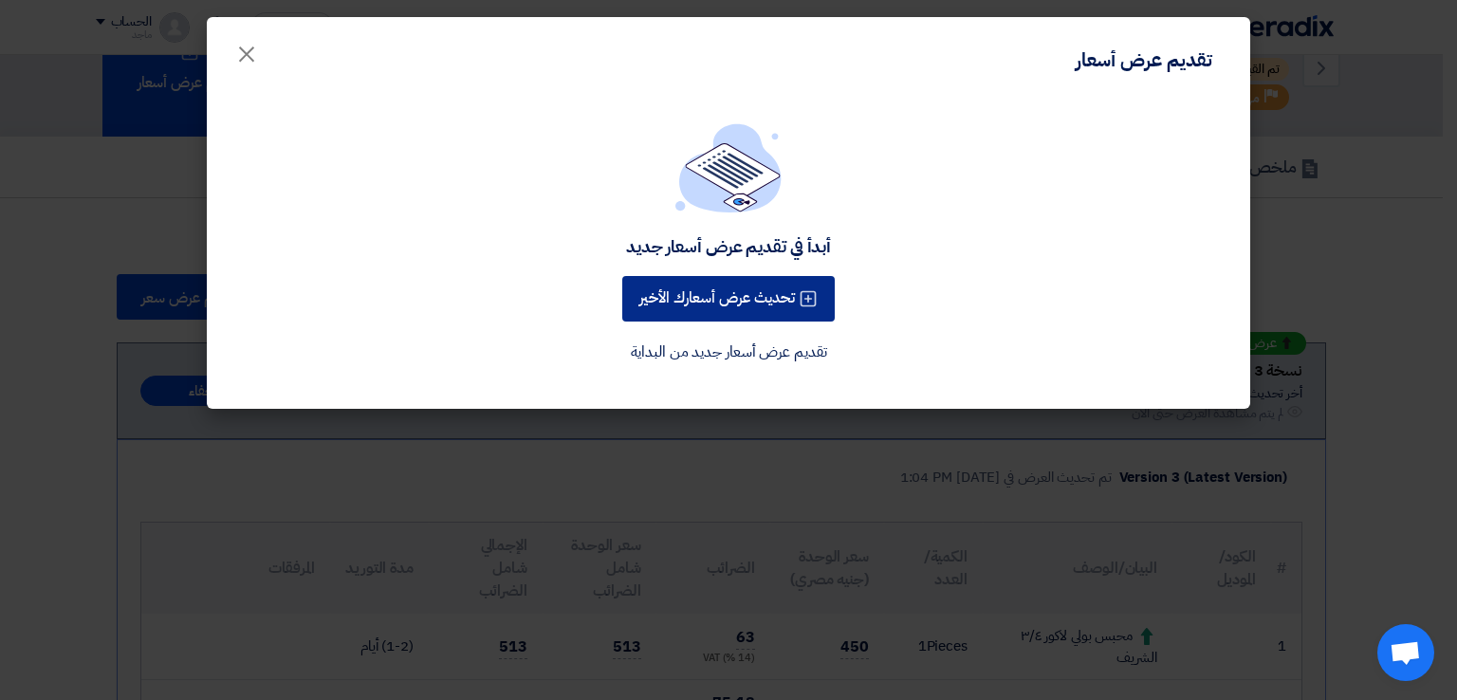
click at [648, 290] on button "تحديث عرض أسعارك الأخير" at bounding box center [728, 299] width 212 height 46
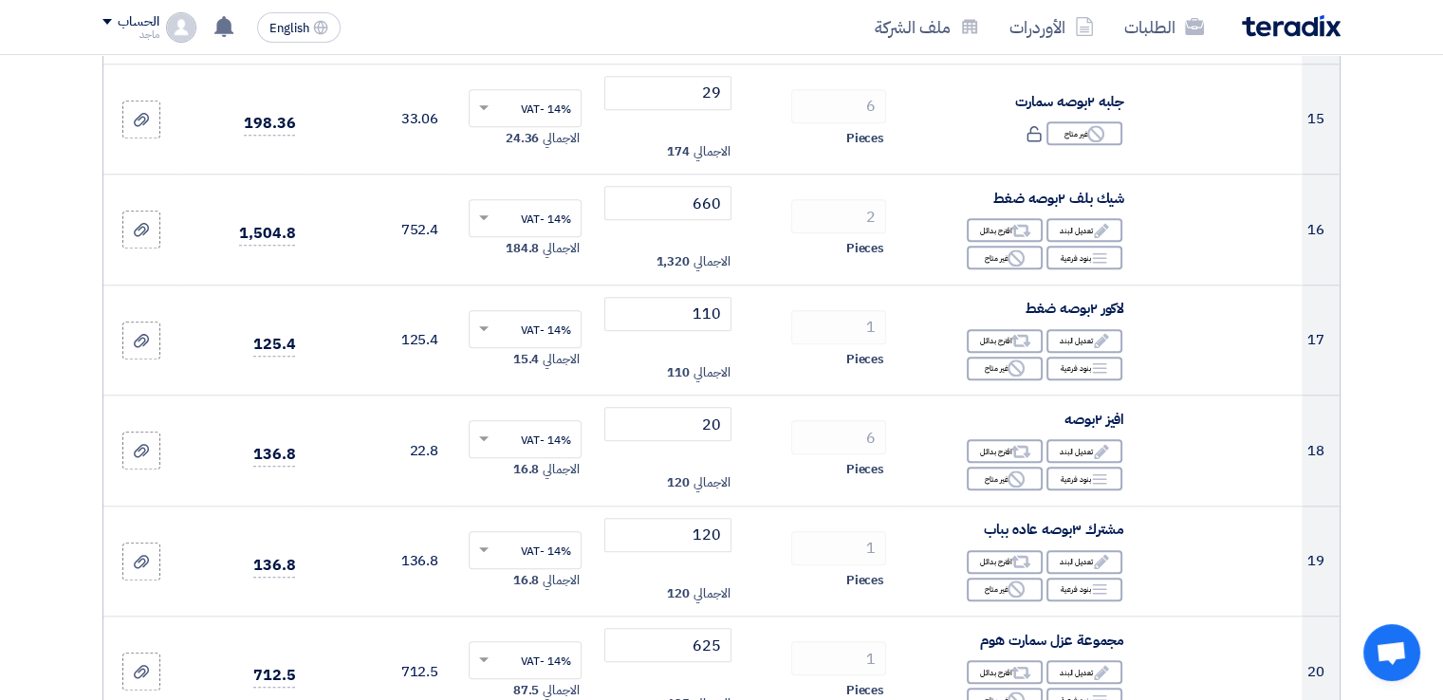
scroll to position [1905, 0]
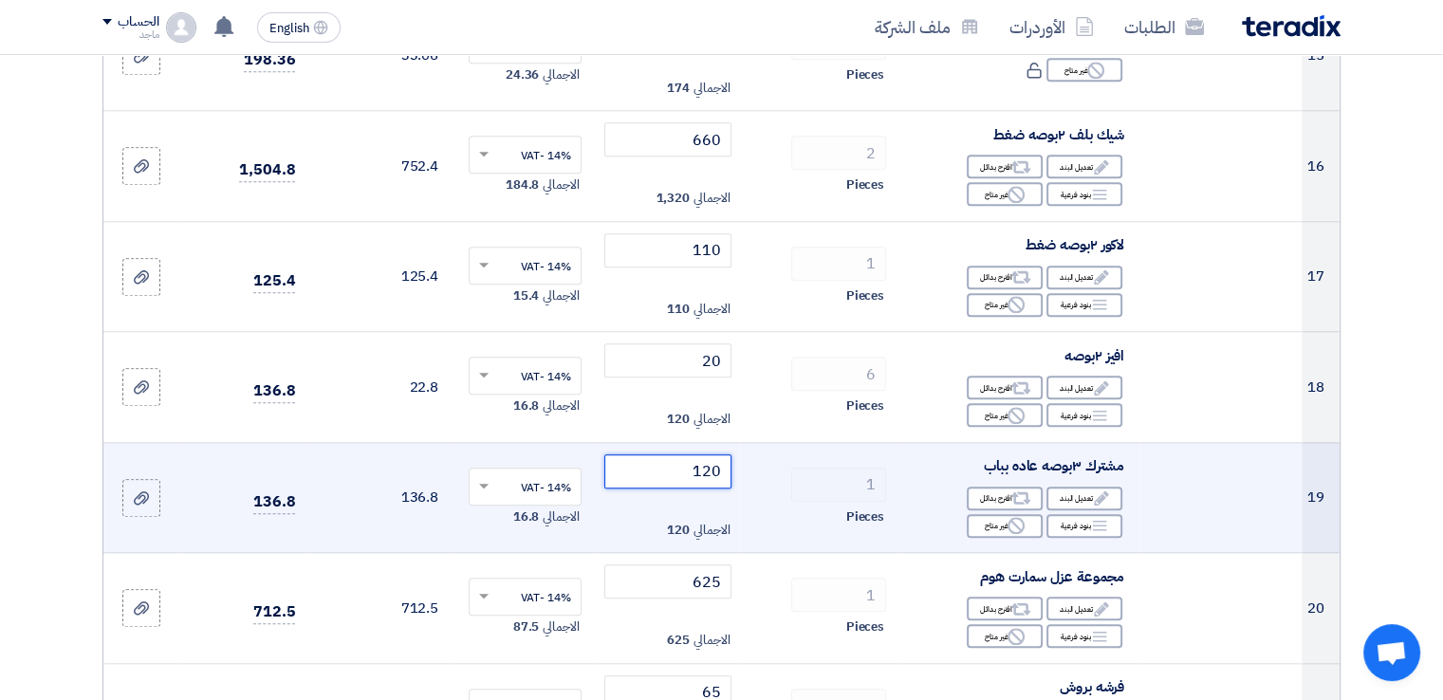
click at [676, 464] on input "120" at bounding box center [668, 471] width 128 height 34
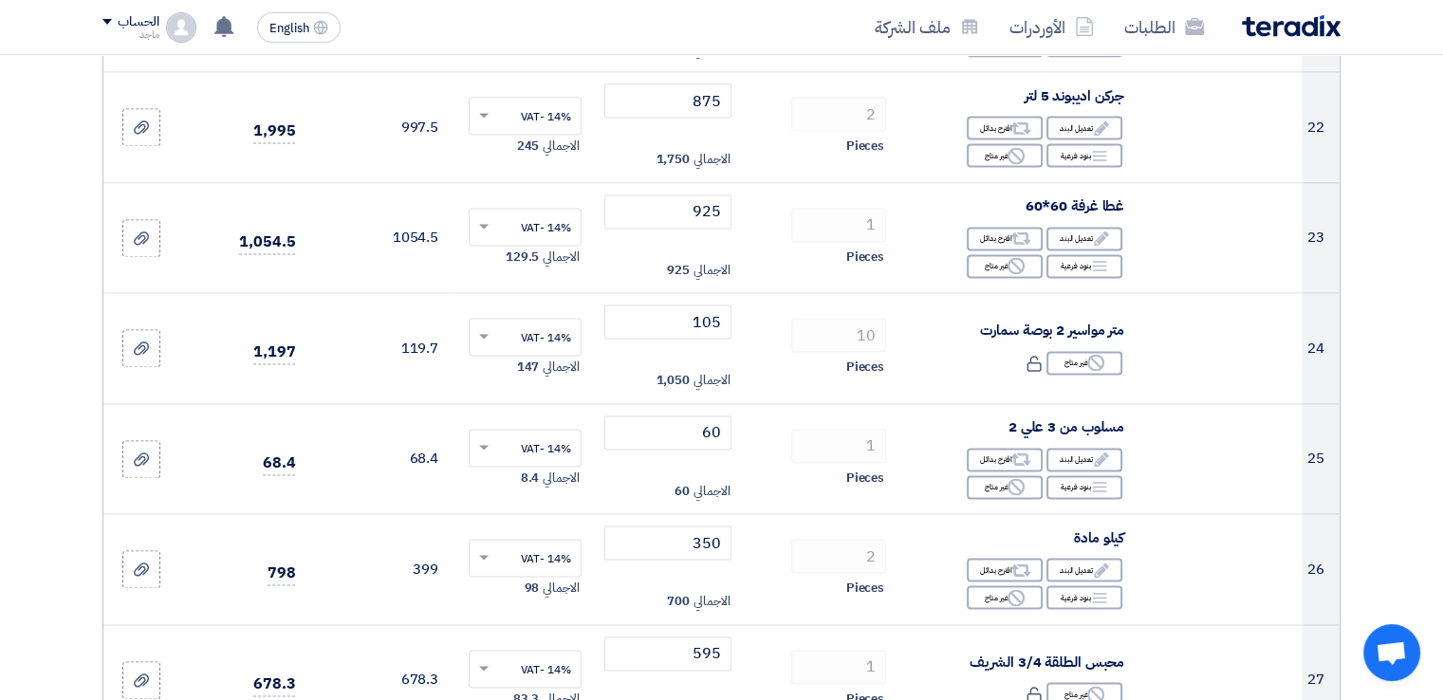
scroll to position [2664, 0]
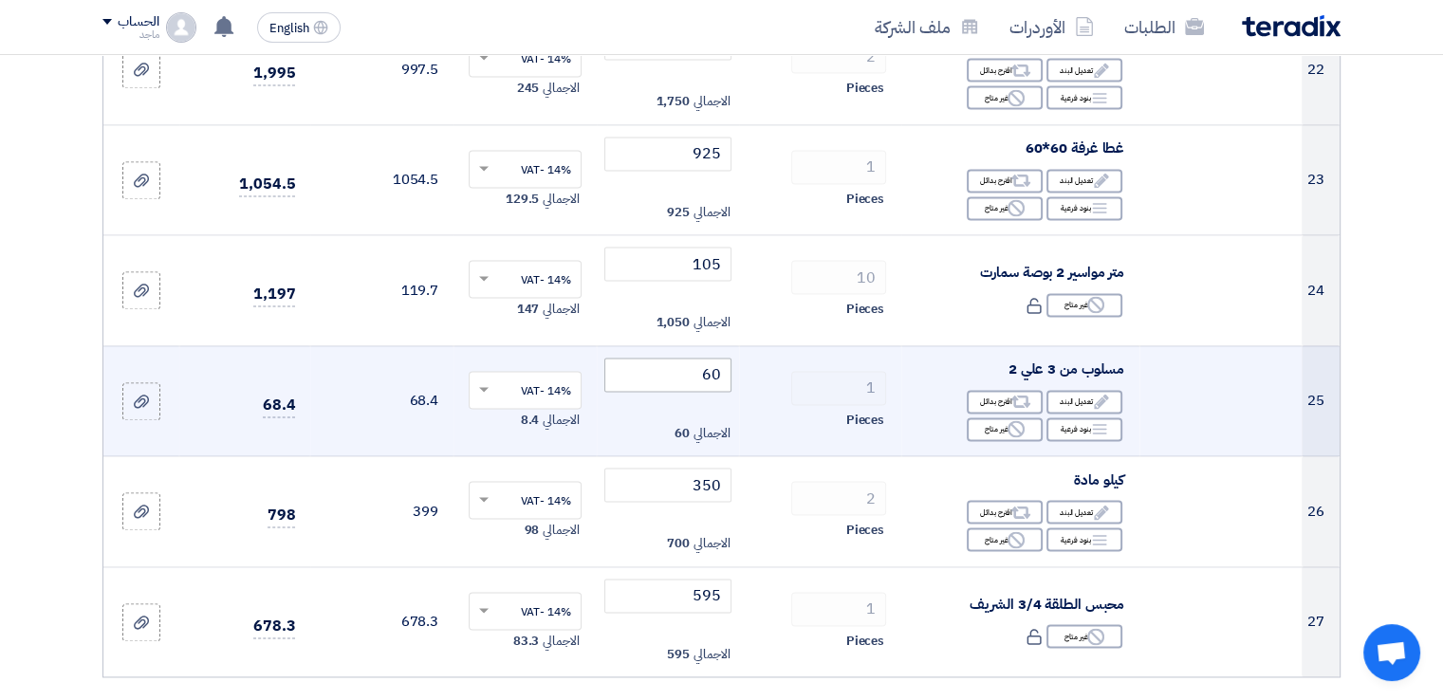
type input "110"
click at [690, 377] on input "60" at bounding box center [668, 375] width 128 height 34
type input "6"
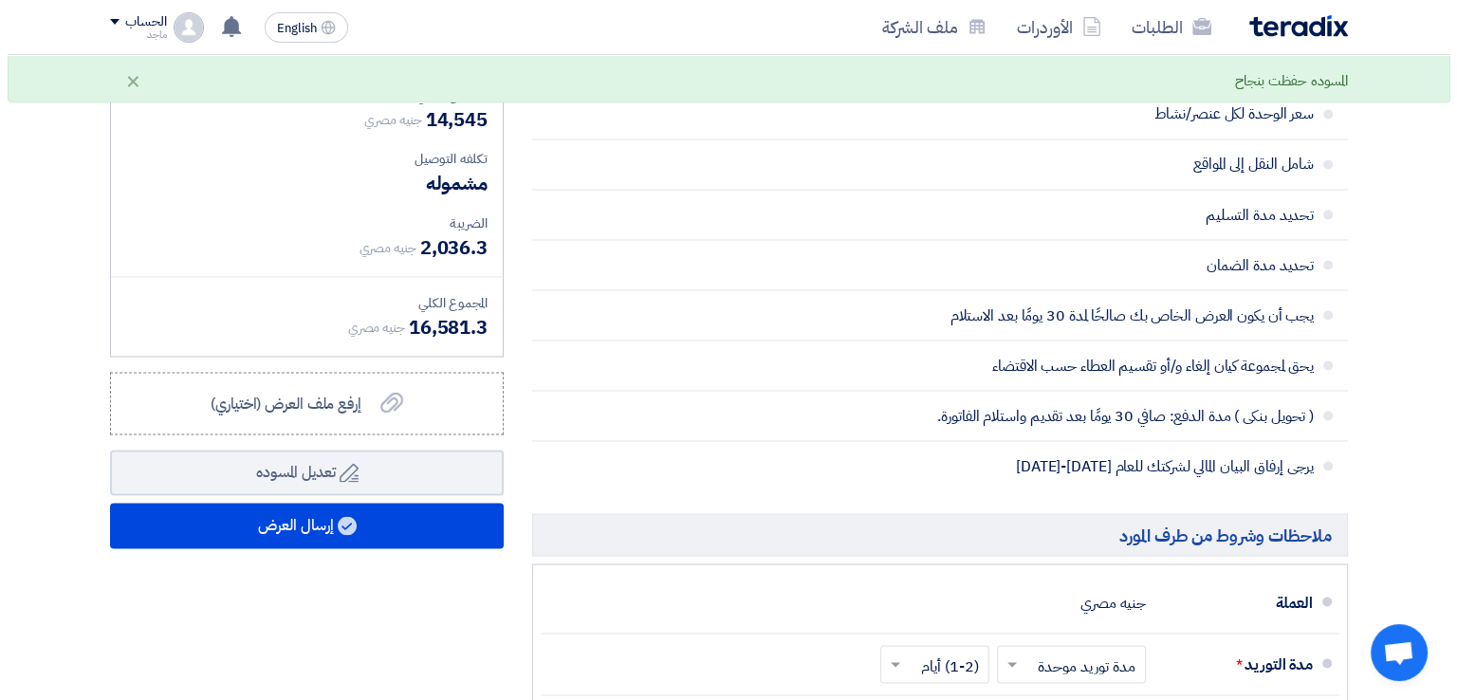
scroll to position [3407, 0]
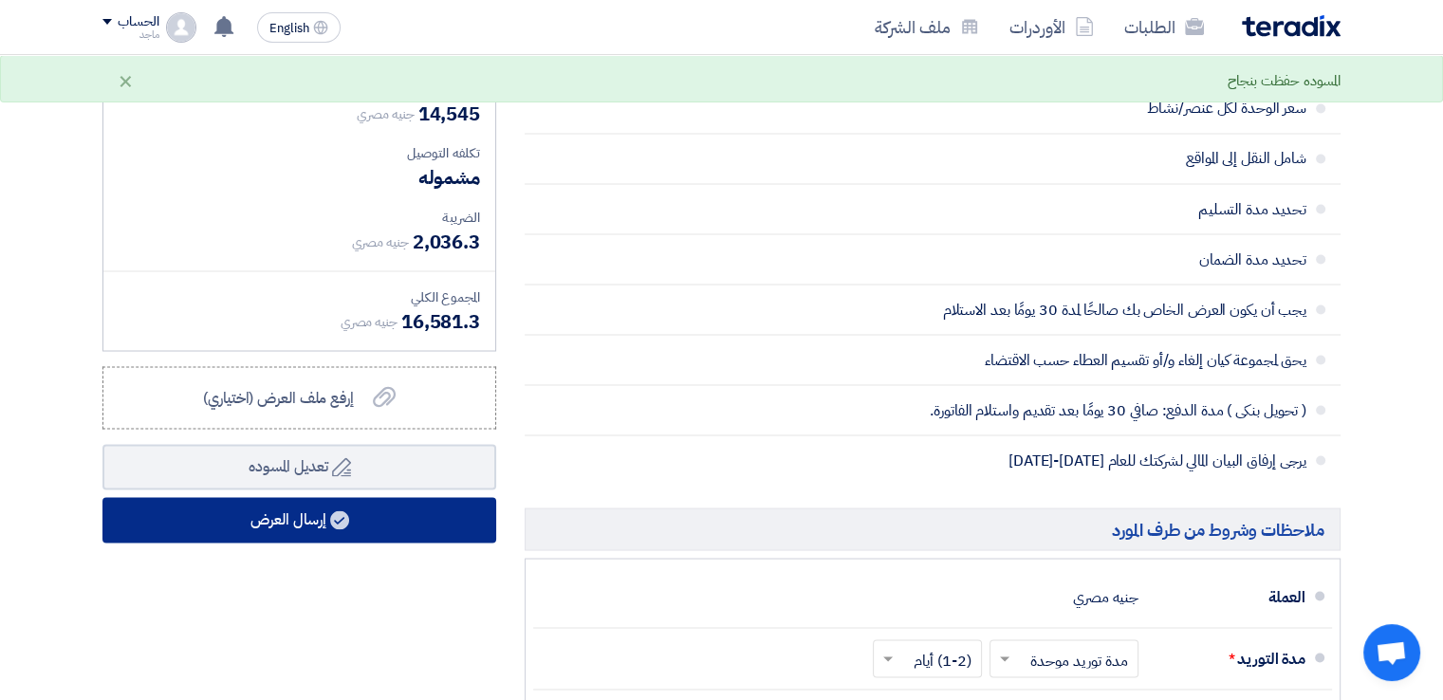
type input "50"
click at [322, 521] on button "إرسال العرض" at bounding box center [299, 520] width 394 height 46
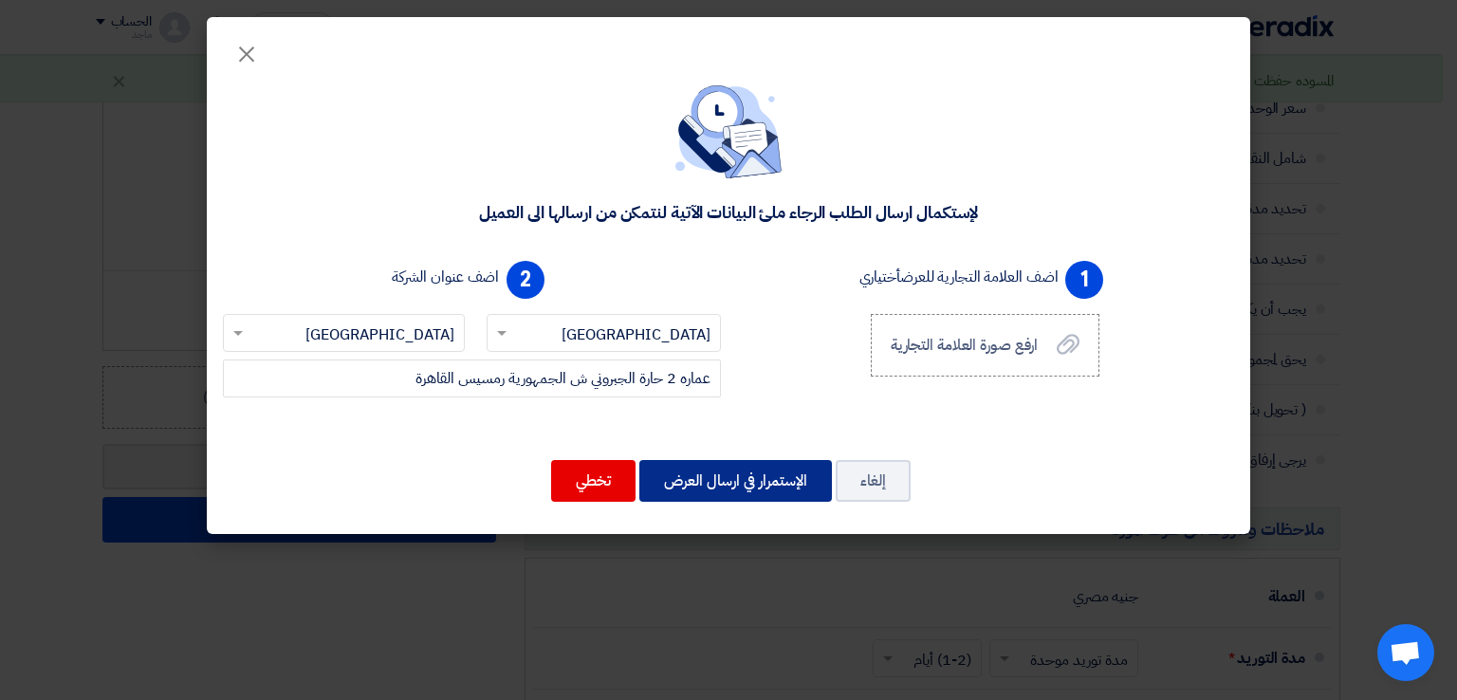
click at [744, 474] on button "الإستمرار في ارسال العرض" at bounding box center [735, 481] width 193 height 42
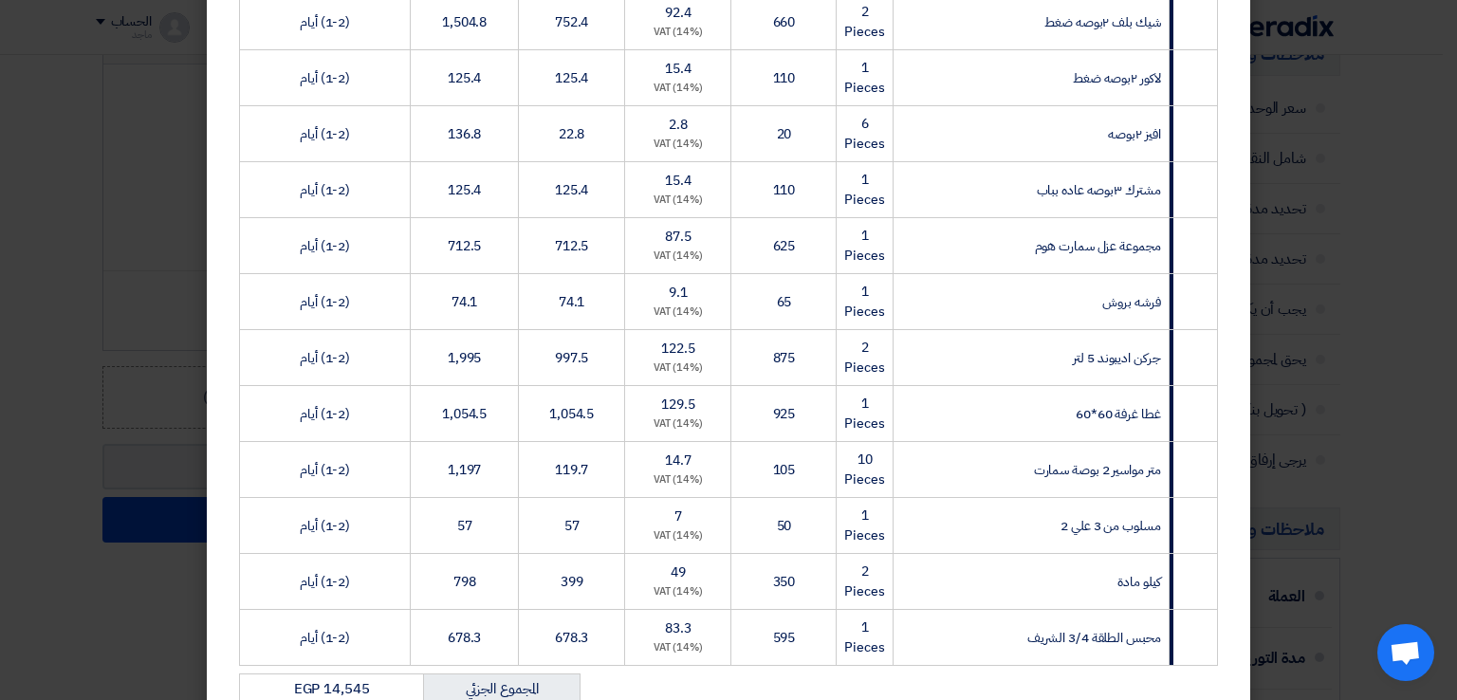
scroll to position [1586, 0]
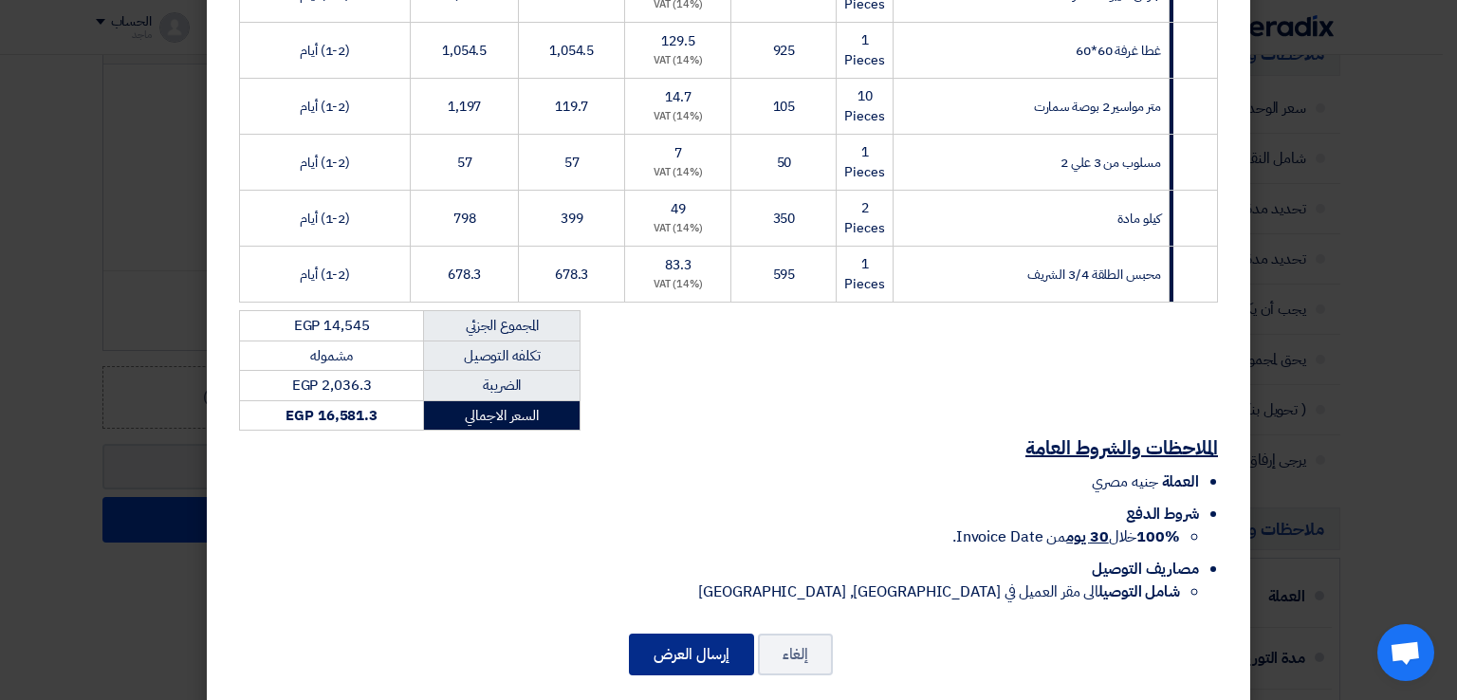
click at [699, 634] on button "إرسال العرض" at bounding box center [691, 655] width 125 height 42
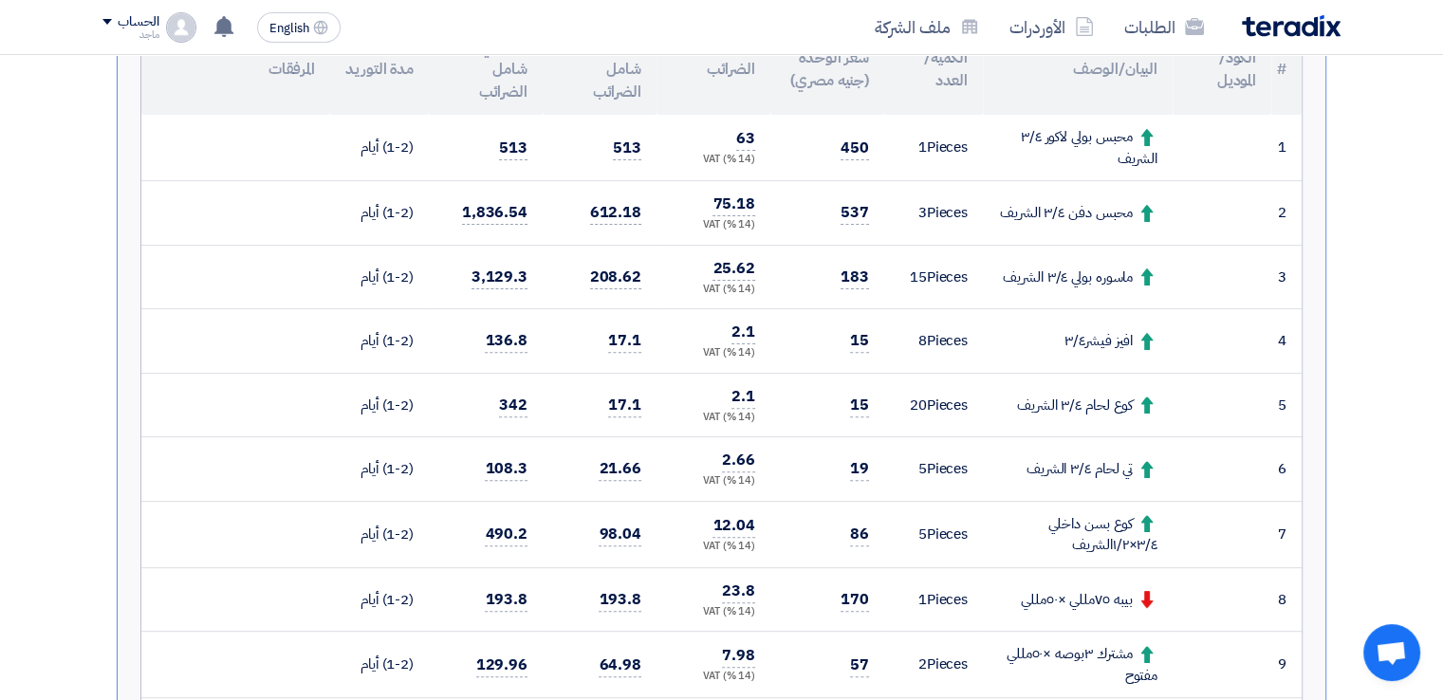
scroll to position [539, 0]
